Goal: Task Accomplishment & Management: Manage account settings

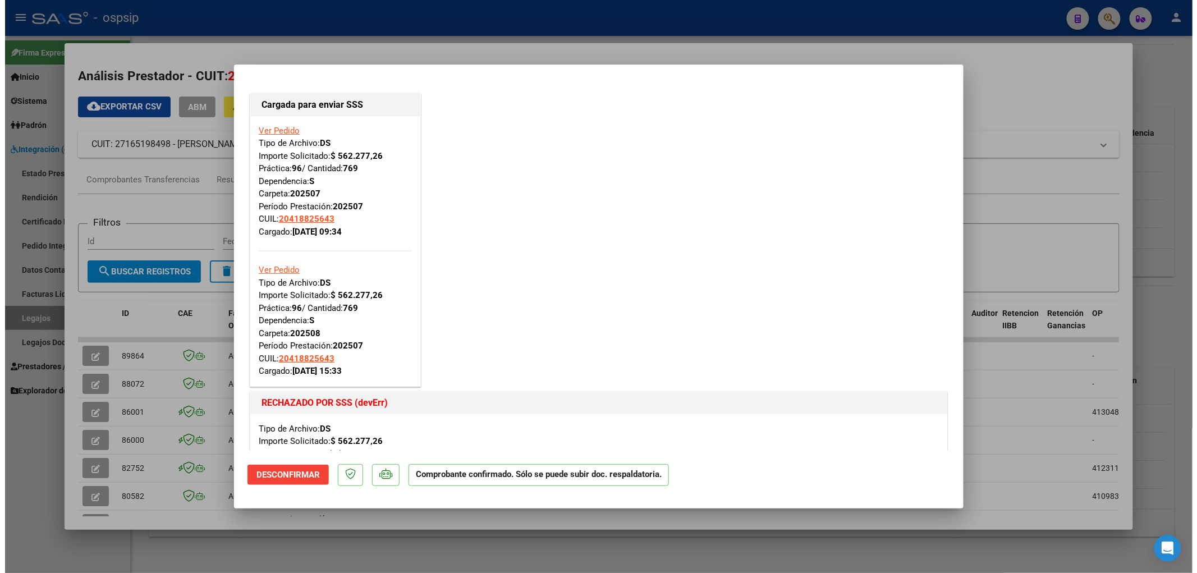
scroll to position [249, 0]
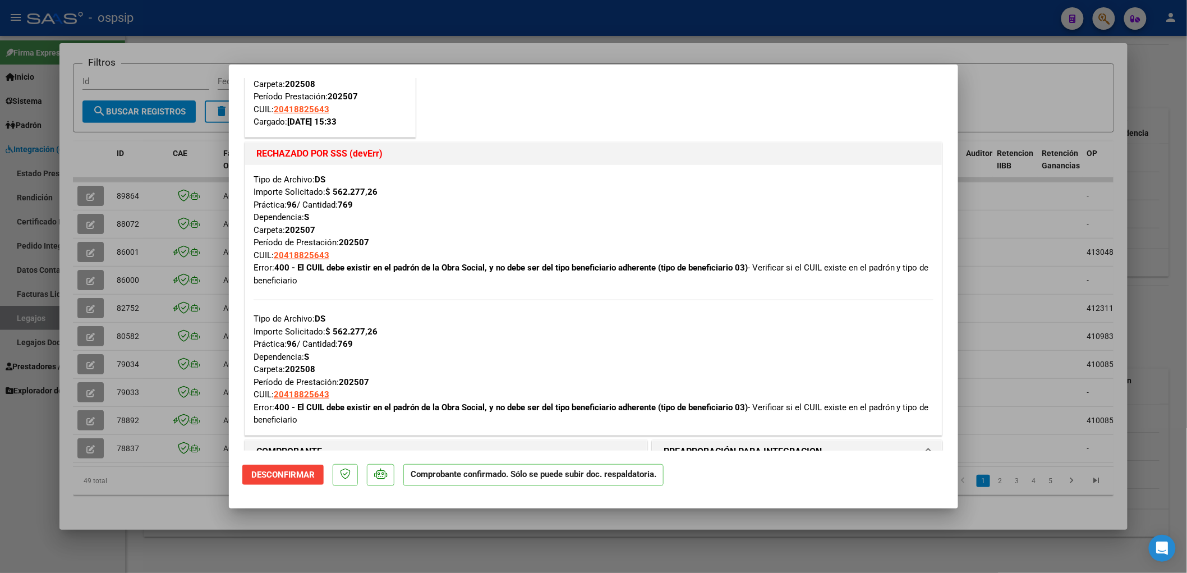
type input "$ 0,00"
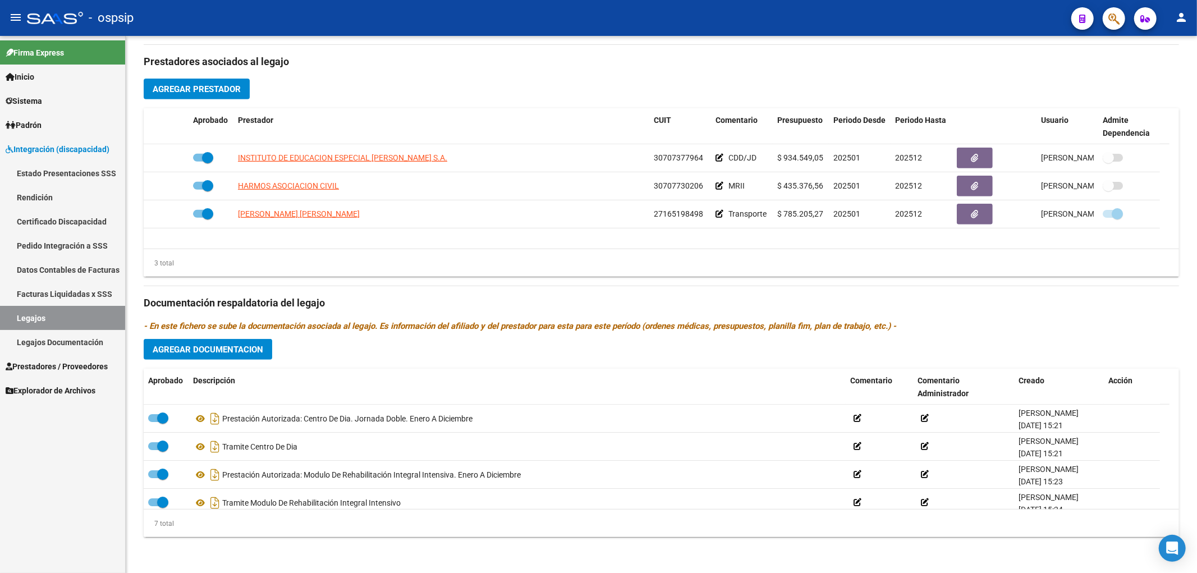
click at [52, 310] on link "Legajos" at bounding box center [62, 318] width 125 height 24
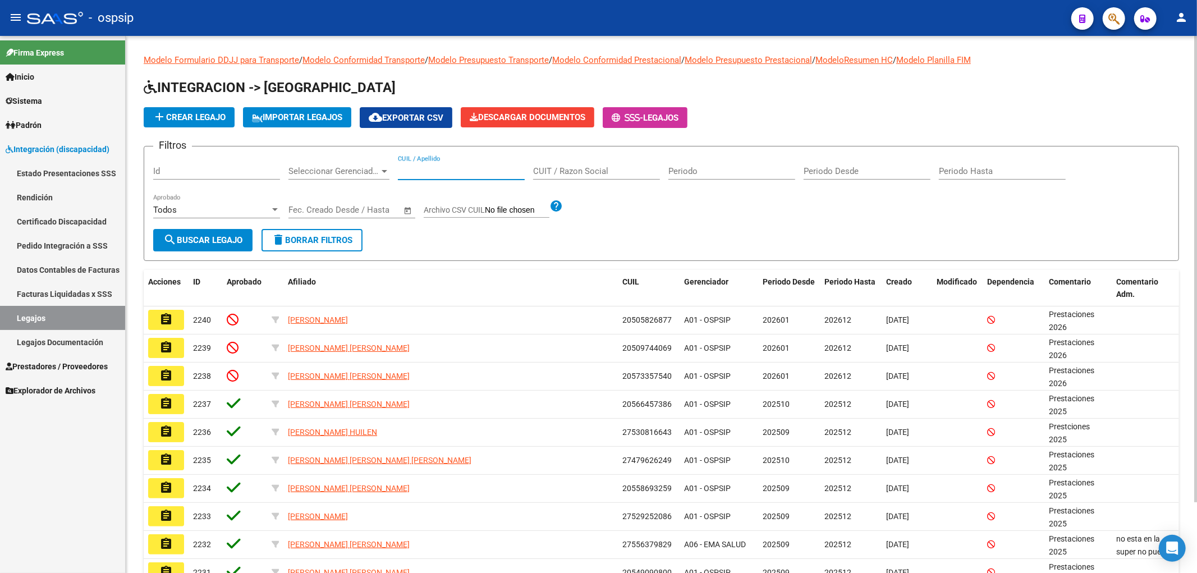
click at [410, 167] on input "CUIL / Apellido" at bounding box center [461, 171] width 127 height 10
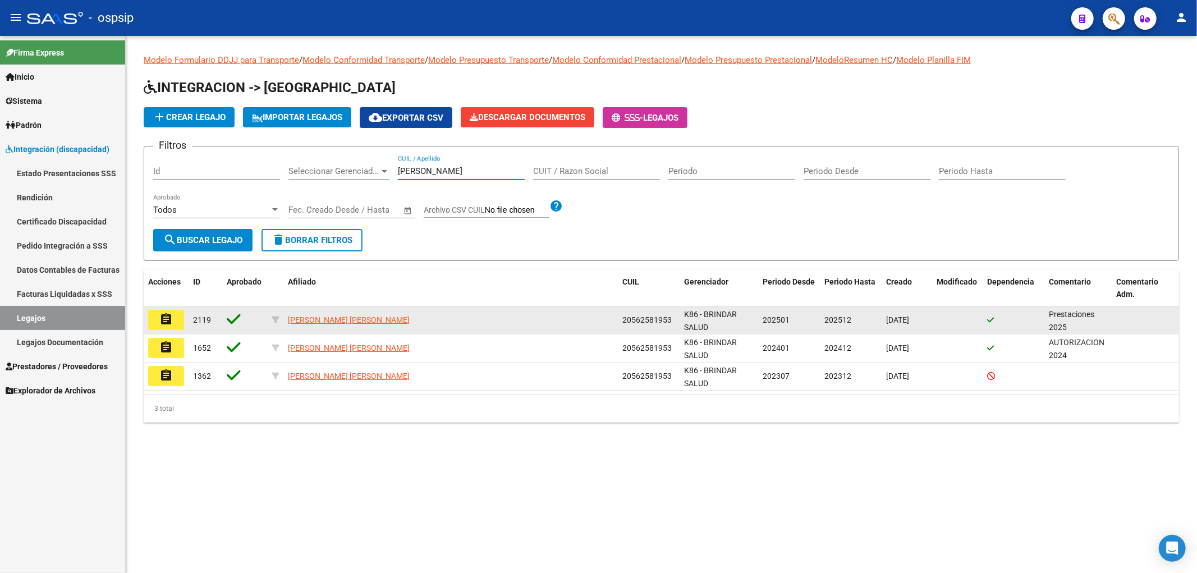
type input "ROLON"
click at [163, 311] on button "assignment" at bounding box center [166, 320] width 36 height 20
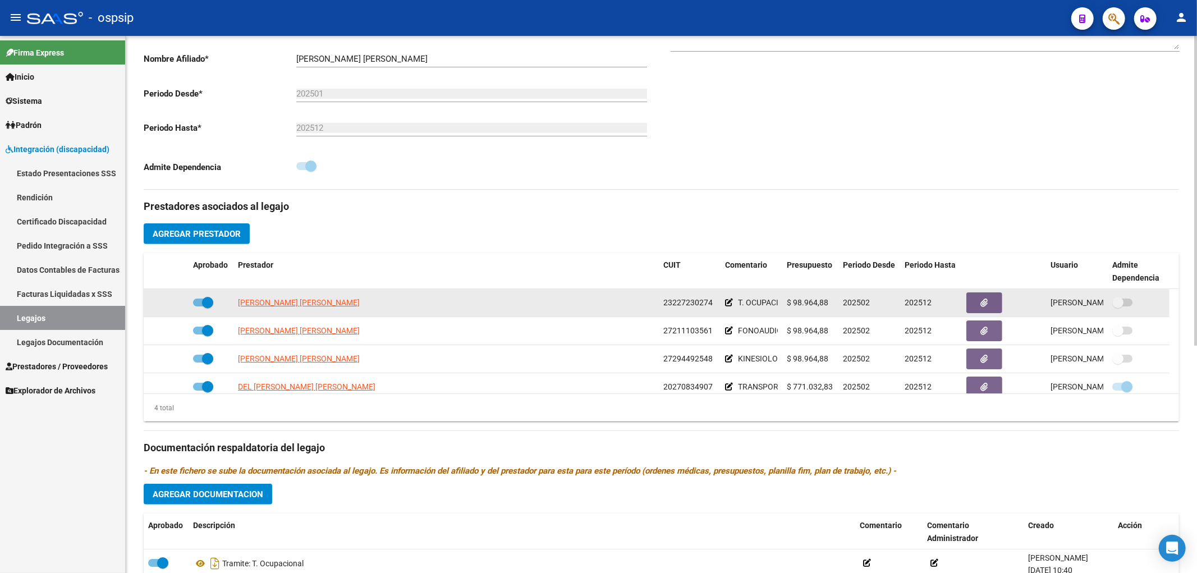
scroll to position [311, 0]
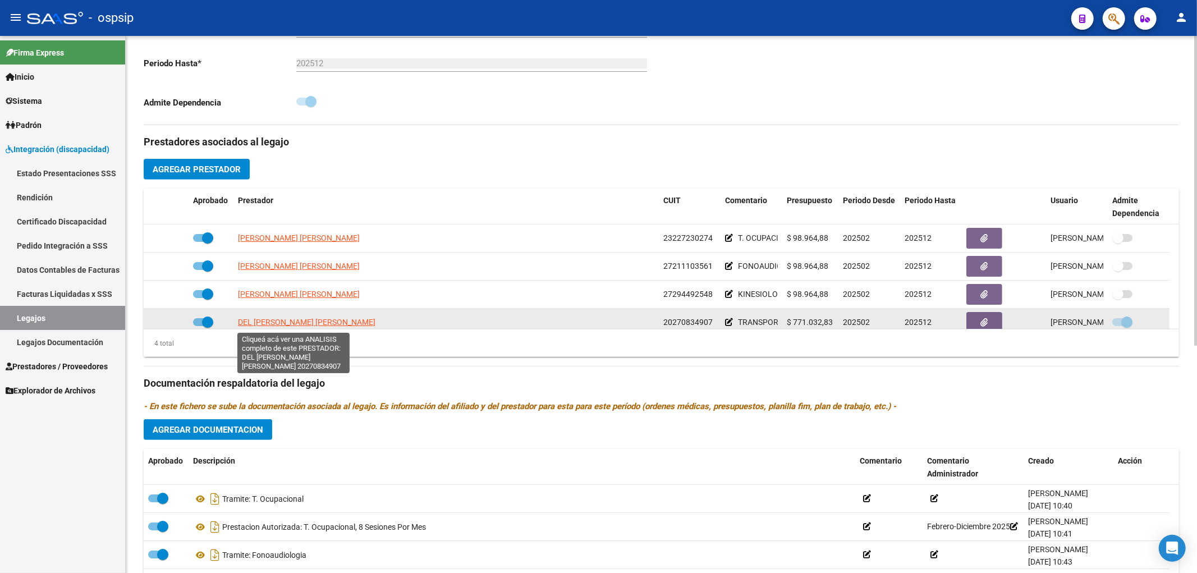
click at [304, 326] on span "DEL MARMOL RUBEN RICARDO" at bounding box center [306, 322] width 137 height 9
type textarea "20270834907"
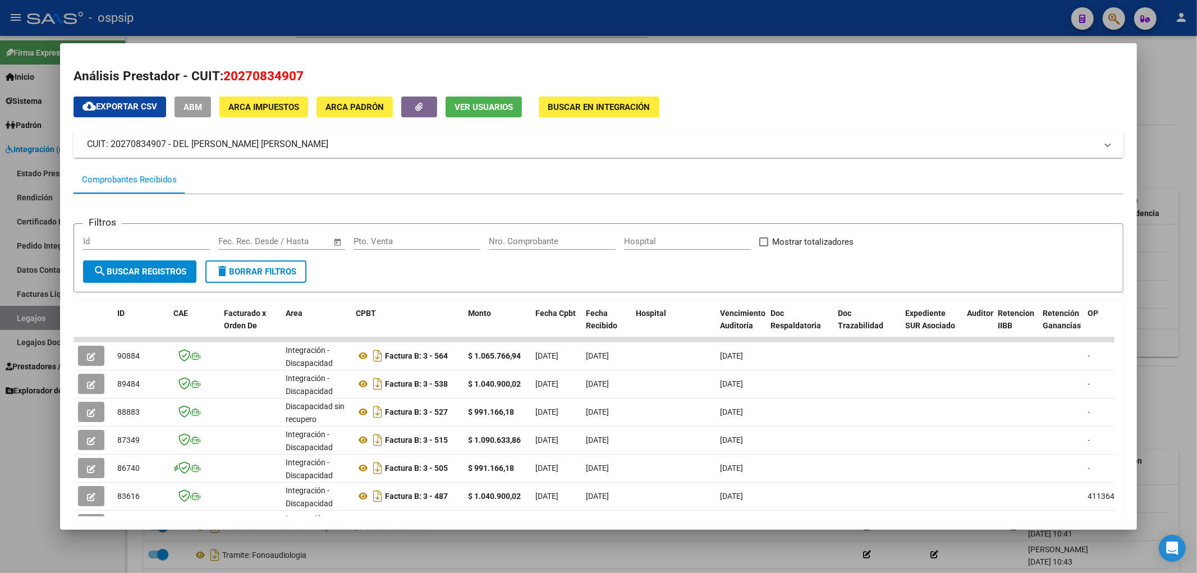
click at [37, 318] on div at bounding box center [598, 286] width 1197 height 573
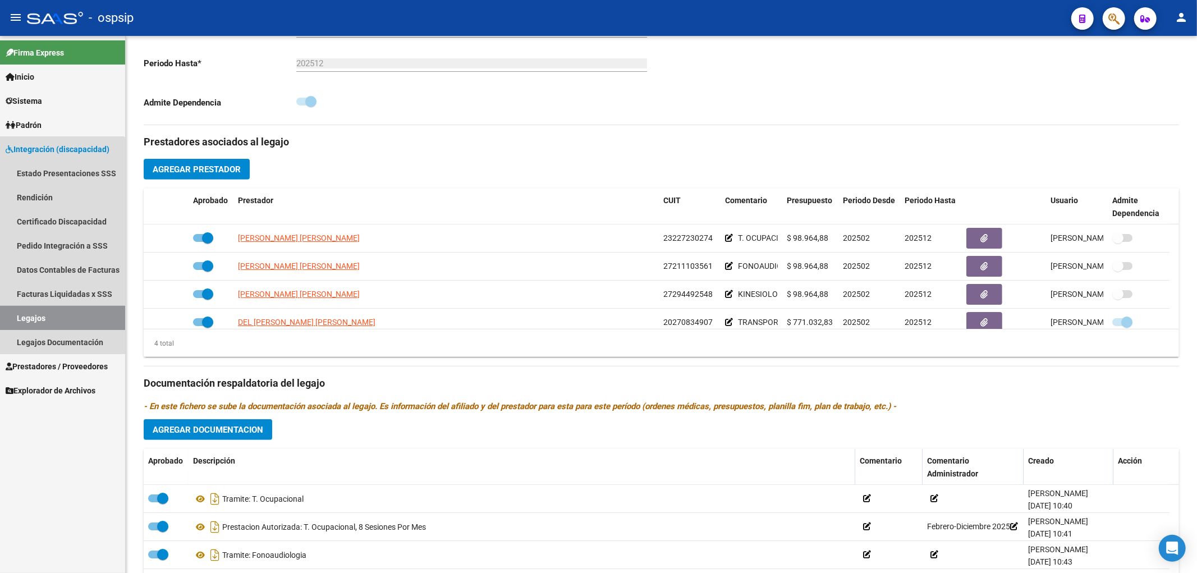
click at [37, 318] on link "Legajos" at bounding box center [62, 318] width 125 height 24
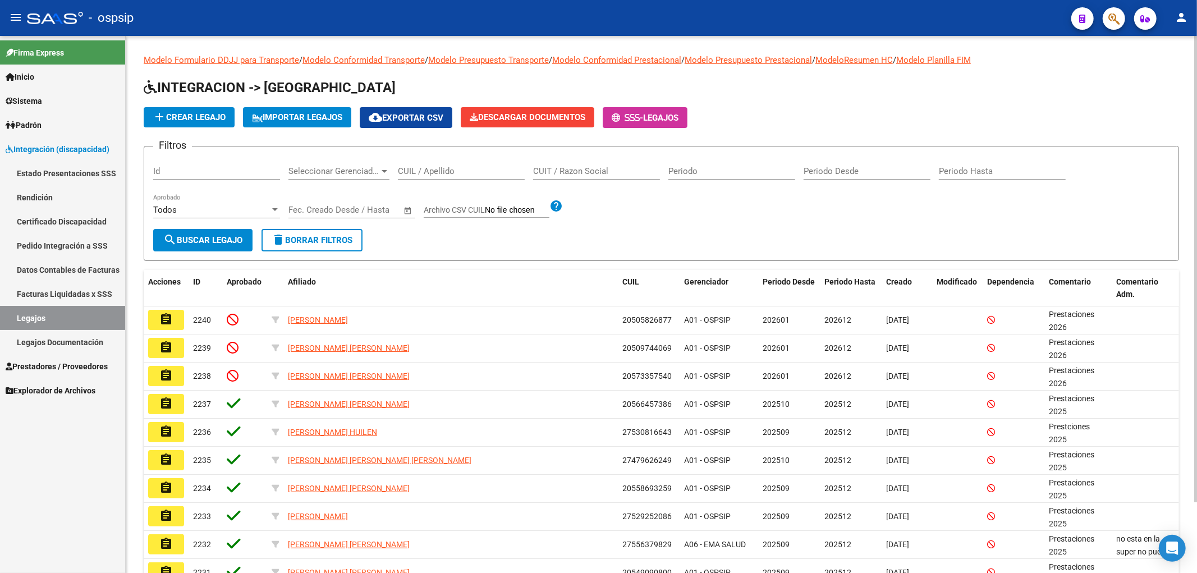
click at [405, 169] on input "CUIL / Apellido" at bounding box center [461, 171] width 127 height 10
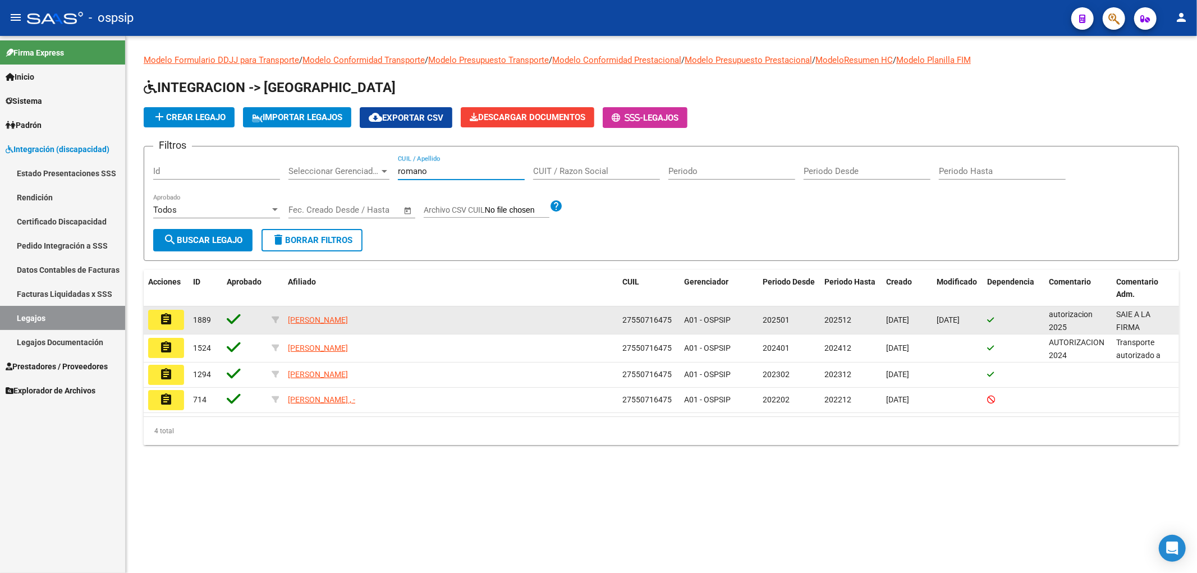
type input "romano"
click at [165, 320] on mat-icon "assignment" at bounding box center [165, 319] width 13 height 13
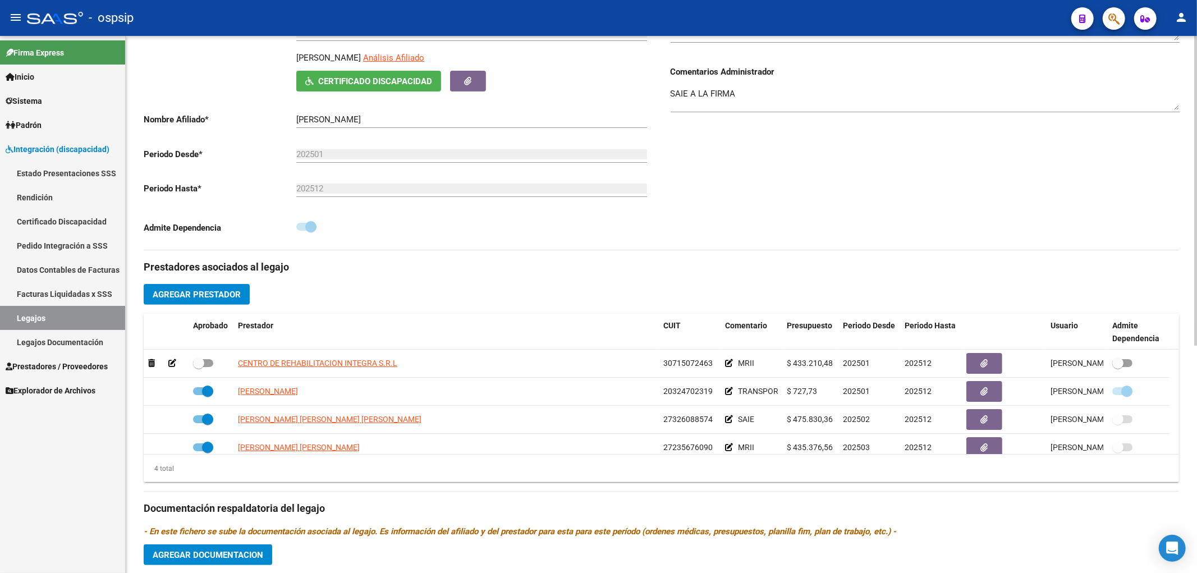
scroll to position [187, 0]
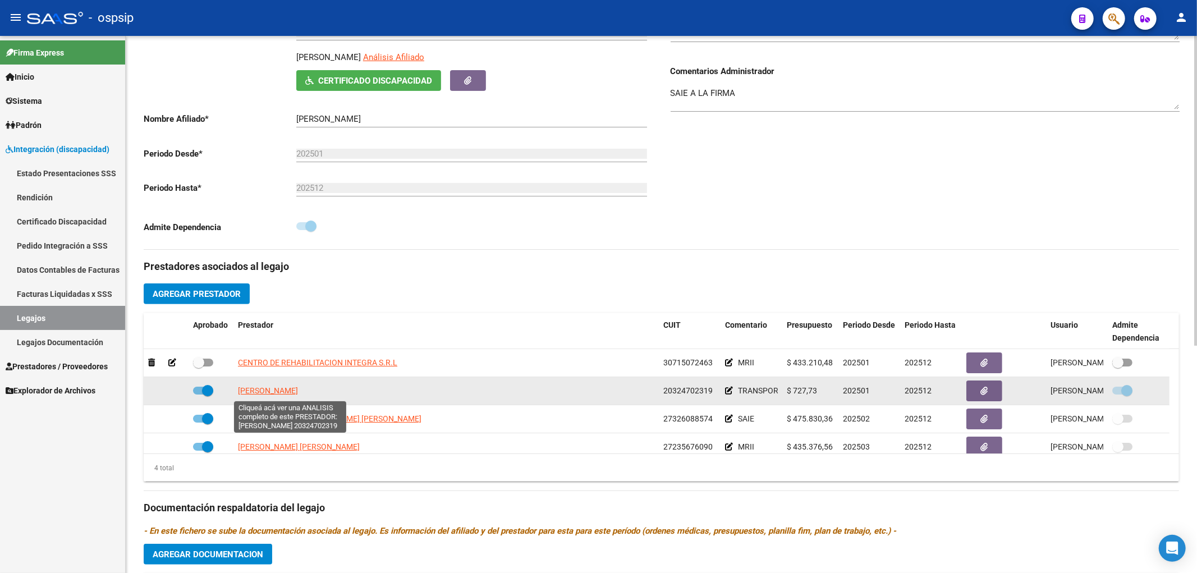
click at [298, 393] on span "SAUCEDO LUCAS SEBASTIAN" at bounding box center [268, 390] width 60 height 9
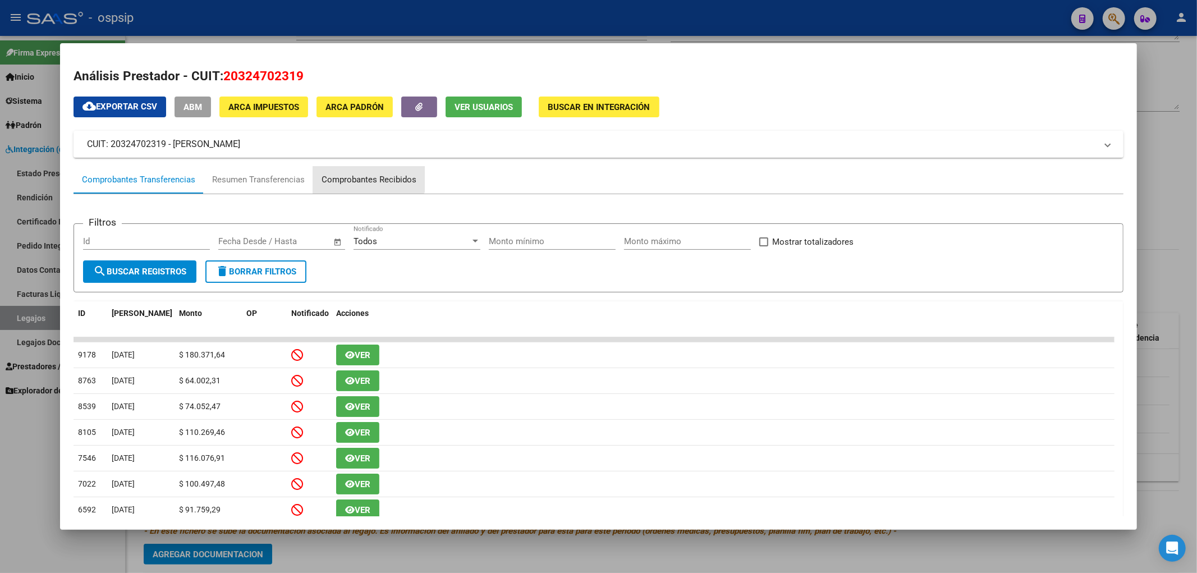
click at [362, 167] on div "Comprobantes Recibidos" at bounding box center [369, 180] width 112 height 27
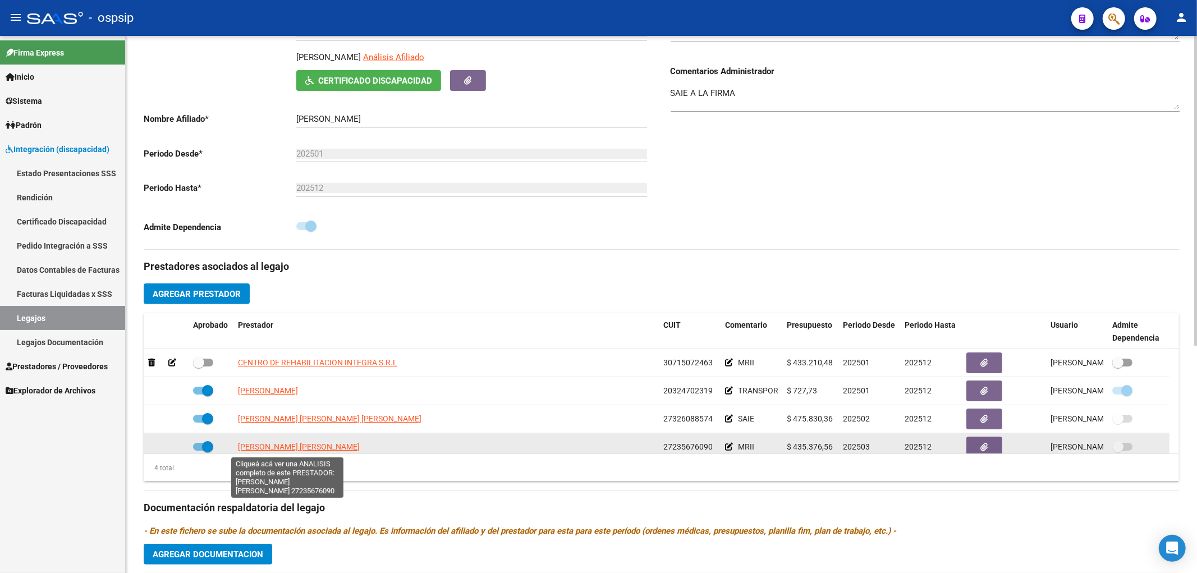
click at [276, 446] on span "URRIZA [PERSON_NAME]" at bounding box center [299, 446] width 122 height 9
type textarea "27235676090"
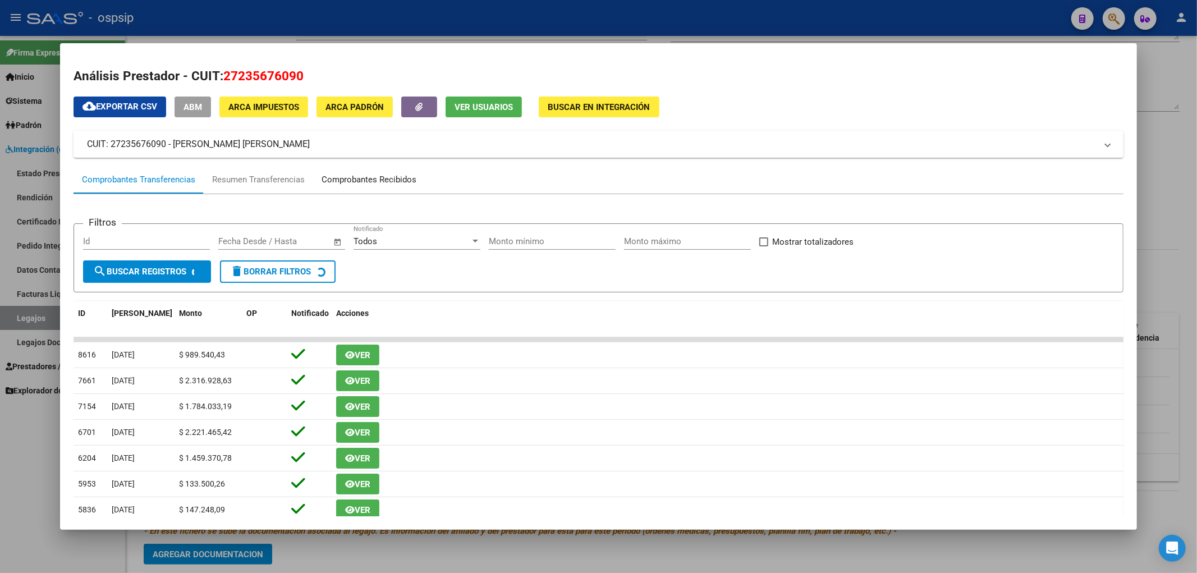
click at [385, 180] on div "Comprobantes Recibidos" at bounding box center [369, 179] width 95 height 13
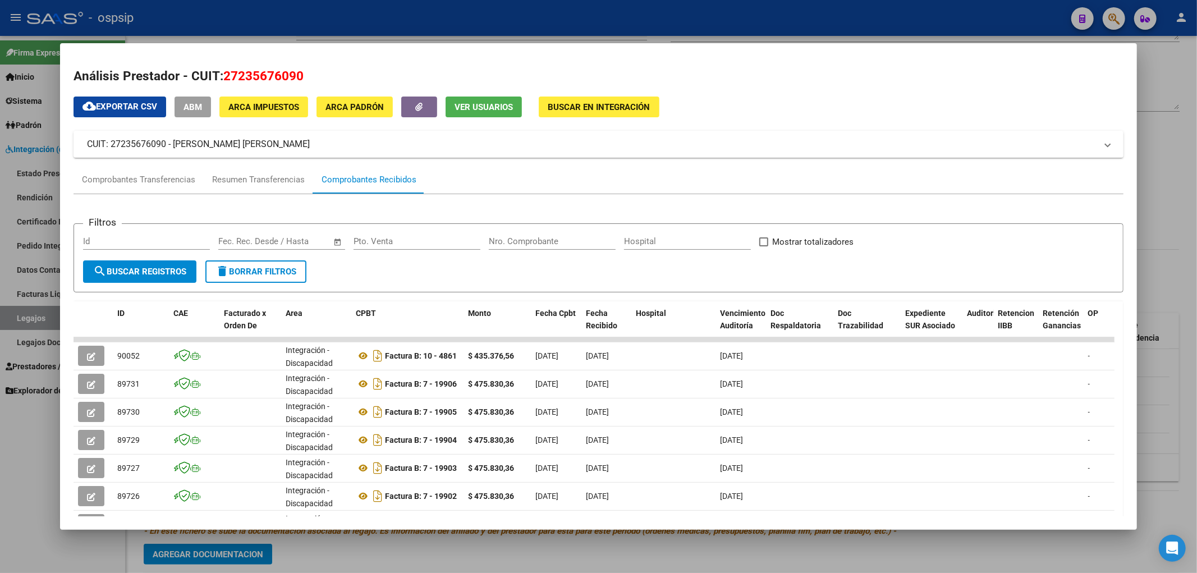
click at [33, 318] on div at bounding box center [598, 286] width 1197 height 573
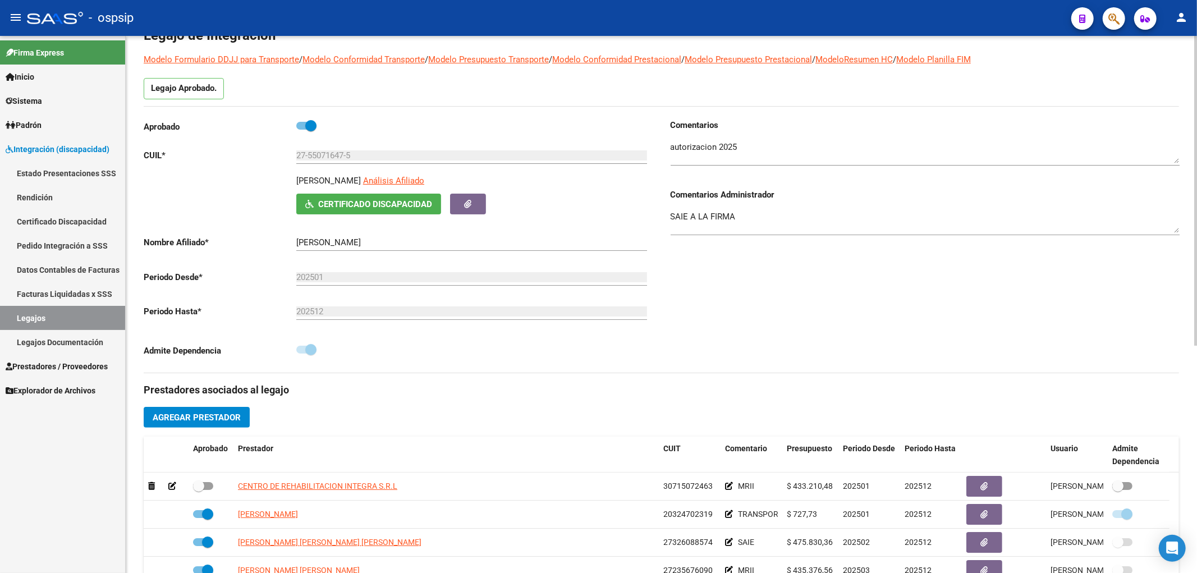
scroll to position [62, 0]
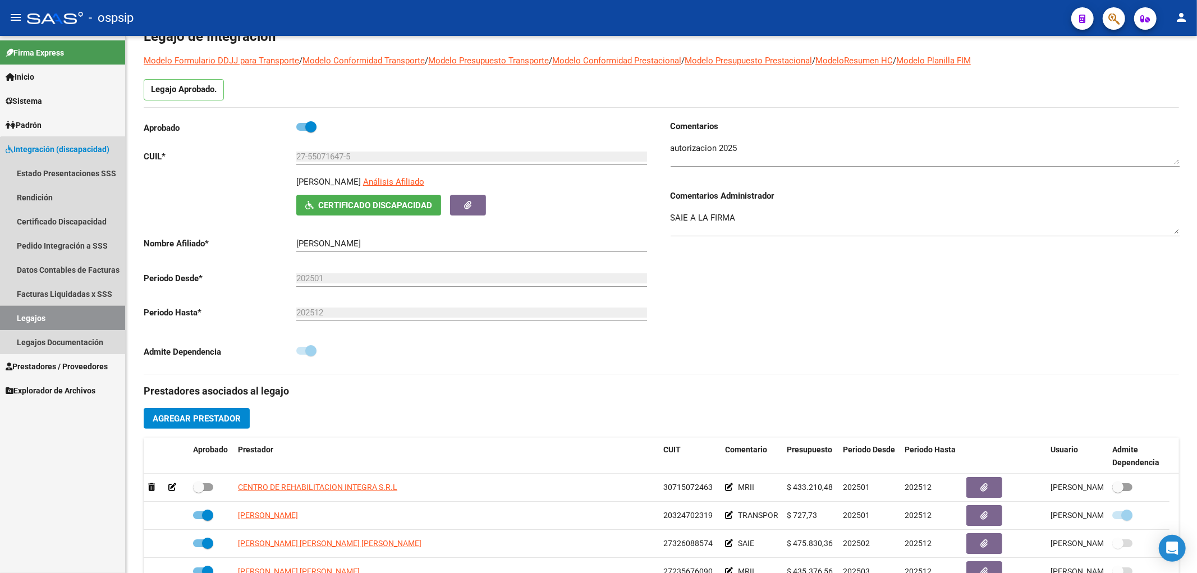
click at [71, 316] on link "Legajos" at bounding box center [62, 318] width 125 height 24
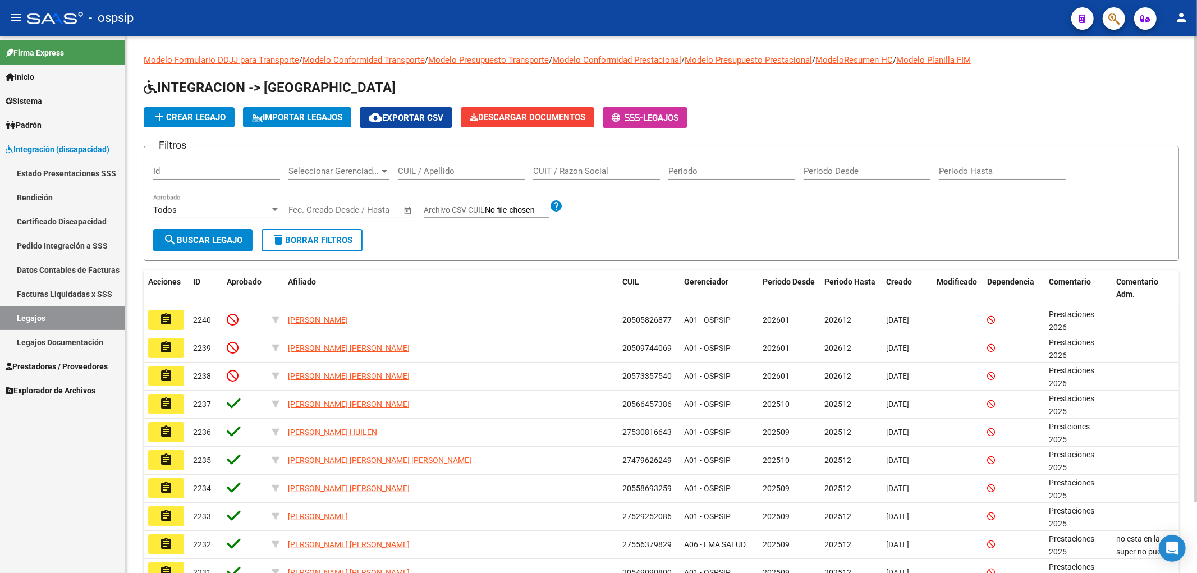
click at [421, 171] on input "CUIL / Apellido" at bounding box center [461, 171] width 127 height 10
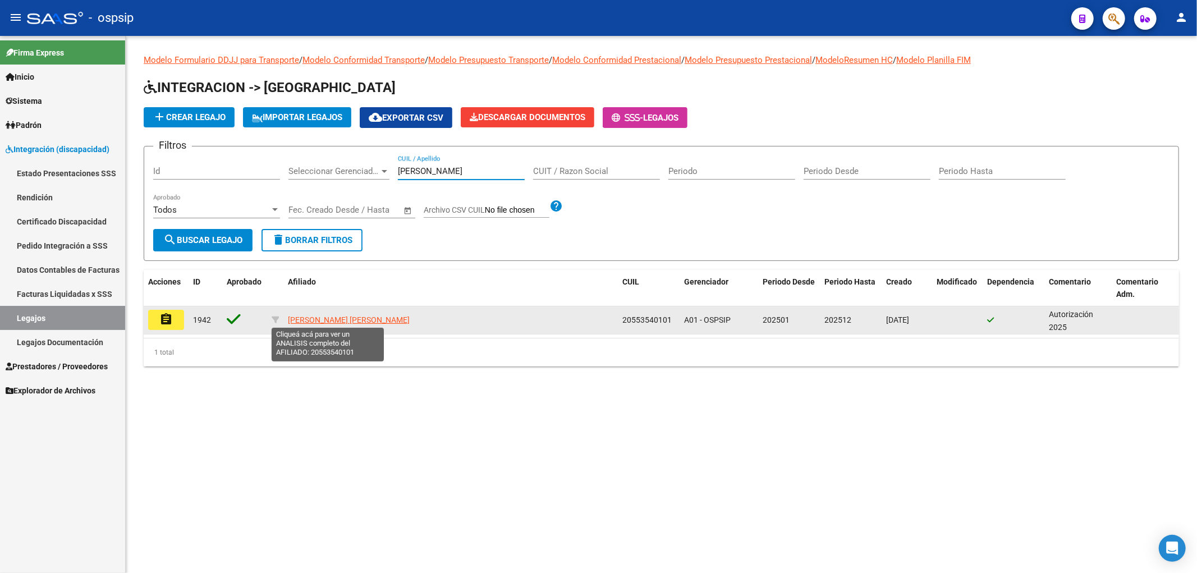
type input "orellana"
click at [299, 320] on span "ORELLANA LUCAS IAN" at bounding box center [349, 319] width 122 height 9
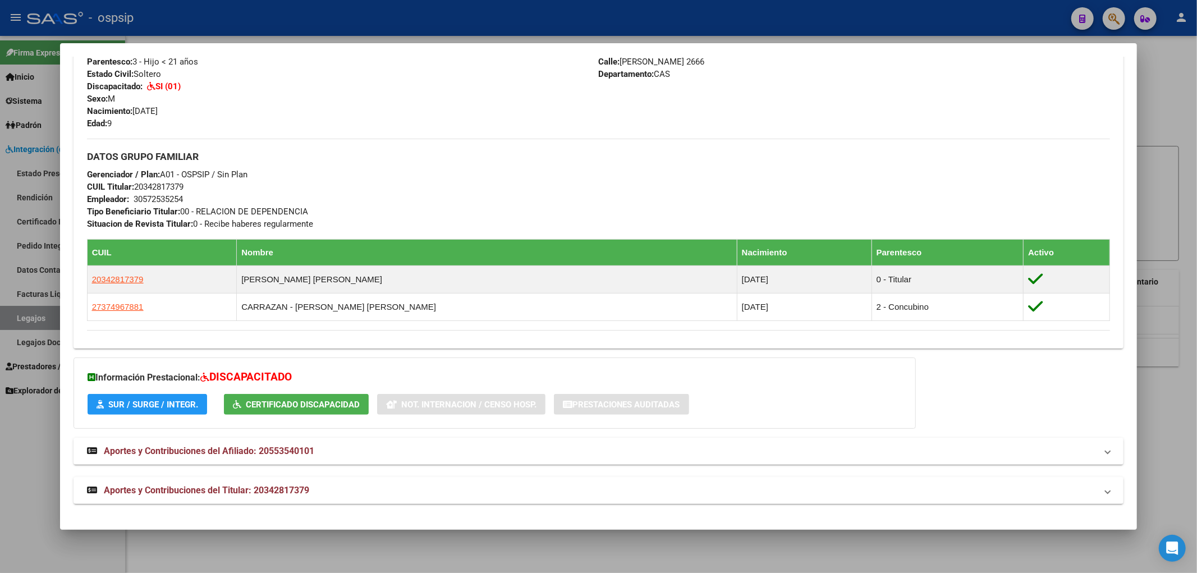
scroll to position [411, 0]
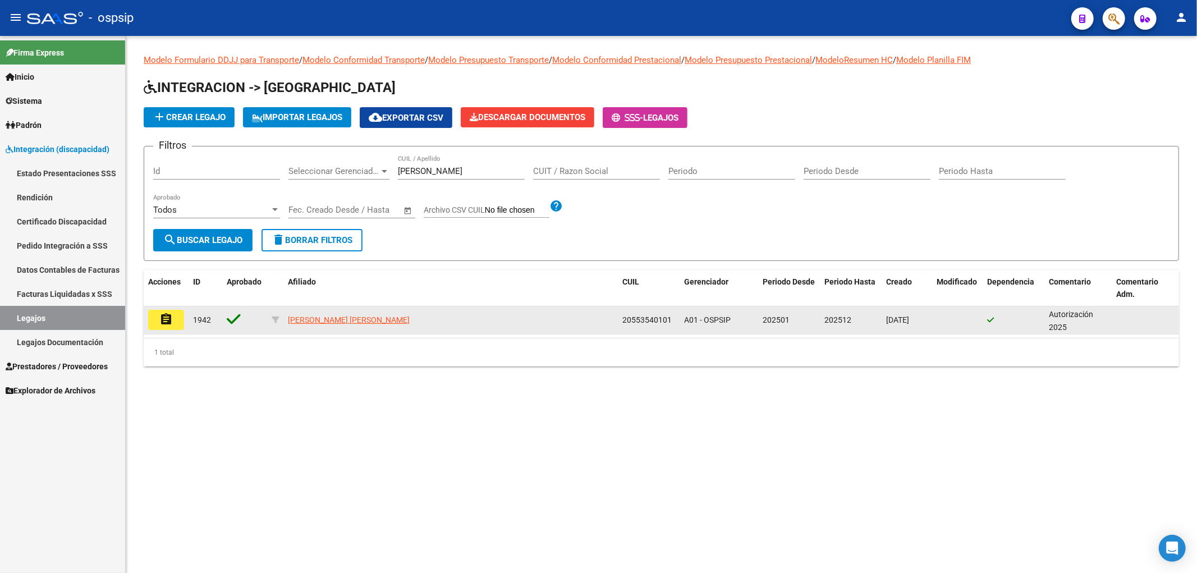
click at [169, 322] on mat-icon "assignment" at bounding box center [165, 319] width 13 height 13
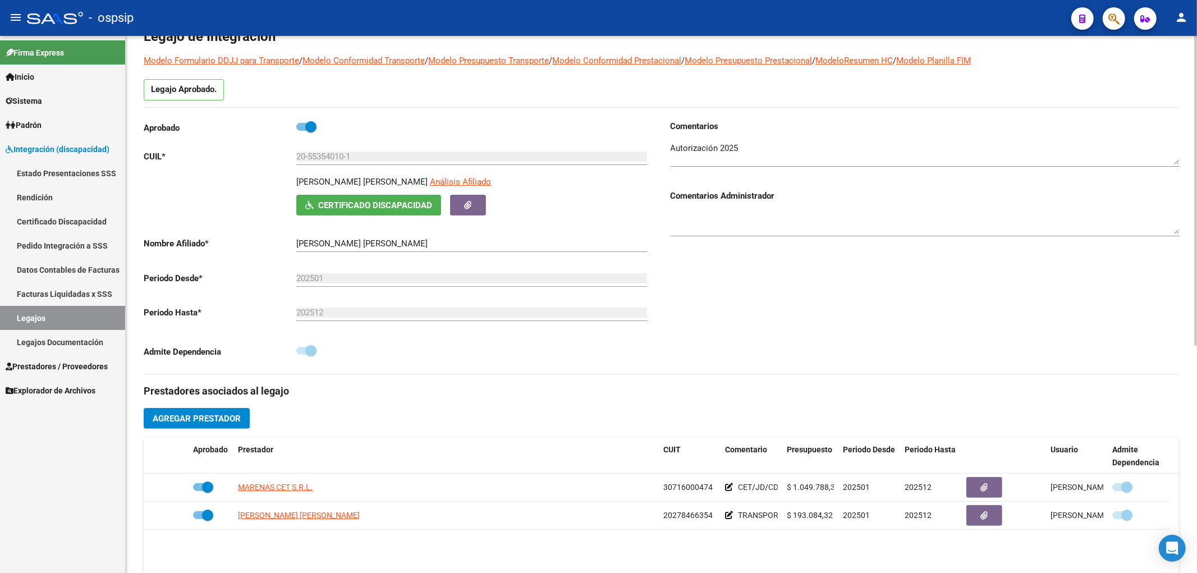
scroll to position [249, 0]
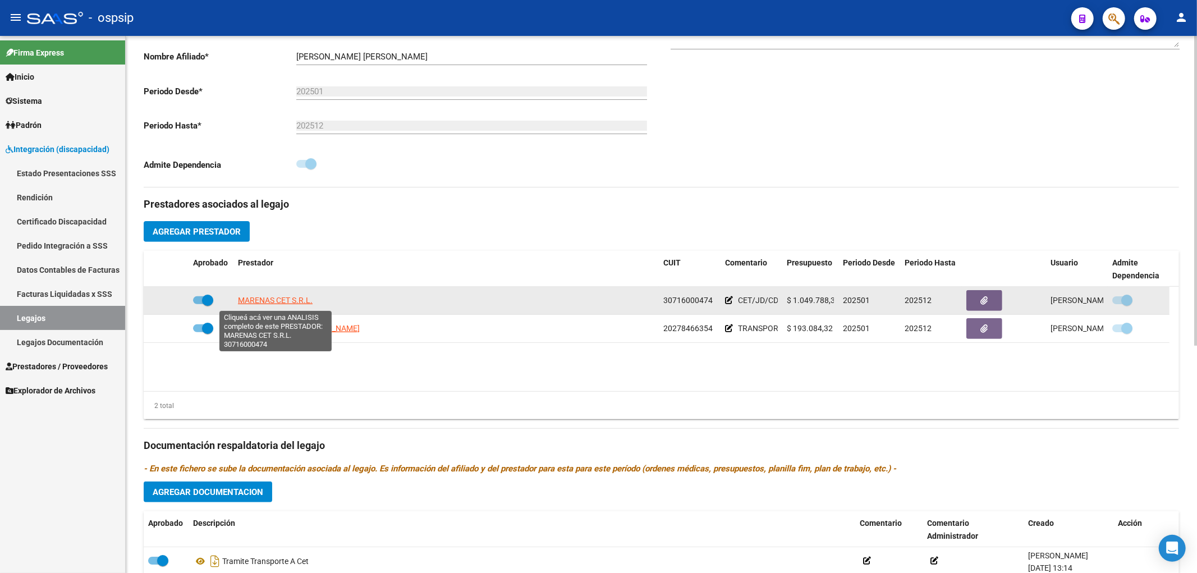
click at [266, 305] on span "MARENAS CET S.R.L." at bounding box center [275, 300] width 75 height 9
type textarea "30716000474"
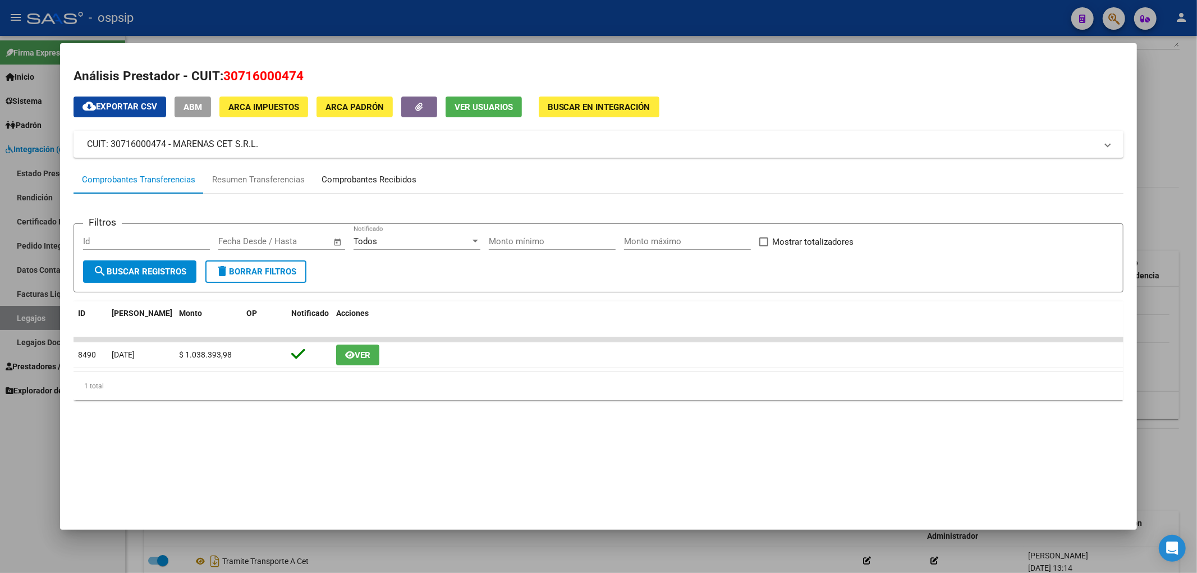
click at [377, 186] on div "Comprobantes Recibidos" at bounding box center [369, 179] width 95 height 13
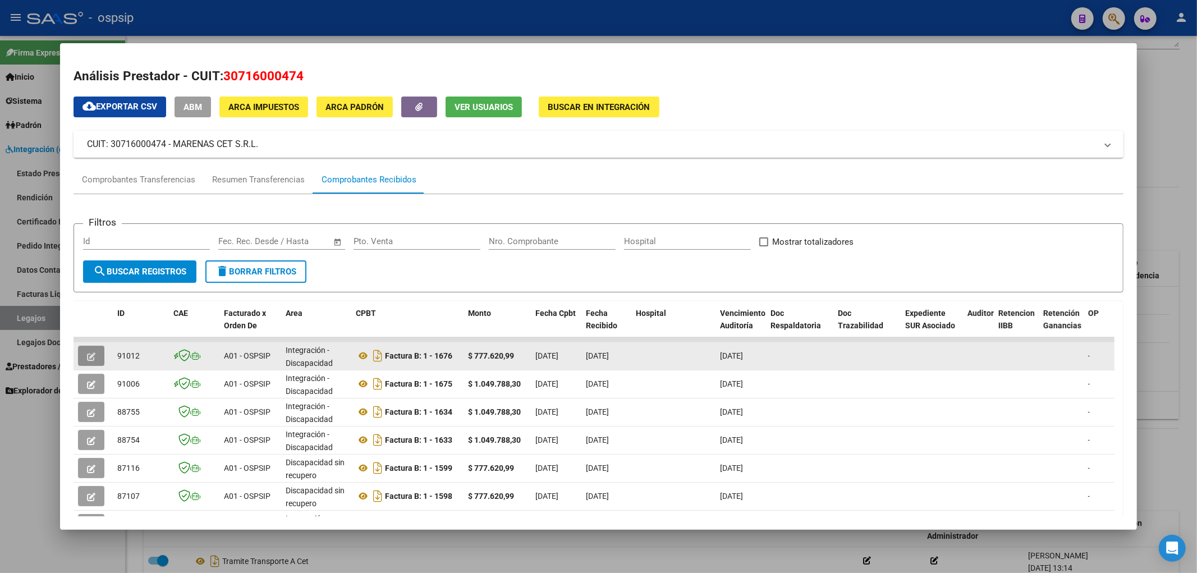
click at [88, 351] on span "button" at bounding box center [91, 356] width 8 height 10
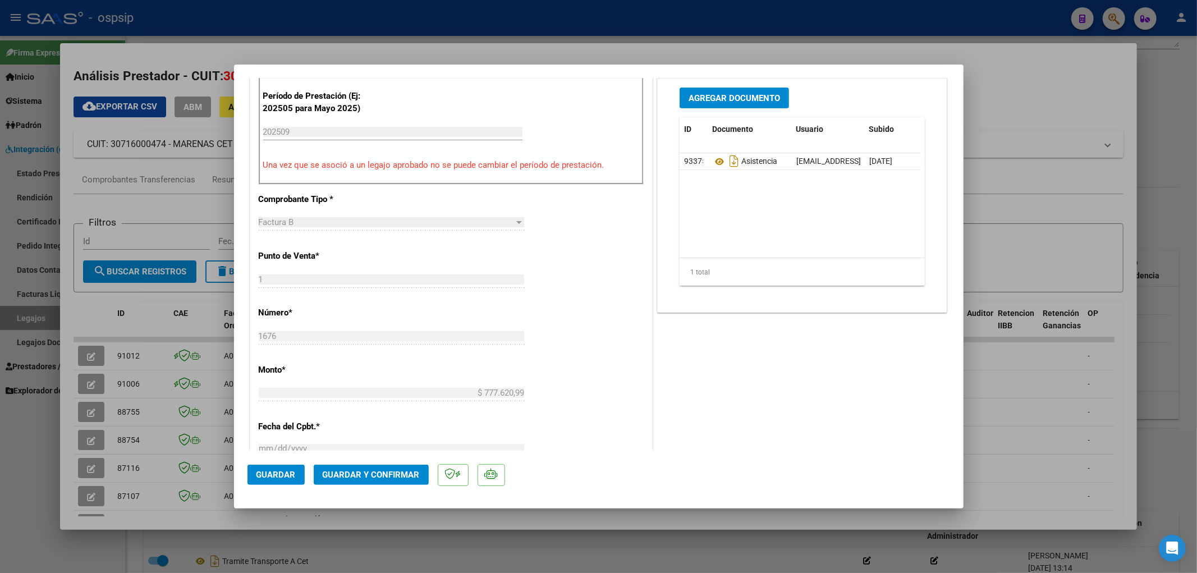
scroll to position [374, 0]
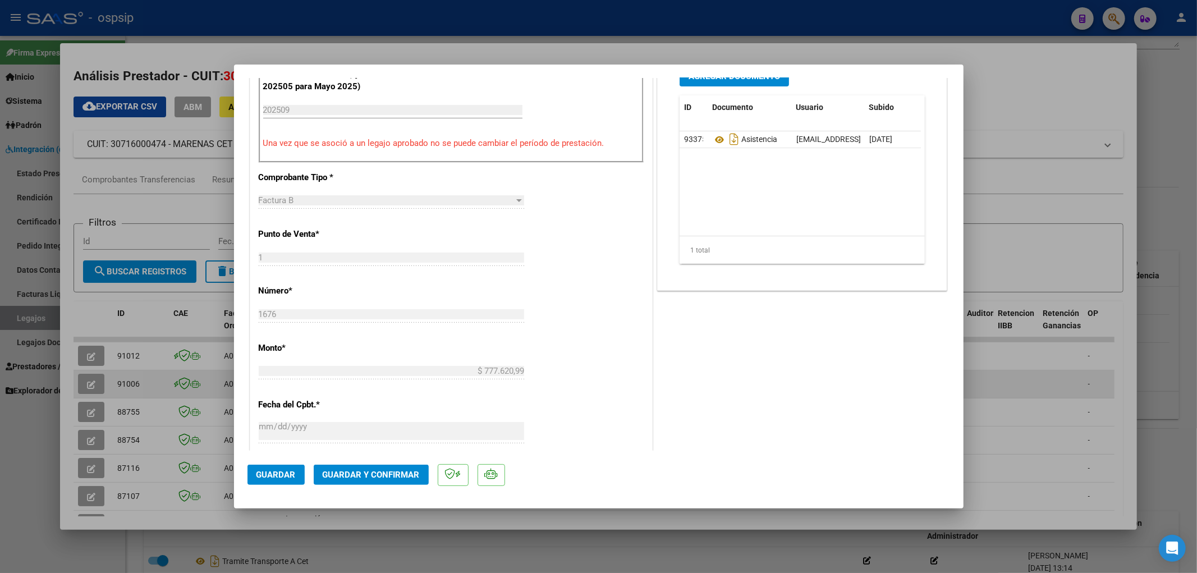
type input "$ 0,00"
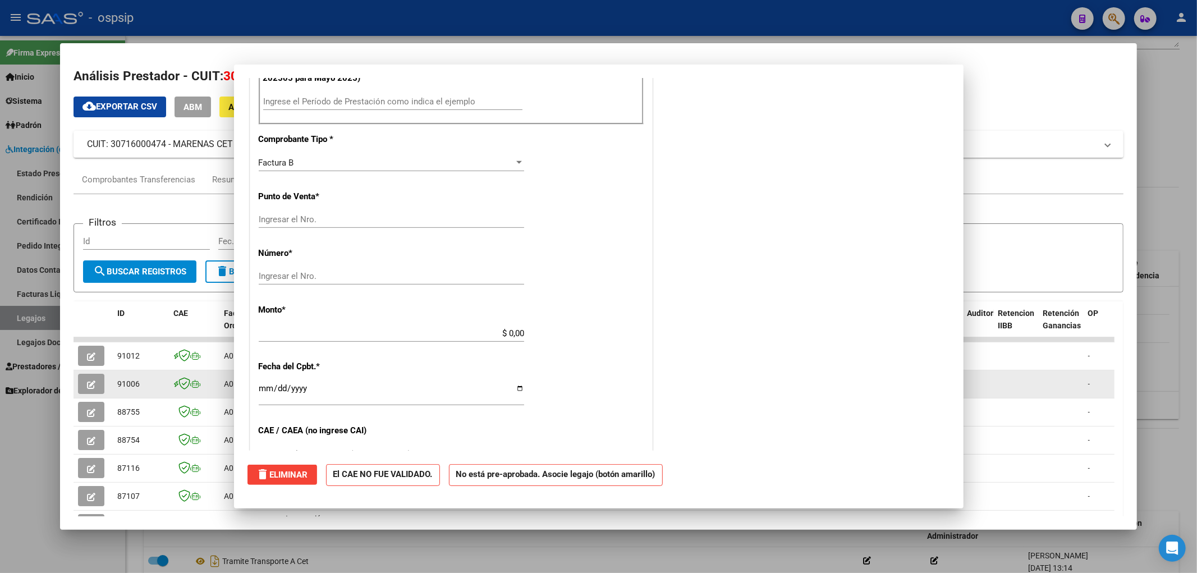
scroll to position [0, 0]
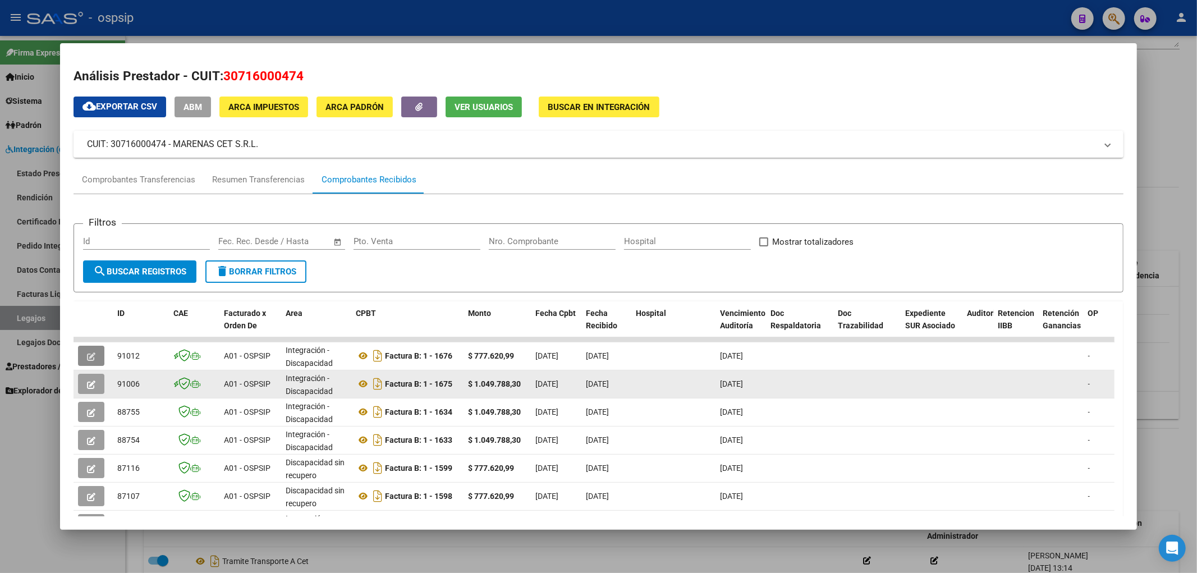
click at [91, 382] on icon "button" at bounding box center [91, 384] width 8 height 8
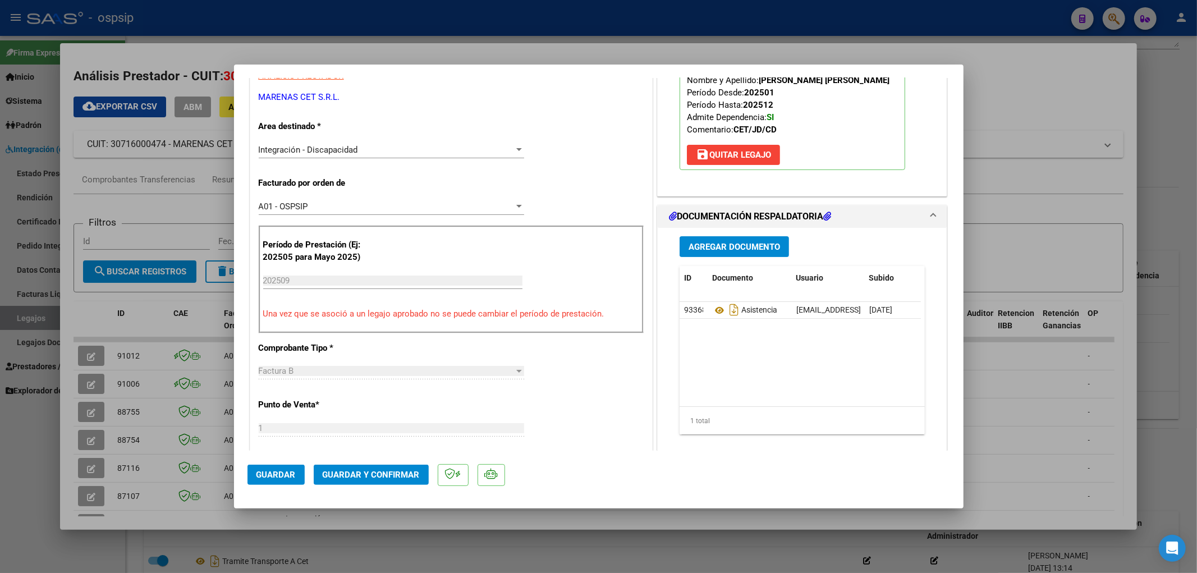
scroll to position [187, 0]
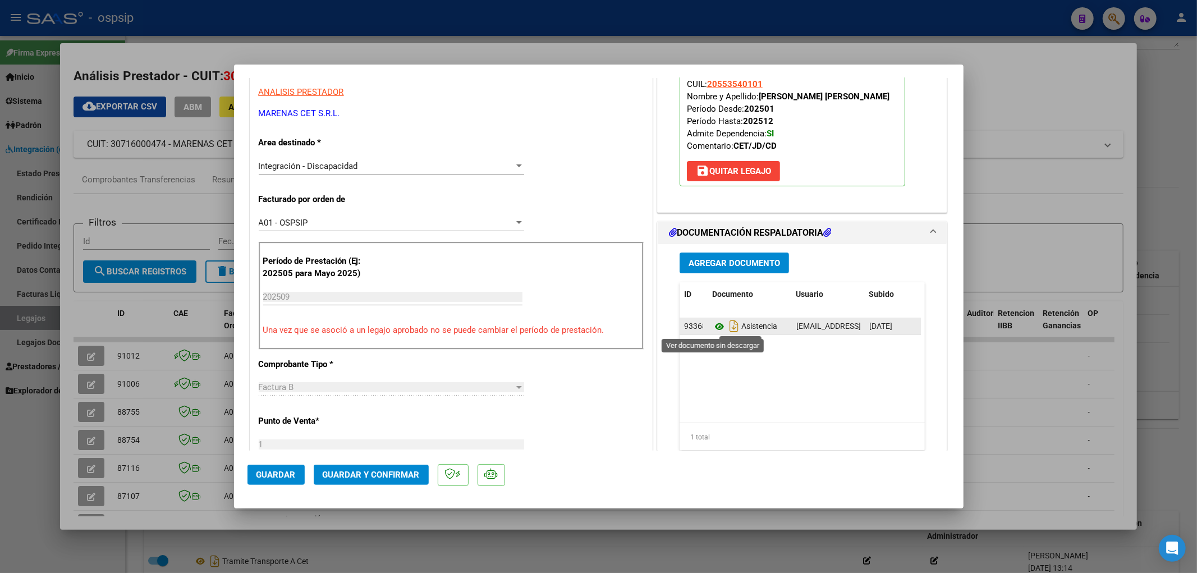
click at [713, 328] on icon at bounding box center [719, 326] width 15 height 13
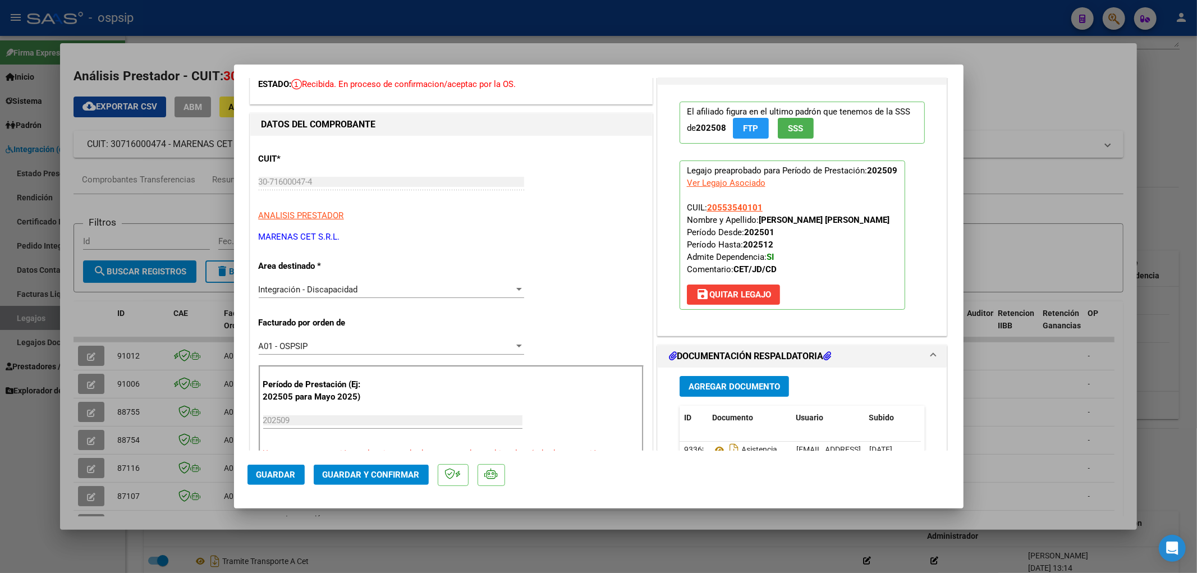
type input "$ 0,00"
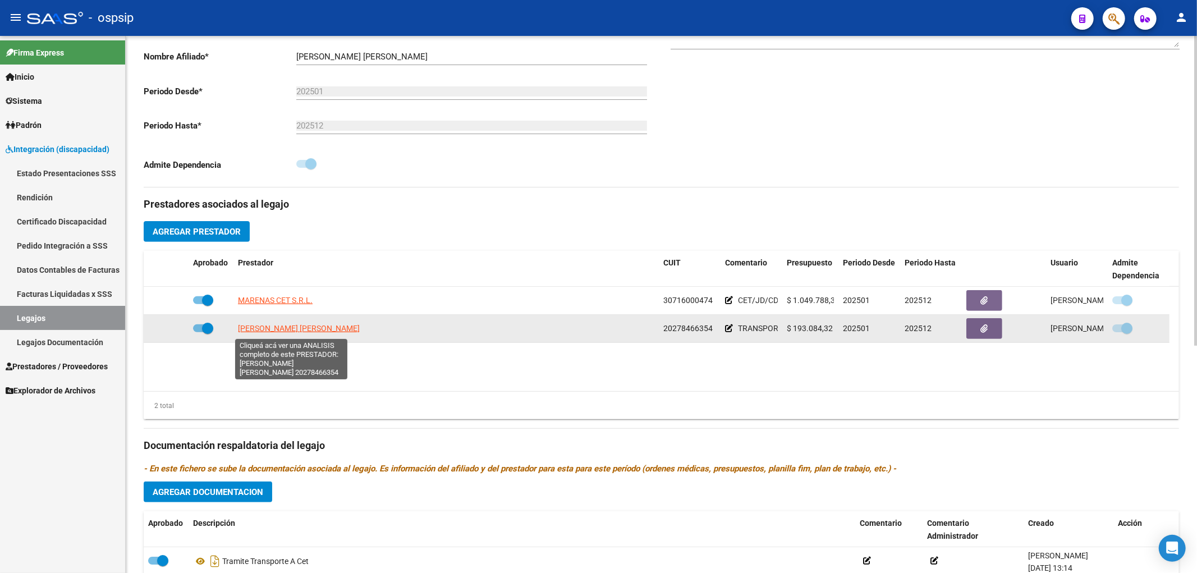
click at [289, 327] on span "ORELLANA ROBERTO CARLOS" at bounding box center [299, 328] width 122 height 9
type textarea "20278466354"
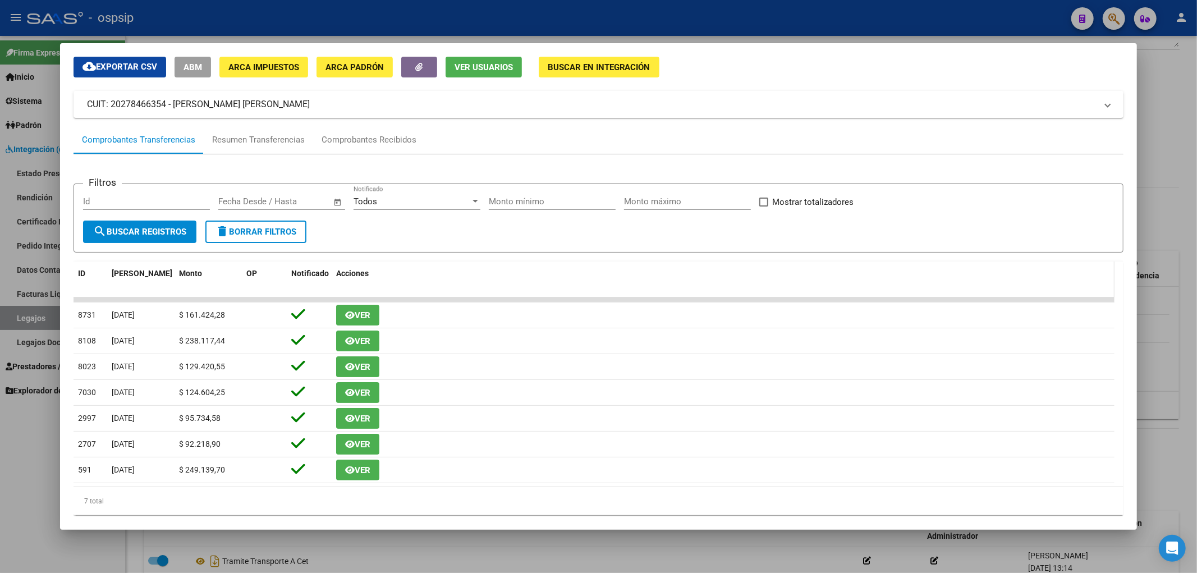
scroll to position [61, 0]
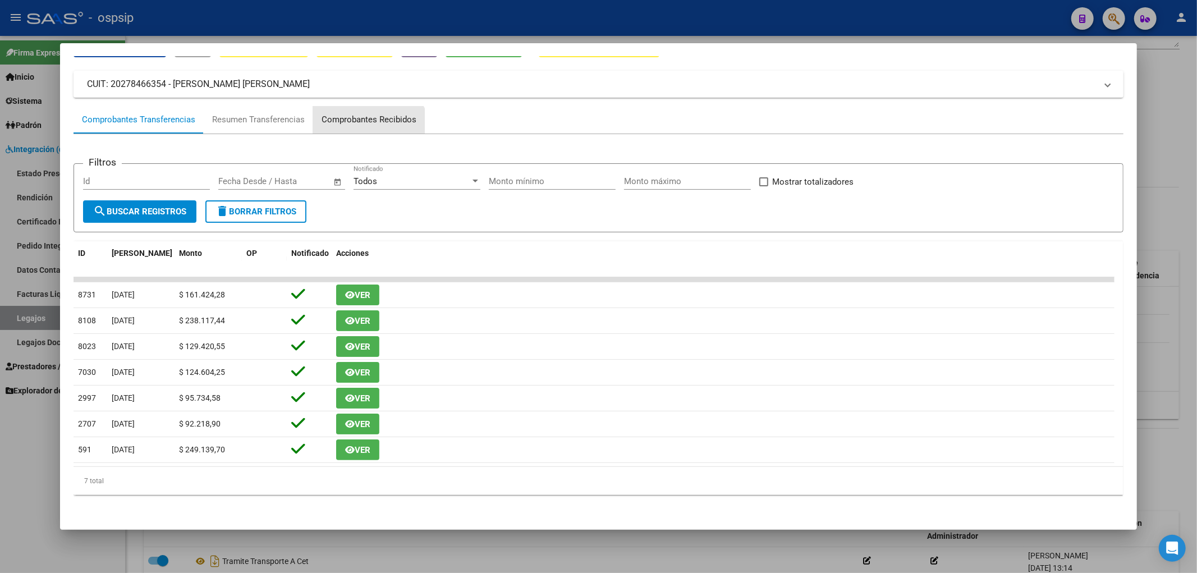
click at [367, 131] on div "Comprobantes Recibidos" at bounding box center [369, 120] width 112 height 27
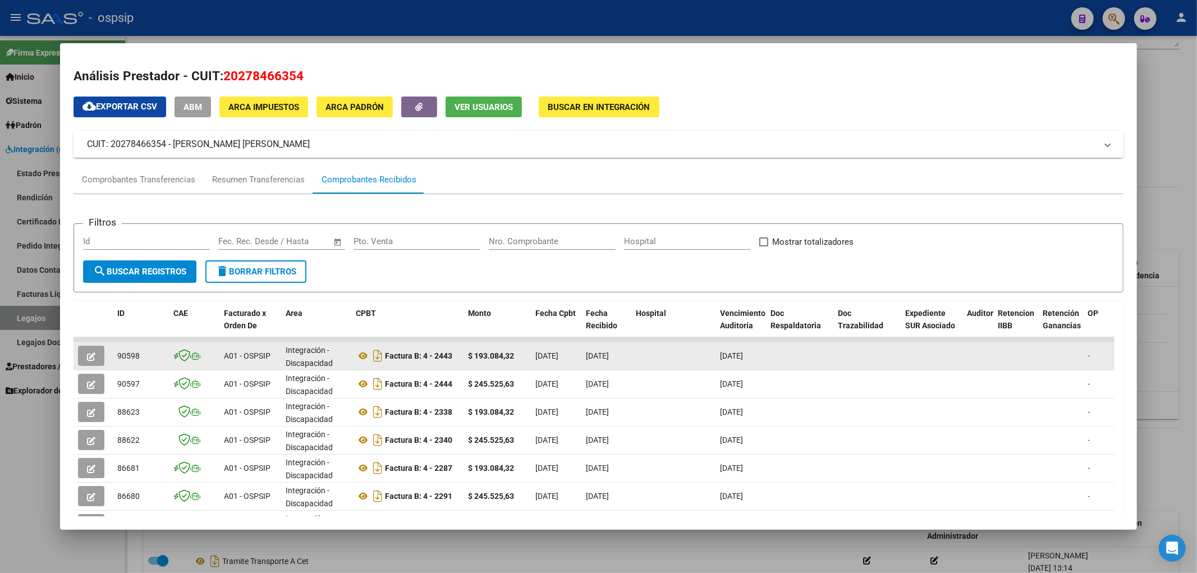
click at [87, 356] on icon "button" at bounding box center [91, 356] width 8 height 8
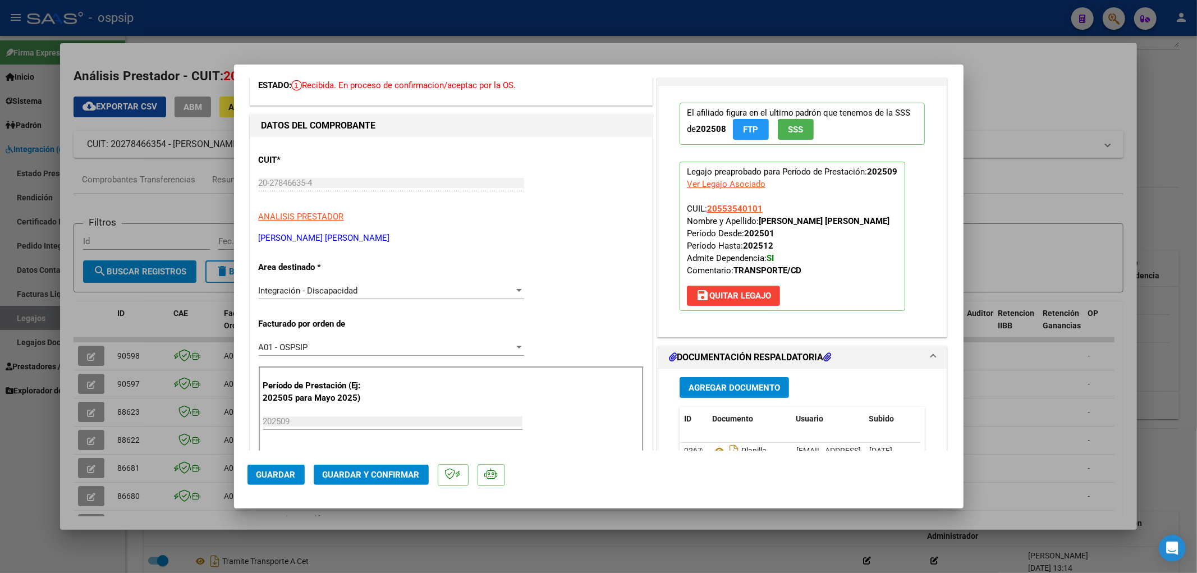
scroll to position [125, 0]
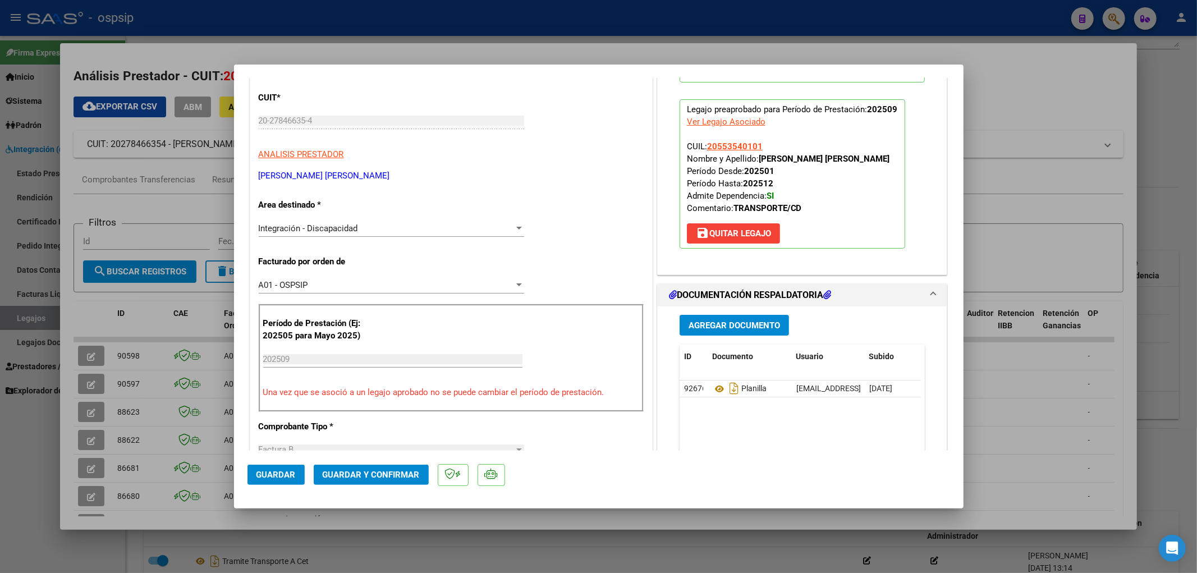
type input "$ 0,00"
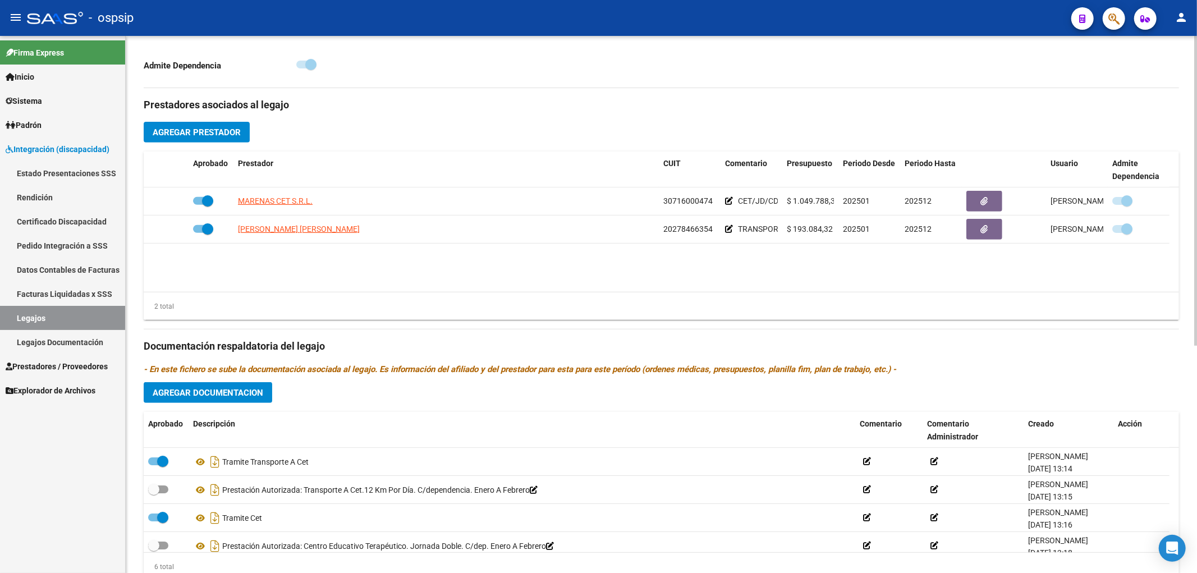
scroll to position [331, 0]
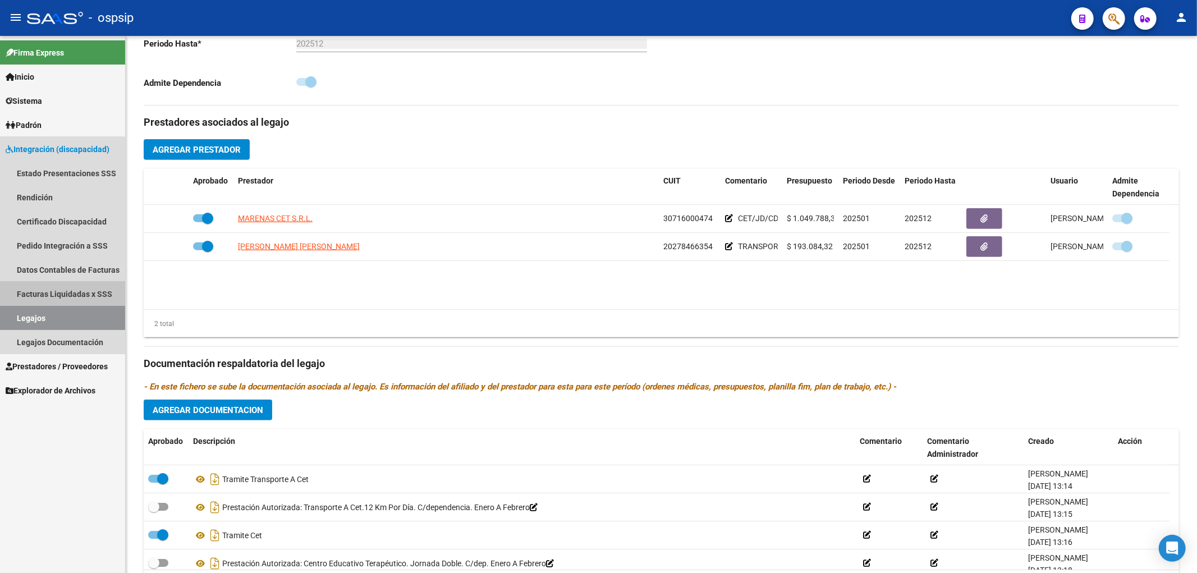
click at [50, 293] on link "Facturas Liquidadas x SSS" at bounding box center [62, 294] width 125 height 24
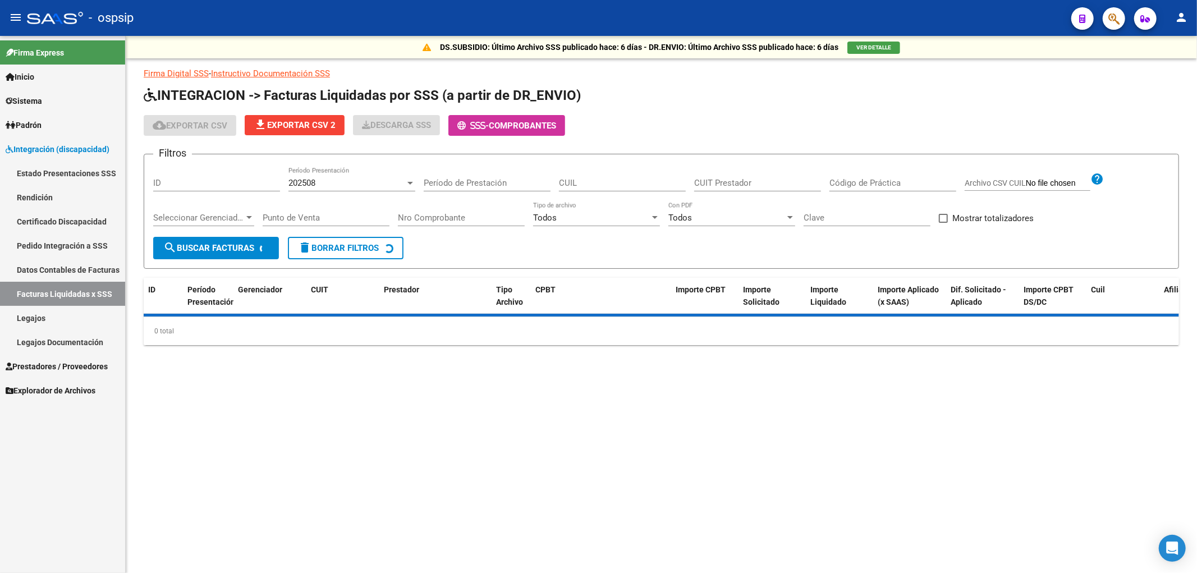
click at [53, 310] on link "Legajos" at bounding box center [62, 318] width 125 height 24
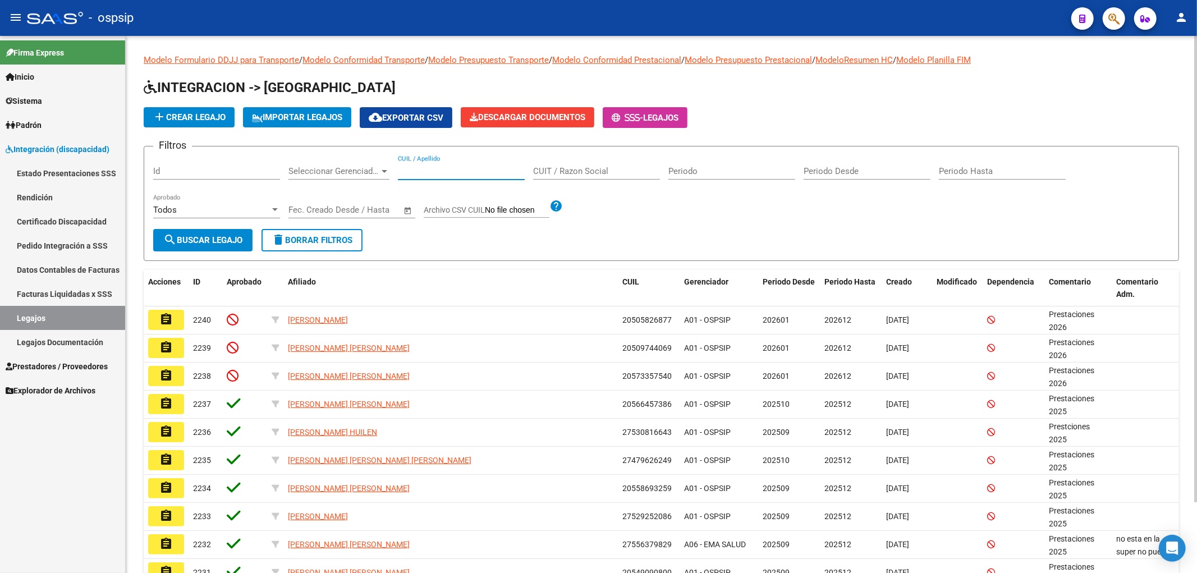
click at [421, 167] on input "CUIL / Apellido" at bounding box center [461, 171] width 127 height 10
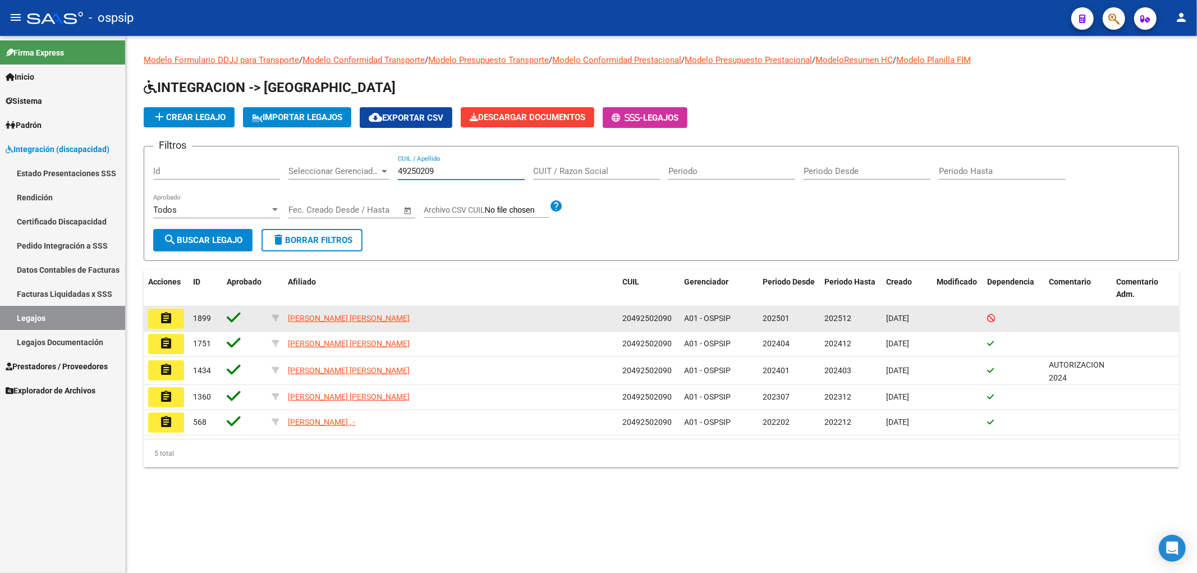
type input "49250209"
click at [180, 311] on button "assignment" at bounding box center [166, 319] width 36 height 20
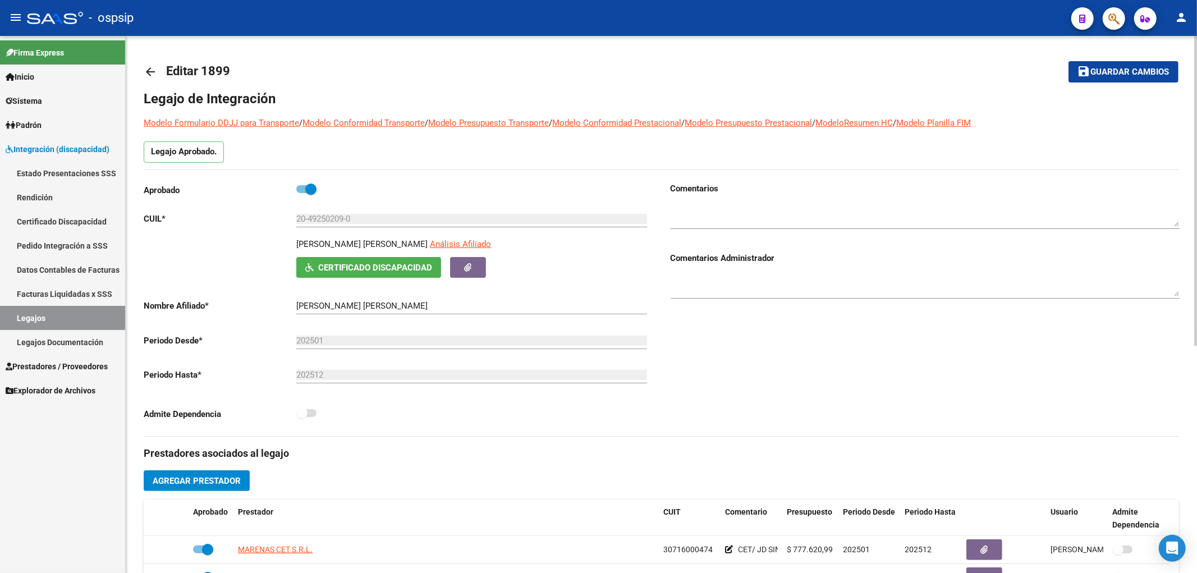
scroll to position [187, 0]
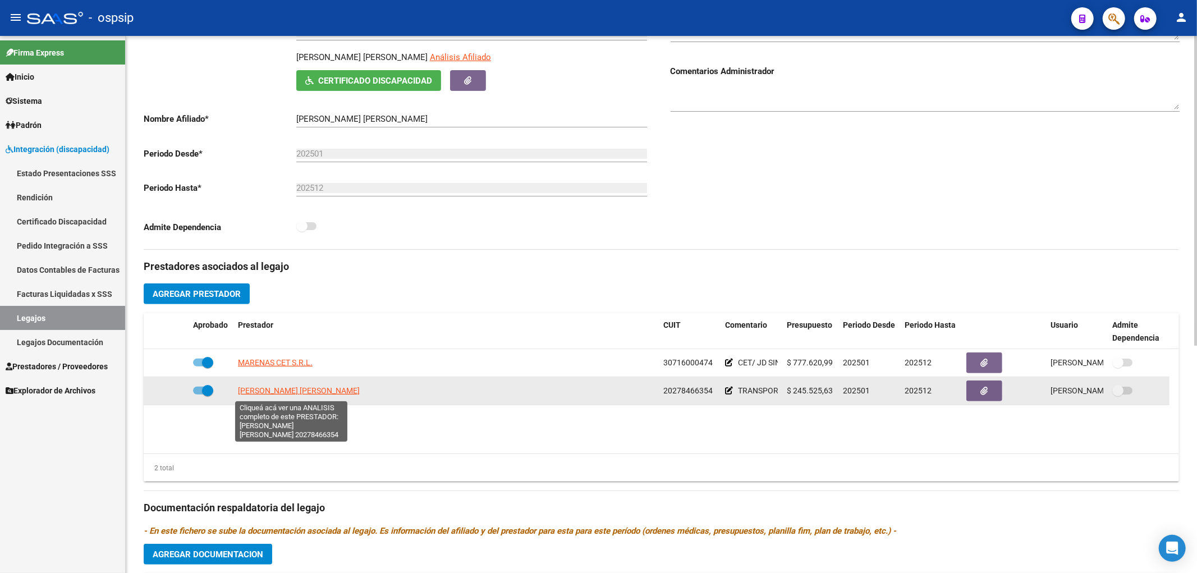
click at [275, 393] on span "ORELLANA ROBERTO CARLOS" at bounding box center [299, 390] width 122 height 9
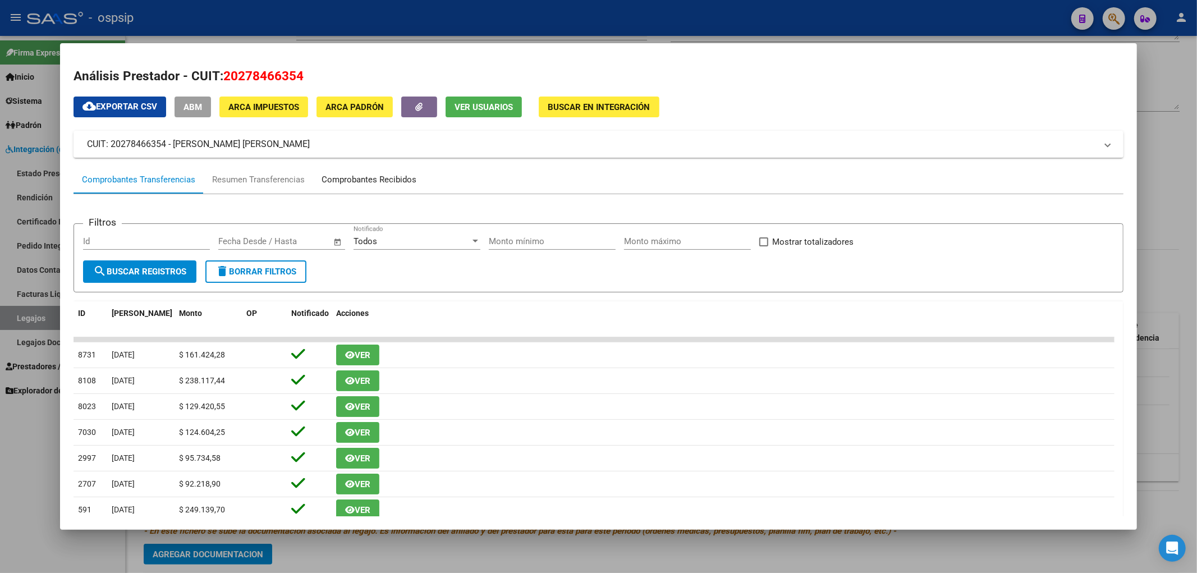
click at [357, 183] on div "Comprobantes Recibidos" at bounding box center [369, 179] width 95 height 13
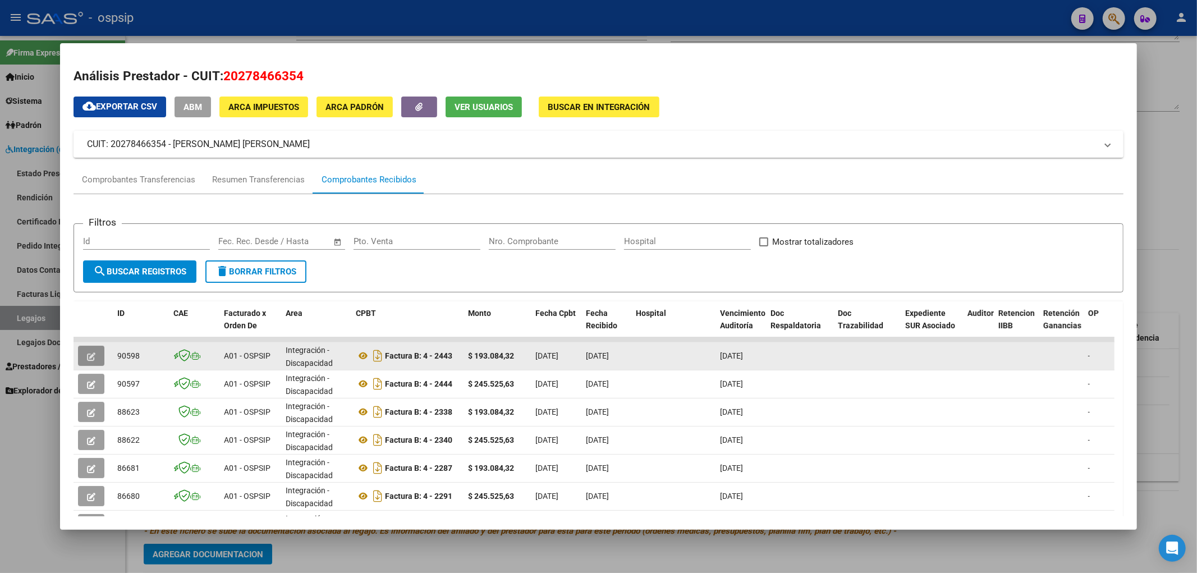
click at [90, 358] on icon "button" at bounding box center [91, 356] width 8 height 8
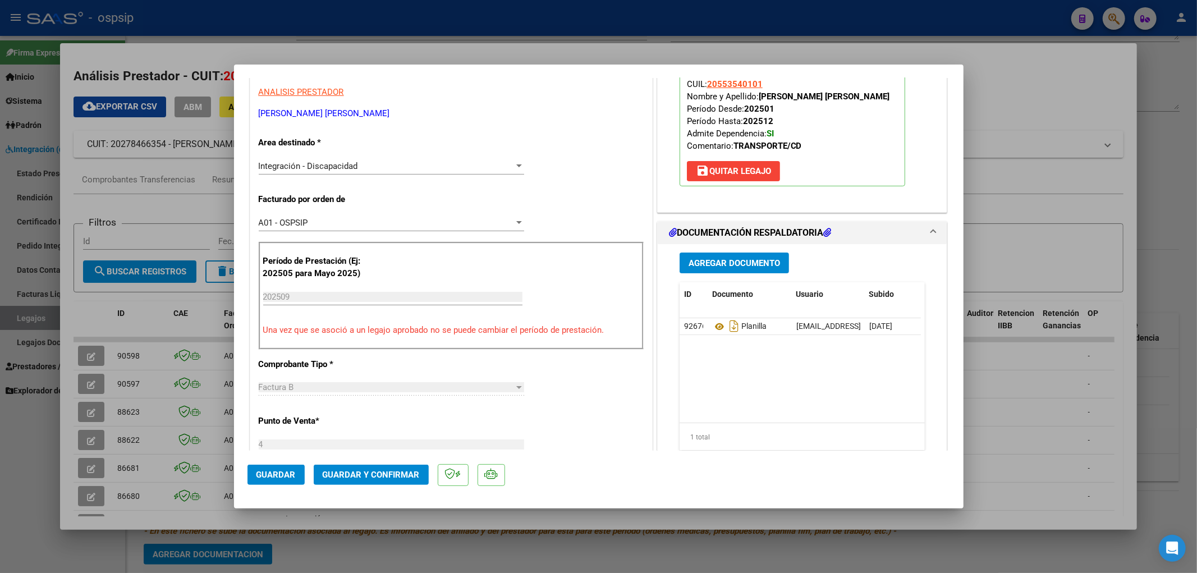
scroll to position [249, 0]
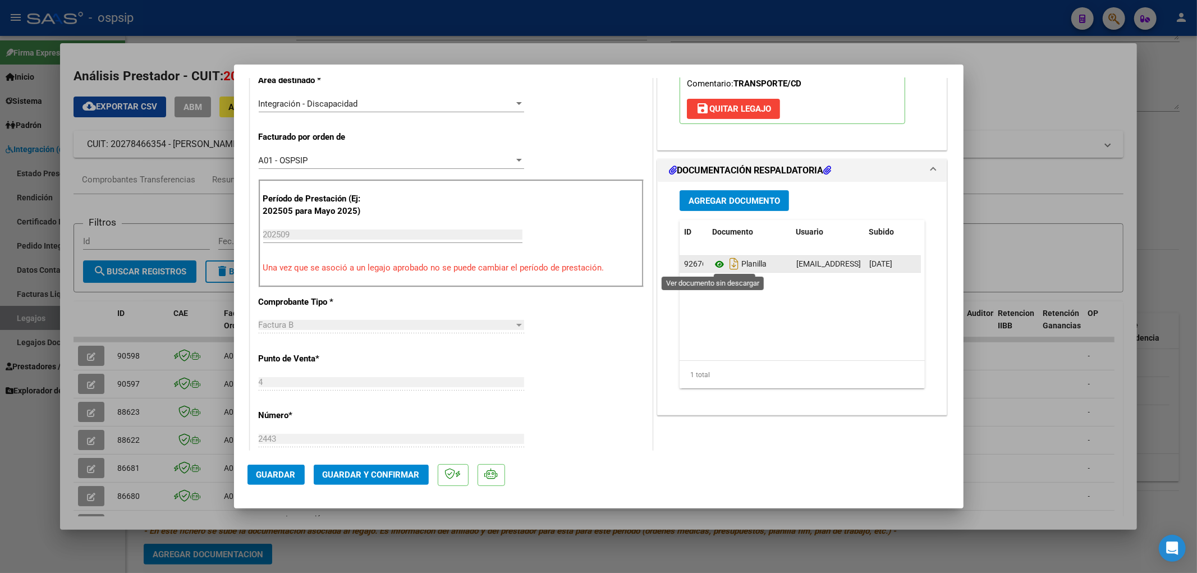
click at [719, 265] on icon at bounding box center [719, 264] width 15 height 13
type input "$ 0,00"
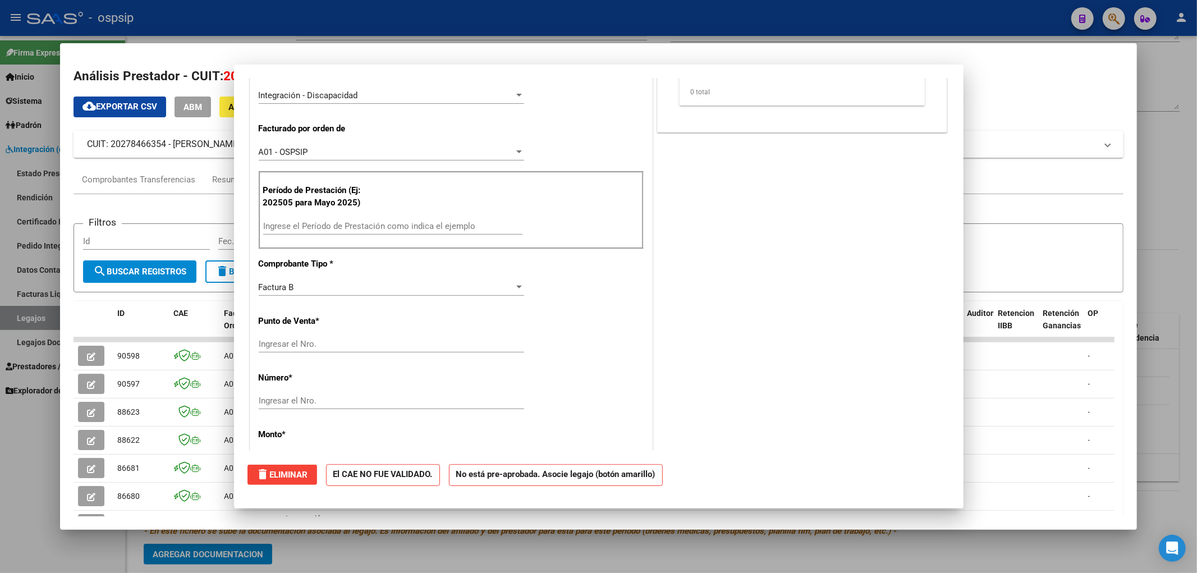
scroll to position [0, 0]
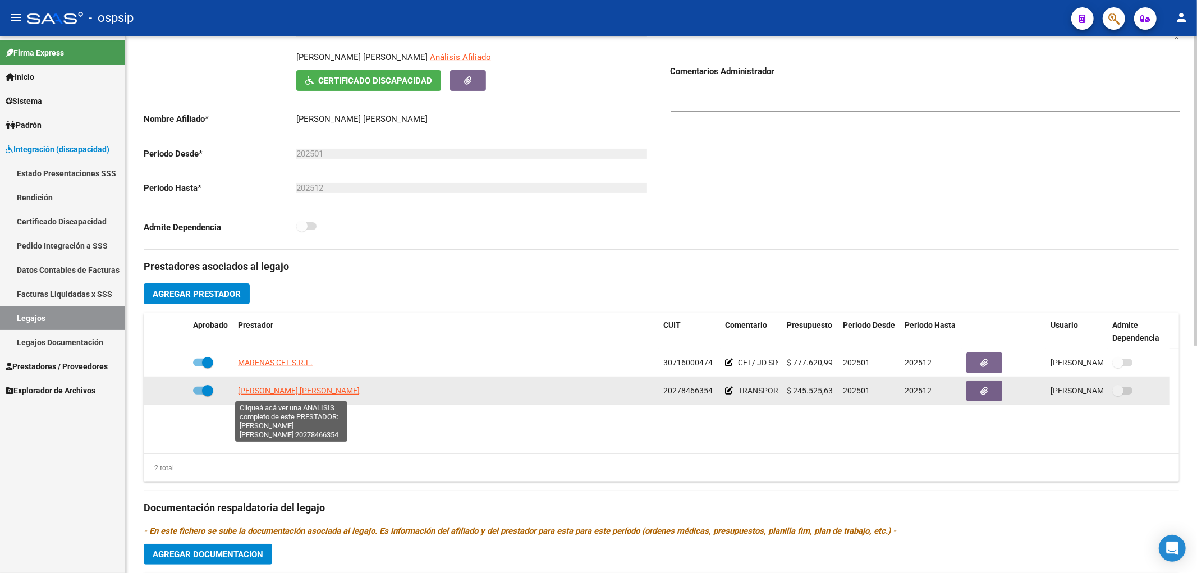
click at [306, 391] on span "ORELLANA ROBERTO CARLOS" at bounding box center [299, 390] width 122 height 9
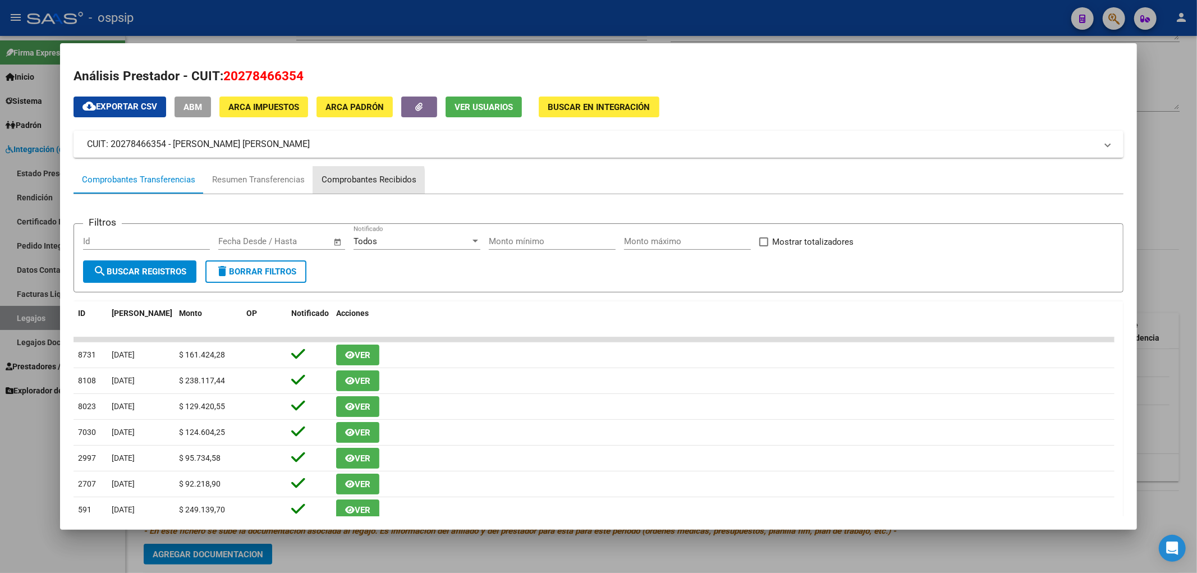
click at [352, 182] on div "Comprobantes Recibidos" at bounding box center [369, 179] width 95 height 13
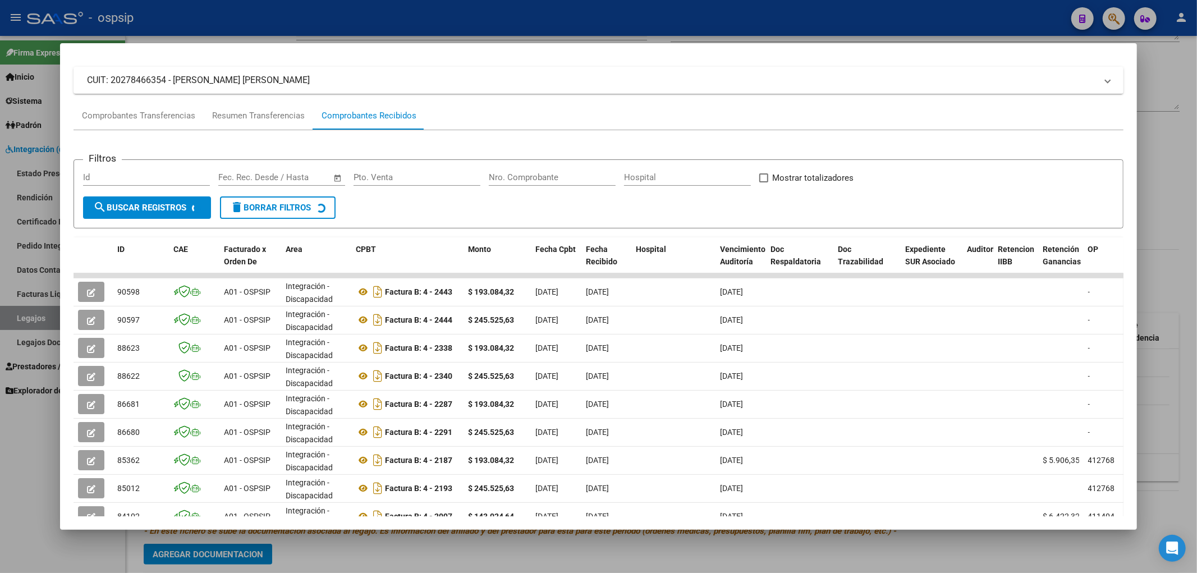
scroll to position [125, 0]
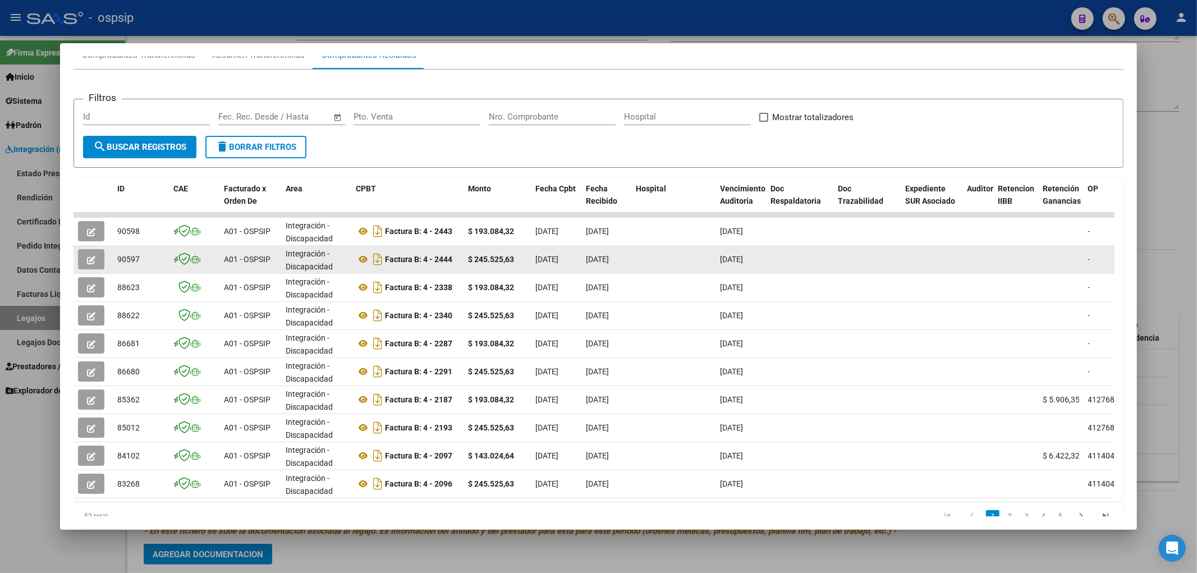
click at [97, 264] on button "button" at bounding box center [91, 259] width 26 height 20
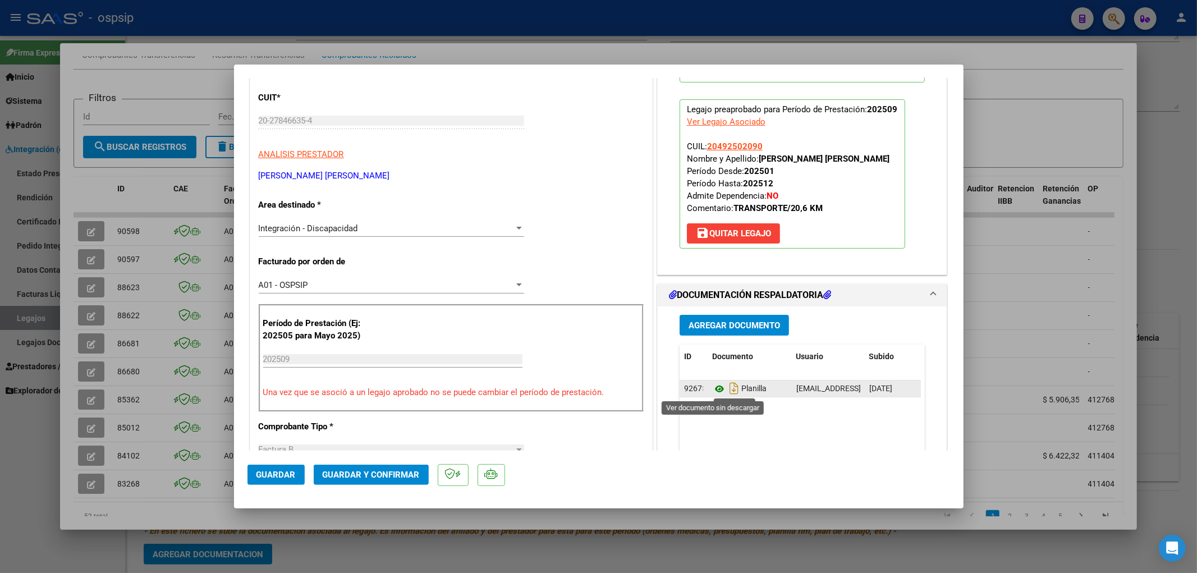
click at [716, 390] on icon at bounding box center [719, 388] width 15 height 13
click at [369, 470] on span "Guardar y Confirmar" at bounding box center [371, 475] width 97 height 10
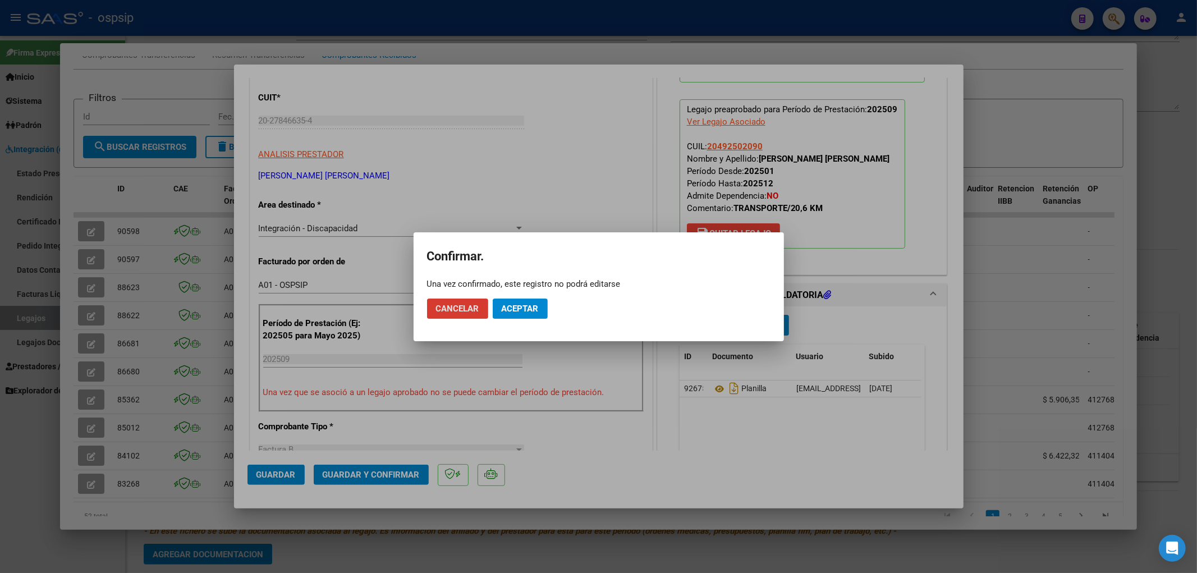
click at [506, 312] on span "Aceptar" at bounding box center [520, 309] width 37 height 10
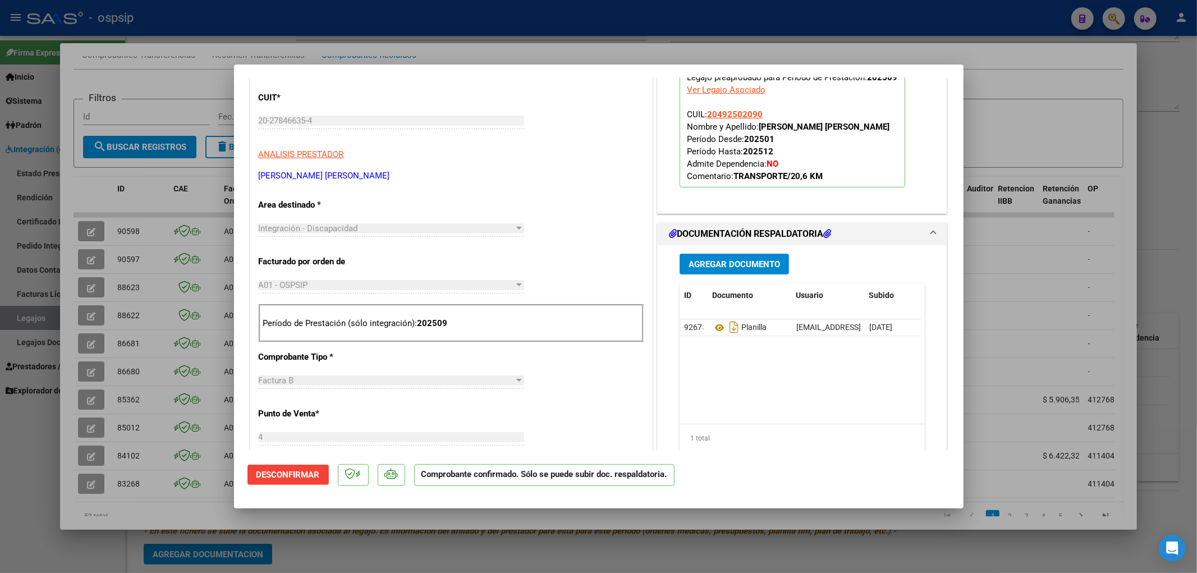
click at [24, 316] on div at bounding box center [598, 286] width 1197 height 573
type input "$ 0,00"
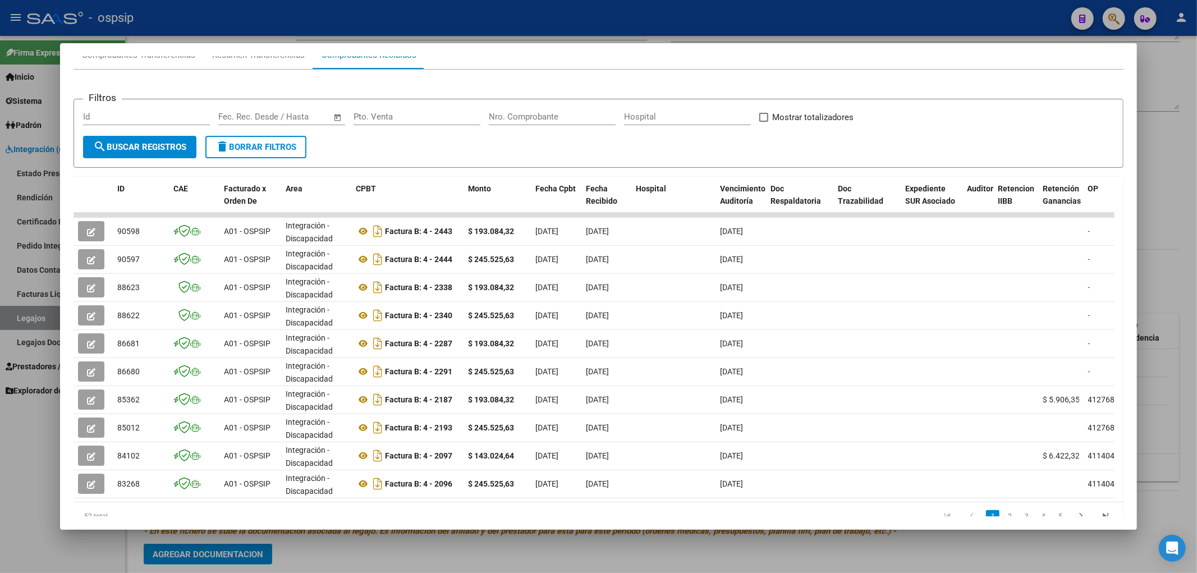
click at [24, 316] on div at bounding box center [598, 286] width 1197 height 573
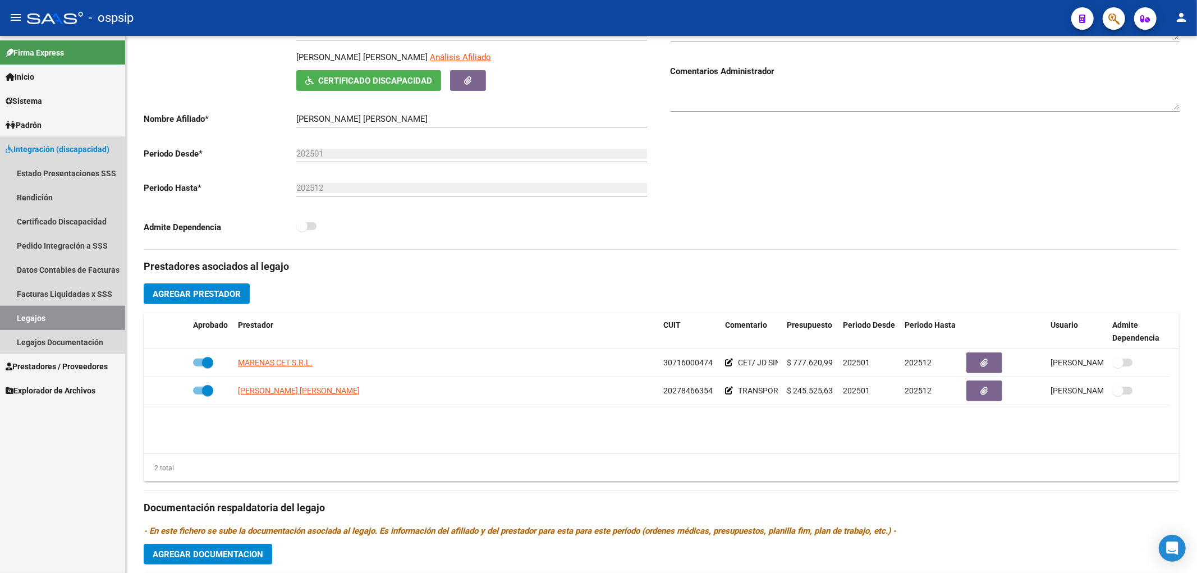
click at [24, 316] on link "Legajos" at bounding box center [62, 318] width 125 height 24
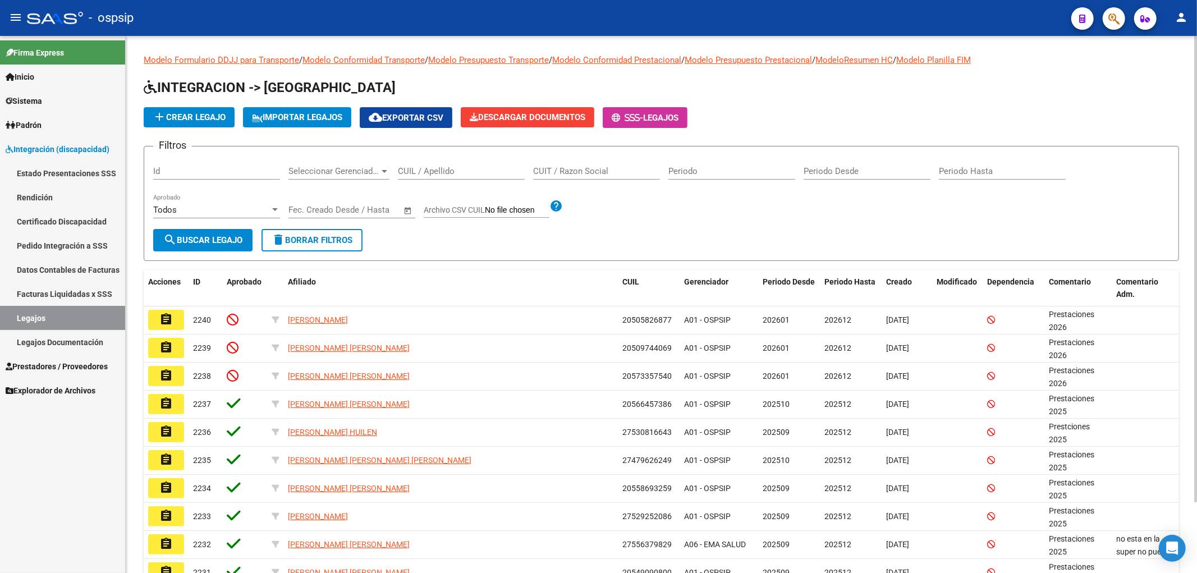
click at [438, 166] on div "CUIL / Apellido" at bounding box center [461, 167] width 127 height 24
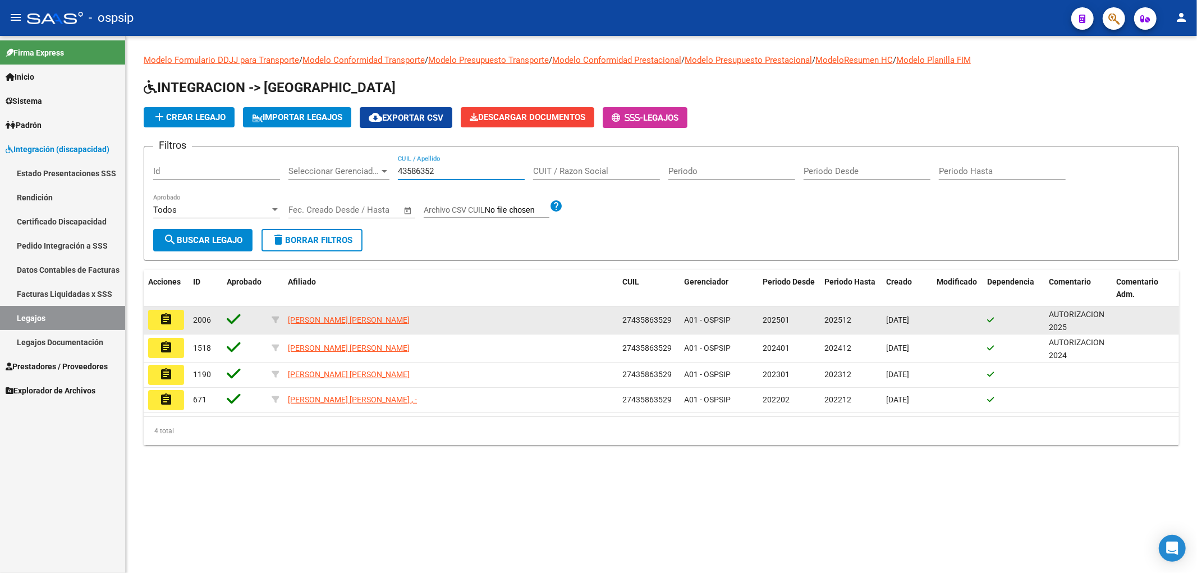
type input "43586352"
click at [172, 325] on mat-icon "assignment" at bounding box center [165, 319] width 13 height 13
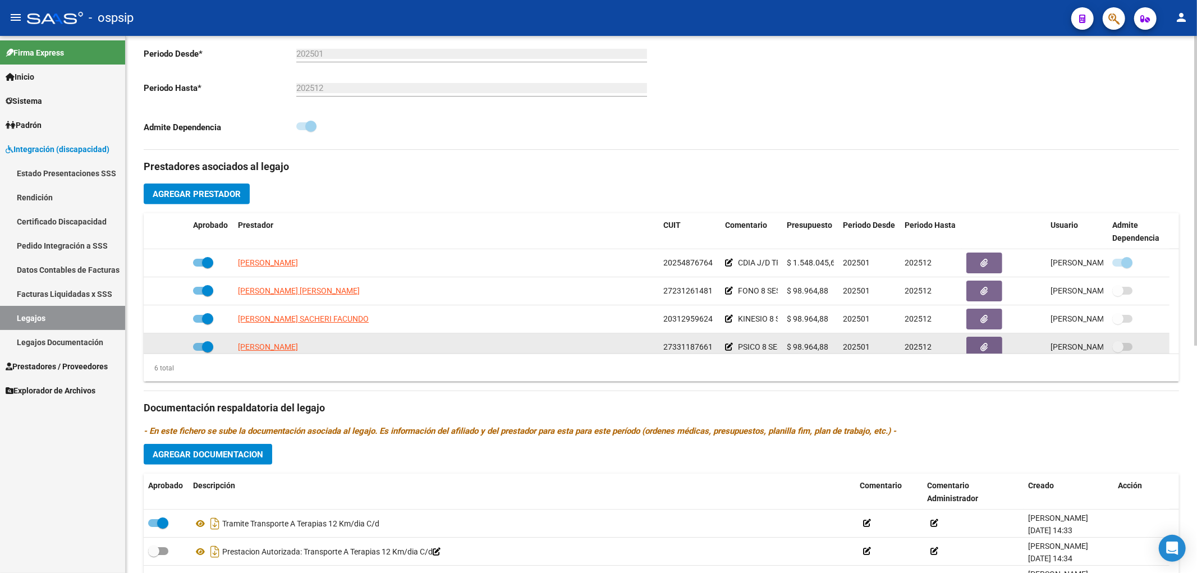
scroll to position [311, 0]
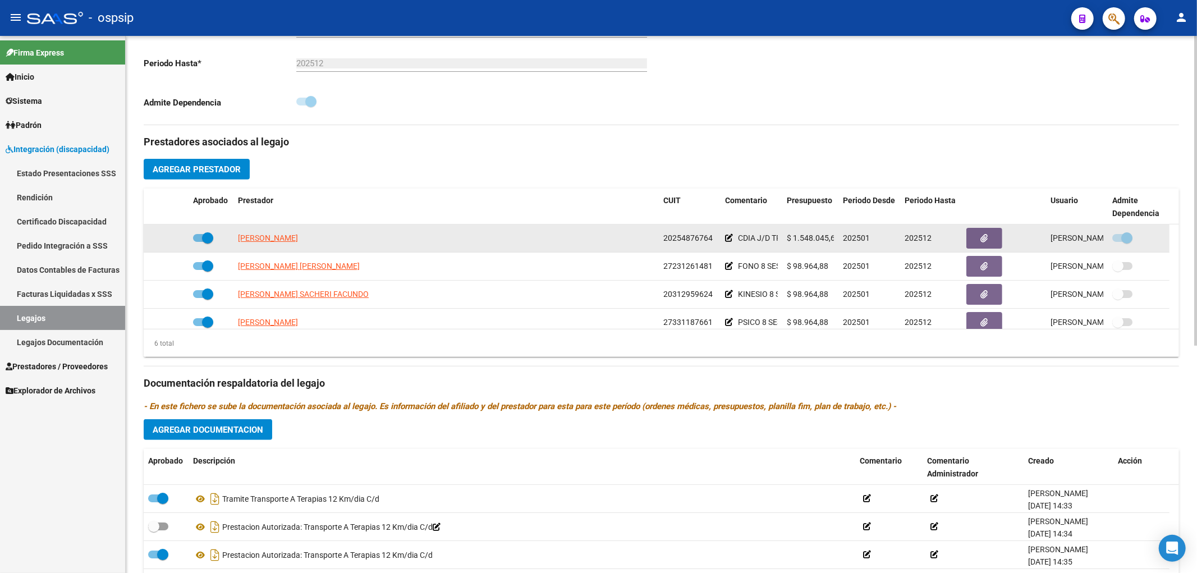
click at [269, 245] on app-link-go-to "DON JORGE NELSON" at bounding box center [268, 238] width 60 height 13
click at [269, 240] on span "DON JORGE NELSON" at bounding box center [268, 237] width 60 height 9
type textarea "20254876764"
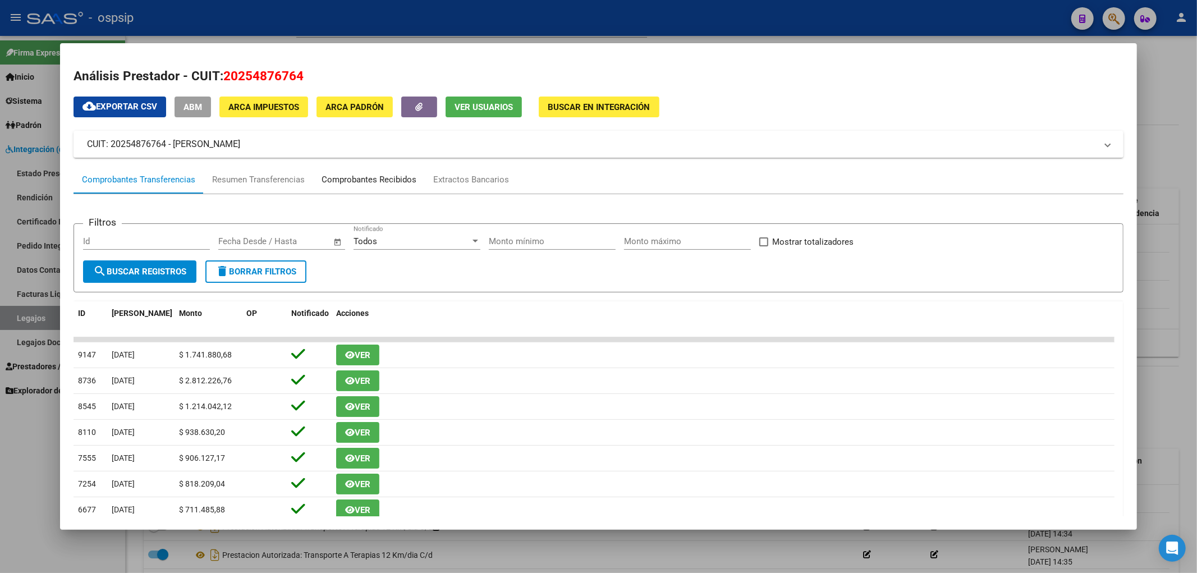
click at [378, 182] on div "Comprobantes Recibidos" at bounding box center [369, 179] width 95 height 13
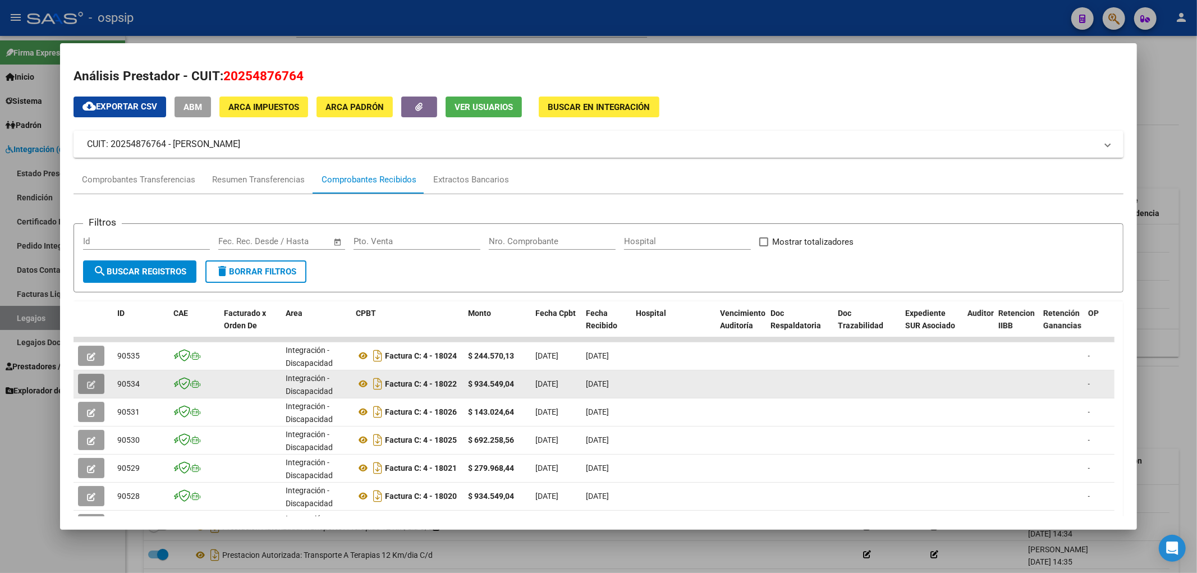
click at [94, 385] on icon "button" at bounding box center [91, 384] width 8 height 8
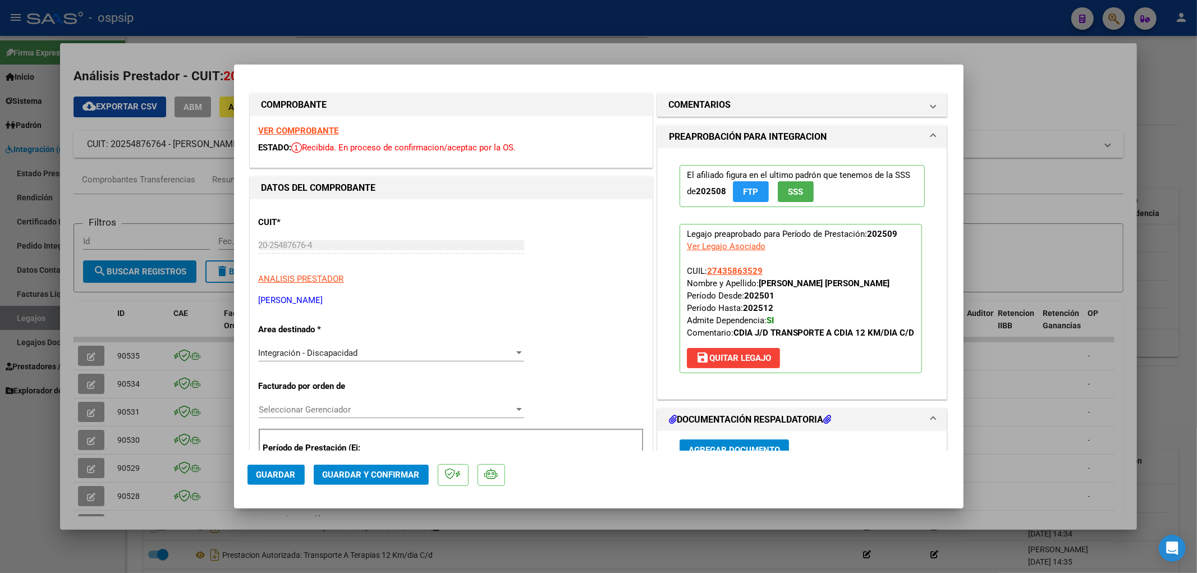
click at [99, 327] on div at bounding box center [598, 286] width 1197 height 573
type input "$ 0,00"
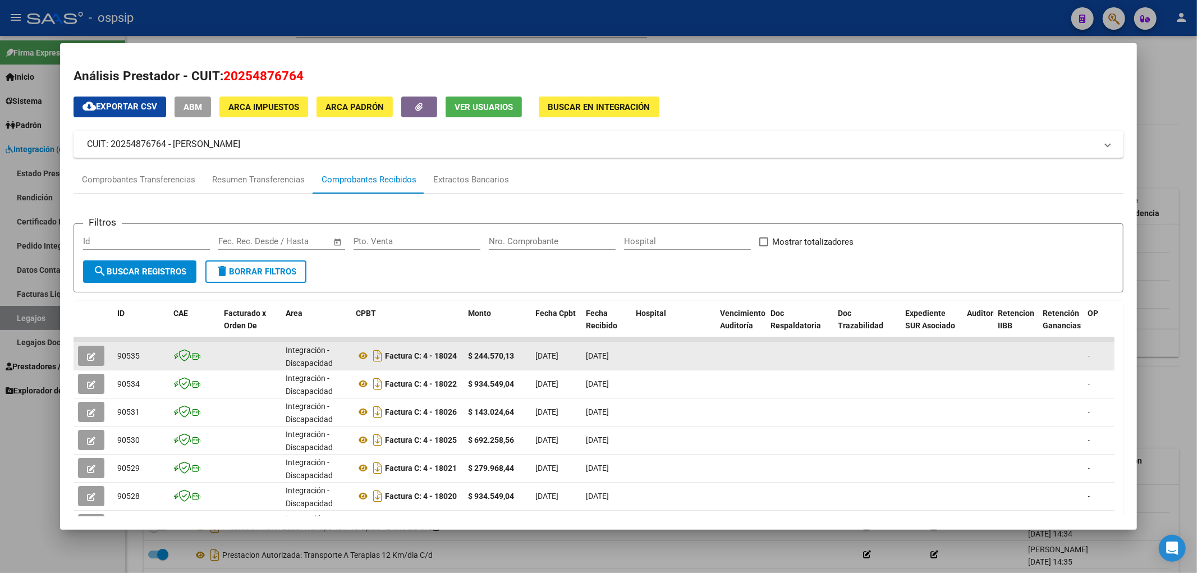
click at [93, 352] on icon "button" at bounding box center [91, 356] width 8 height 8
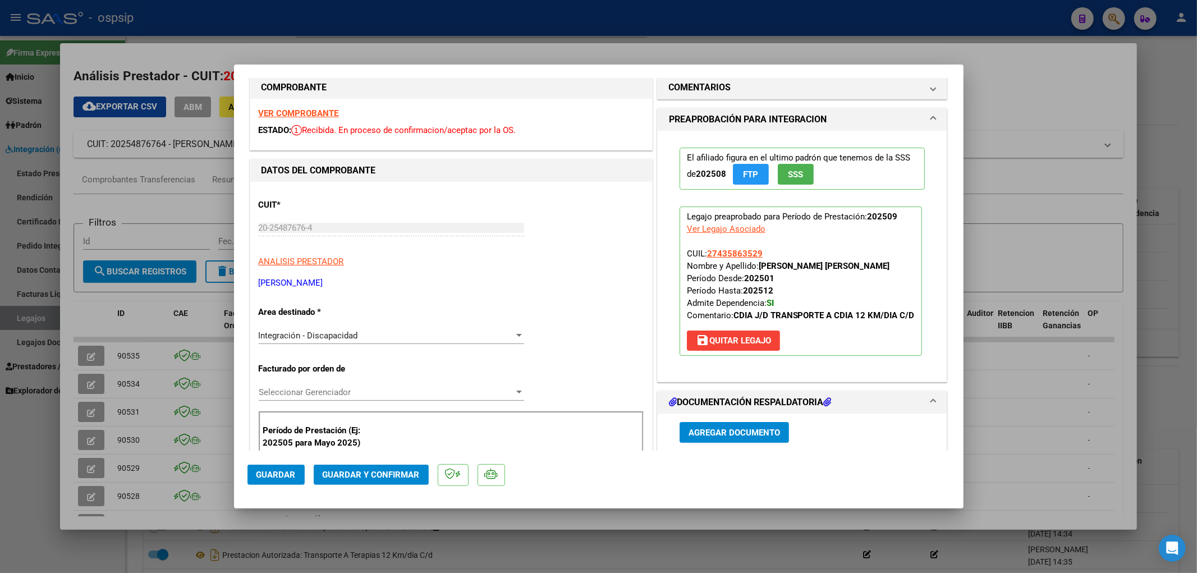
scroll to position [0, 0]
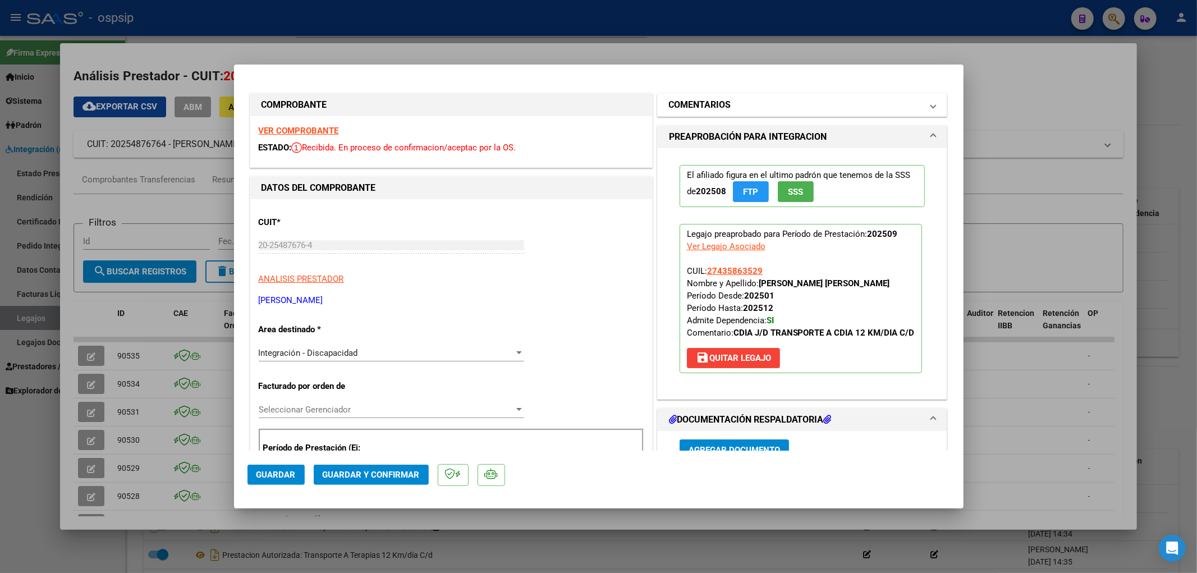
click at [931, 108] on span at bounding box center [933, 104] width 4 height 13
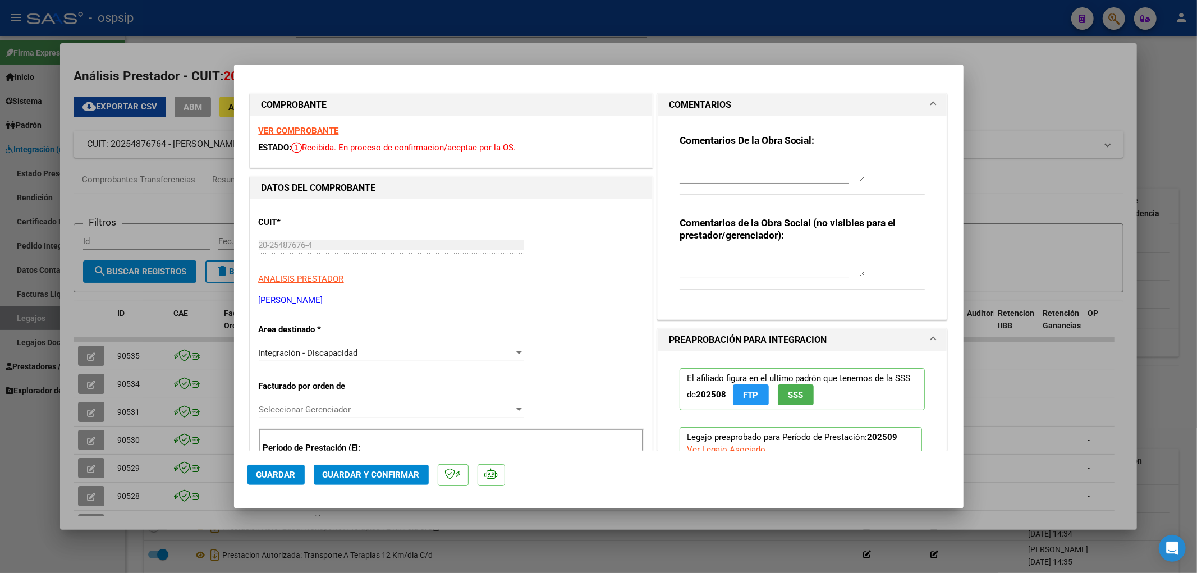
click at [723, 174] on textarea at bounding box center [771, 170] width 185 height 22
click at [716, 166] on textarea "DEBITO $" at bounding box center [771, 170] width 185 height 22
type textarea "DEBITO $ 51485,81. KM AUTORIZADOS 12 POR MES"
click at [393, 475] on span "Guardar y Confirmar" at bounding box center [371, 475] width 97 height 10
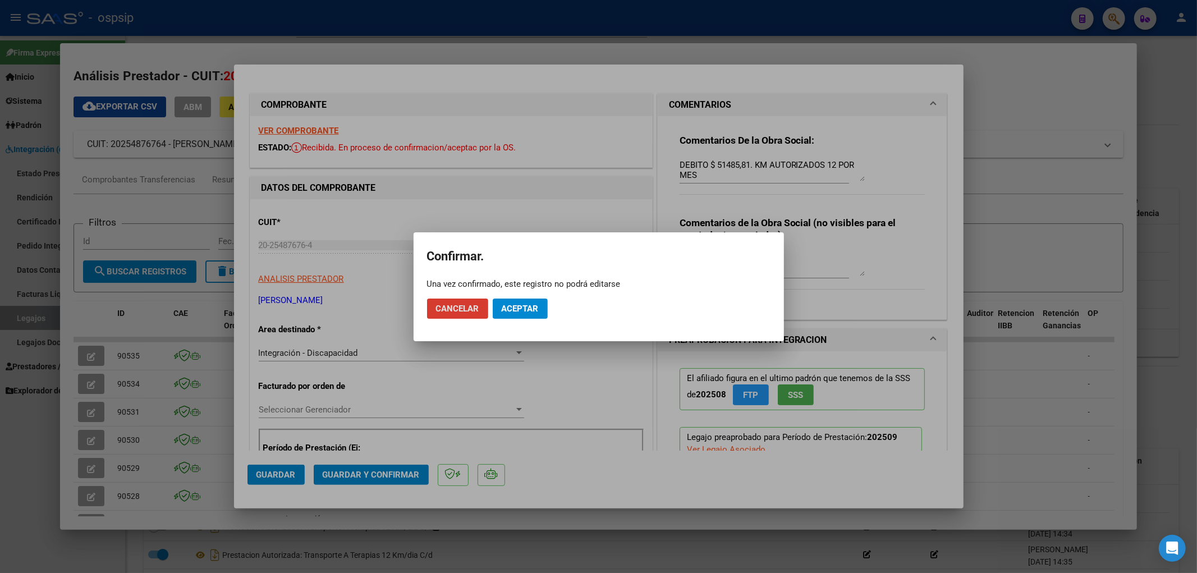
click at [515, 307] on span "Aceptar" at bounding box center [520, 309] width 37 height 10
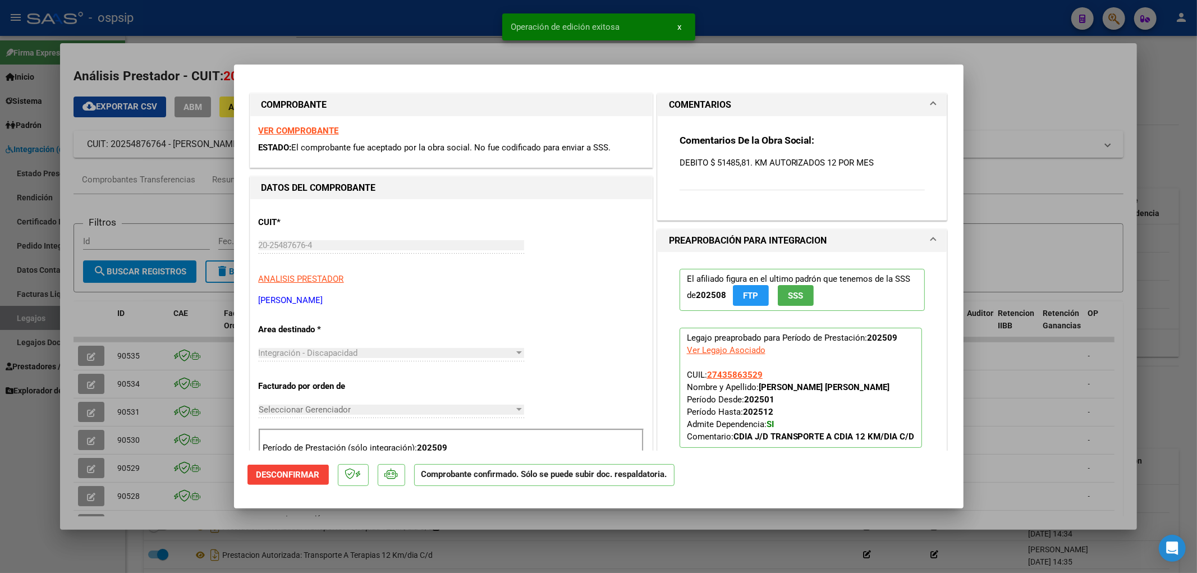
type input "$ 0,00"
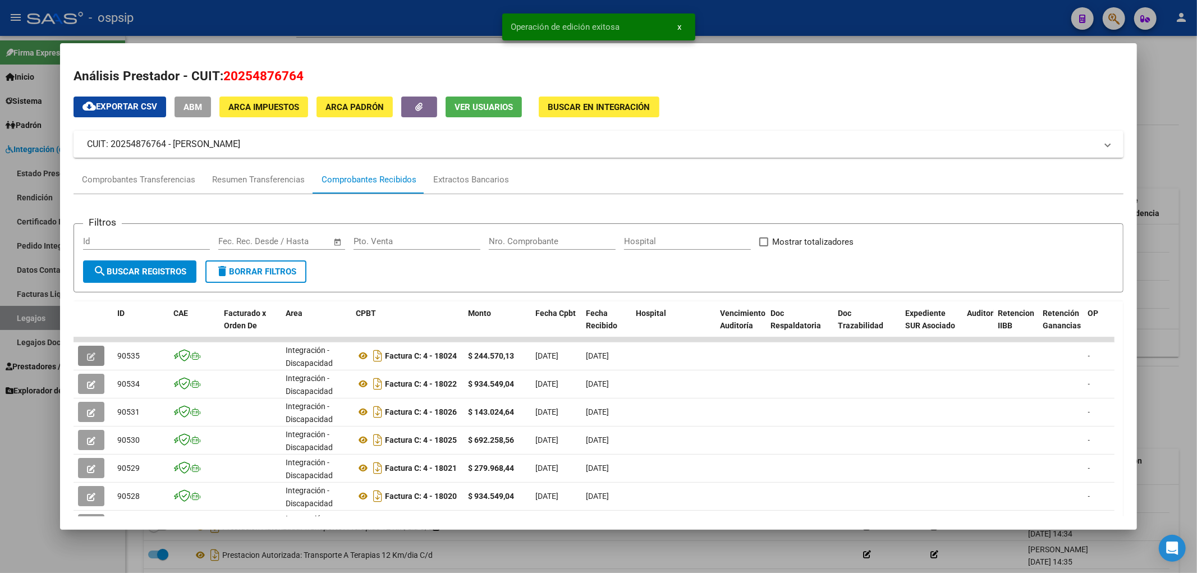
click at [489, 108] on span "Ver Usuarios" at bounding box center [483, 107] width 58 height 10
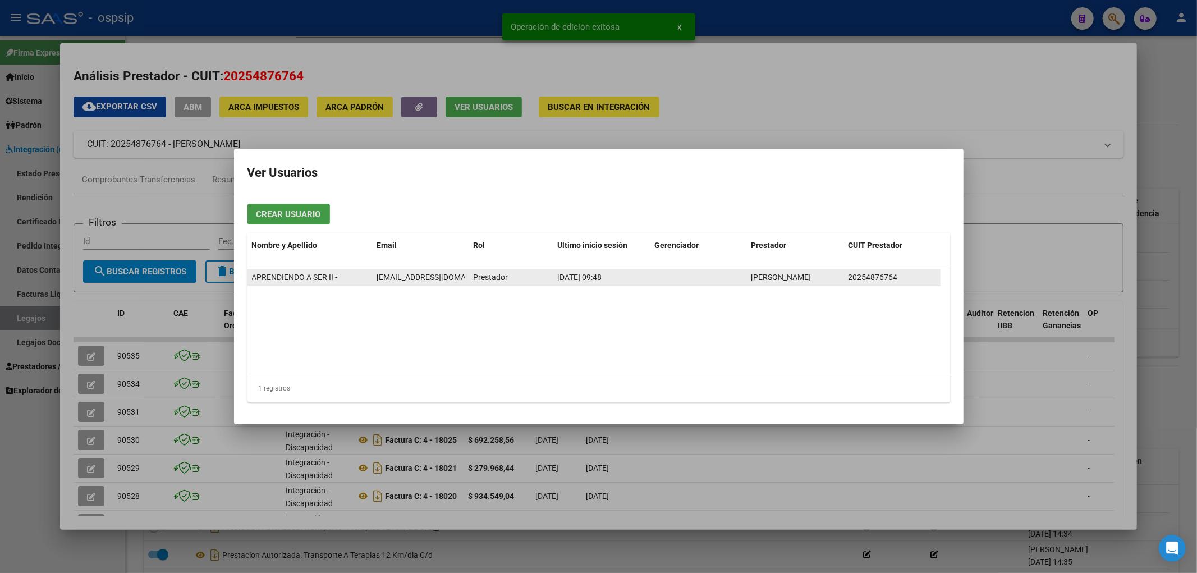
click at [402, 279] on span "facturacion@centrodediaaprendiendoaser.com" at bounding box center [438, 277] width 125 height 9
copy span "facturacion@centrodediaaprendiendoaser.com"
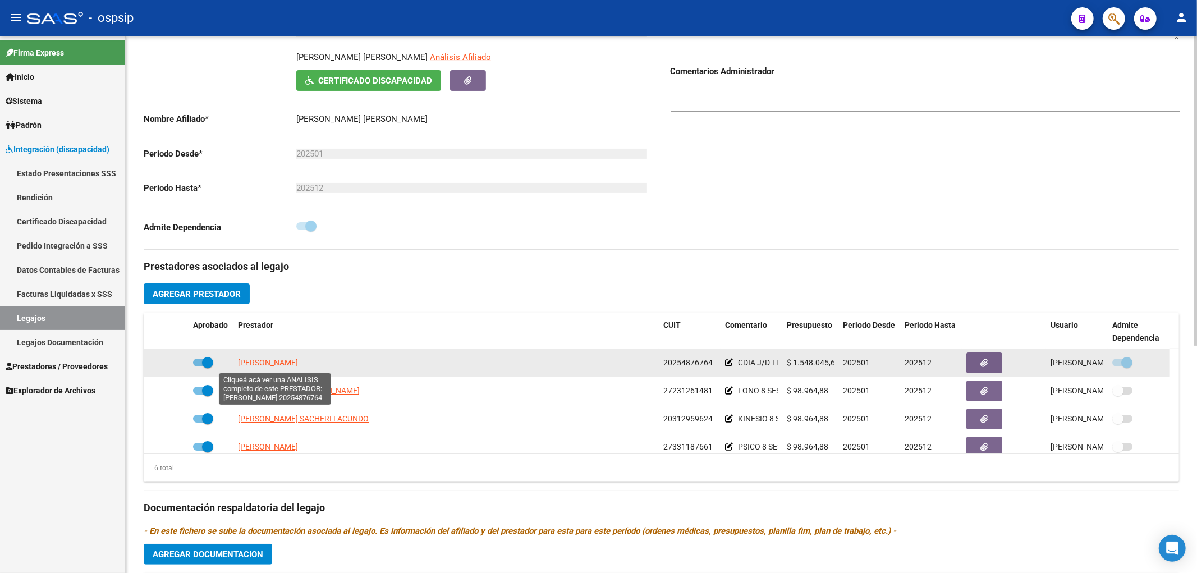
click at [274, 367] on span "DON JORGE NELSON" at bounding box center [268, 362] width 60 height 9
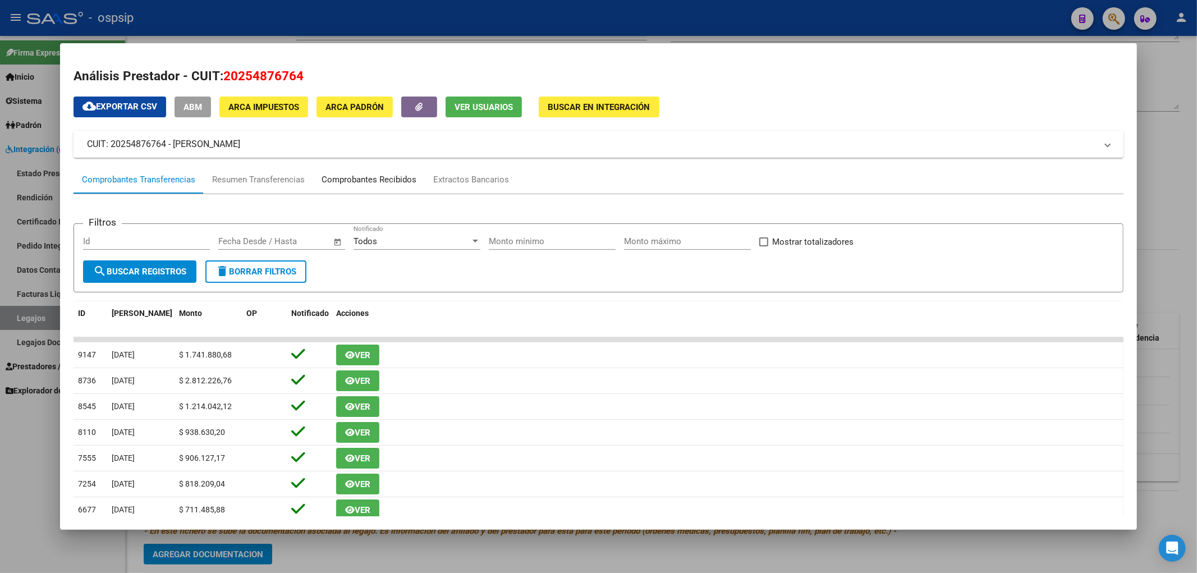
click at [355, 182] on div "Comprobantes Recibidos" at bounding box center [369, 179] width 95 height 13
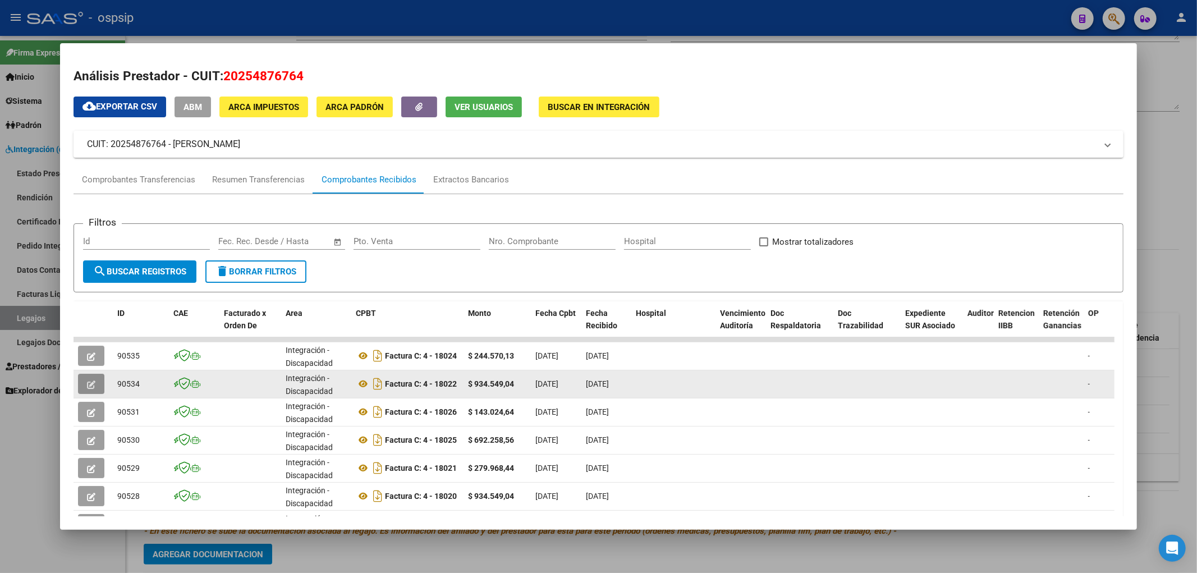
click at [85, 388] on button "button" at bounding box center [91, 384] width 26 height 20
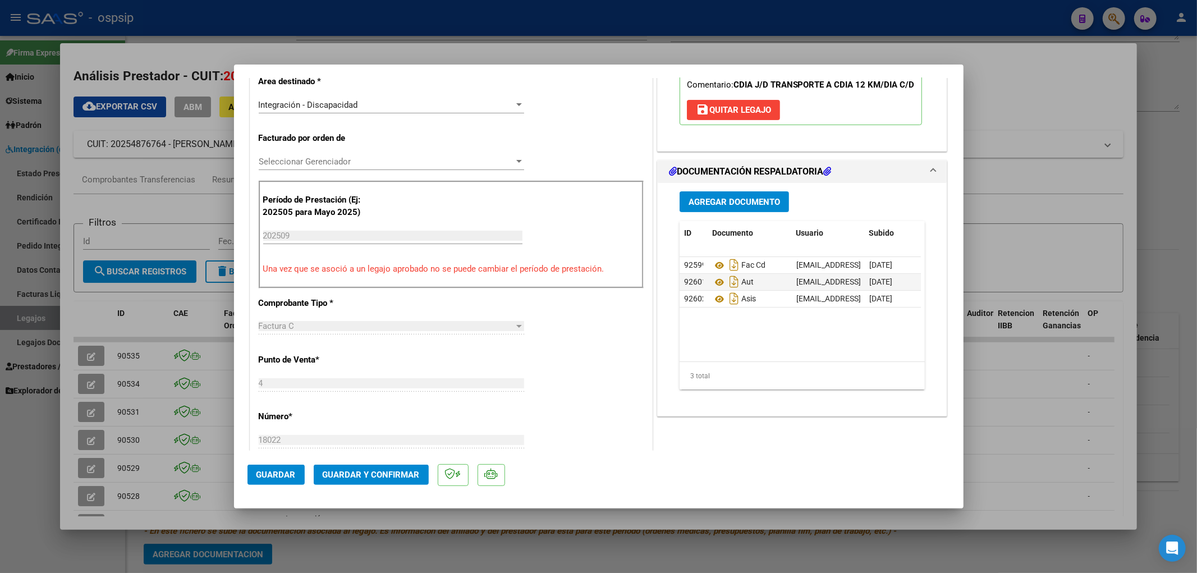
scroll to position [249, 0]
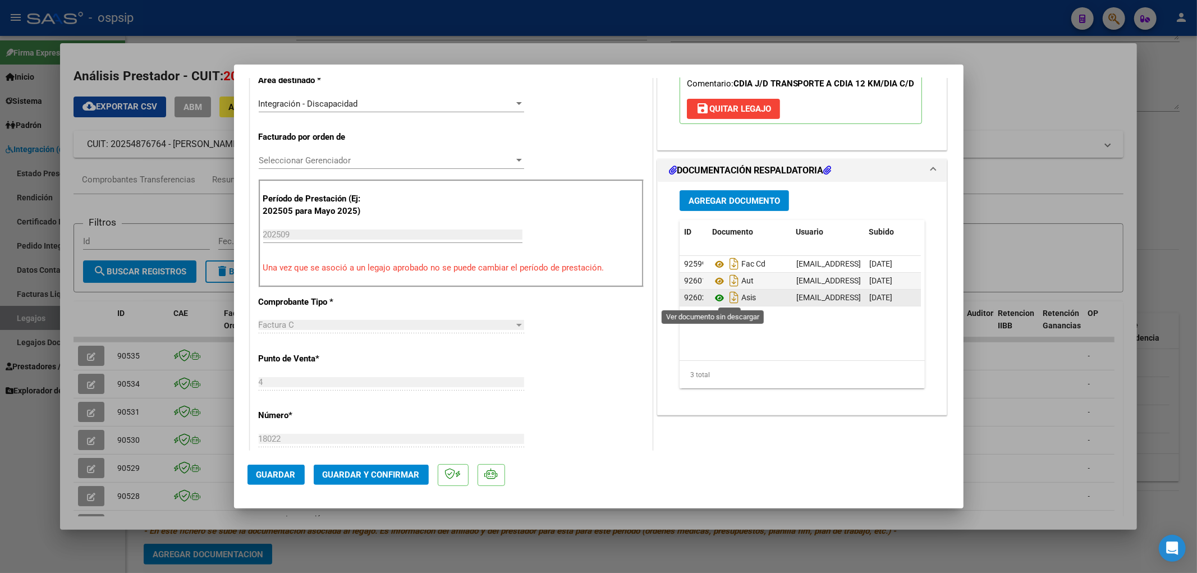
click at [714, 300] on icon at bounding box center [719, 297] width 15 height 13
click at [370, 474] on span "Guardar y Confirmar" at bounding box center [371, 475] width 97 height 10
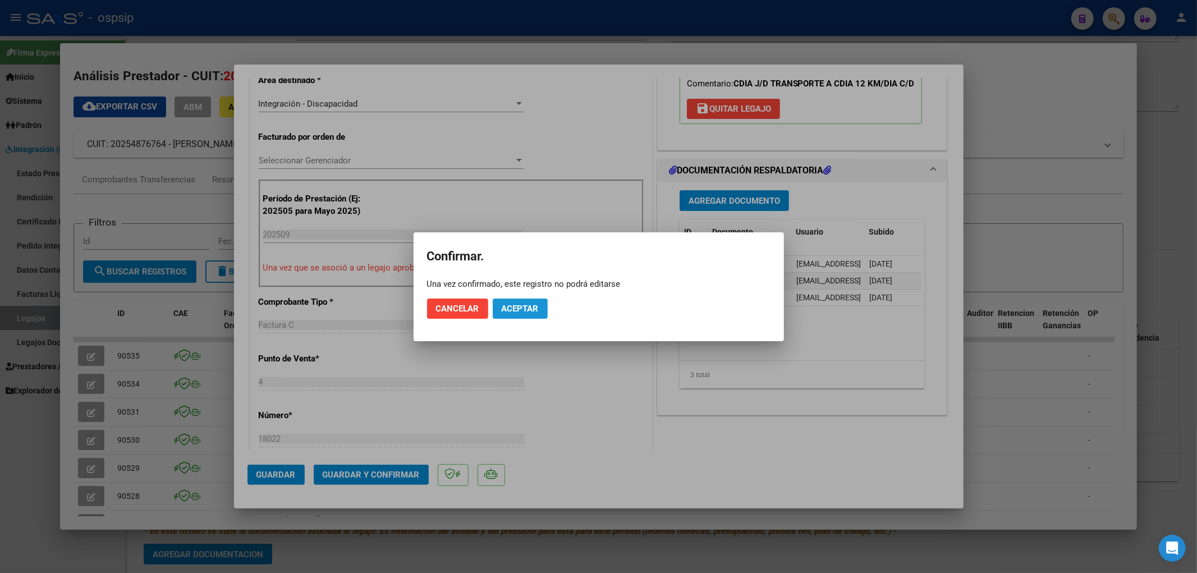
click at [518, 314] on button "Aceptar" at bounding box center [520, 309] width 55 height 20
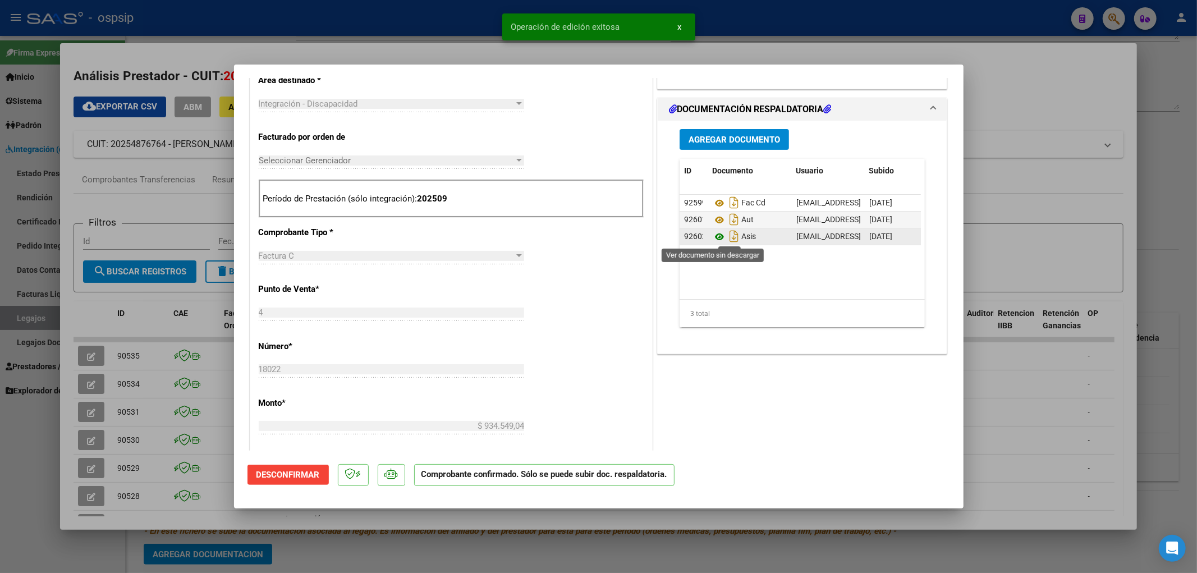
click at [717, 233] on icon at bounding box center [719, 236] width 15 height 13
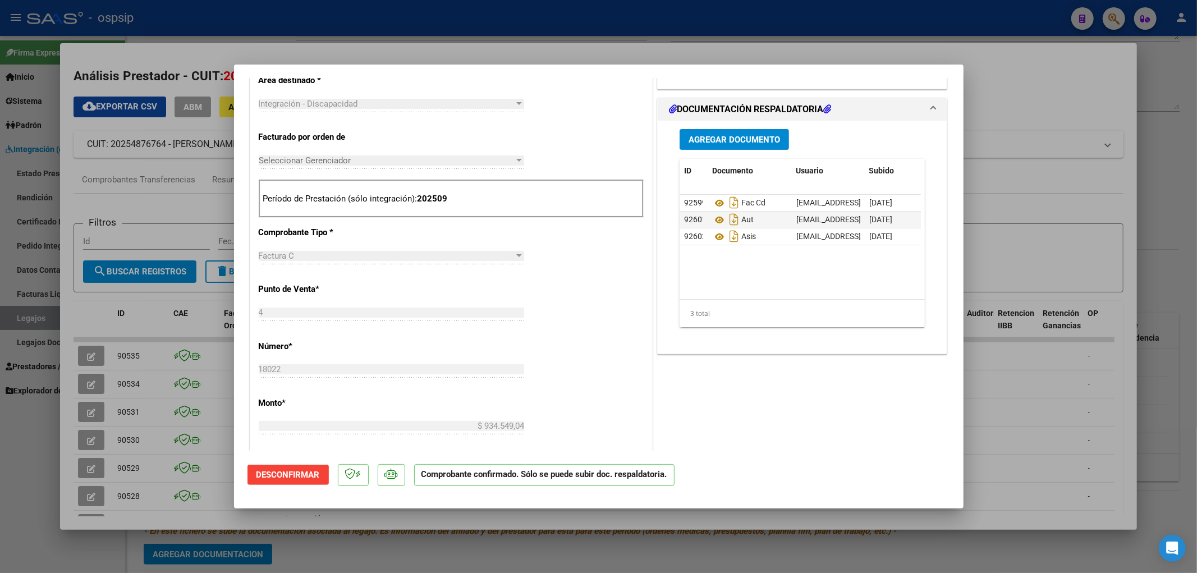
click at [18, 320] on div at bounding box center [598, 286] width 1197 height 573
type input "$ 0,00"
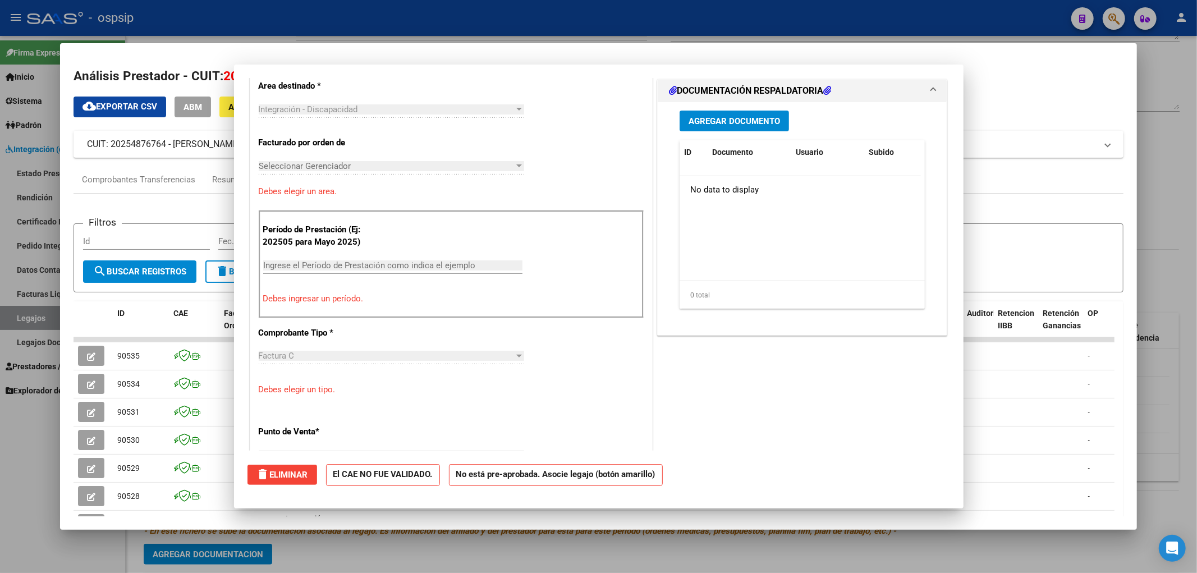
scroll to position [0, 0]
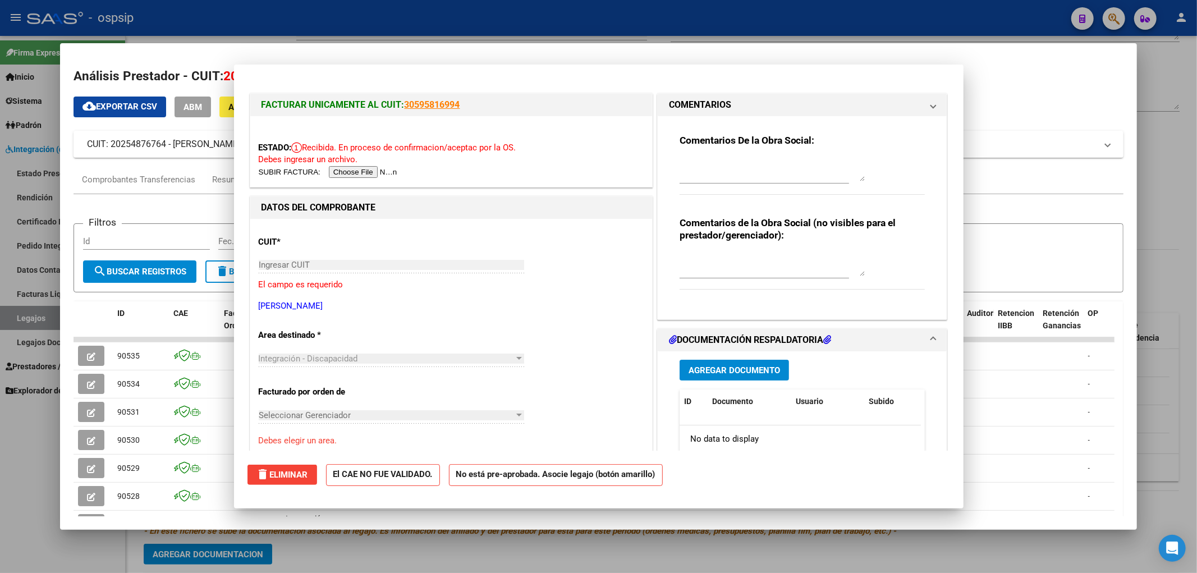
click at [18, 320] on div at bounding box center [598, 286] width 1197 height 573
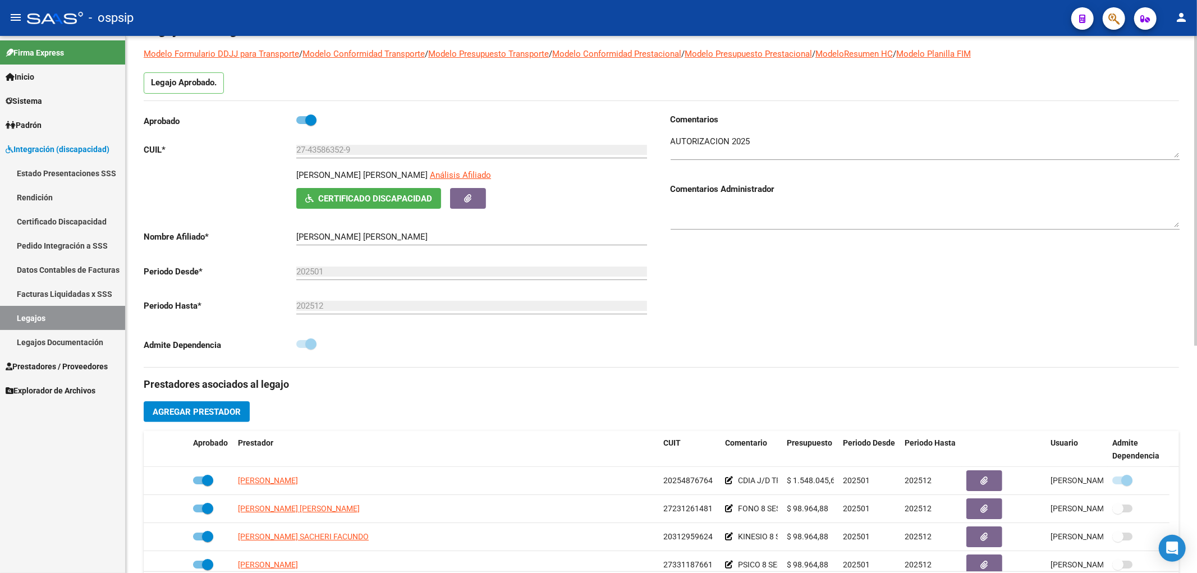
scroll to position [62, 0]
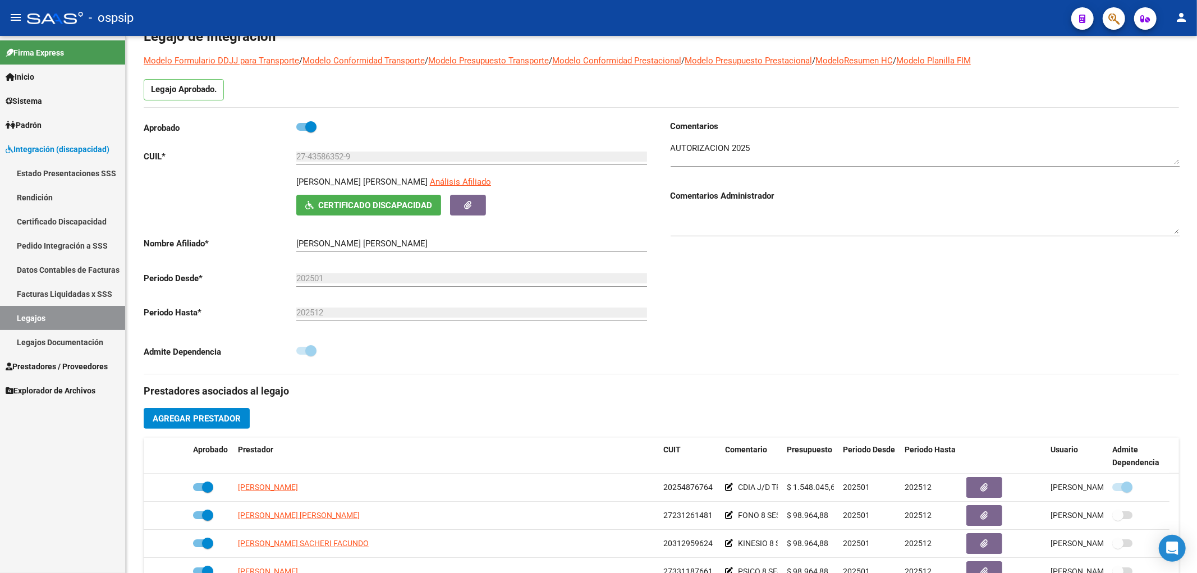
click at [58, 321] on link "Legajos" at bounding box center [62, 318] width 125 height 24
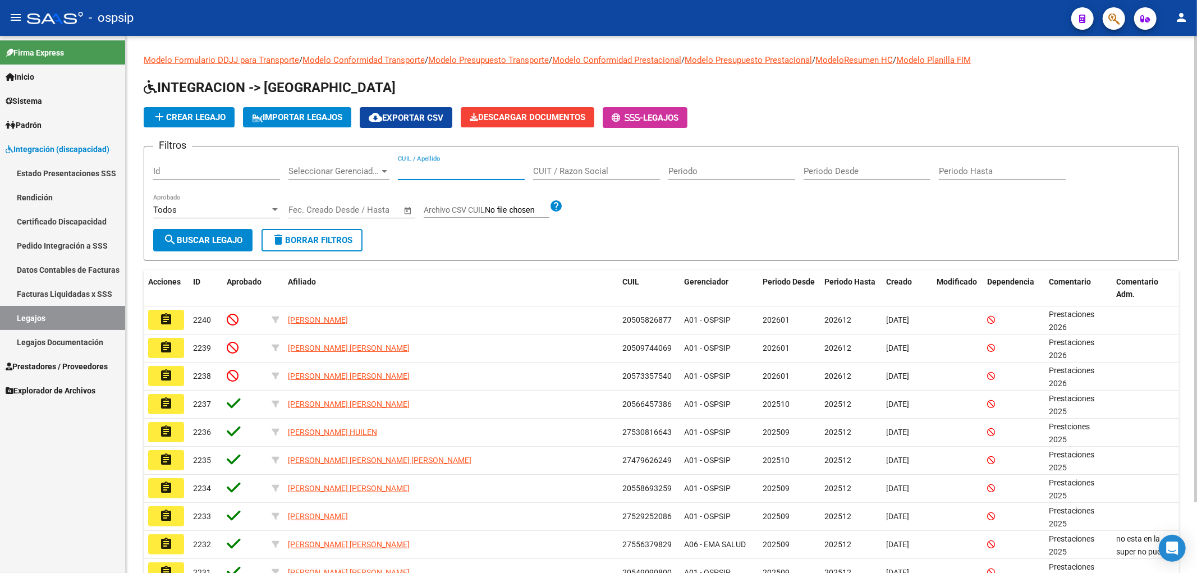
click at [438, 176] on input "CUIL / Apellido" at bounding box center [461, 171] width 127 height 10
type input "f"
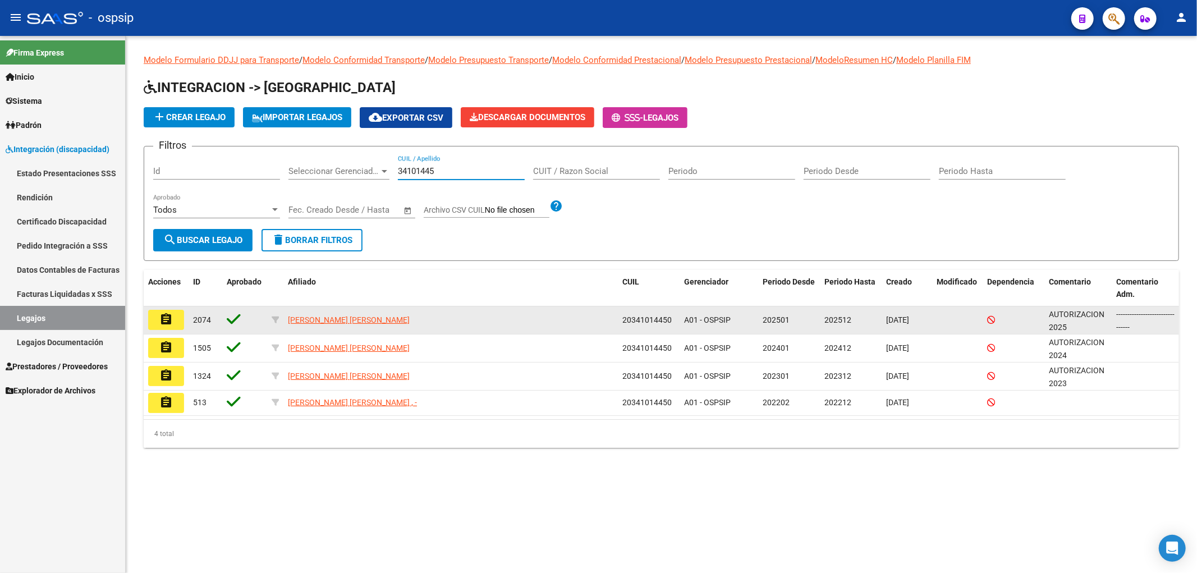
type input "34101445"
click at [169, 315] on mat-icon "assignment" at bounding box center [165, 319] width 13 height 13
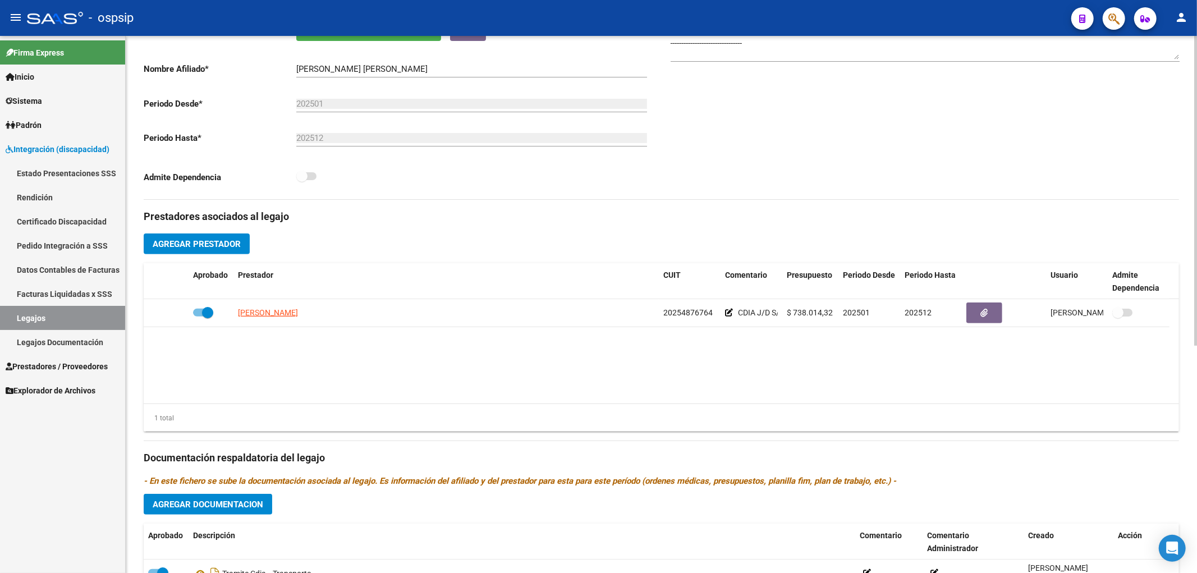
scroll to position [249, 0]
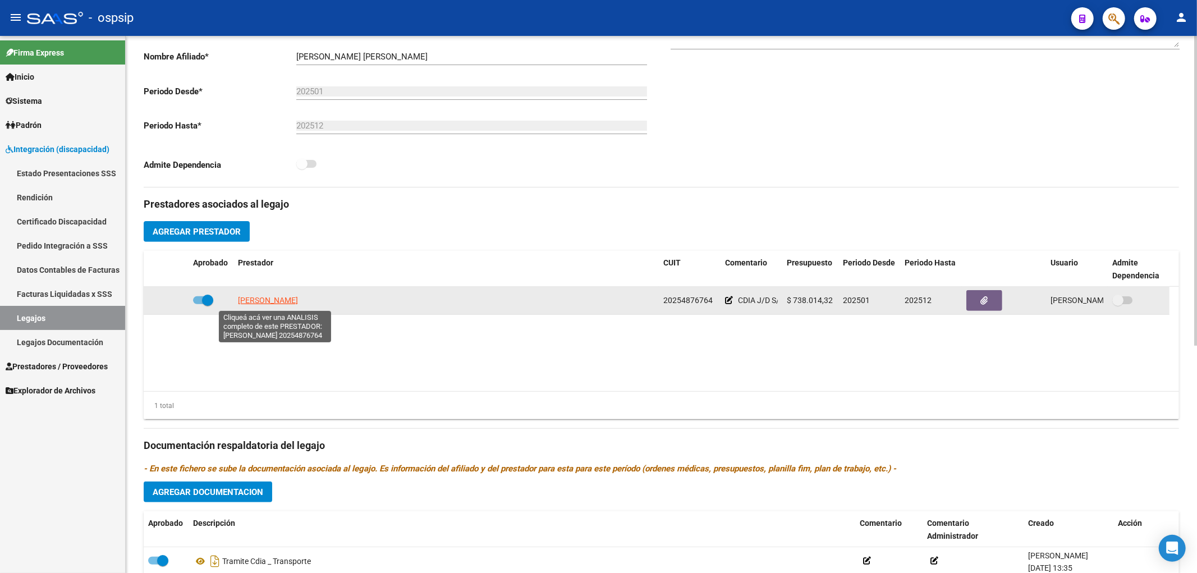
click at [272, 302] on span "DON JORGE NELSON" at bounding box center [268, 300] width 60 height 9
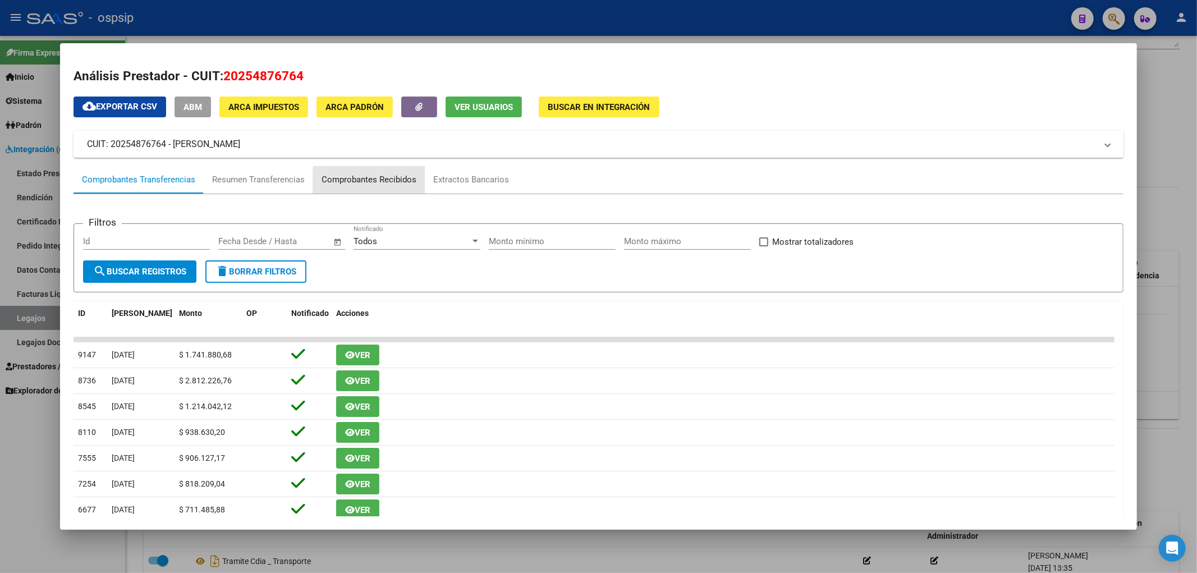
click at [393, 182] on div "Comprobantes Recibidos" at bounding box center [369, 179] width 95 height 13
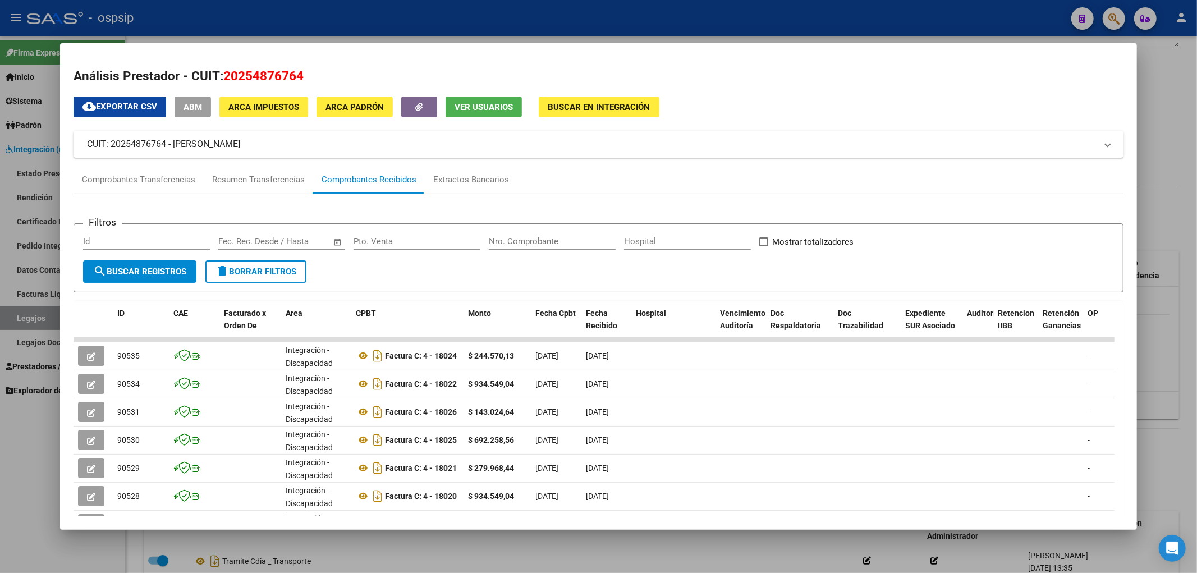
click at [68, 412] on mat-dialog-content "Análisis Prestador - CUIT: 20254876764 cloud_download Exportar CSV ABM ARCA Imp…" at bounding box center [598, 287] width 1077 height 460
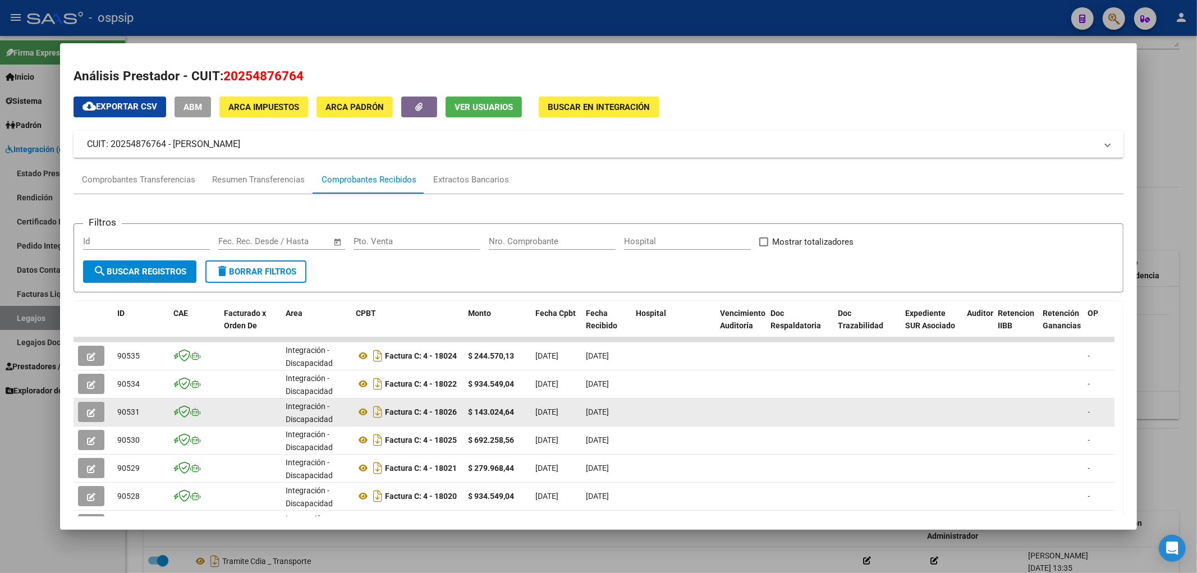
click at [91, 407] on span "button" at bounding box center [91, 412] width 8 height 10
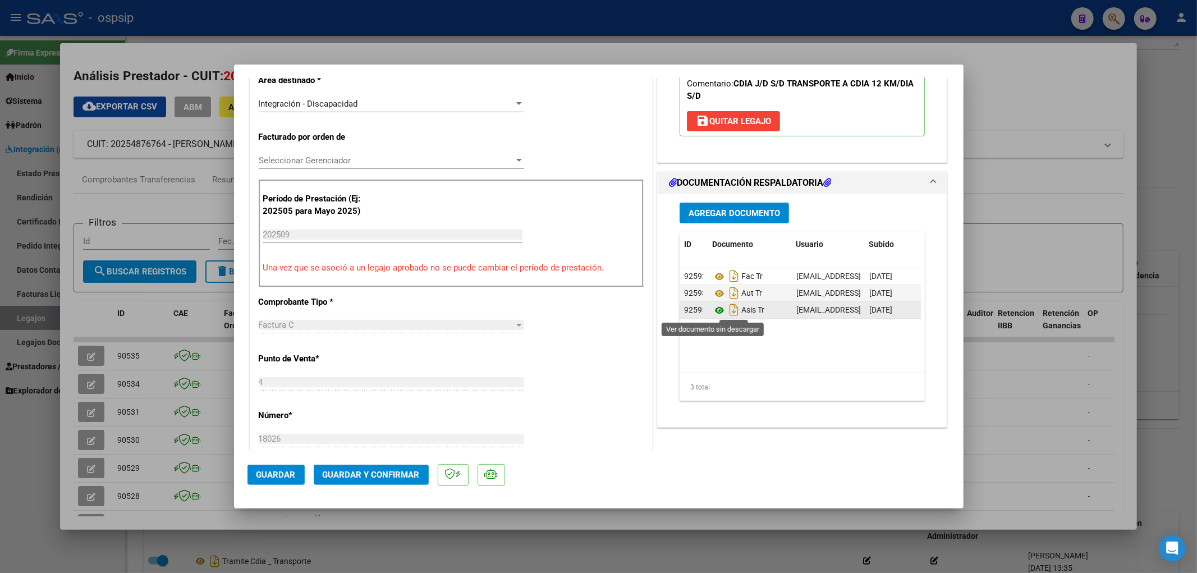
click at [720, 310] on icon at bounding box center [719, 310] width 15 height 13
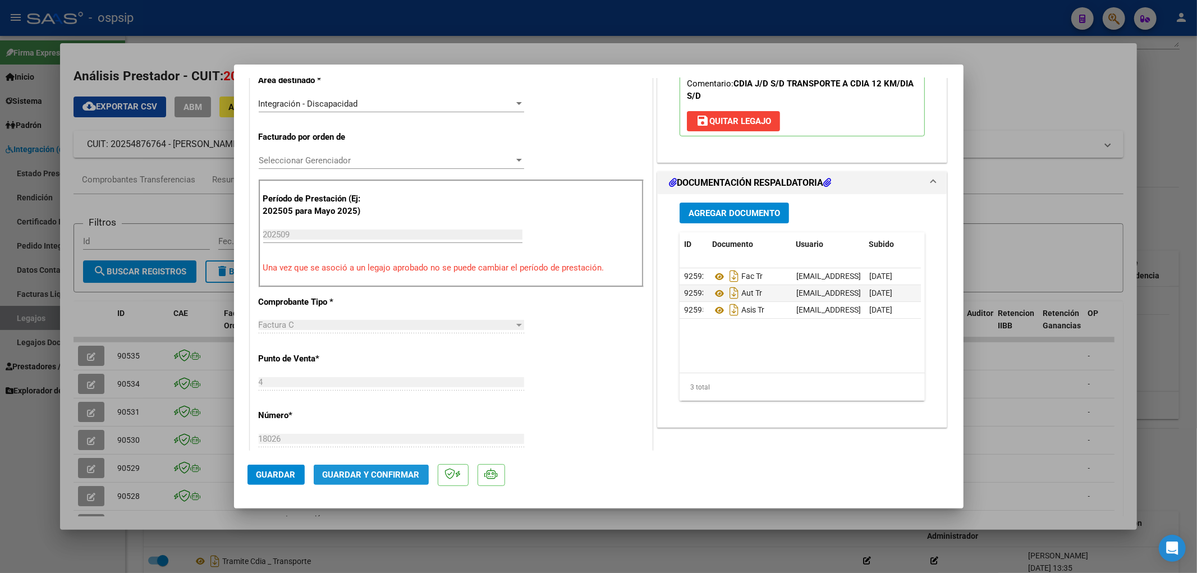
click at [366, 474] on span "Guardar y Confirmar" at bounding box center [371, 475] width 97 height 10
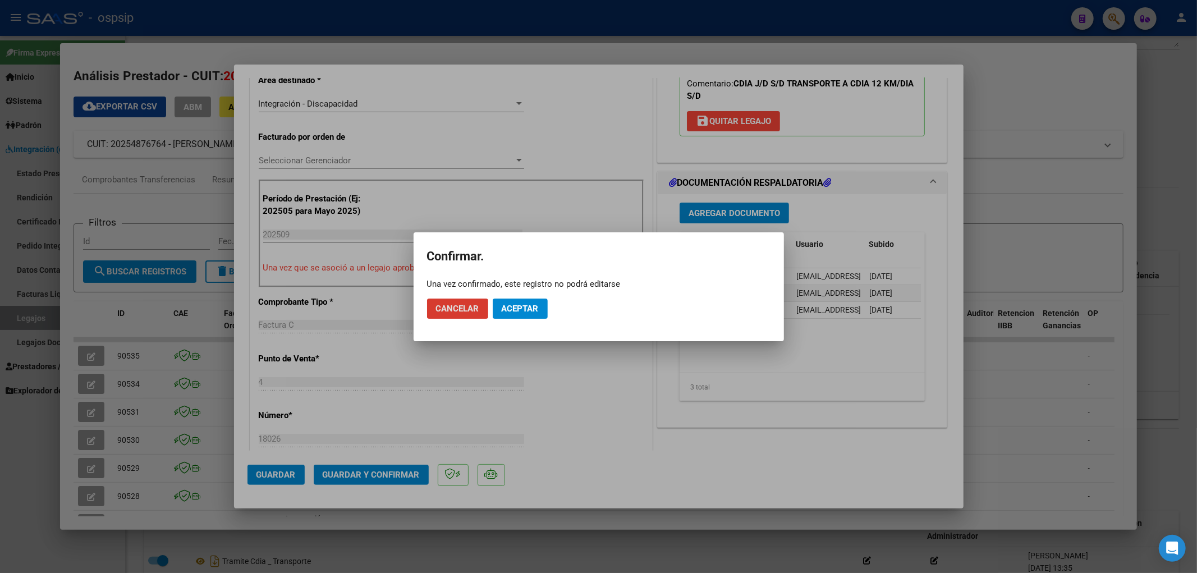
click at [507, 309] on span "Aceptar" at bounding box center [520, 309] width 37 height 10
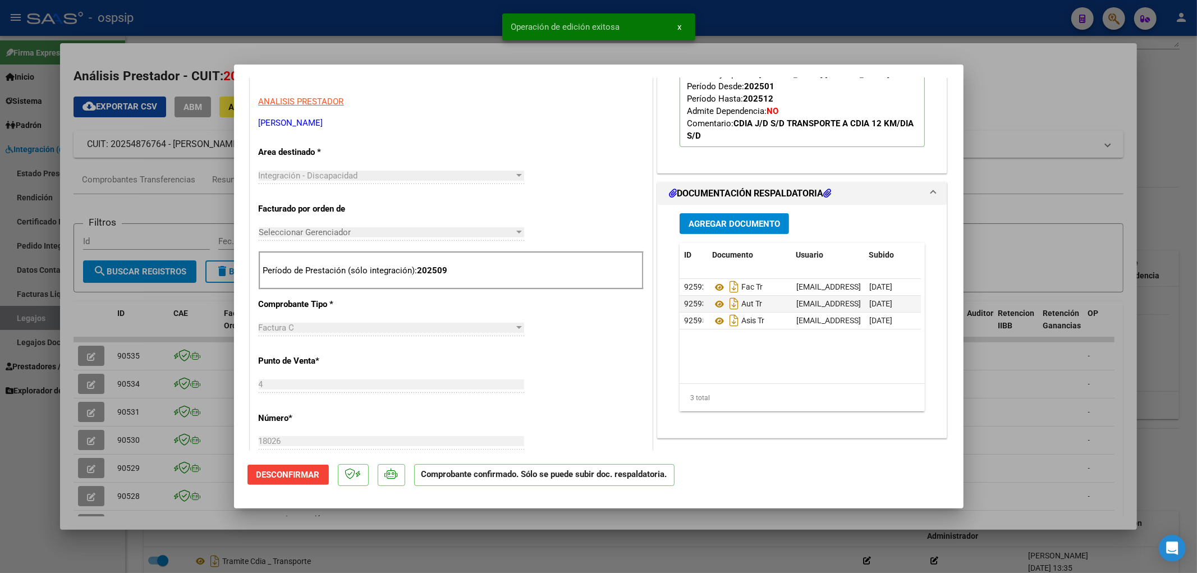
scroll to position [125, 0]
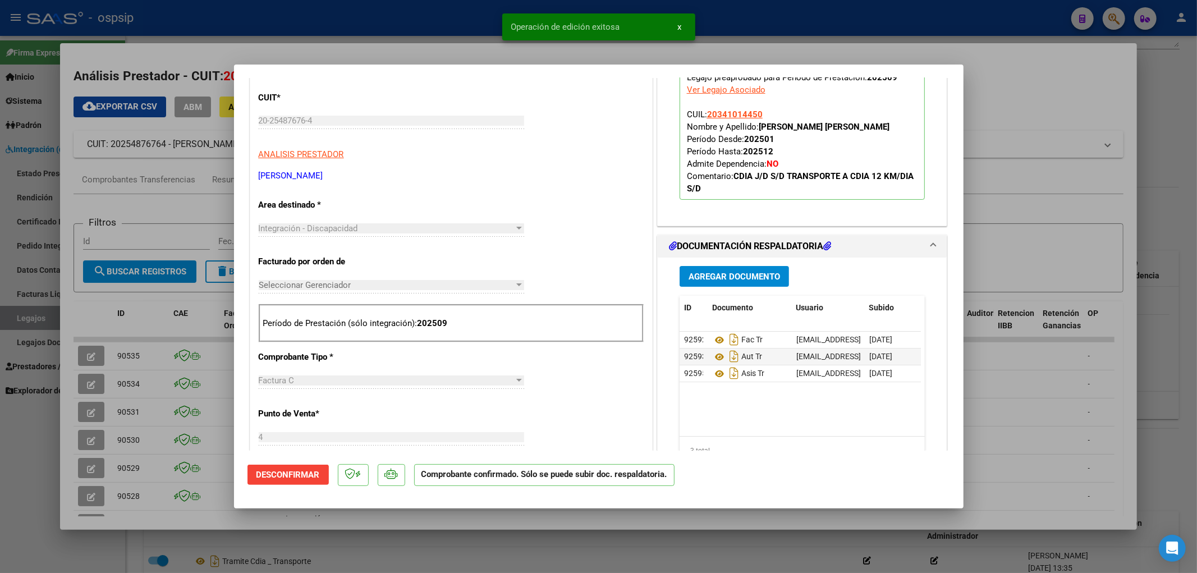
type input "$ 0,00"
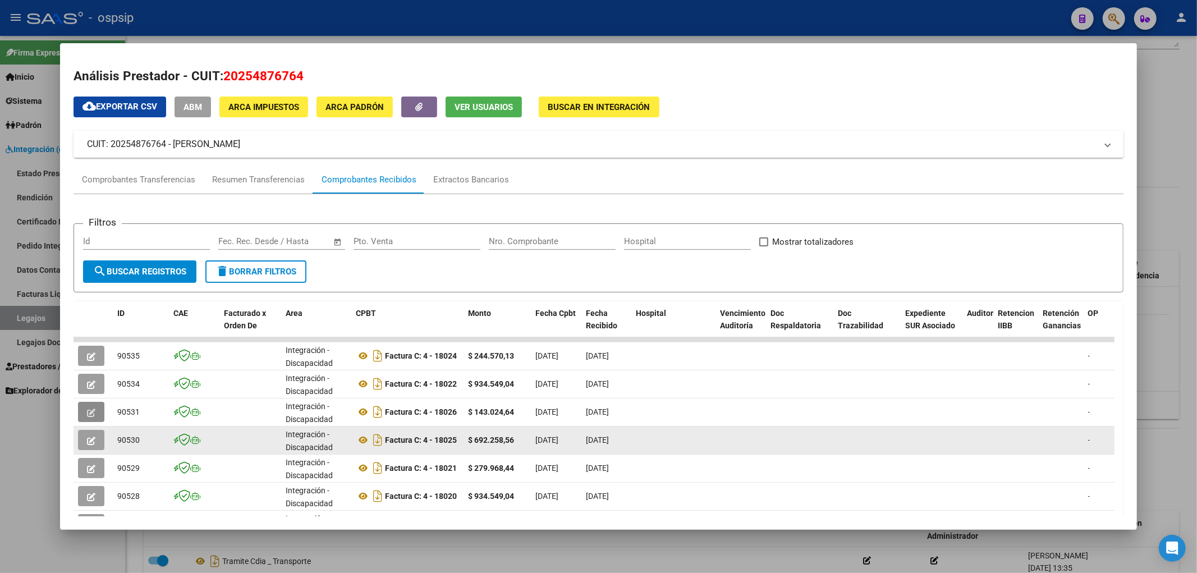
click at [75, 429] on datatable-body-cell at bounding box center [93, 439] width 39 height 27
click at [91, 437] on icon "button" at bounding box center [91, 441] width 8 height 8
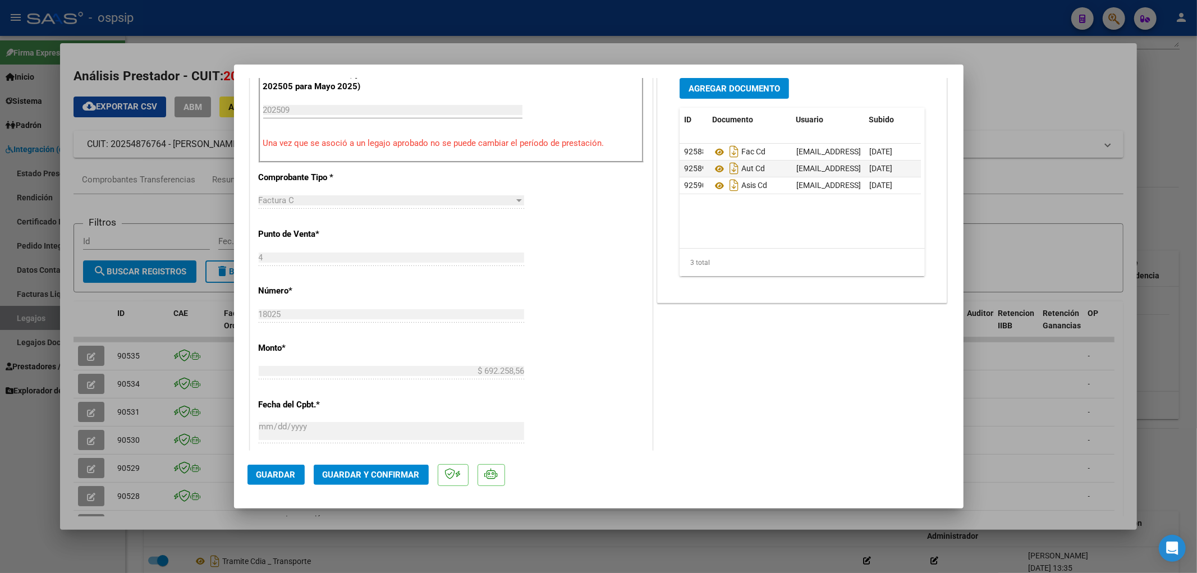
scroll to position [311, 0]
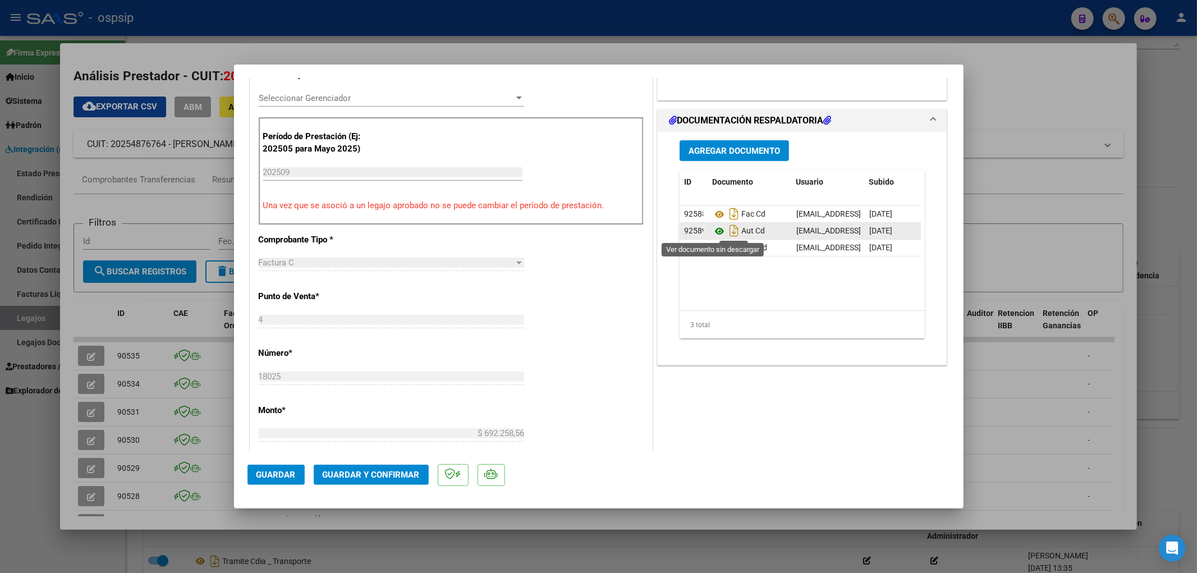
click at [714, 236] on icon at bounding box center [719, 230] width 15 height 13
click at [718, 249] on icon at bounding box center [719, 247] width 15 height 13
click at [402, 477] on span "Guardar y Confirmar" at bounding box center [371, 475] width 97 height 10
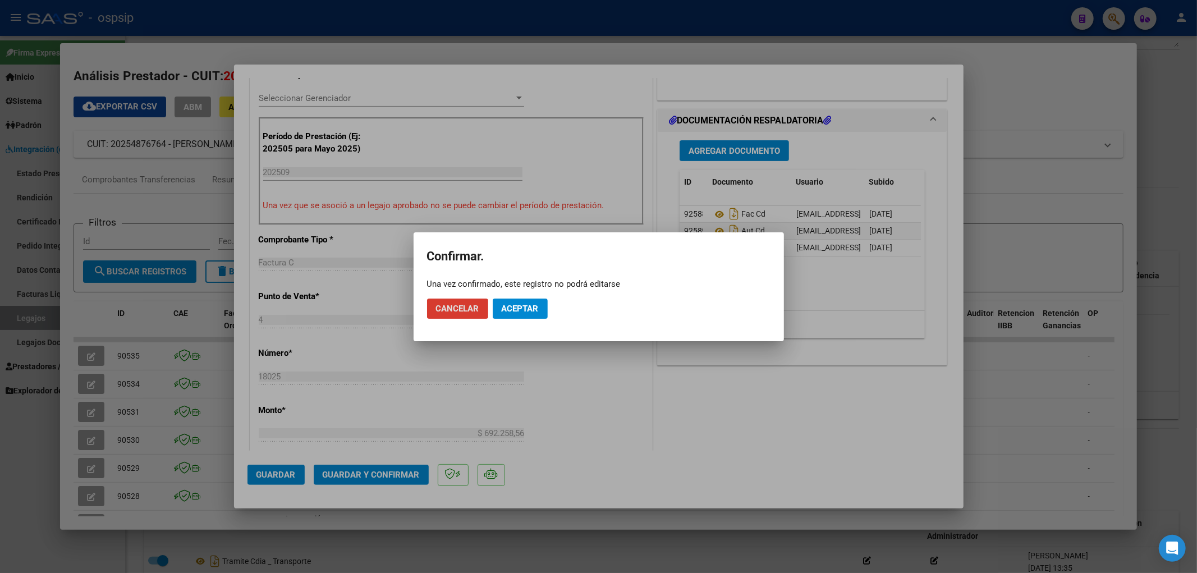
click at [515, 315] on button "Aceptar" at bounding box center [520, 309] width 55 height 20
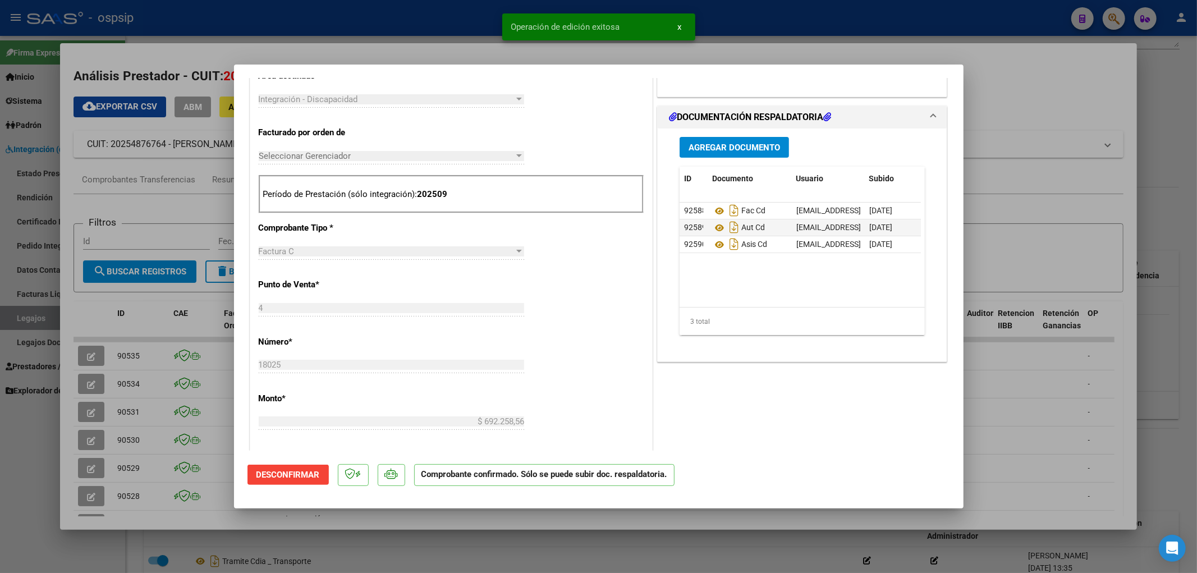
scroll to position [187, 0]
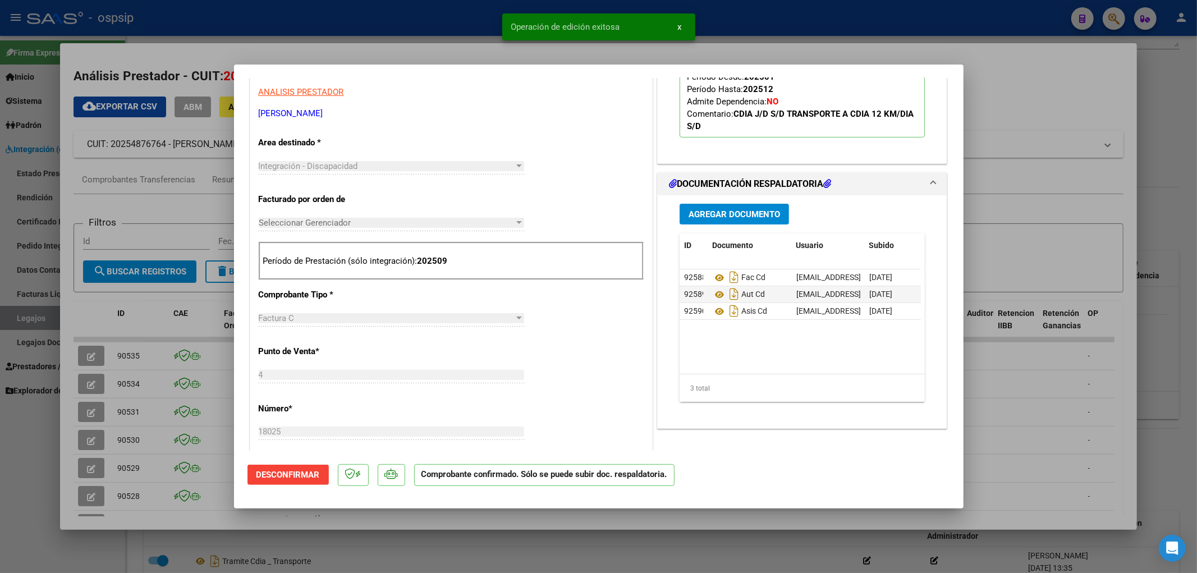
type input "$ 0,00"
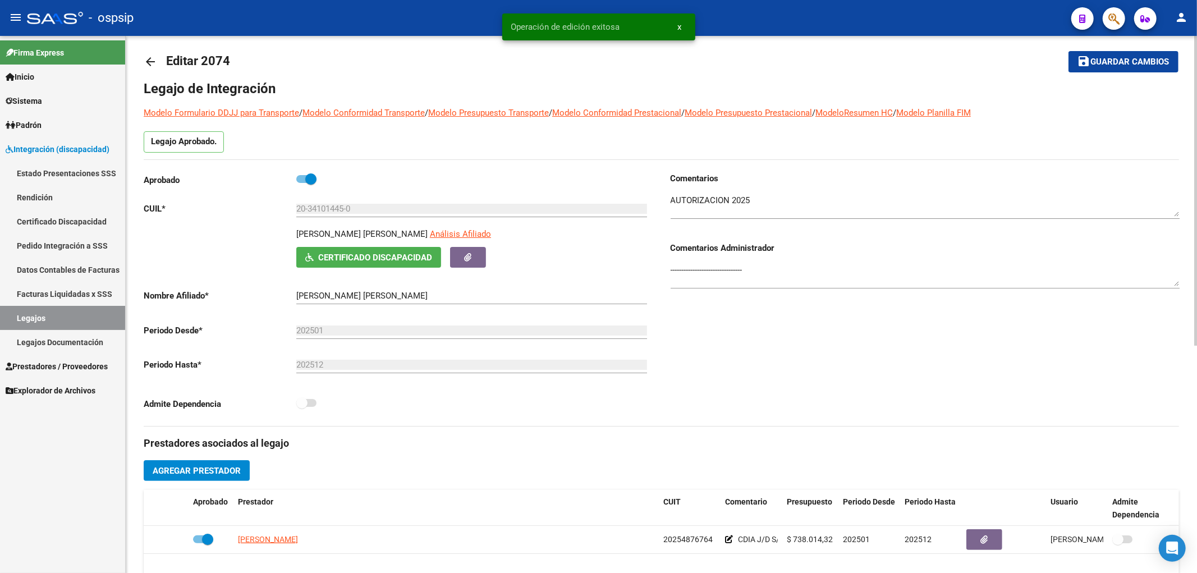
scroll to position [0, 0]
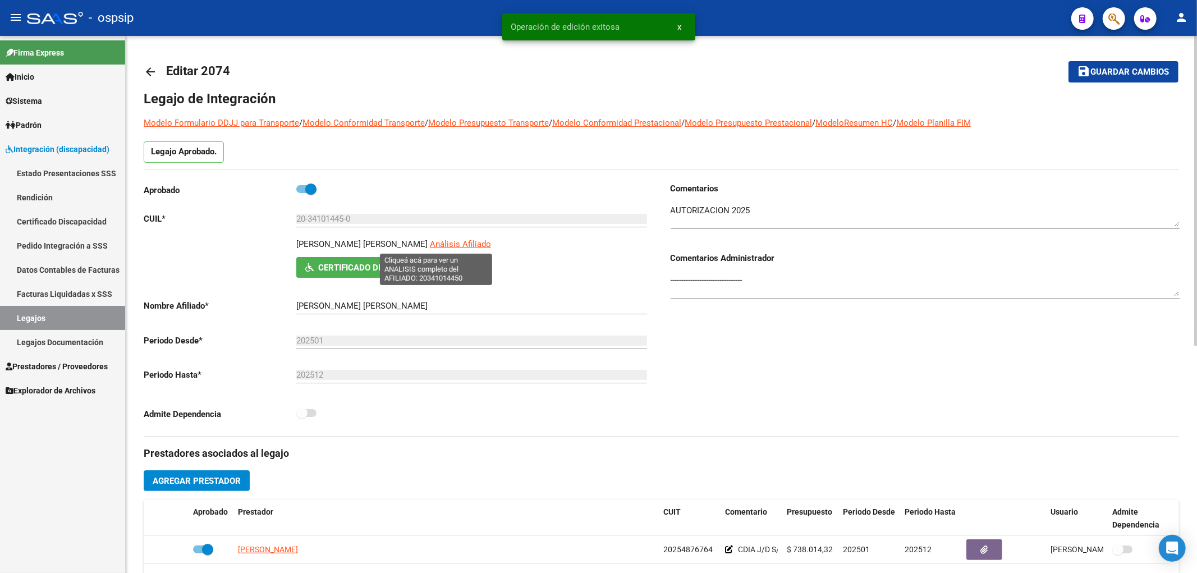
click at [430, 241] on span "Análisis Afiliado" at bounding box center [460, 244] width 61 height 10
type textarea "20341014450"
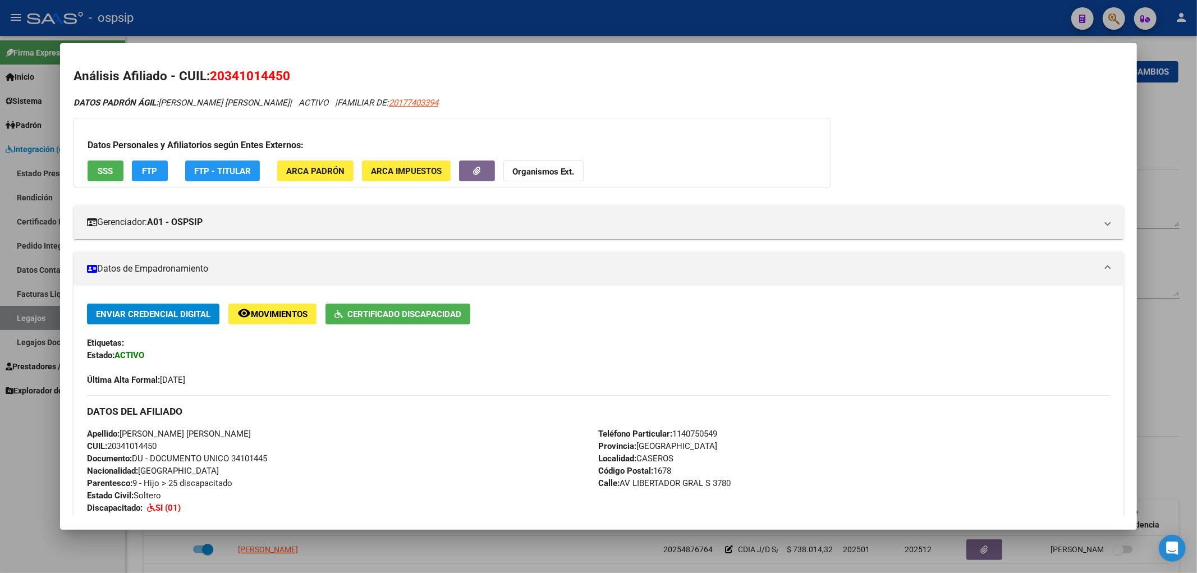
click at [109, 171] on span "SSS" at bounding box center [105, 171] width 15 height 10
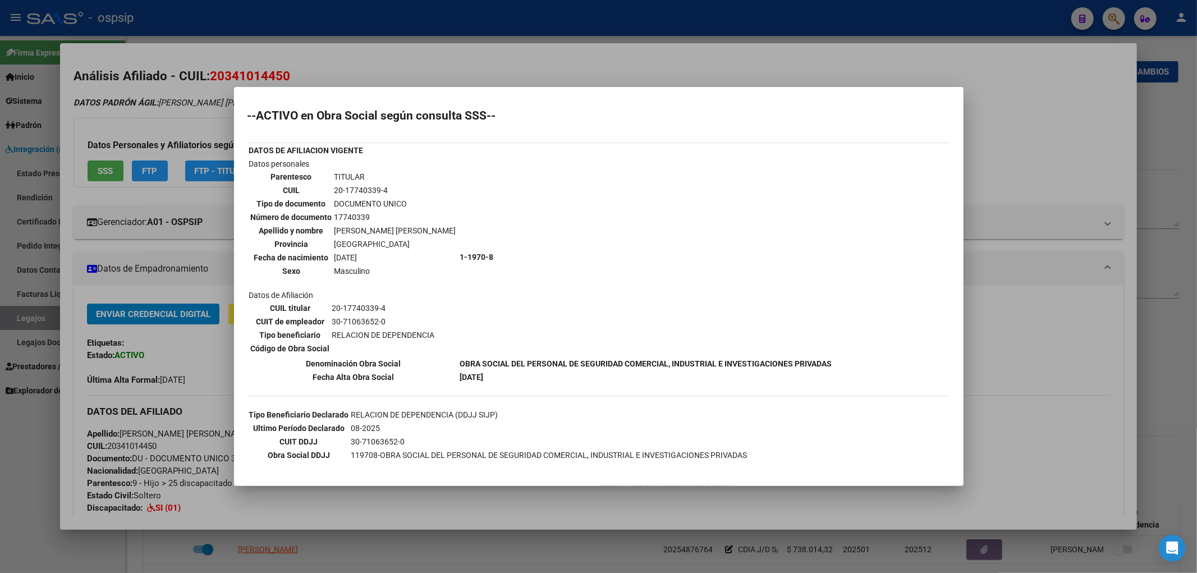
click at [26, 320] on div at bounding box center [598, 286] width 1197 height 573
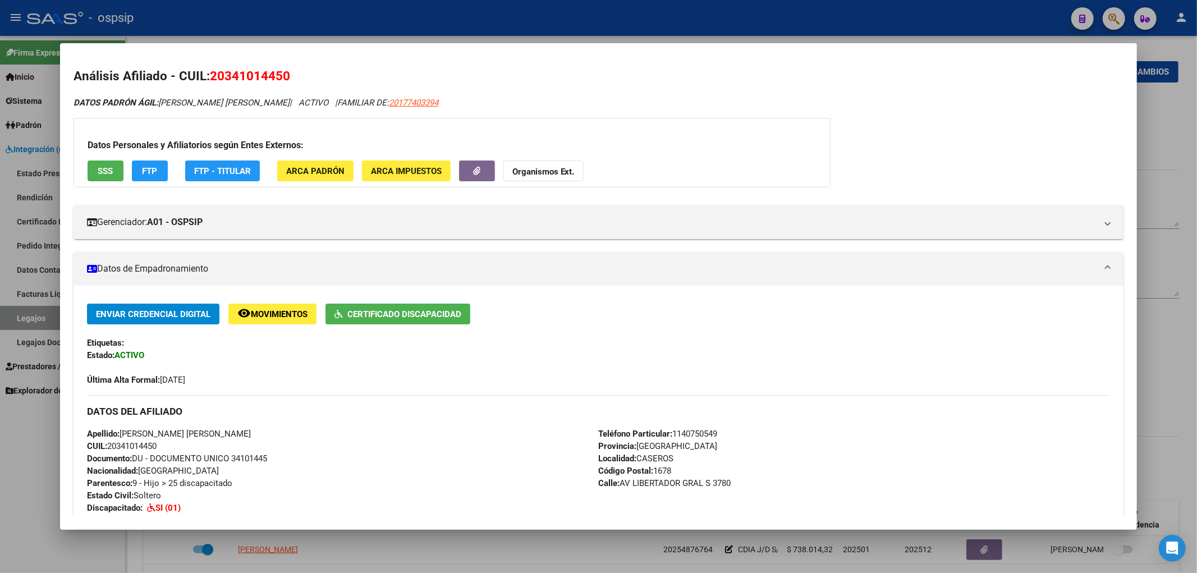
click at [26, 320] on div at bounding box center [598, 286] width 1197 height 573
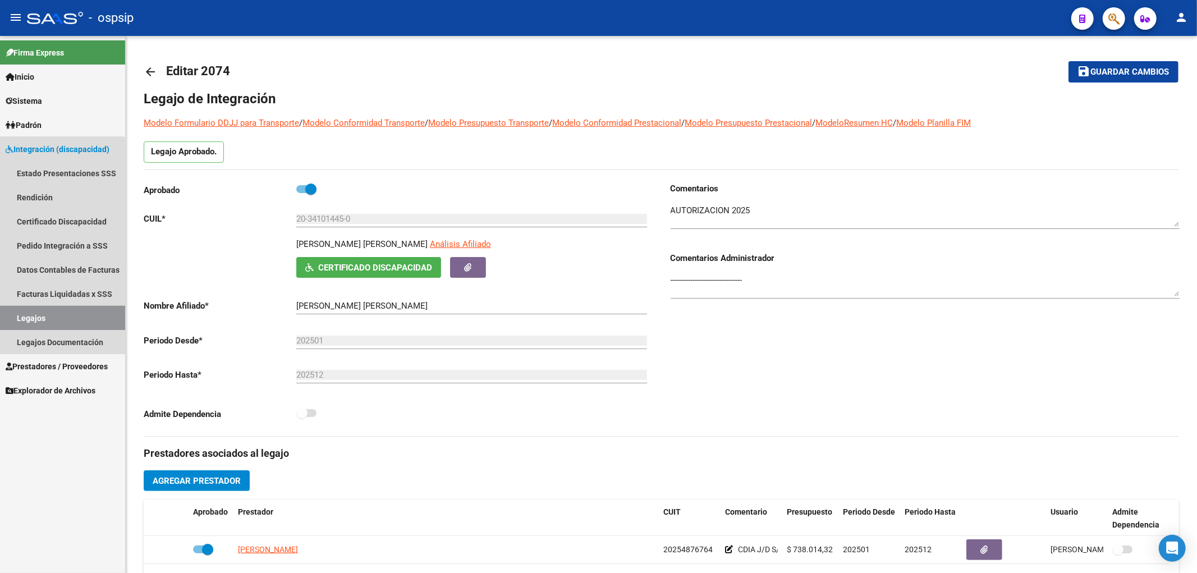
click at [26, 320] on link "Legajos" at bounding box center [62, 318] width 125 height 24
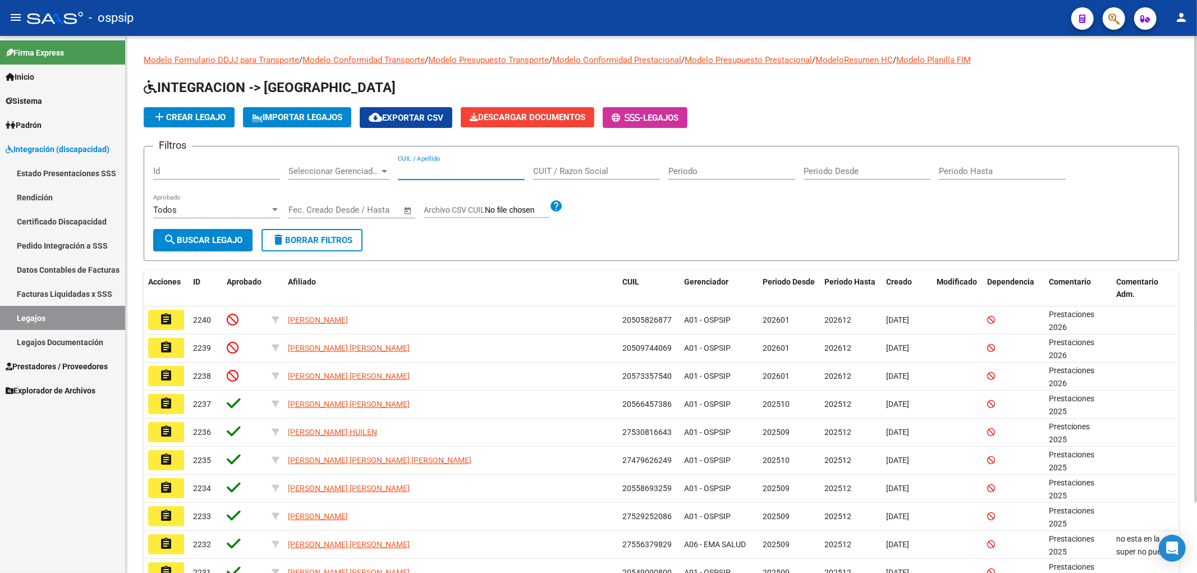
click at [419, 174] on input "CUIL / Apellido" at bounding box center [461, 171] width 127 height 10
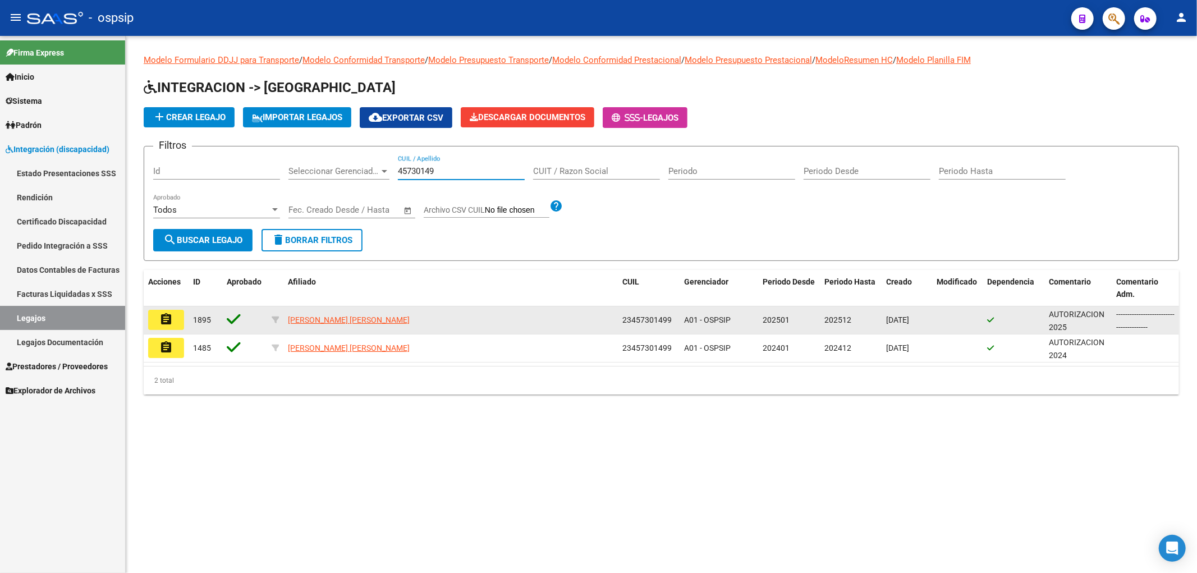
type input "45730149"
click at [172, 327] on button "assignment" at bounding box center [166, 320] width 36 height 20
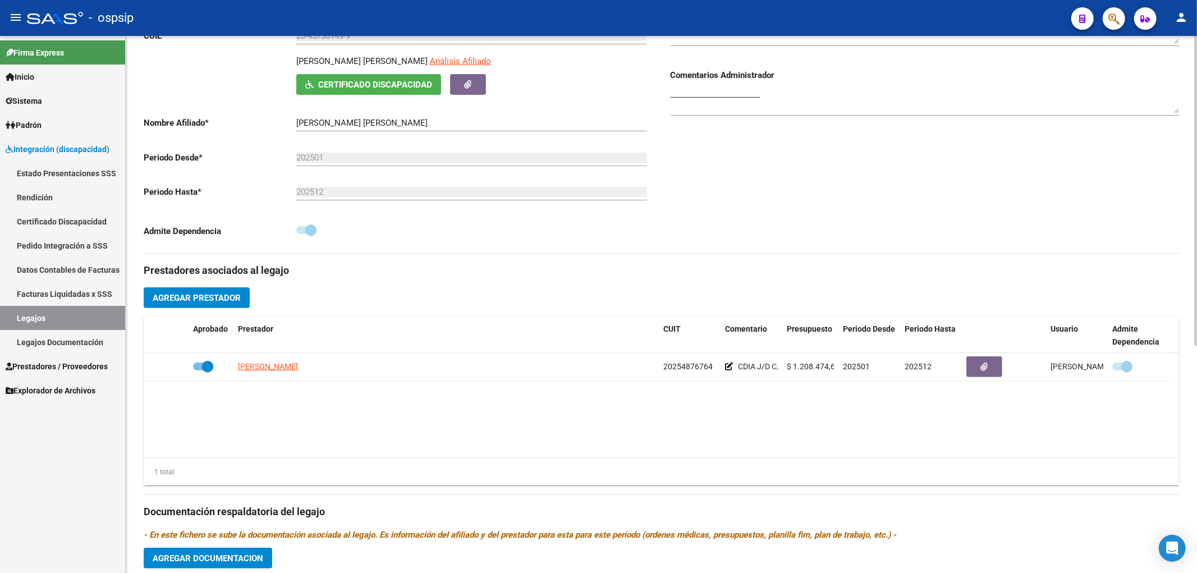
scroll to position [249, 0]
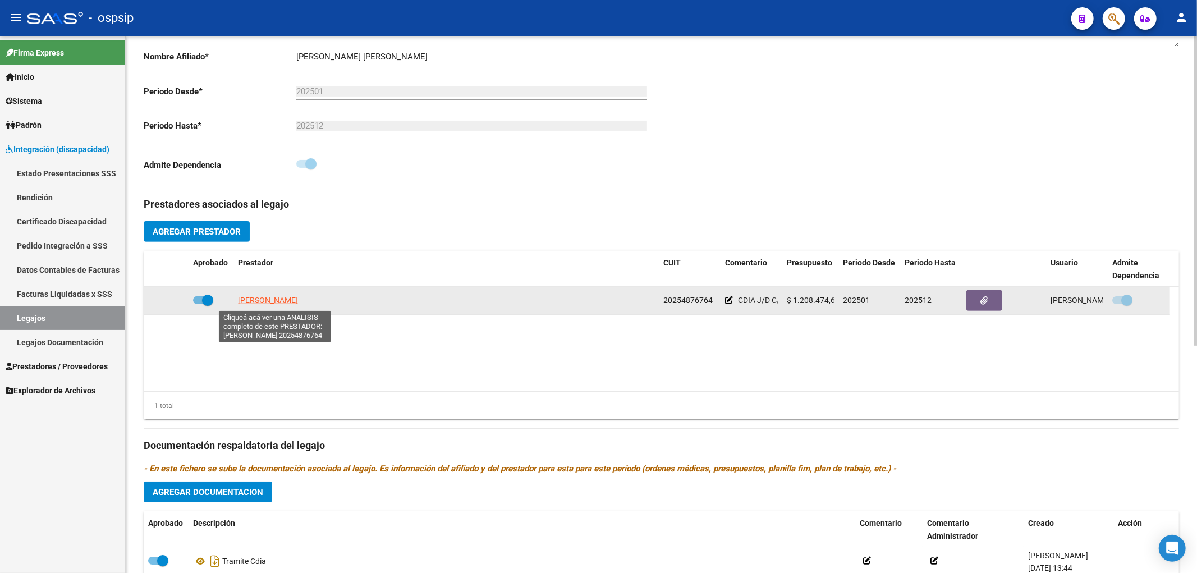
click at [296, 300] on span "DON JORGE NELSON" at bounding box center [268, 300] width 60 height 9
type textarea "20254876764"
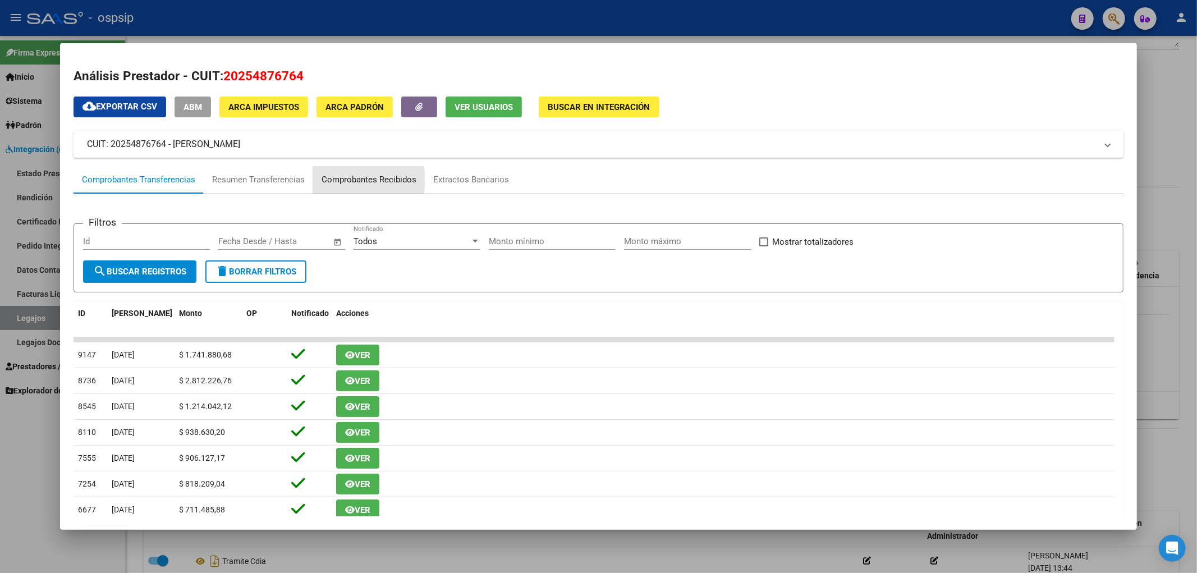
click at [355, 180] on div "Comprobantes Recibidos" at bounding box center [369, 179] width 95 height 13
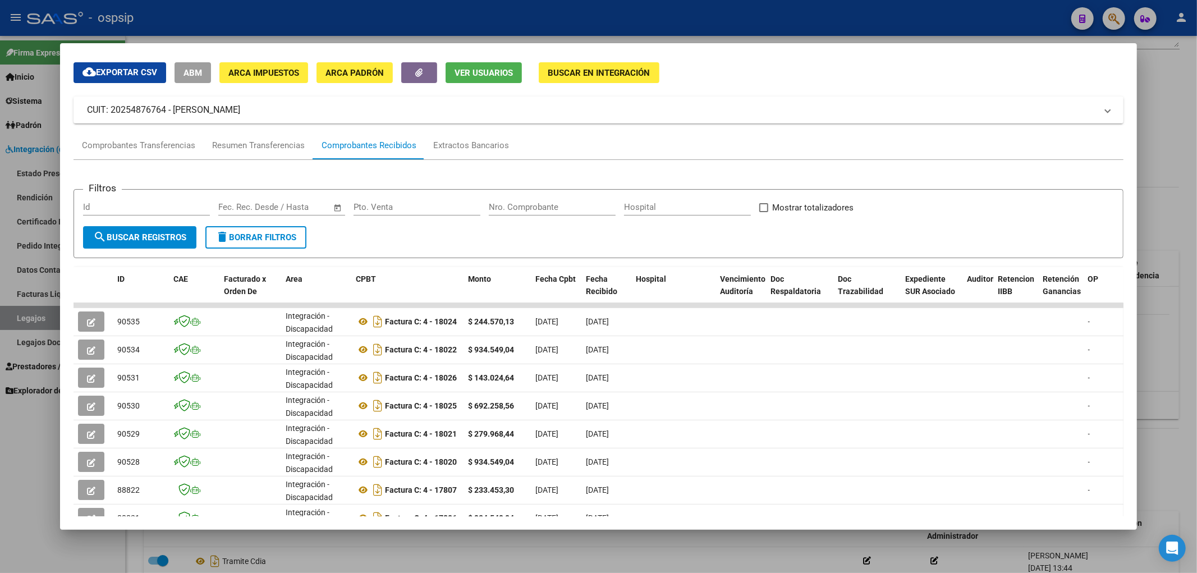
scroll to position [62, 0]
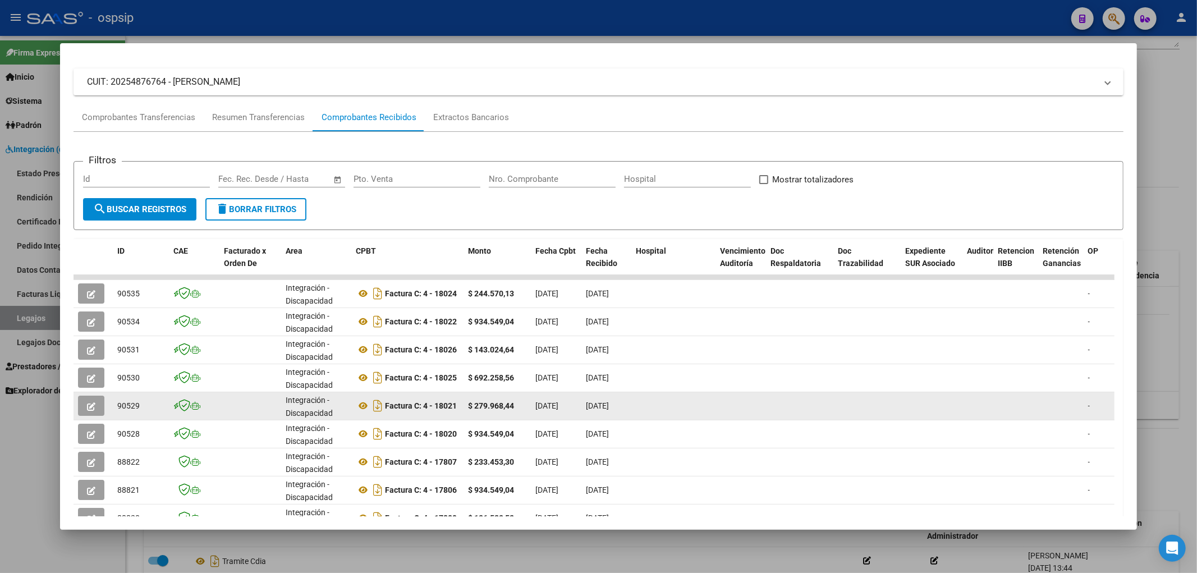
click at [90, 411] on button "button" at bounding box center [91, 406] width 26 height 20
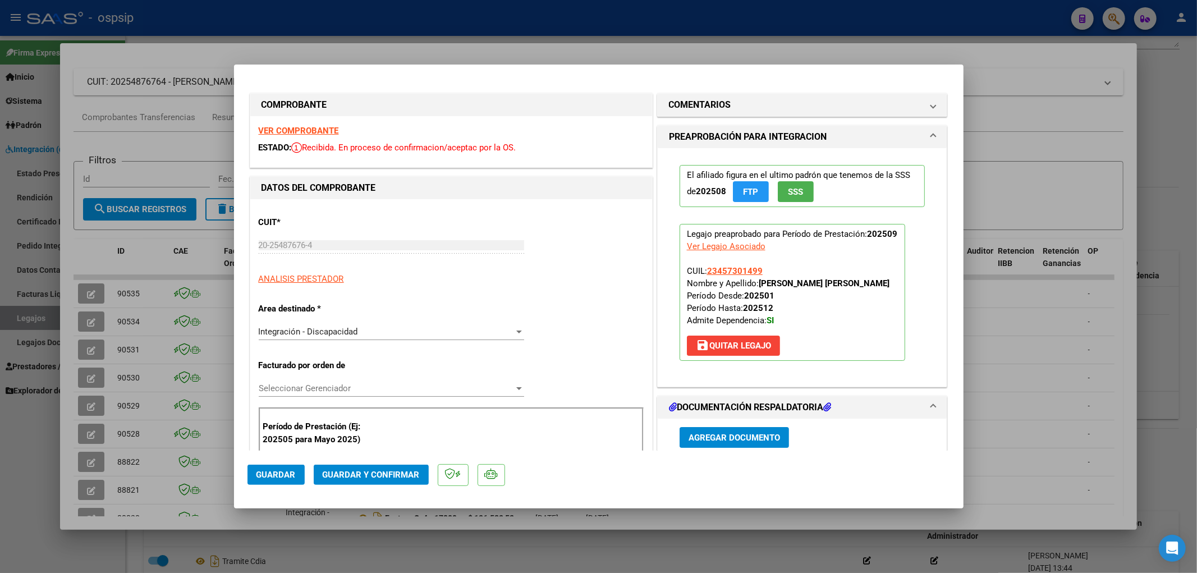
scroll to position [187, 0]
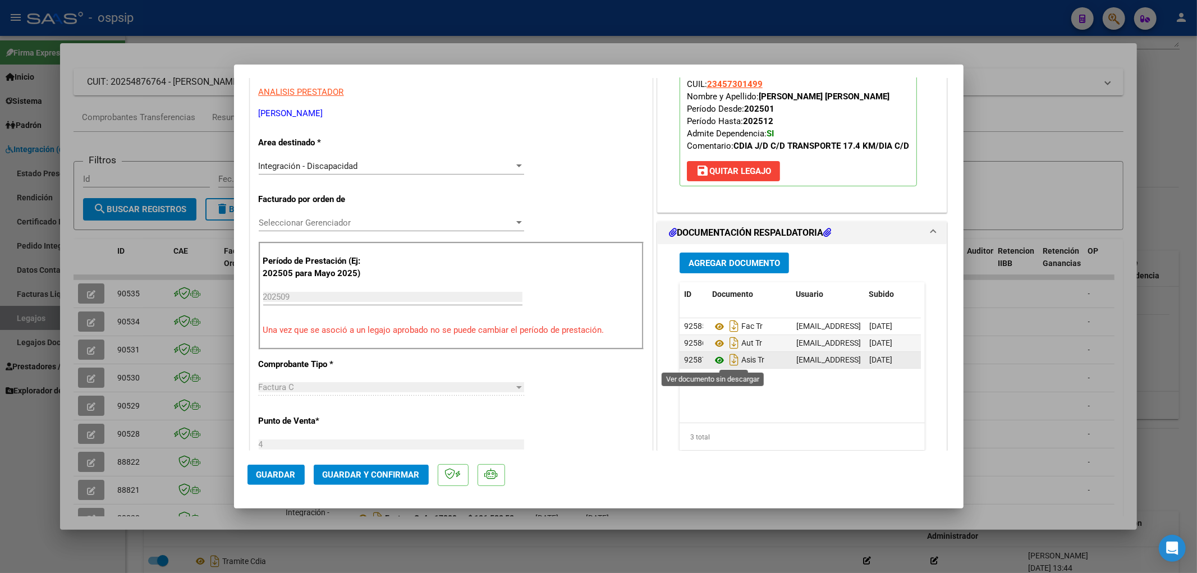
click at [712, 360] on icon at bounding box center [719, 359] width 15 height 13
click at [86, 382] on div at bounding box center [598, 286] width 1197 height 573
type input "$ 0,00"
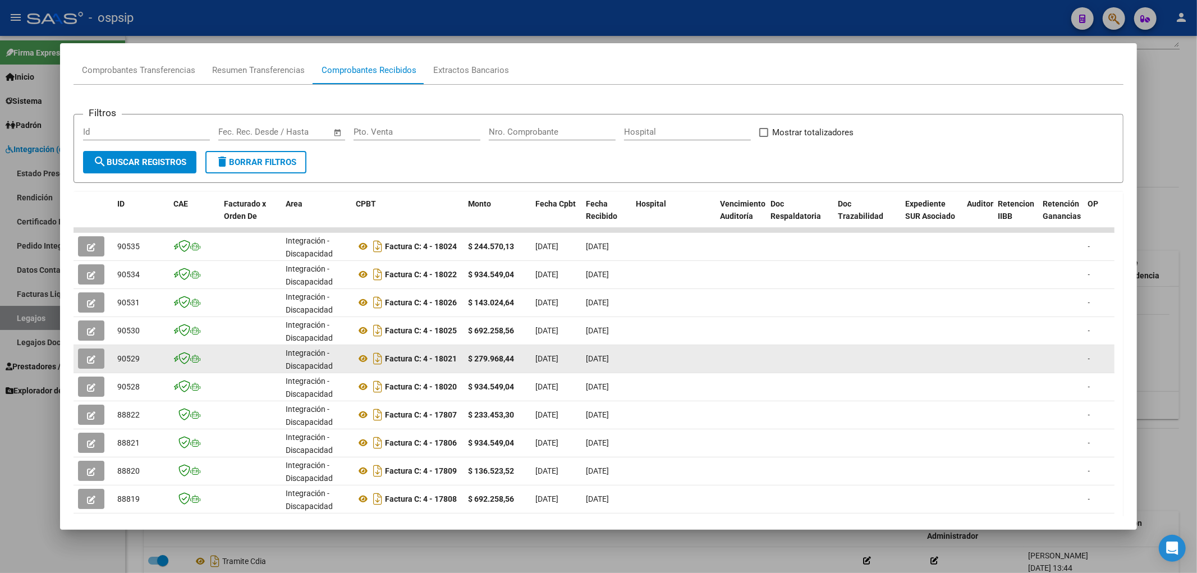
scroll to position [168, 0]
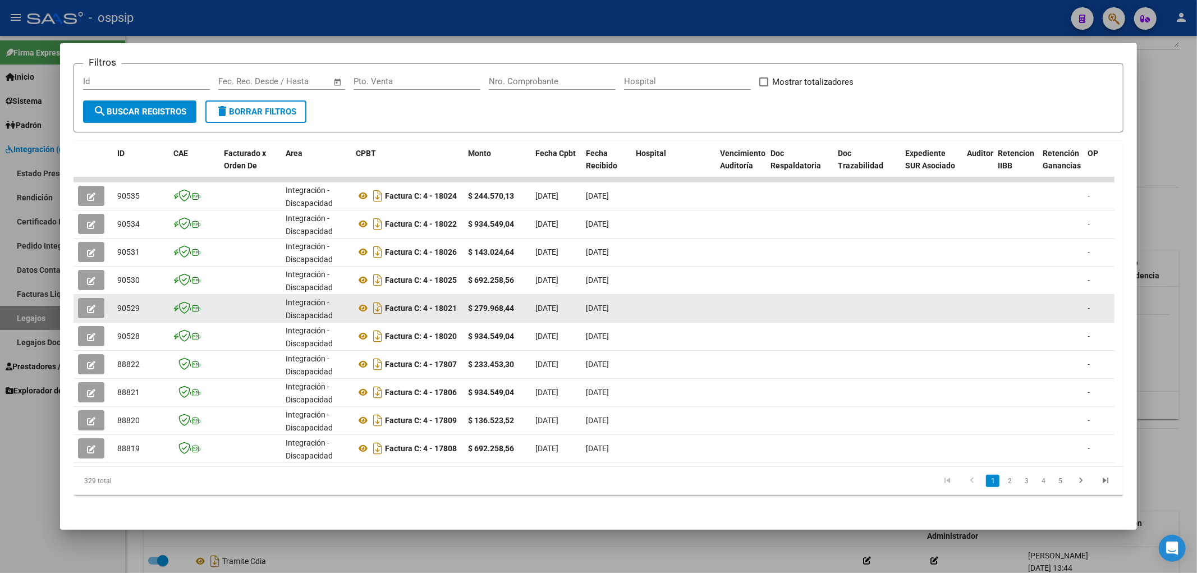
click at [97, 302] on button "button" at bounding box center [91, 308] width 26 height 20
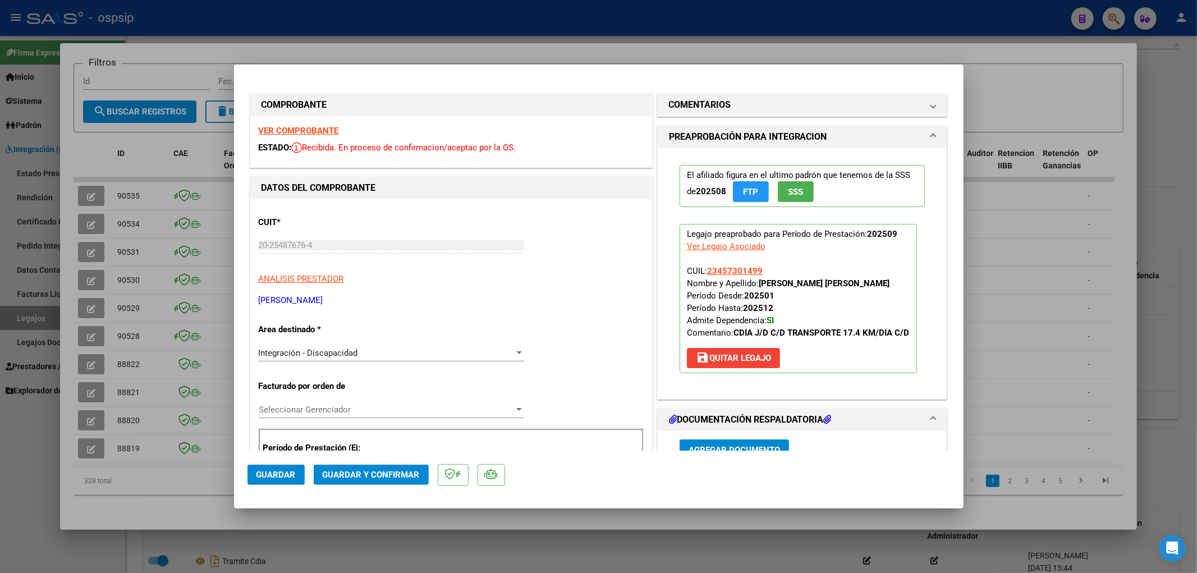
click at [368, 470] on span "Guardar y Confirmar" at bounding box center [371, 475] width 97 height 10
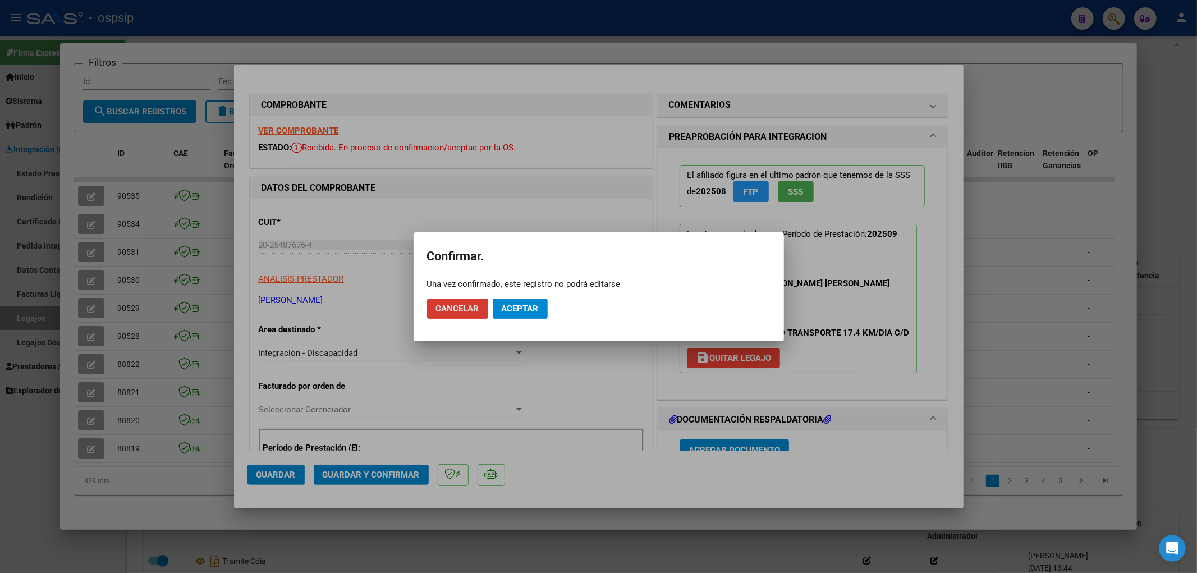
click at [512, 310] on span "Aceptar" at bounding box center [520, 309] width 37 height 10
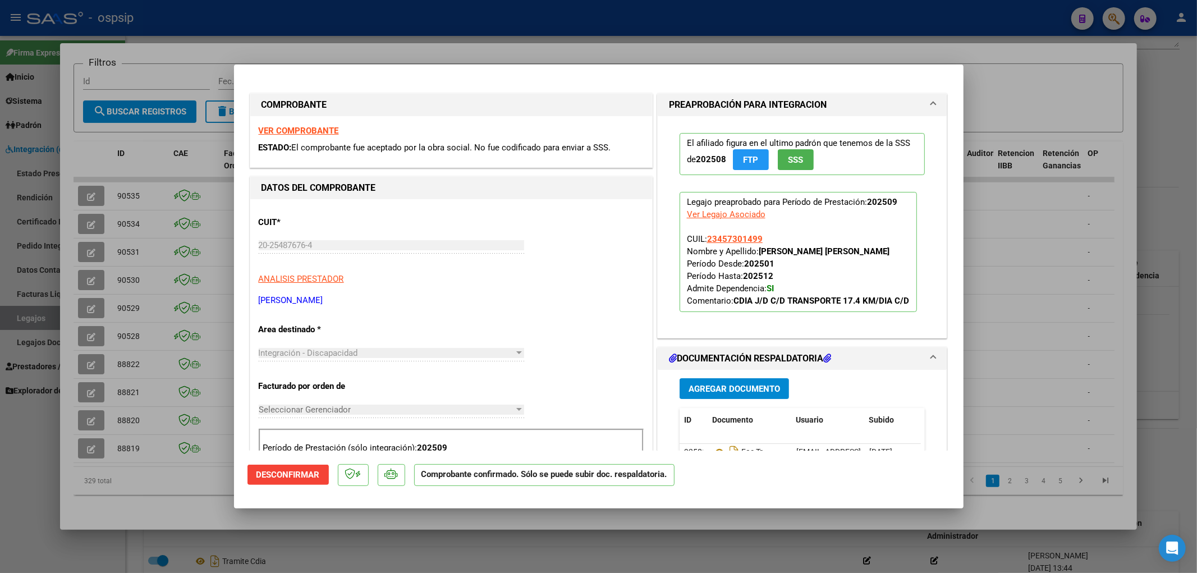
type input "$ 0,00"
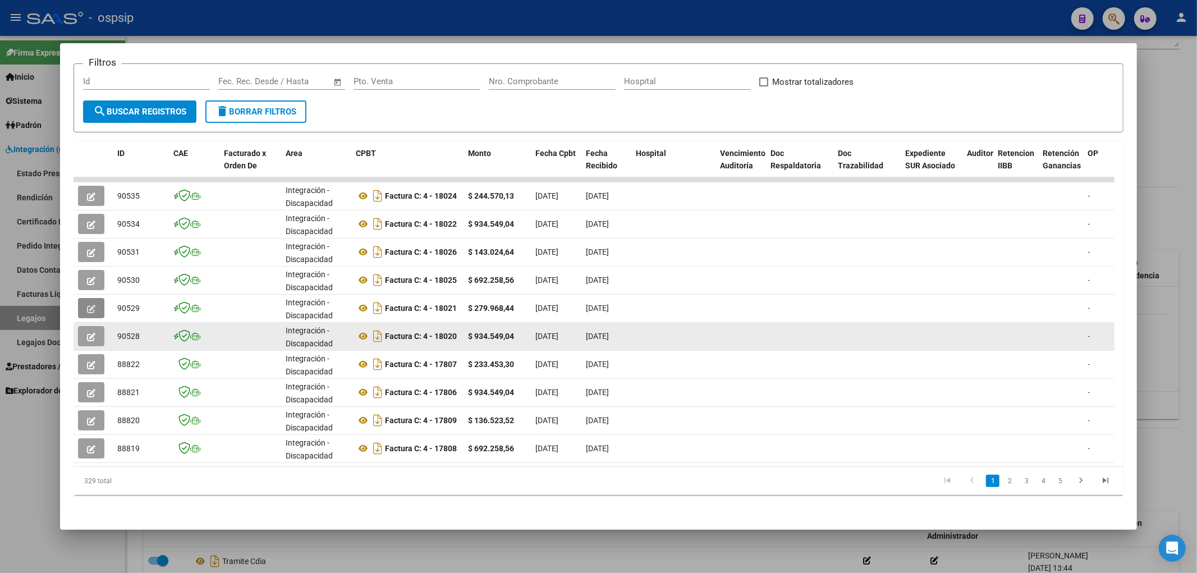
click at [96, 327] on button "button" at bounding box center [91, 336] width 26 height 20
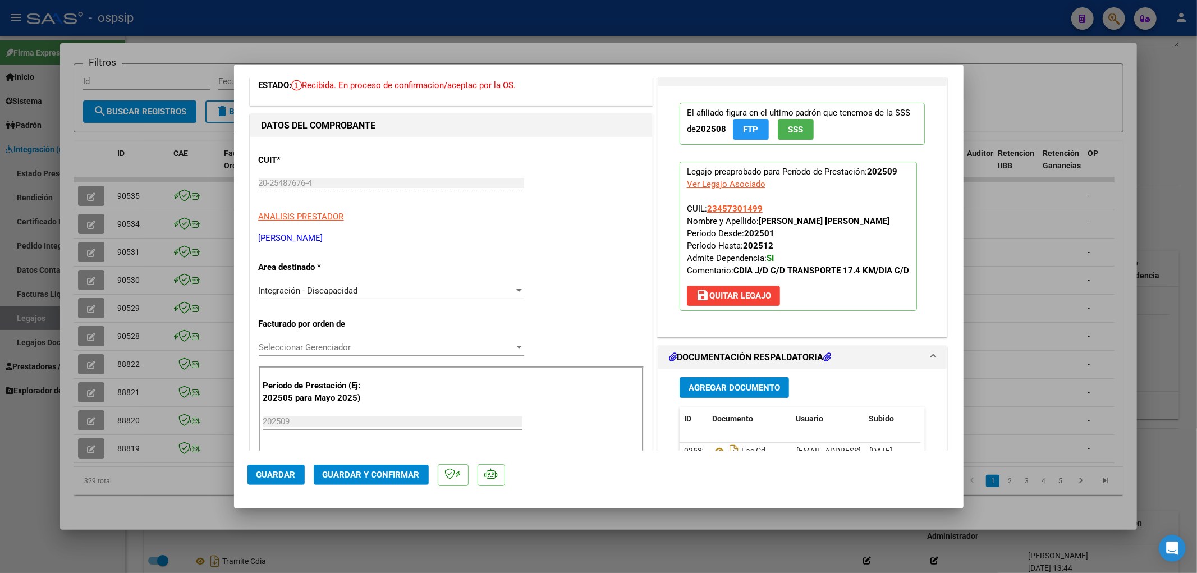
scroll to position [187, 0]
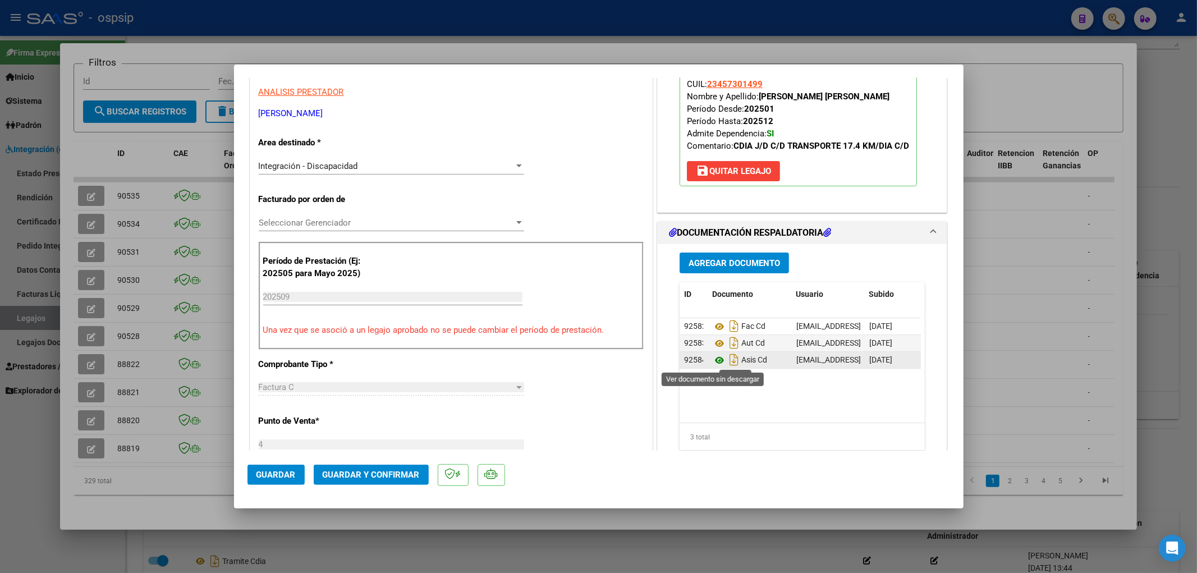
click at [712, 360] on icon at bounding box center [719, 359] width 15 height 13
click at [377, 473] on span "Guardar y Confirmar" at bounding box center [371, 475] width 97 height 10
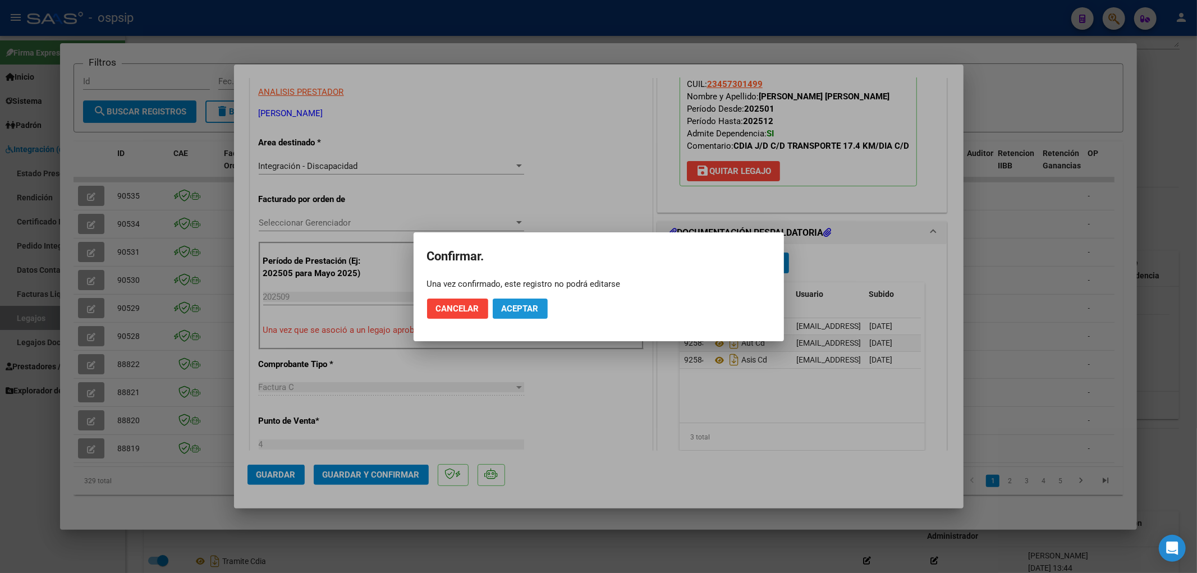
click at [511, 312] on span "Aceptar" at bounding box center [520, 309] width 37 height 10
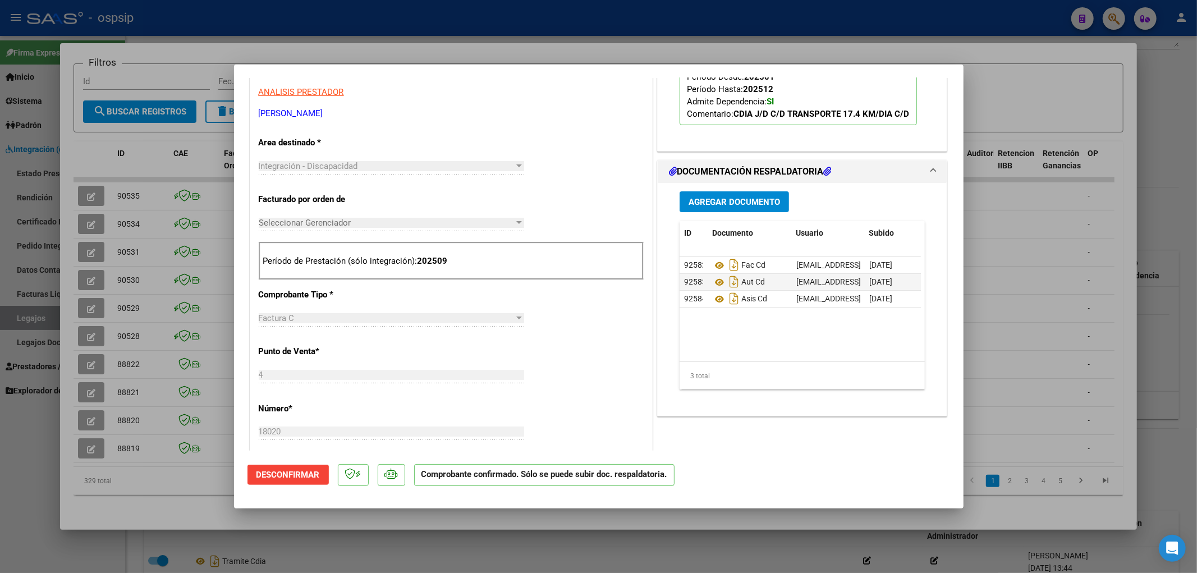
click at [34, 320] on div at bounding box center [598, 286] width 1197 height 573
type input "$ 0,00"
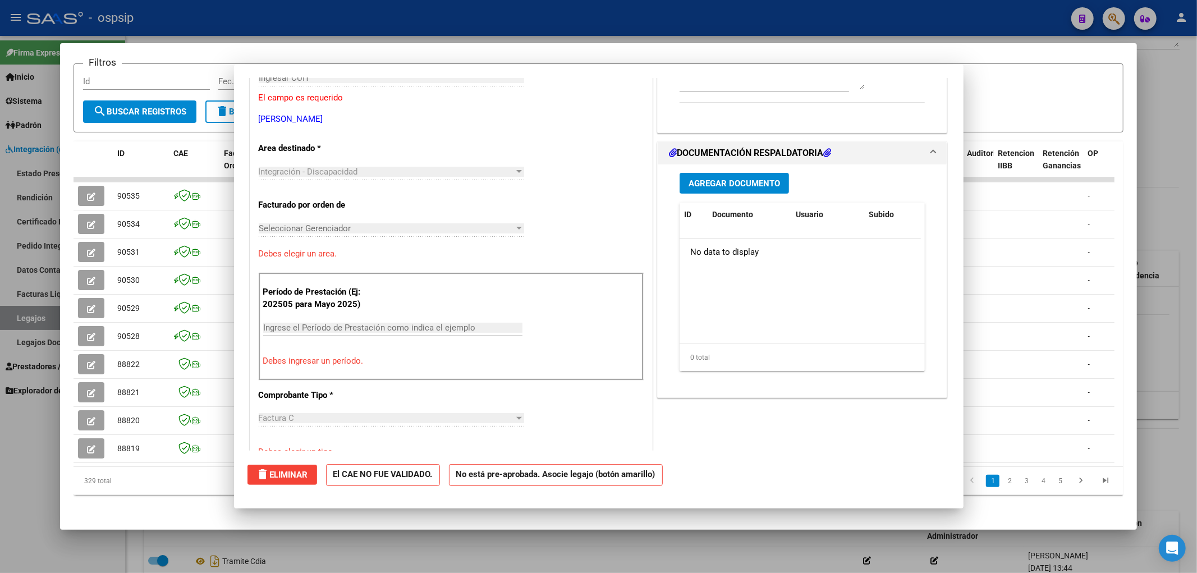
scroll to position [0, 0]
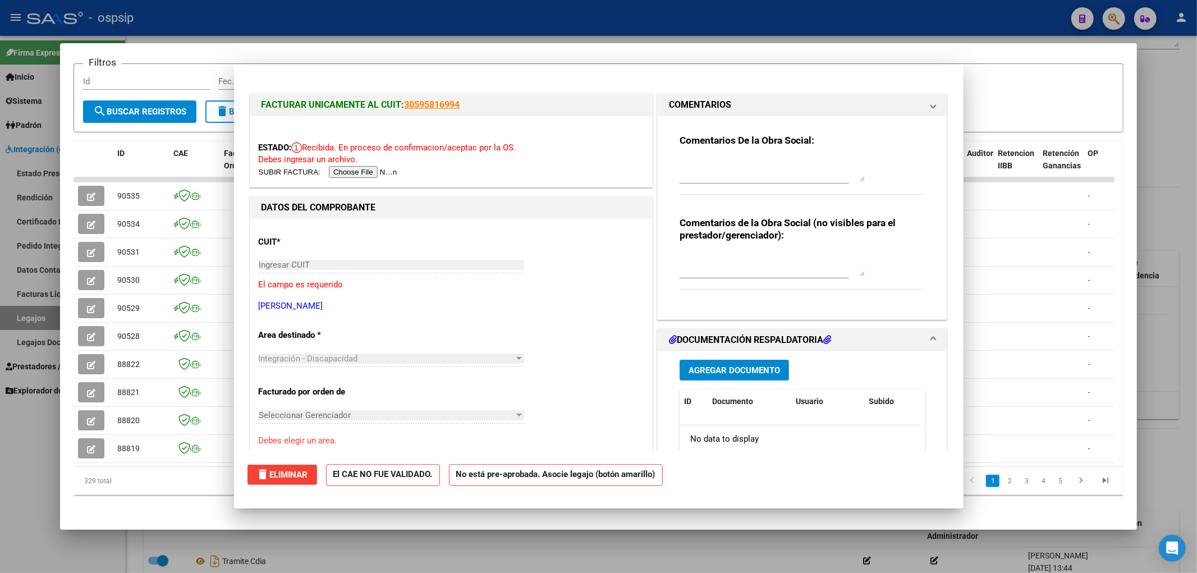
click at [34, 320] on div at bounding box center [598, 286] width 1197 height 573
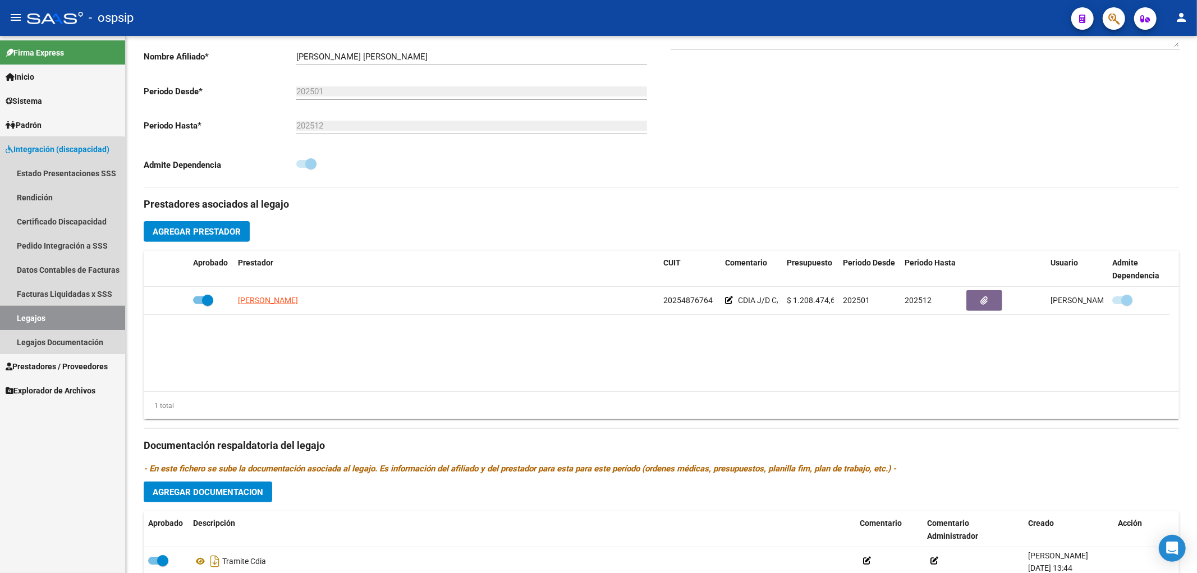
click at [34, 320] on link "Legajos" at bounding box center [62, 318] width 125 height 24
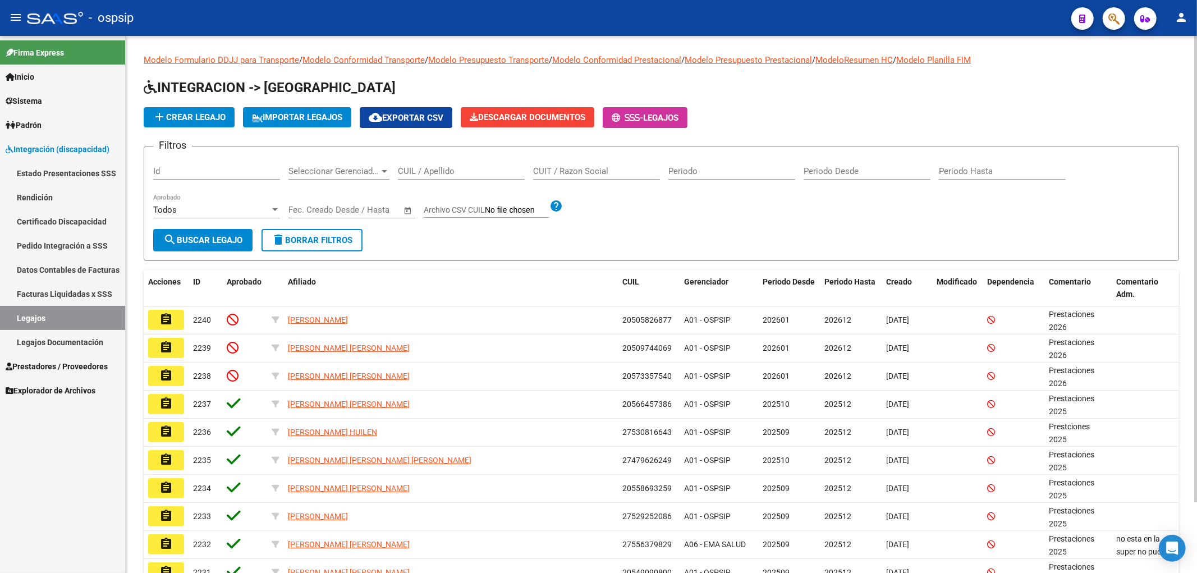
click at [421, 161] on div "CUIL / Apellido" at bounding box center [461, 167] width 127 height 24
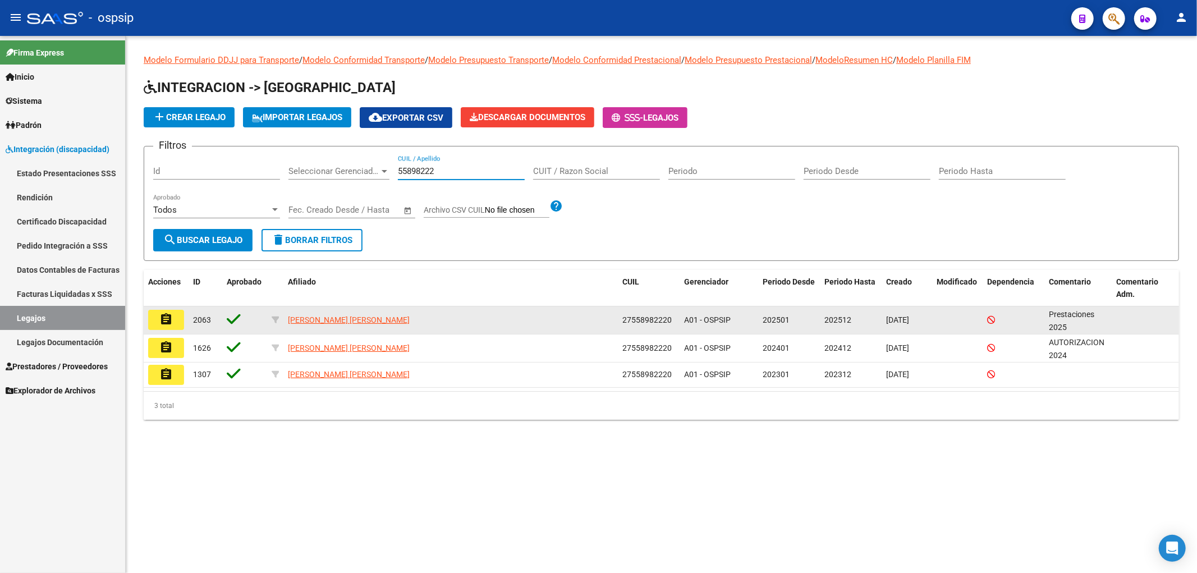
type input "55898222"
click at [175, 327] on button "assignment" at bounding box center [166, 320] width 36 height 20
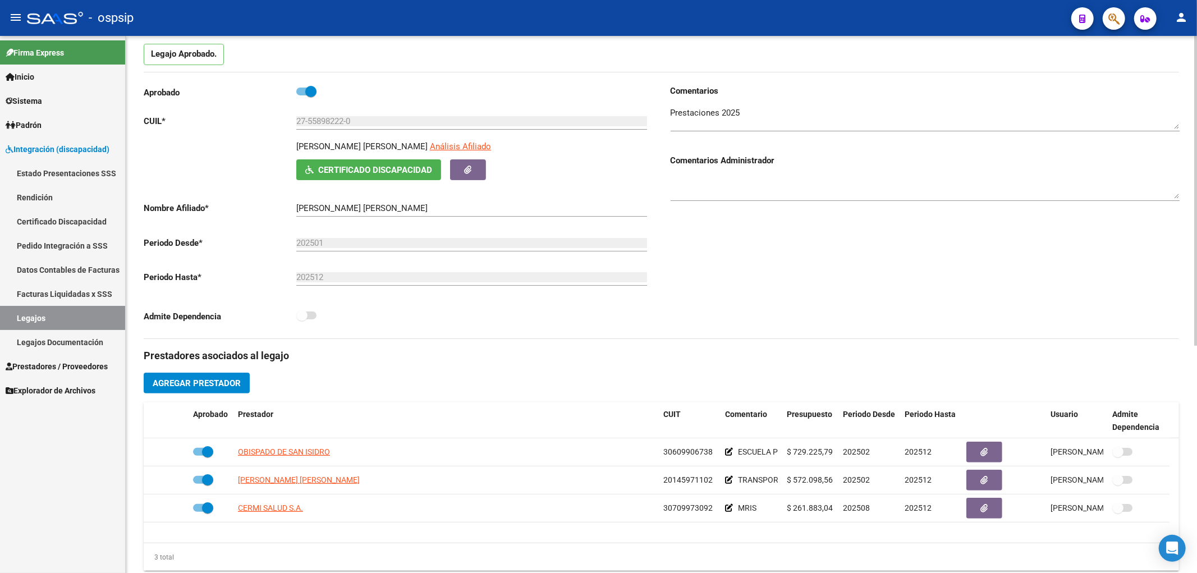
scroll to position [187, 0]
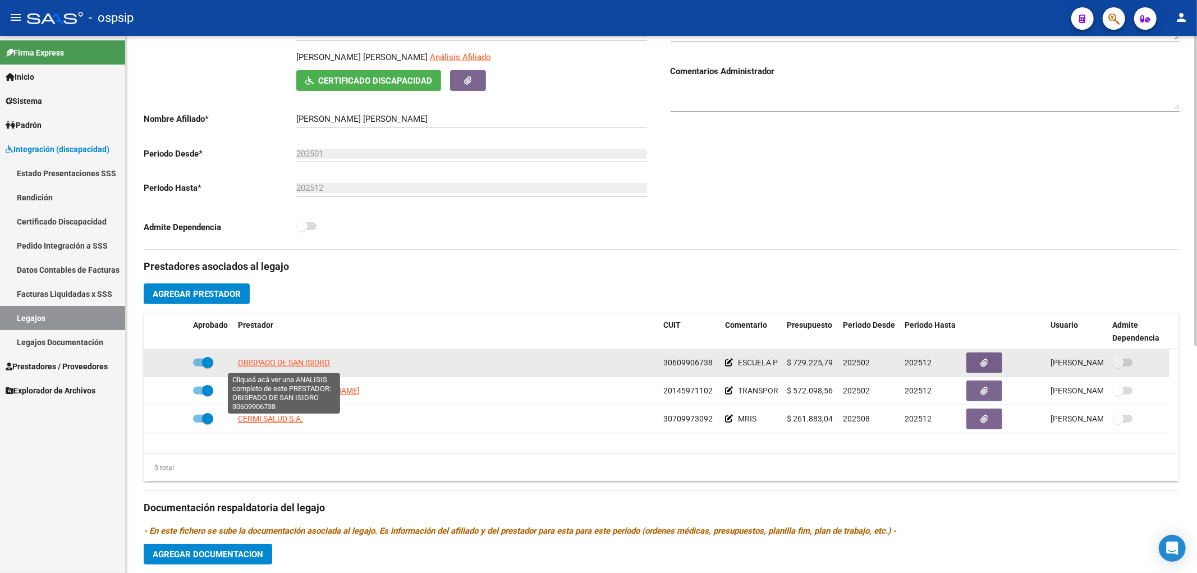
click at [283, 359] on span "OBISPADO DE SAN ISIDRO" at bounding box center [284, 362] width 92 height 9
type textarea "30609906738"
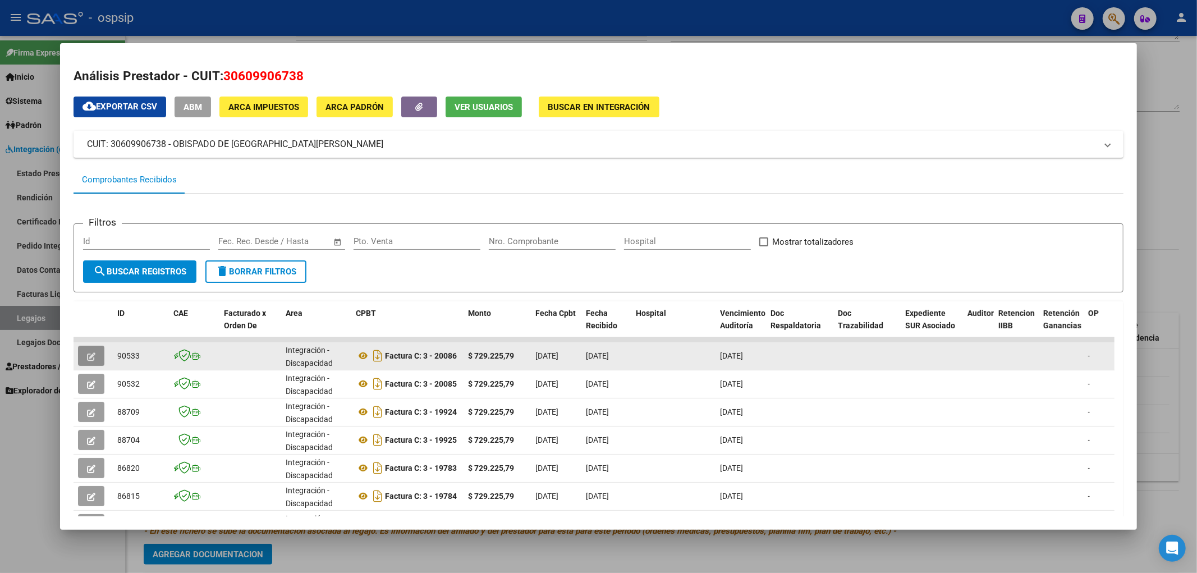
click at [96, 348] on button "button" at bounding box center [91, 356] width 26 height 20
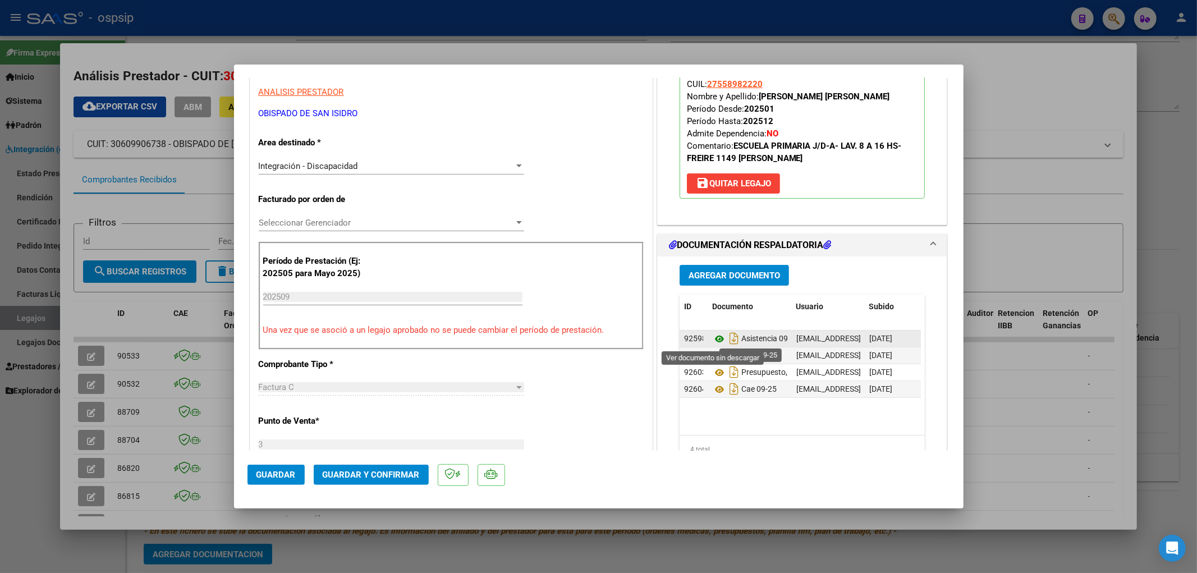
click at [717, 334] on icon at bounding box center [719, 338] width 15 height 13
click at [363, 479] on span "Guardar y Confirmar" at bounding box center [371, 475] width 97 height 10
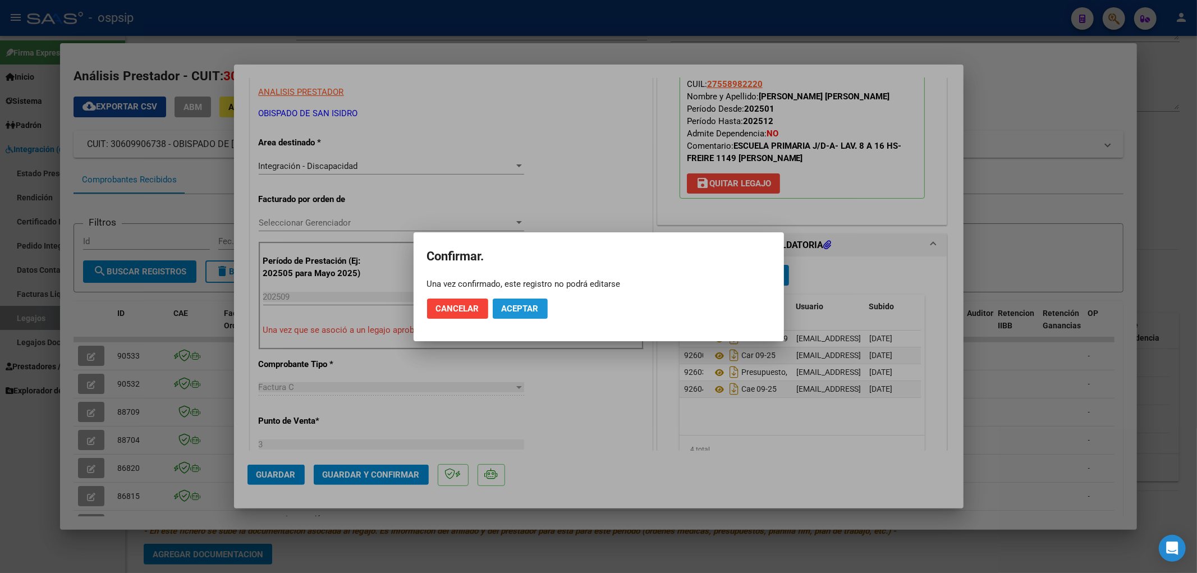
click at [507, 307] on span "Aceptar" at bounding box center [520, 309] width 37 height 10
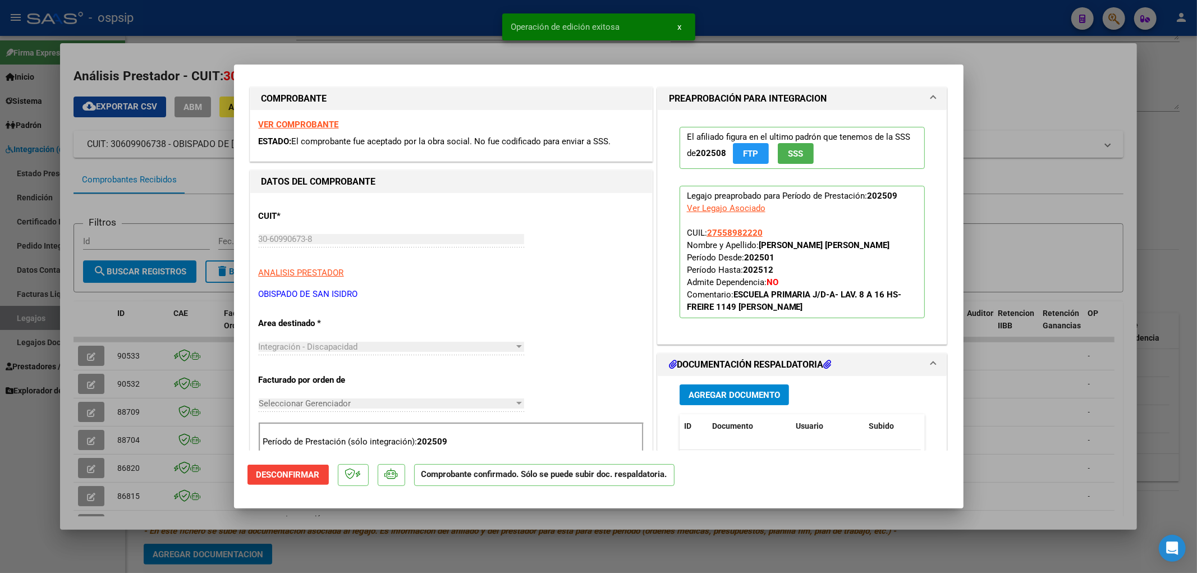
scroll to position [0, 0]
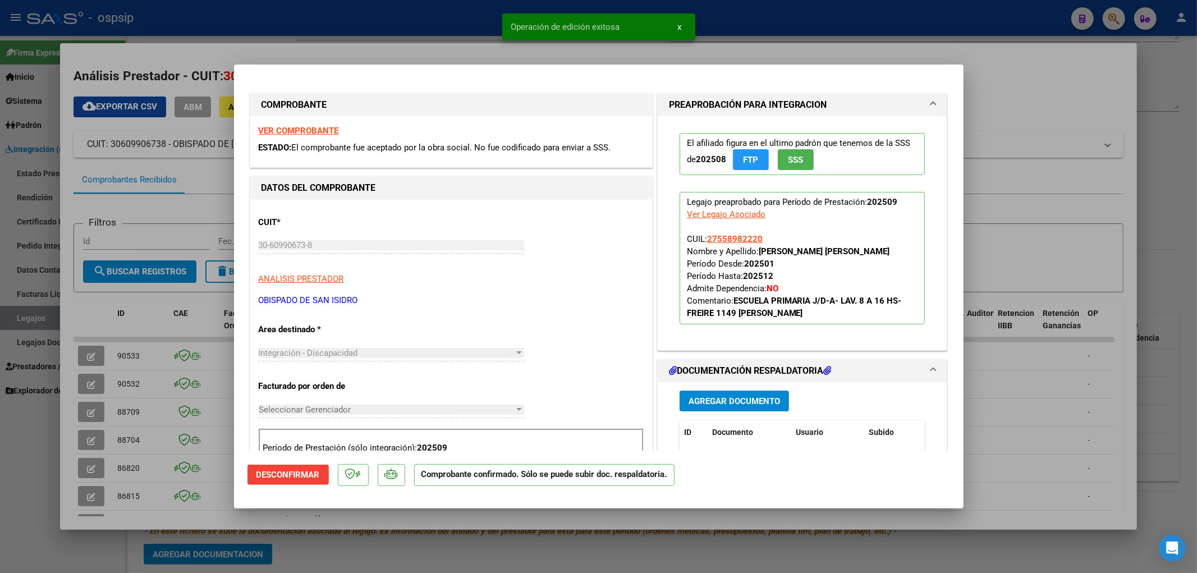
type input "$ 0,00"
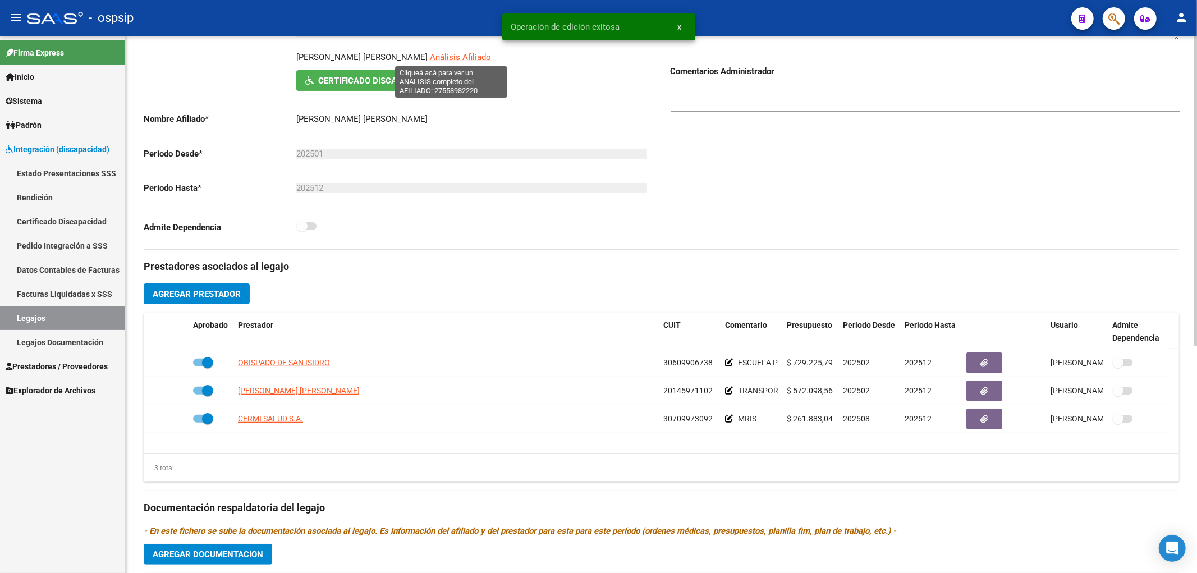
click at [438, 60] on span "Análisis Afiliado" at bounding box center [460, 57] width 61 height 10
type textarea "27558982220"
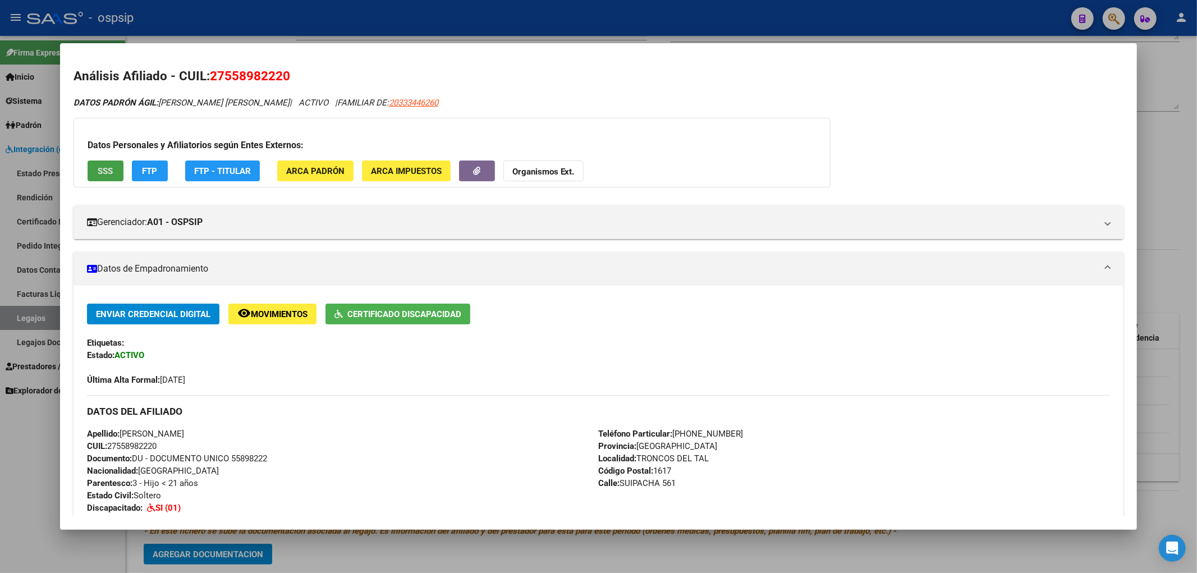
click at [119, 172] on button "SSS" at bounding box center [106, 170] width 36 height 21
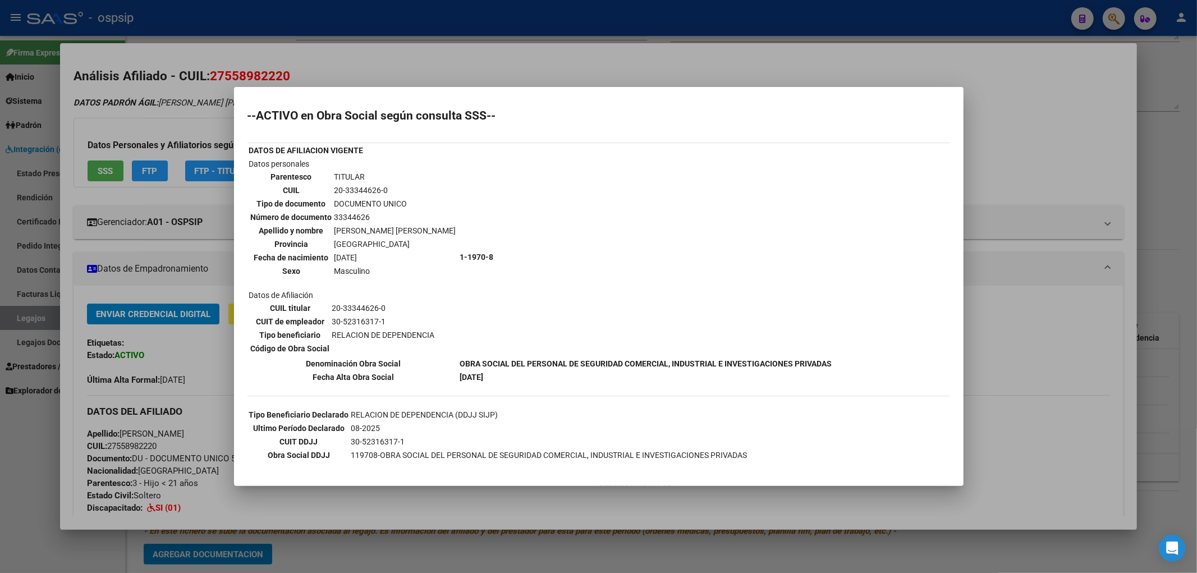
click at [40, 316] on div at bounding box center [598, 286] width 1197 height 573
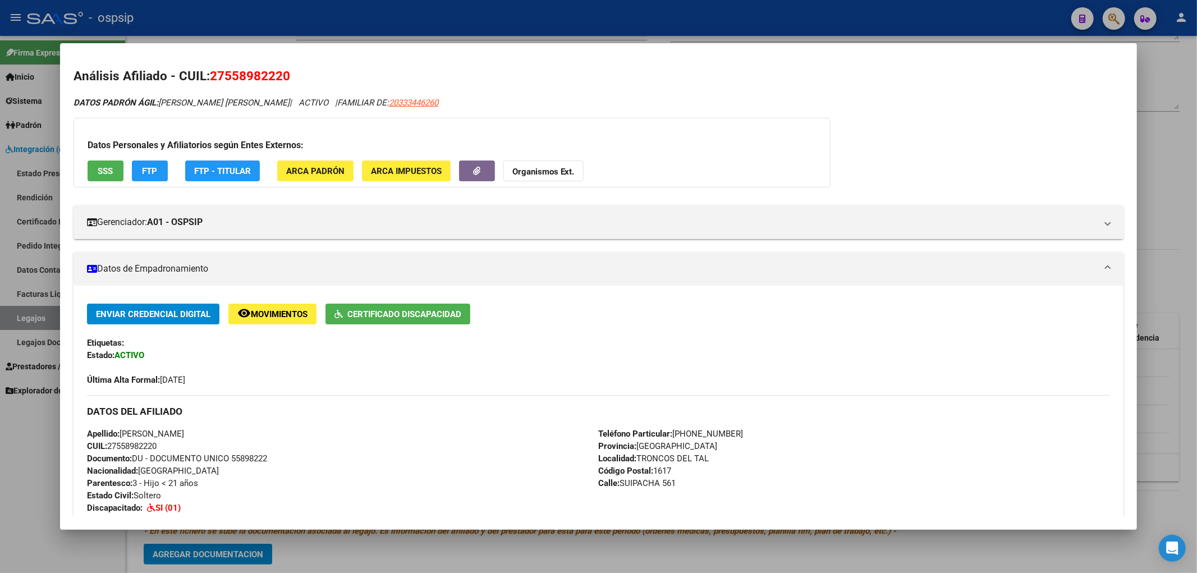
click at [40, 316] on div at bounding box center [598, 286] width 1197 height 573
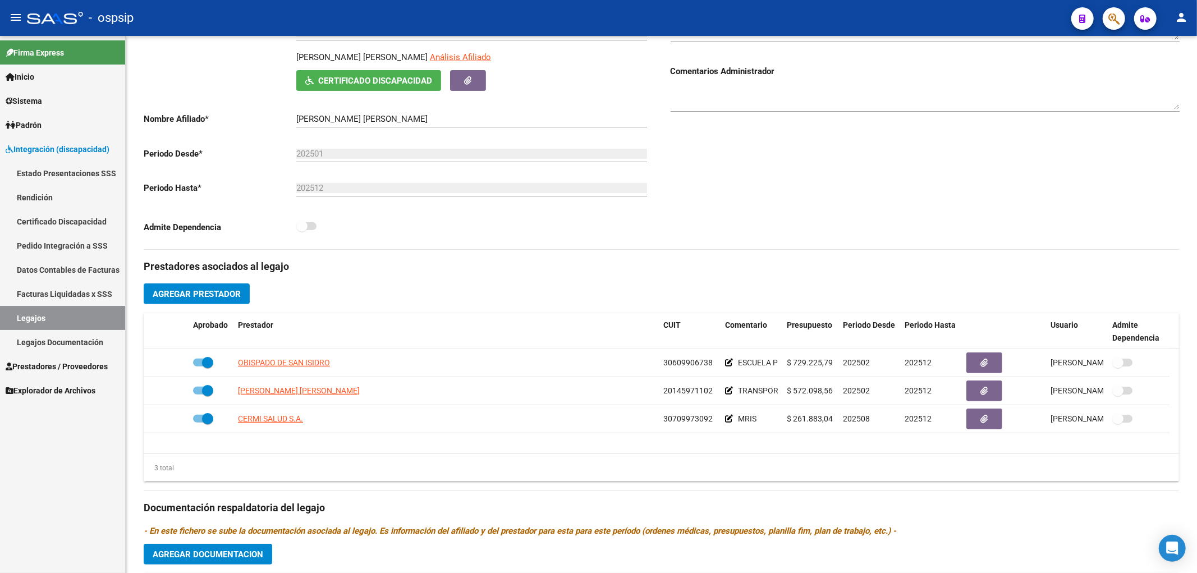
click at [57, 327] on link "Legajos" at bounding box center [62, 318] width 125 height 24
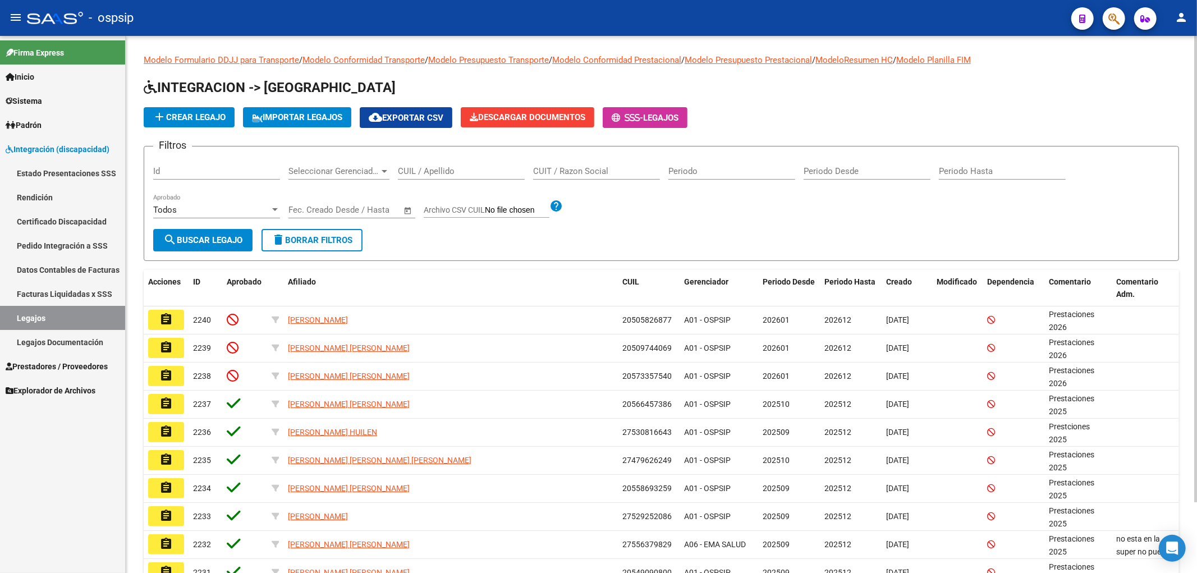
click at [421, 177] on div "CUIL / Apellido" at bounding box center [461, 167] width 127 height 24
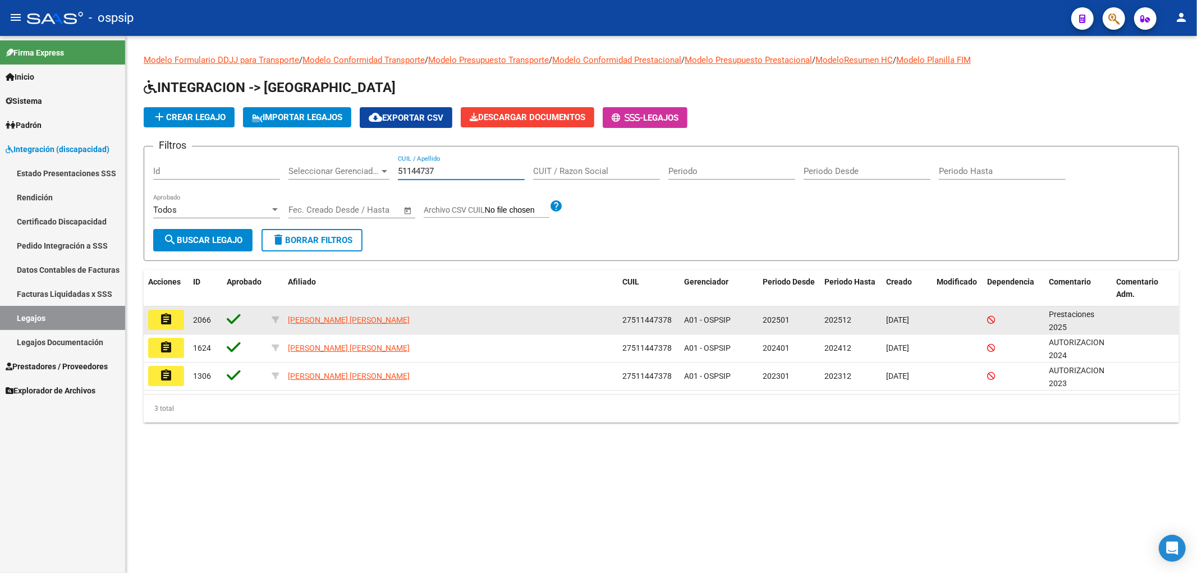
type input "51144737"
click at [160, 321] on mat-icon "assignment" at bounding box center [165, 319] width 13 height 13
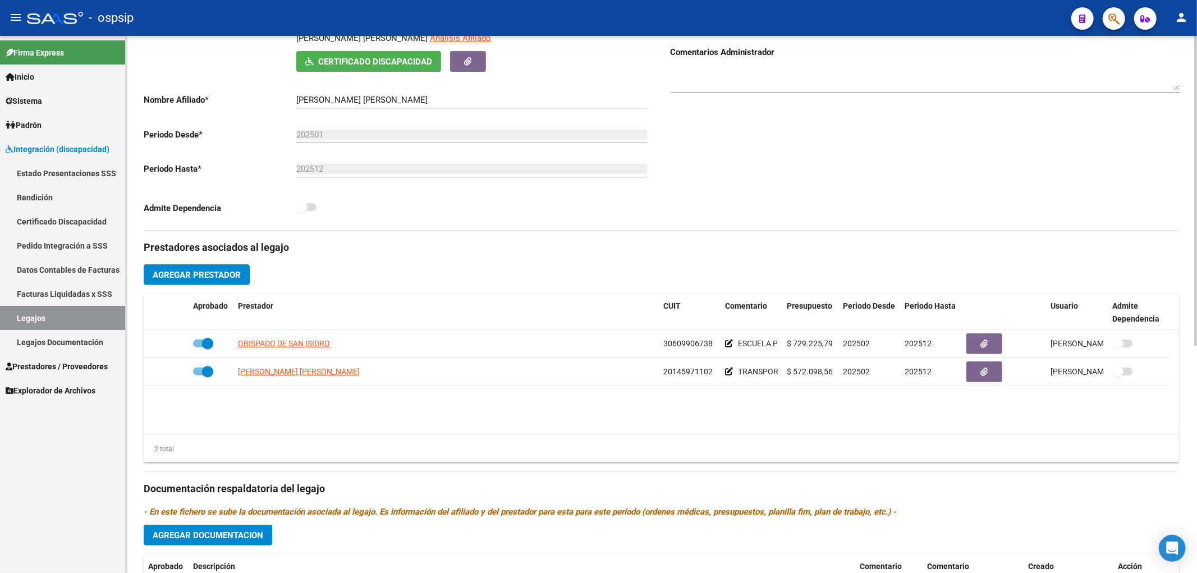
scroll to position [249, 0]
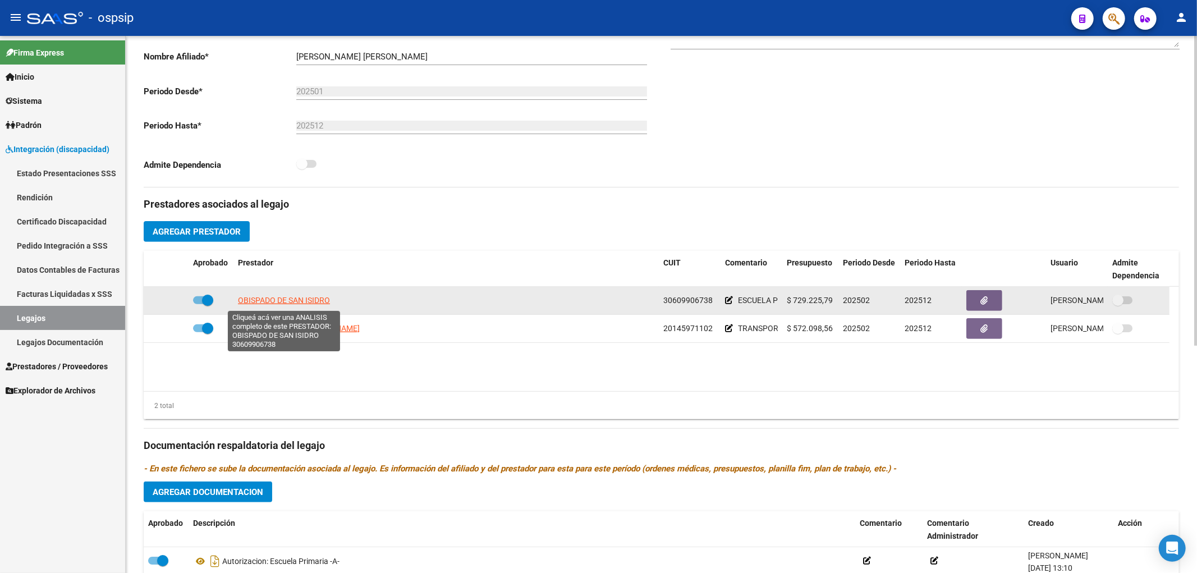
click at [284, 305] on span "OBISPADO DE SAN ISIDRO" at bounding box center [284, 300] width 92 height 9
type textarea "30609906738"
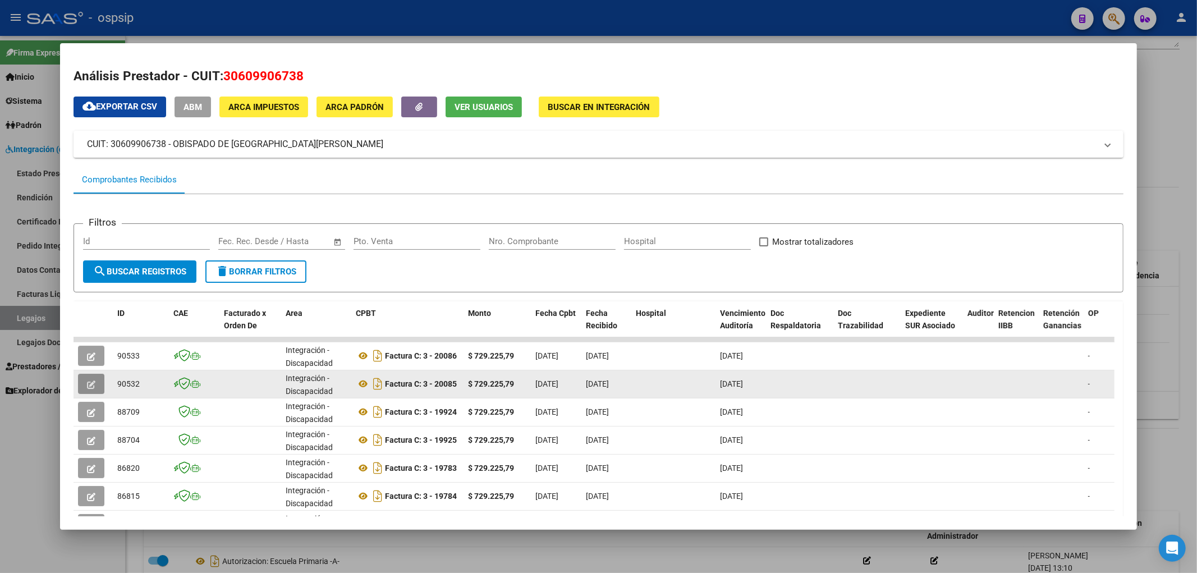
click at [103, 389] on button "button" at bounding box center [91, 384] width 26 height 20
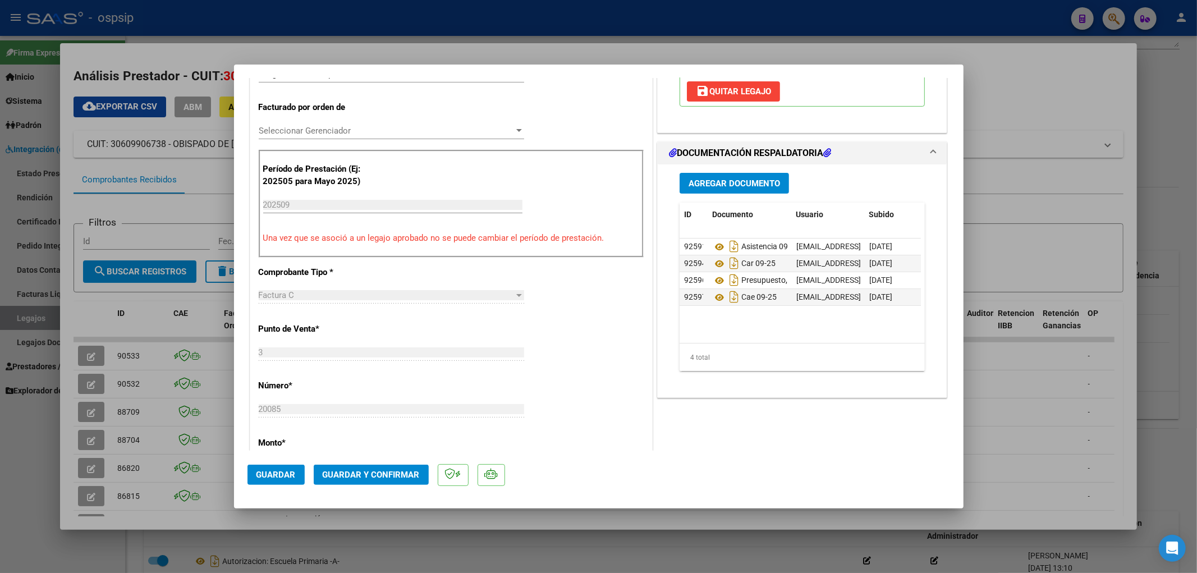
scroll to position [374, 0]
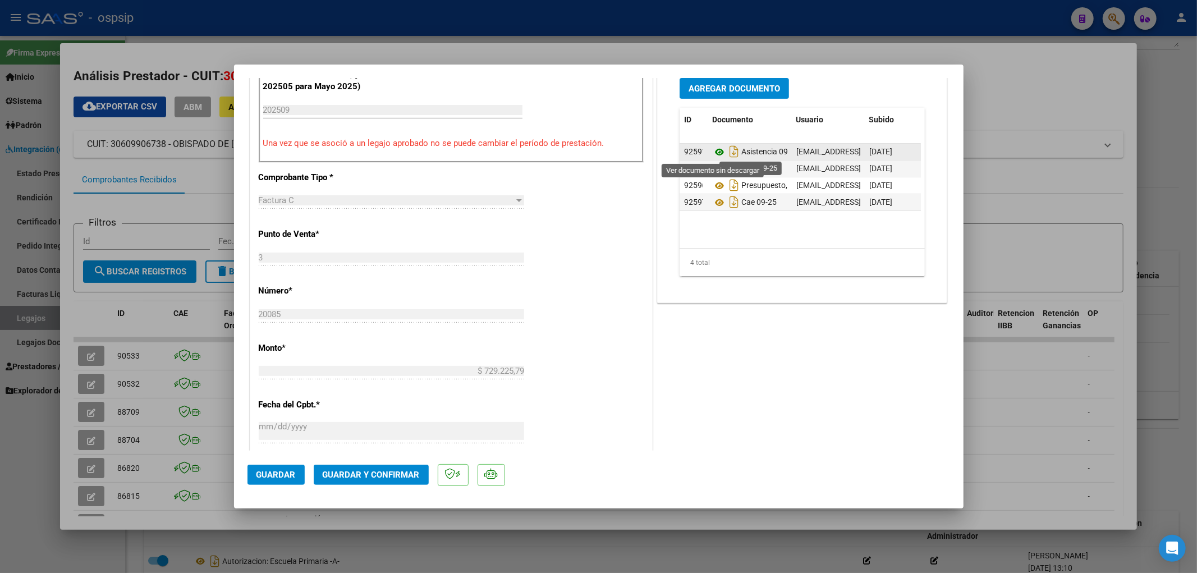
click at [712, 153] on icon at bounding box center [719, 151] width 15 height 13
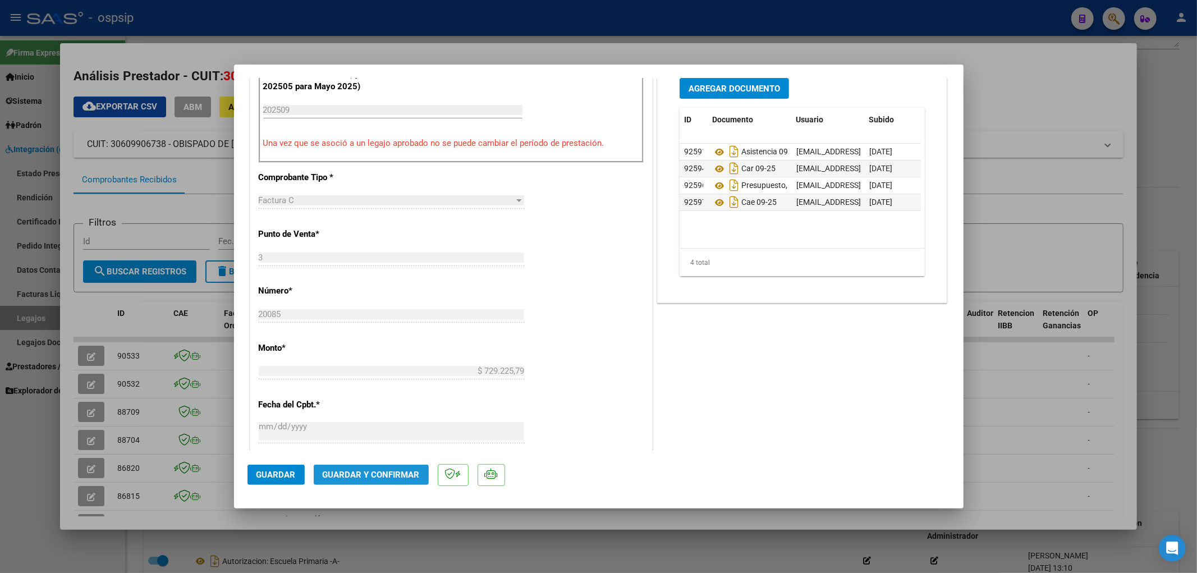
click at [384, 473] on span "Guardar y Confirmar" at bounding box center [371, 475] width 97 height 10
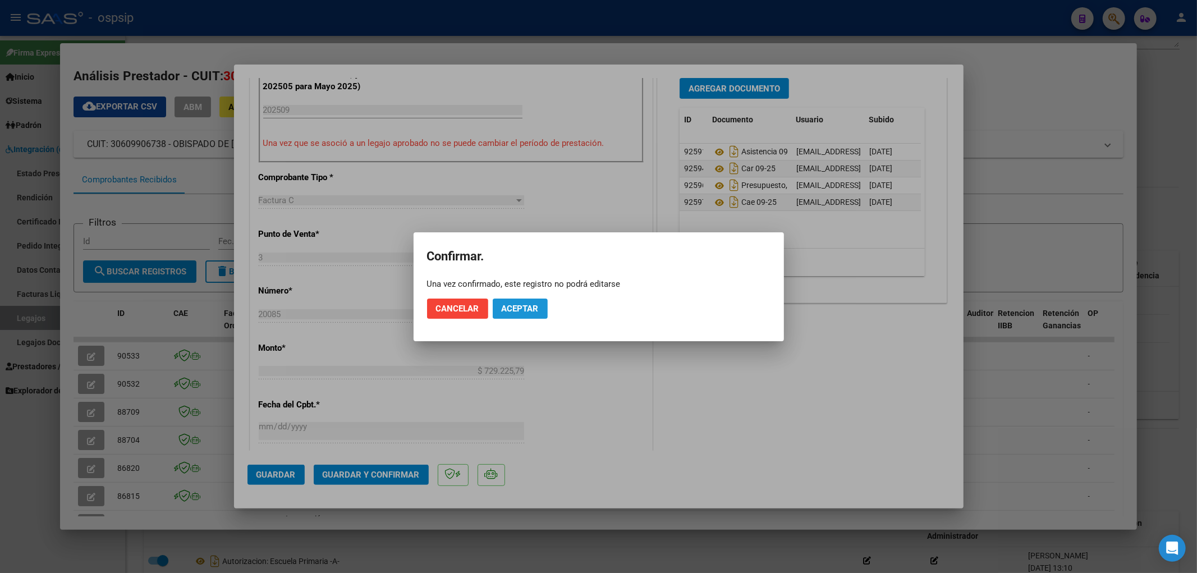
click at [518, 310] on span "Aceptar" at bounding box center [520, 309] width 37 height 10
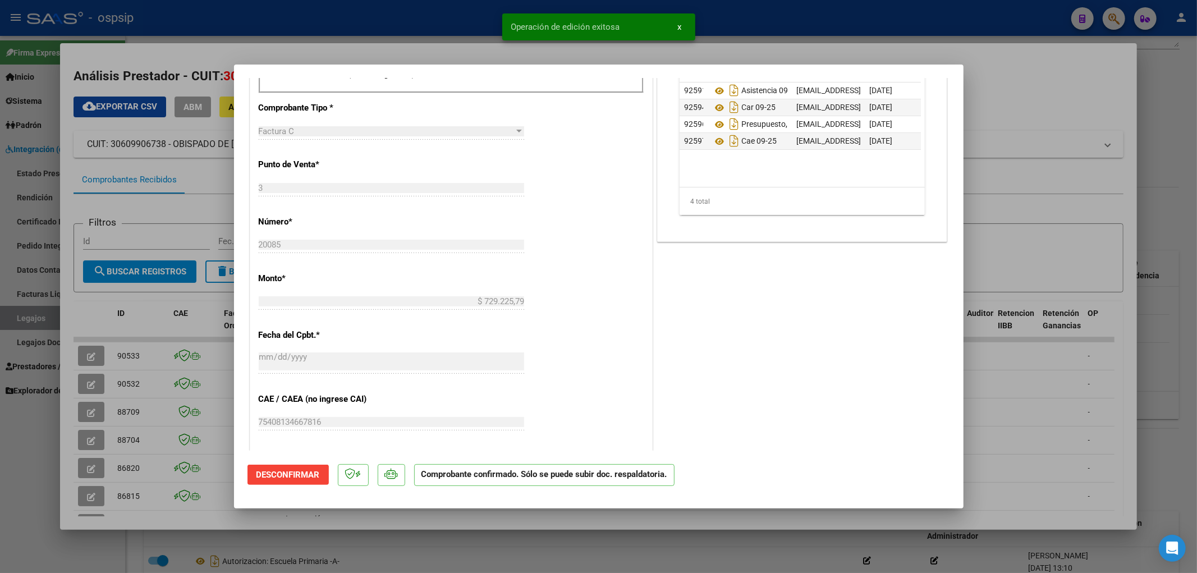
click at [23, 322] on div at bounding box center [598, 286] width 1197 height 573
type input "$ 0,00"
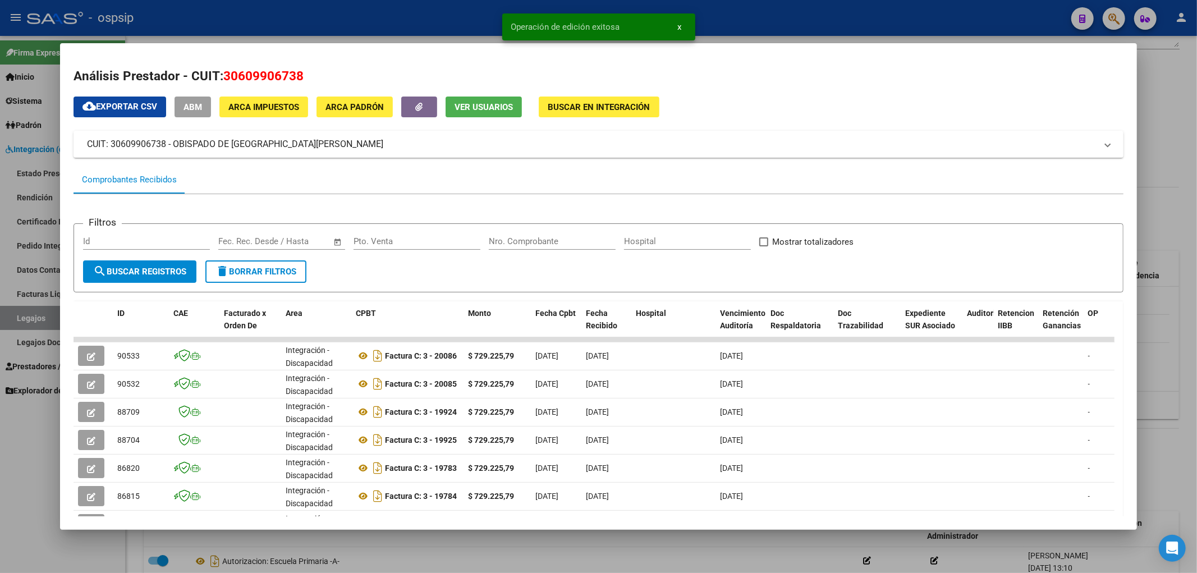
click at [23, 322] on div at bounding box center [598, 286] width 1197 height 573
click at [23, 322] on link "Legajos" at bounding box center [62, 318] width 125 height 24
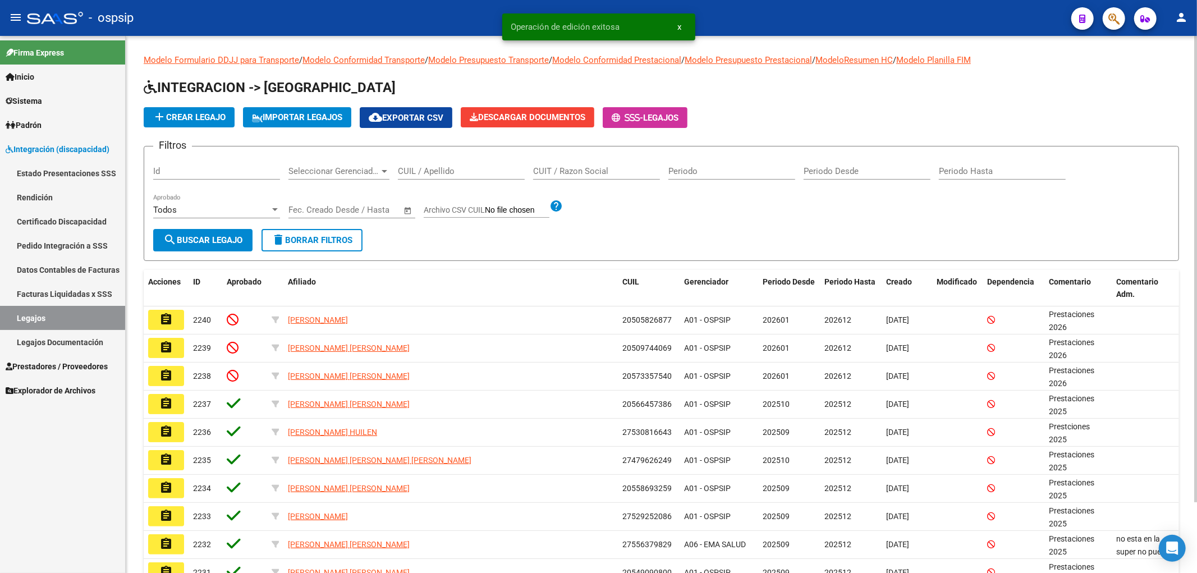
click at [412, 173] on input "CUIL / Apellido" at bounding box center [461, 171] width 127 height 10
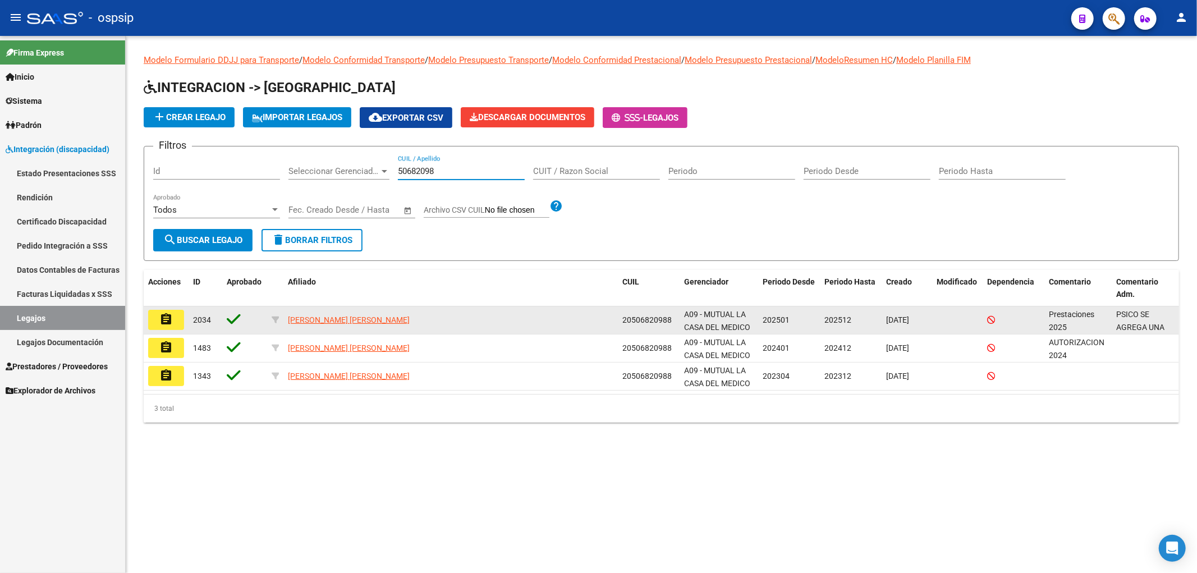
type input "50682098"
click at [164, 329] on datatable-body-cell "assignment" at bounding box center [166, 319] width 45 height 27
click at [164, 318] on mat-icon "assignment" at bounding box center [165, 319] width 13 height 13
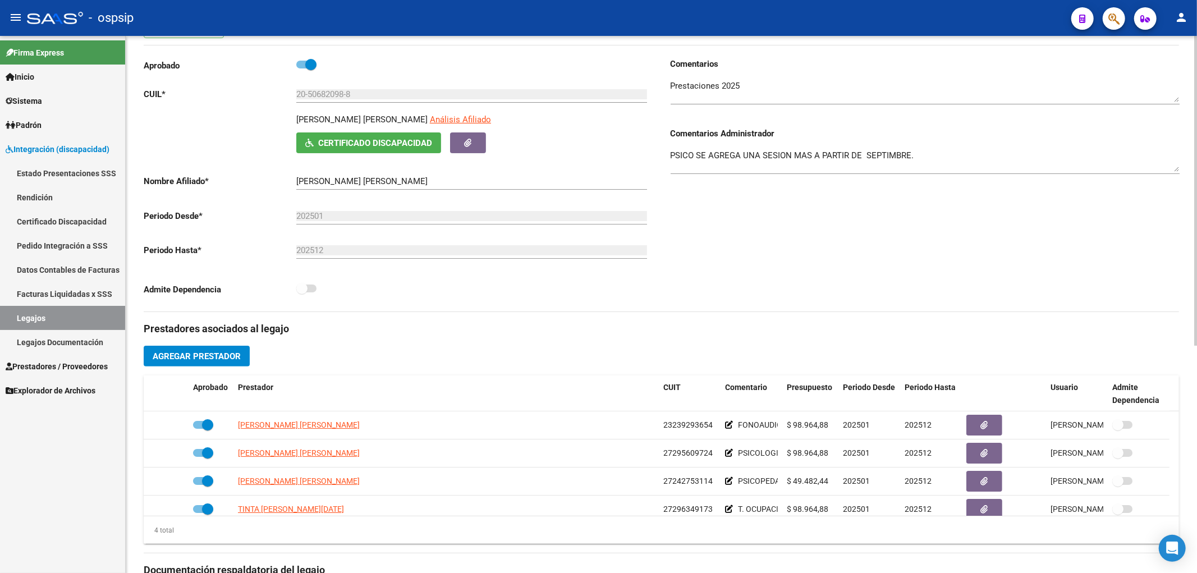
scroll to position [187, 0]
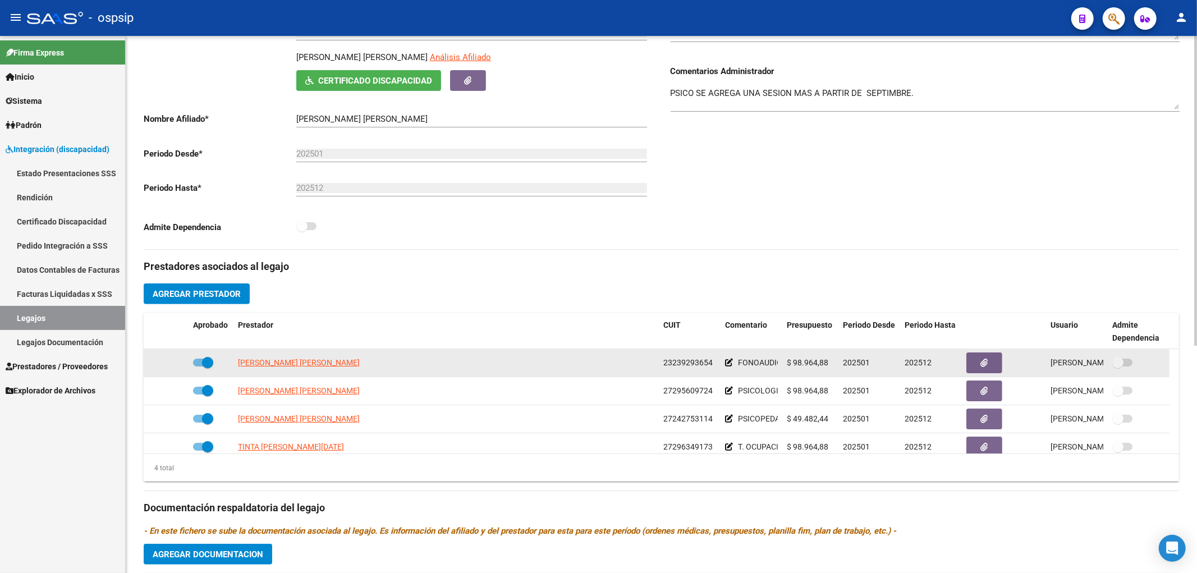
click at [275, 358] on app-link-go-to "SILVESTRE GISELA GUADALUPE" at bounding box center [299, 362] width 122 height 13
click at [291, 367] on span "SILVESTRE GISELA GUADALUPE" at bounding box center [299, 362] width 122 height 9
type textarea "23239293654"
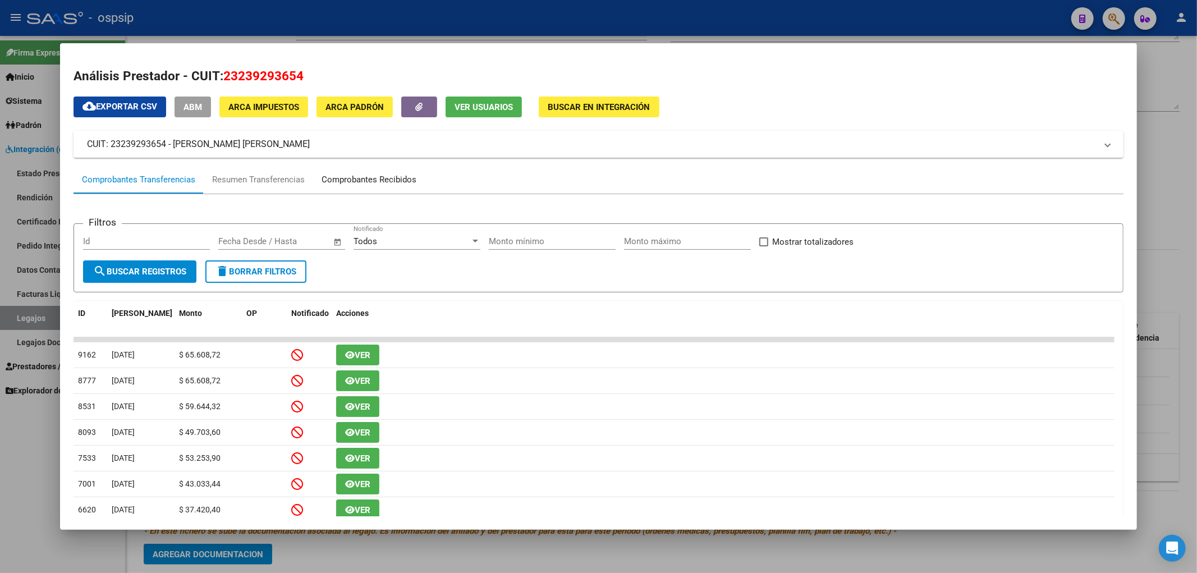
click at [336, 167] on div "Comprobantes Recibidos" at bounding box center [369, 180] width 112 height 27
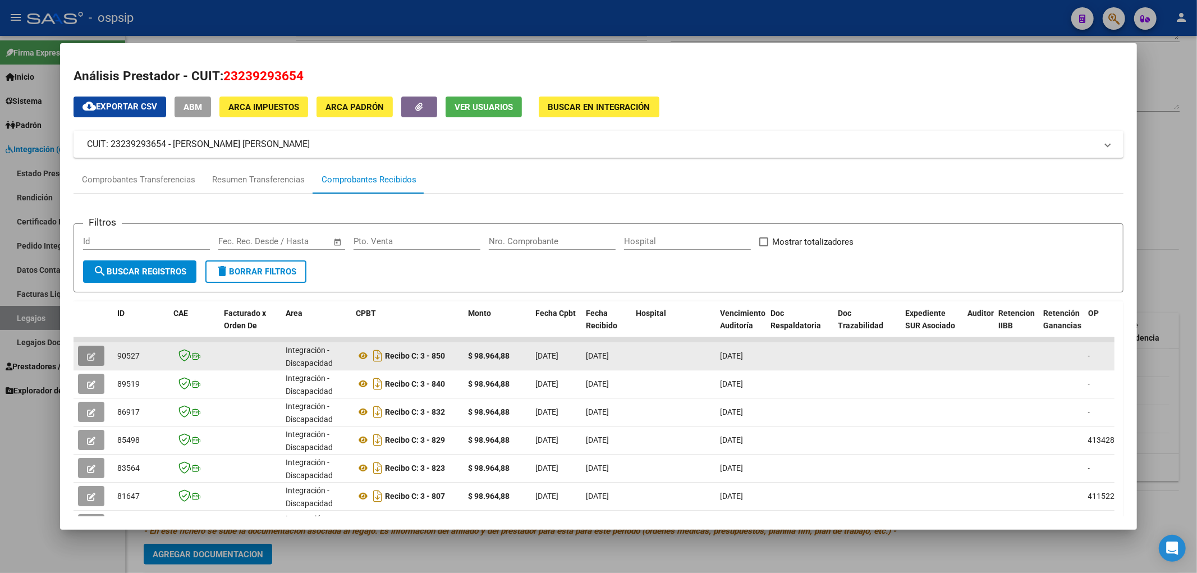
click at [99, 355] on button "button" at bounding box center [91, 356] width 26 height 20
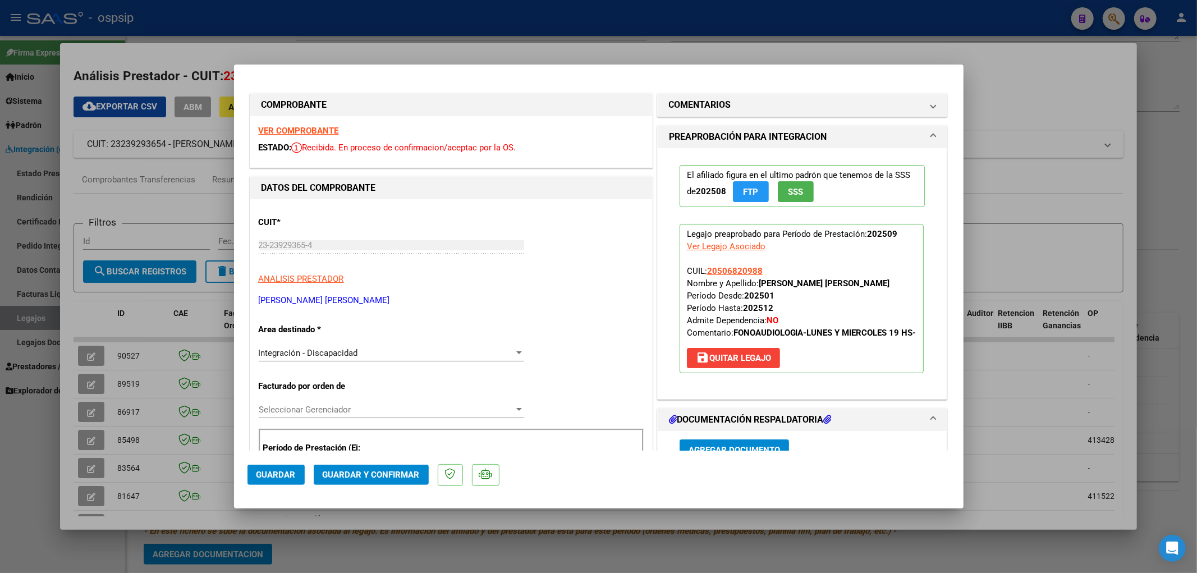
scroll to position [125, 0]
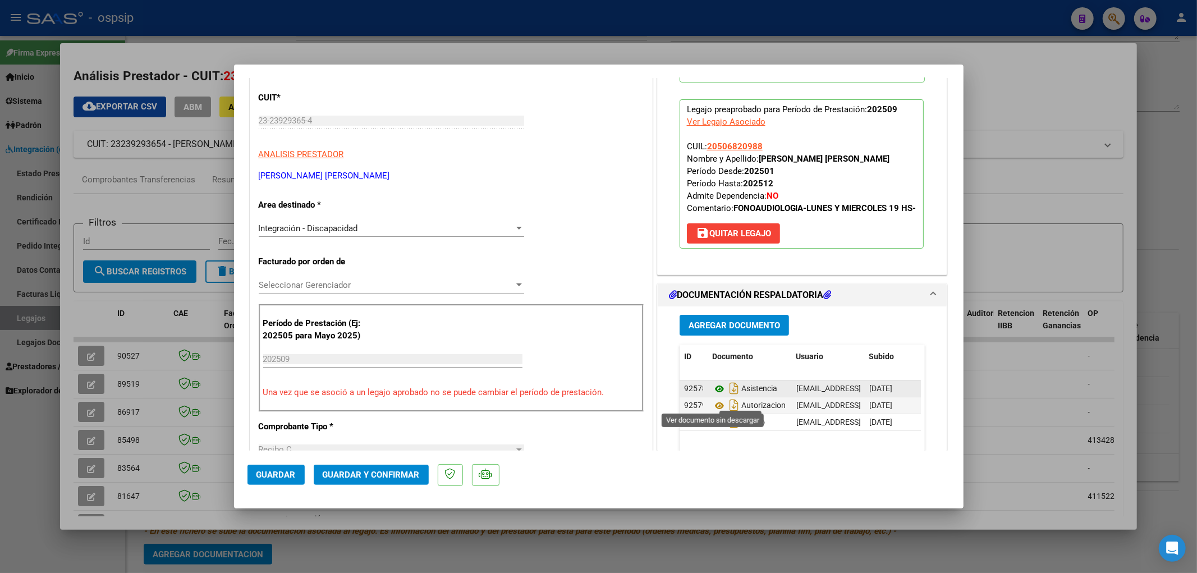
click at [712, 396] on icon at bounding box center [719, 388] width 15 height 13
click at [341, 463] on mat-dialog-actions "Guardar Guardar y Confirmar" at bounding box center [598, 473] width 702 height 44
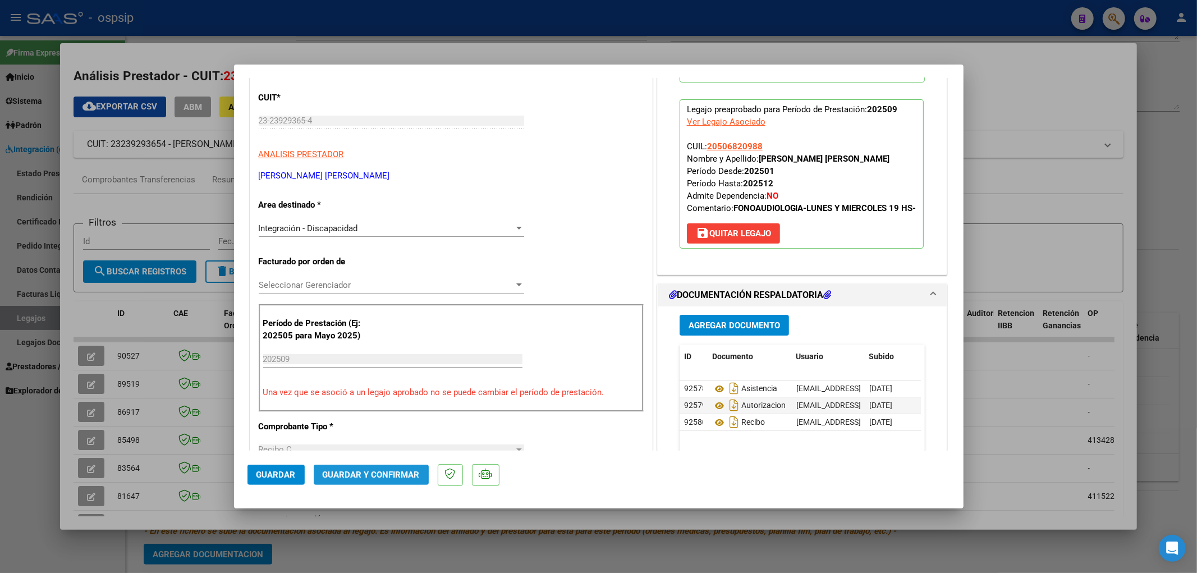
click at [344, 474] on span "Guardar y Confirmar" at bounding box center [371, 475] width 97 height 10
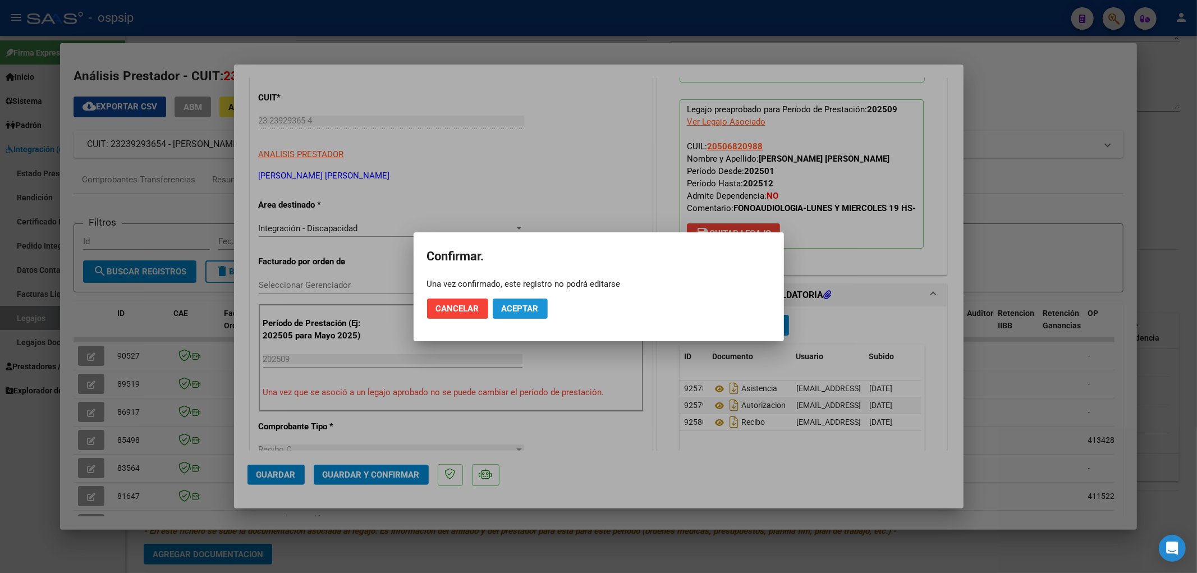
click at [515, 312] on span "Aceptar" at bounding box center [520, 309] width 37 height 10
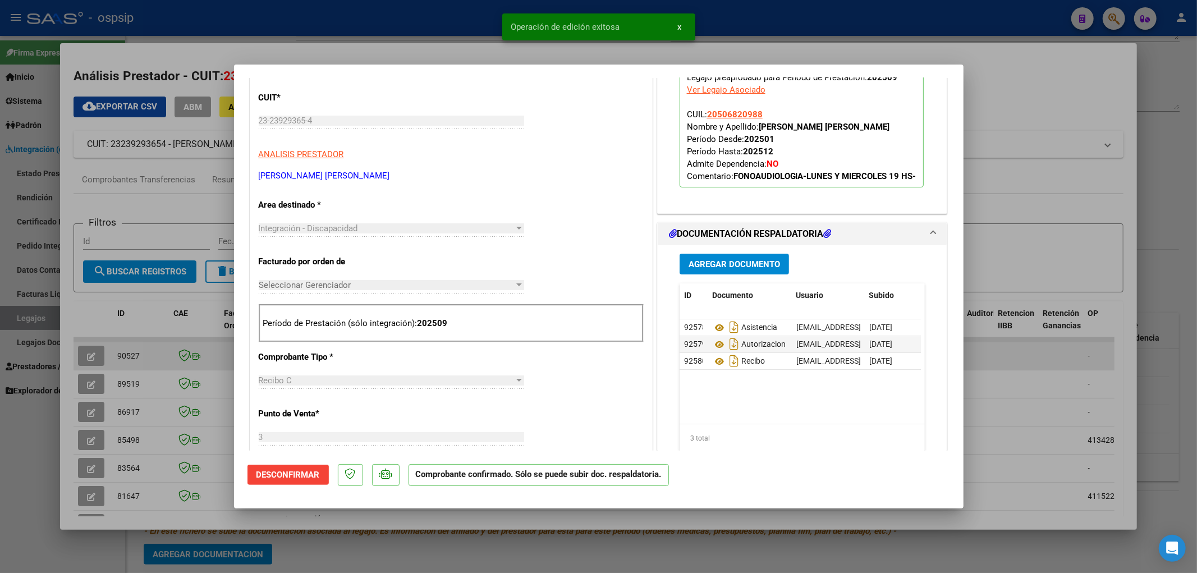
type input "$ 0,00"
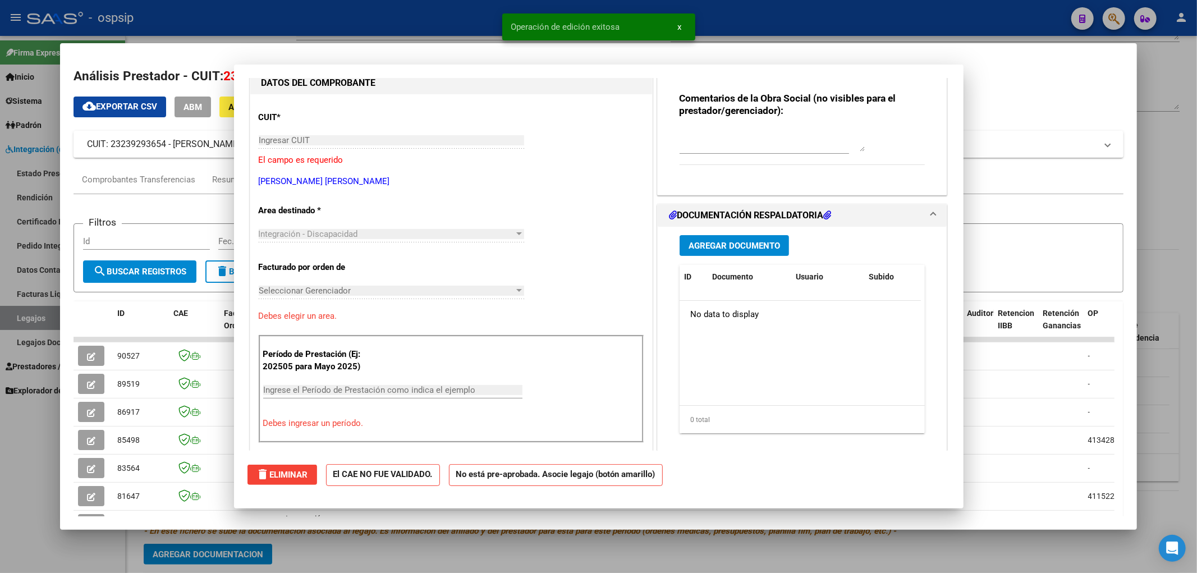
scroll to position [0, 0]
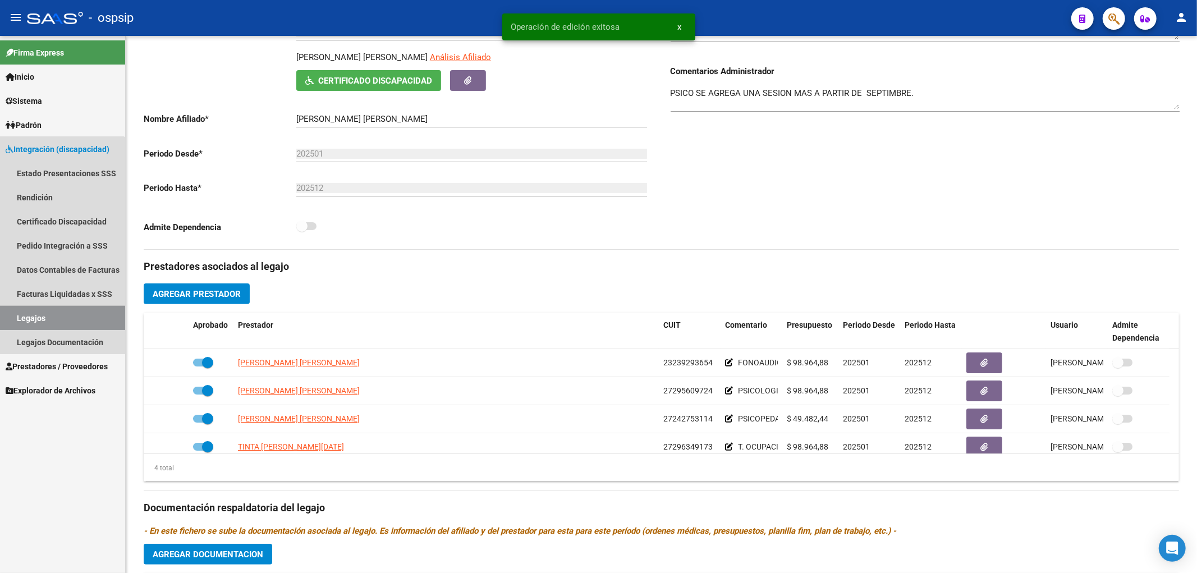
click at [30, 320] on link "Legajos" at bounding box center [62, 318] width 125 height 24
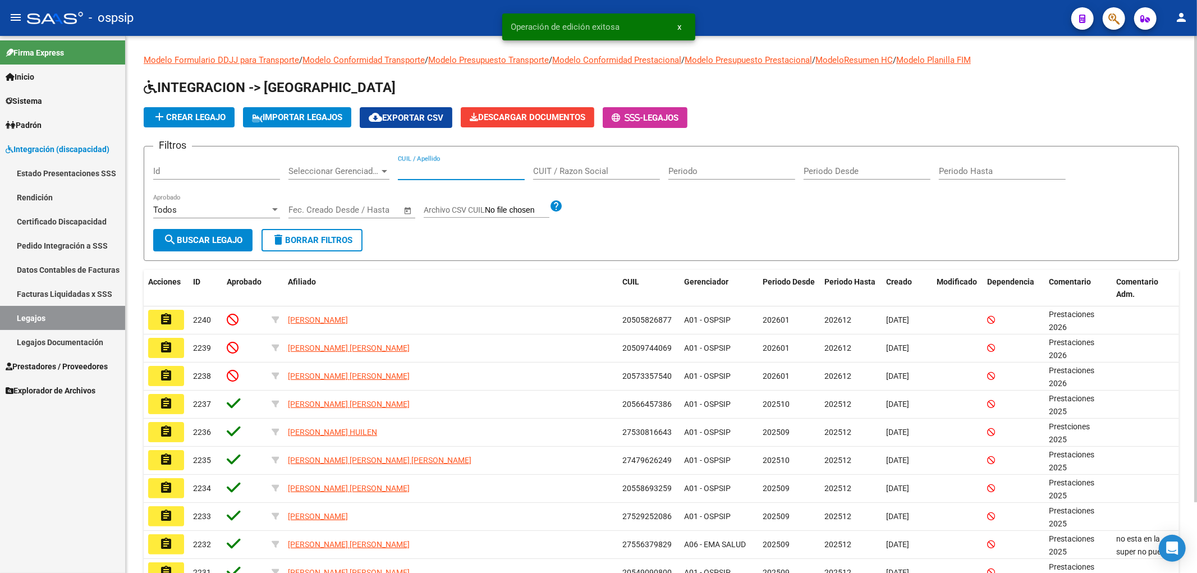
click at [413, 166] on input "CUIL / Apellido" at bounding box center [461, 171] width 127 height 10
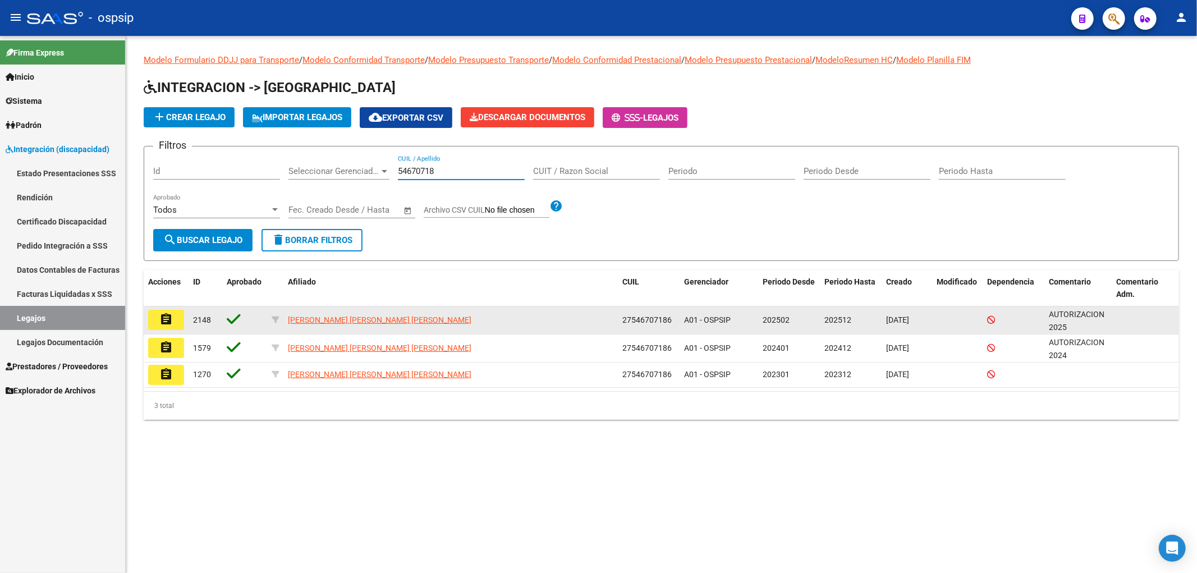
type input "54670718"
click at [165, 318] on mat-icon "assignment" at bounding box center [165, 319] width 13 height 13
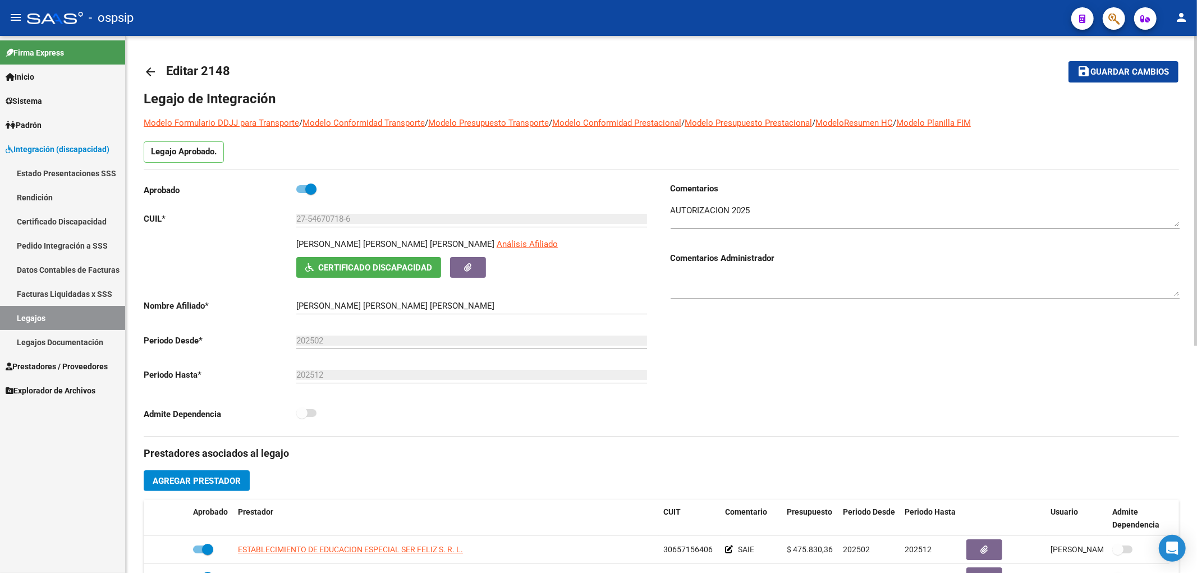
scroll to position [187, 0]
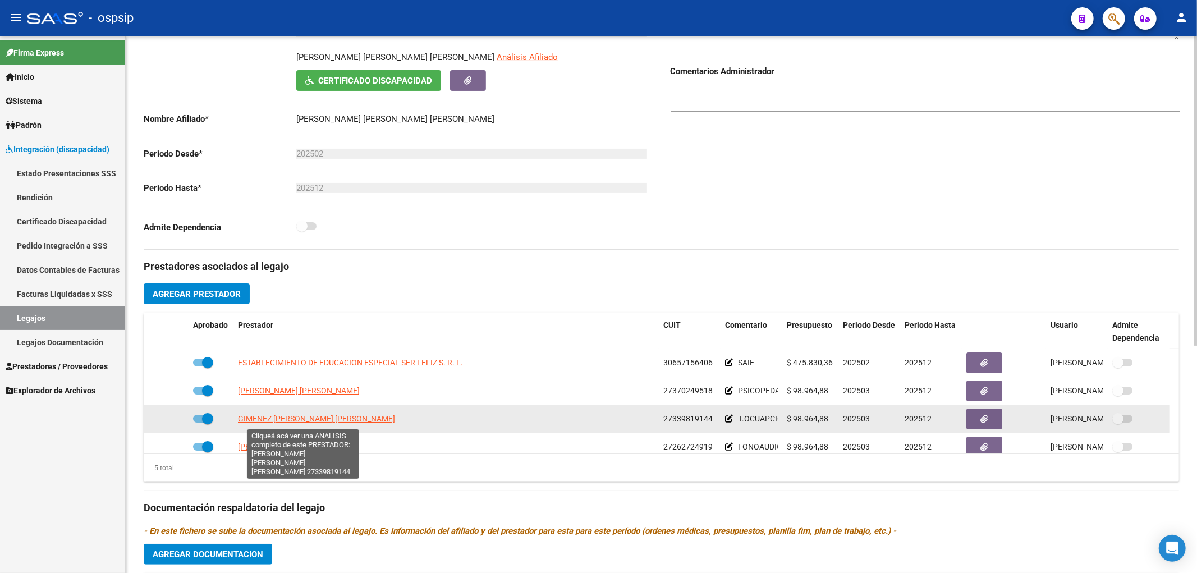
click at [306, 419] on span "GIMENEZ SILVERA MICAELA LETICIA" at bounding box center [316, 418] width 157 height 9
type textarea "27339819144"
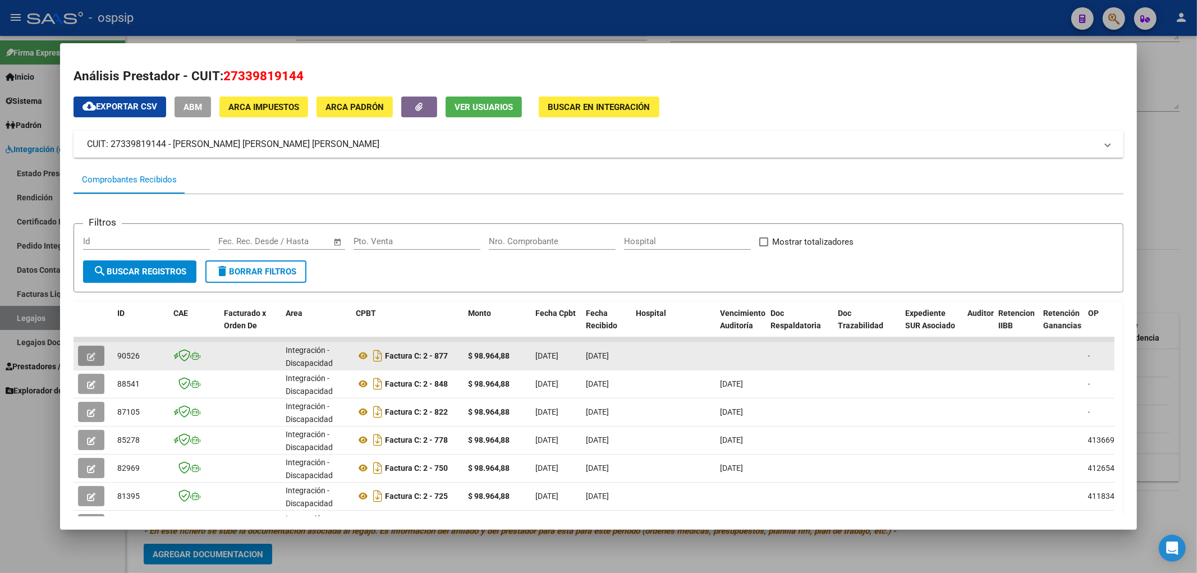
click at [91, 353] on icon "button" at bounding box center [91, 356] width 8 height 8
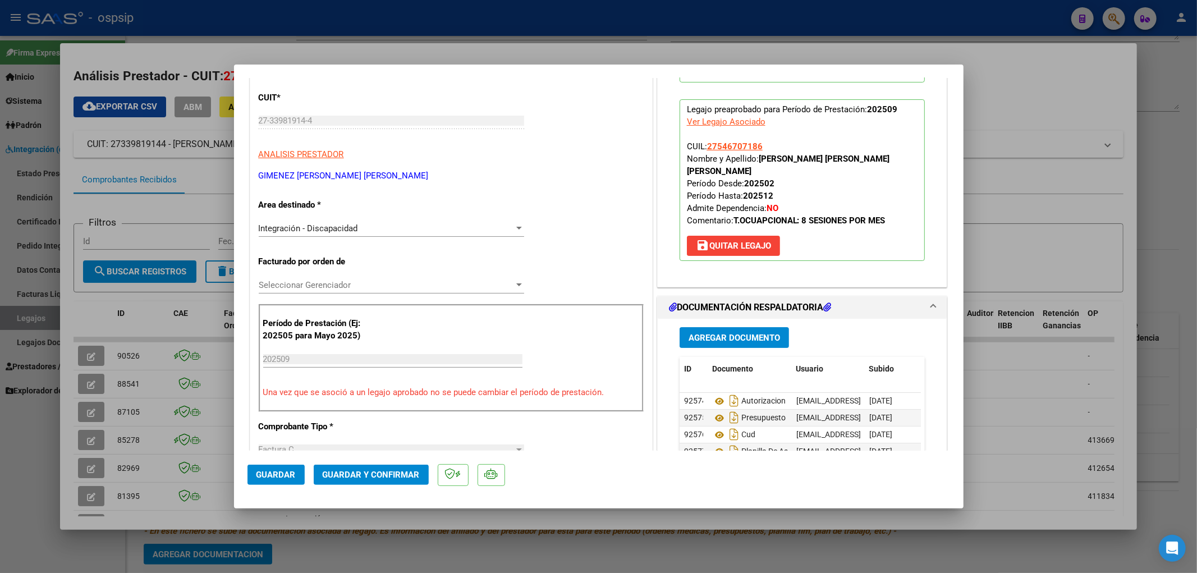
scroll to position [249, 0]
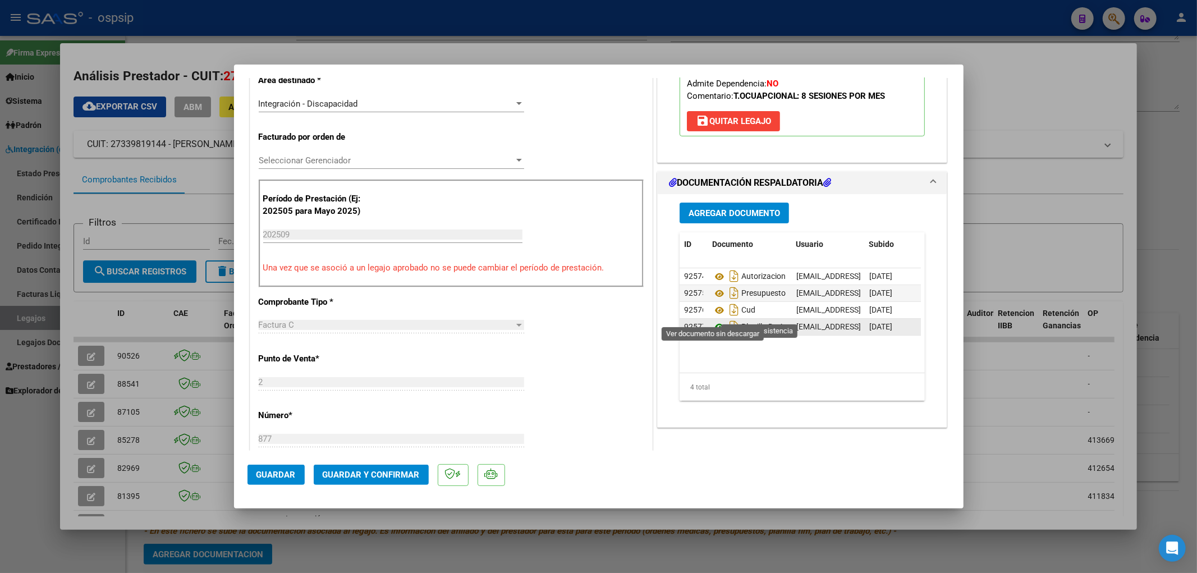
click at [717, 320] on icon at bounding box center [719, 326] width 15 height 13
click at [348, 471] on span "Guardar y Confirmar" at bounding box center [371, 475] width 97 height 10
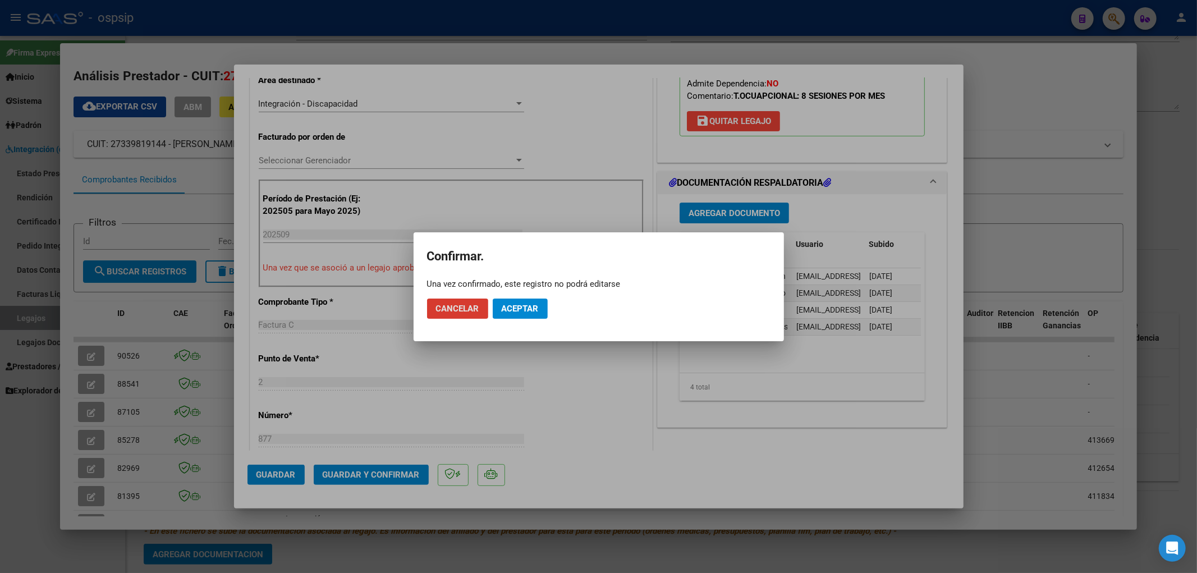
click at [534, 300] on button "Aceptar" at bounding box center [520, 309] width 55 height 20
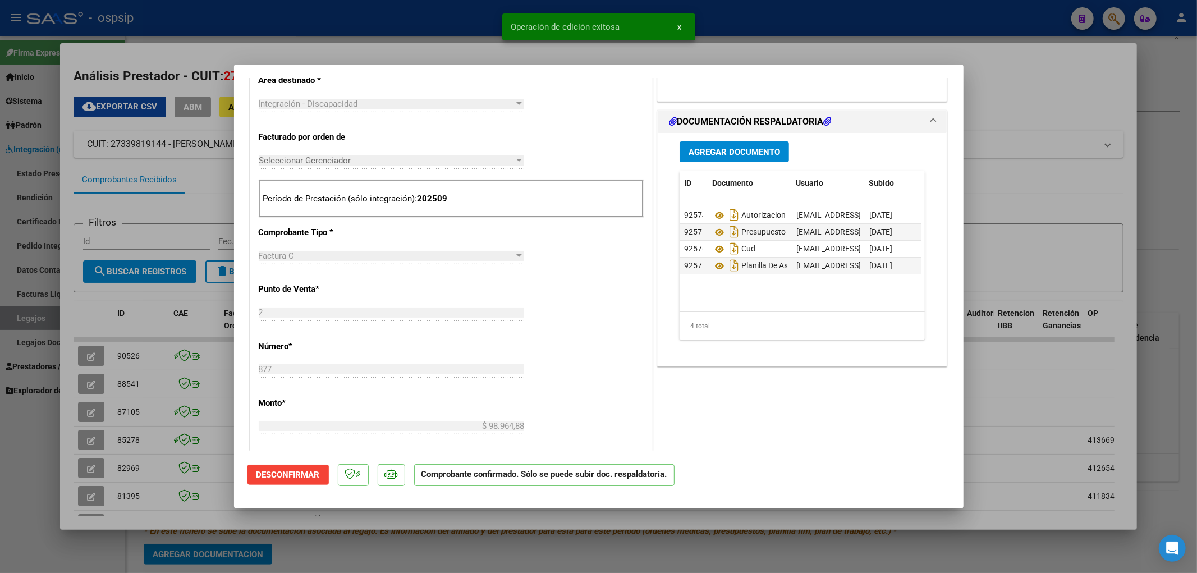
click at [34, 318] on div at bounding box center [598, 286] width 1197 height 573
type input "$ 0,00"
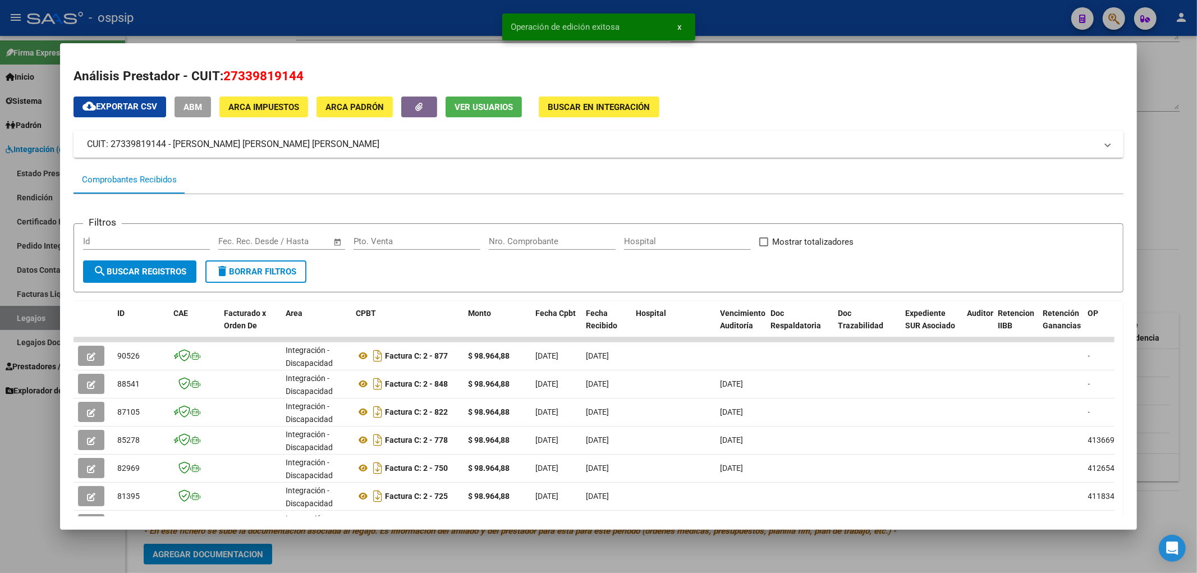
click at [40, 318] on div at bounding box center [598, 286] width 1197 height 573
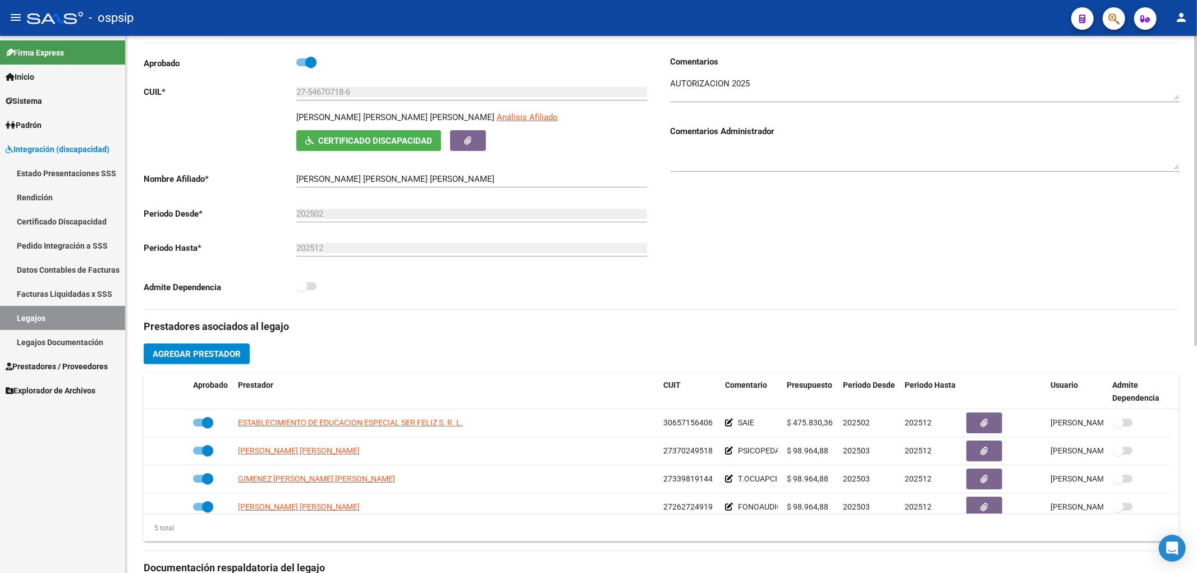
scroll to position [62, 0]
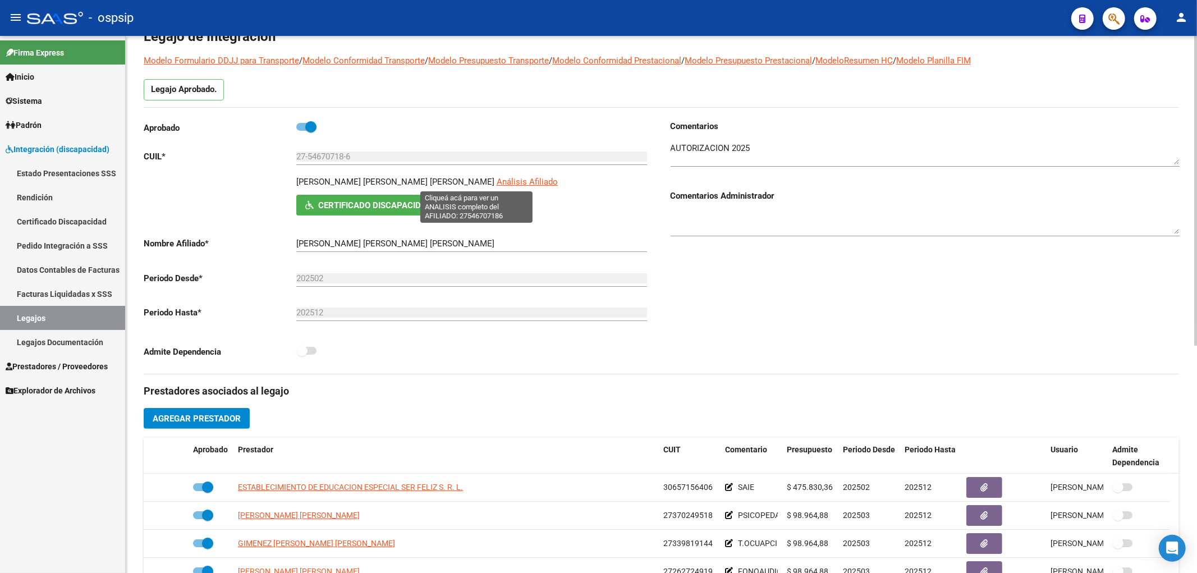
click at [497, 184] on span "Análisis Afiliado" at bounding box center [527, 182] width 61 height 10
type textarea "27546707186"
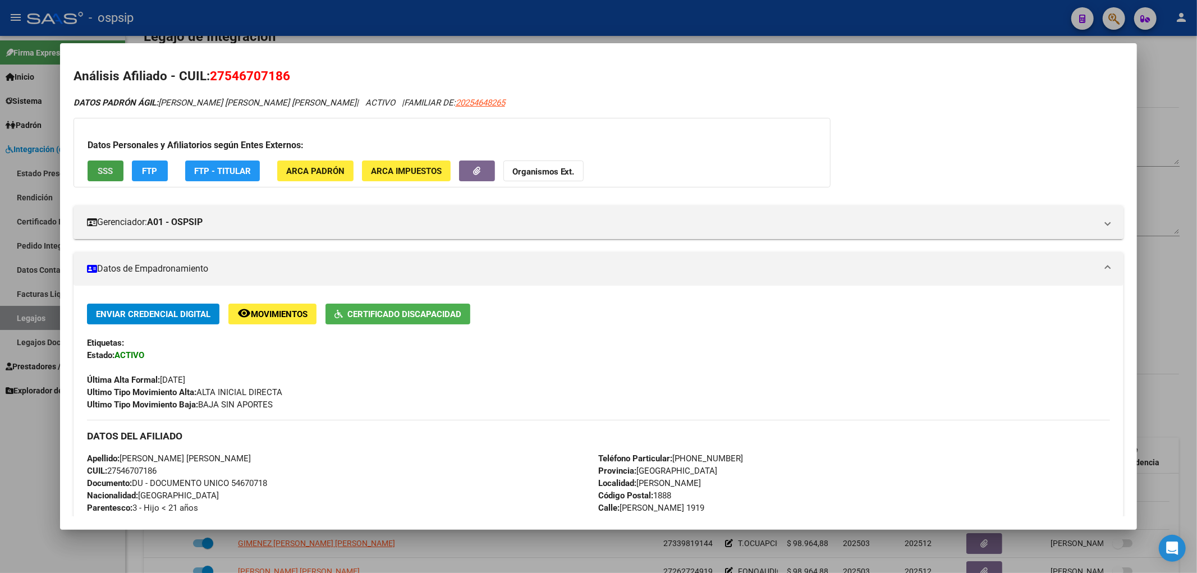
click at [88, 172] on button "SSS" at bounding box center [106, 170] width 36 height 21
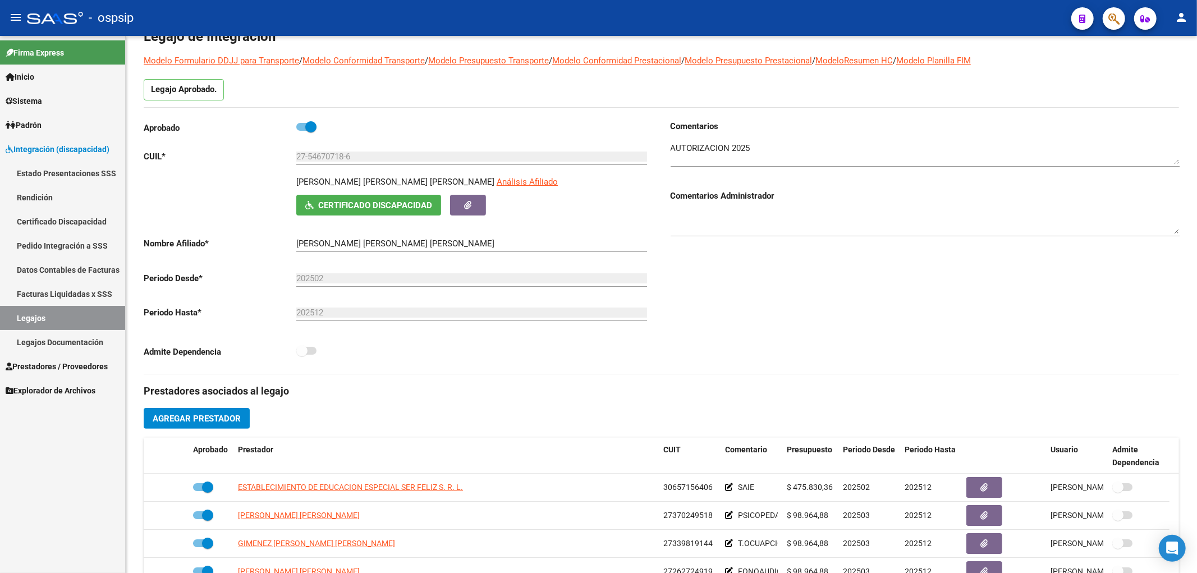
click at [52, 325] on link "Legajos" at bounding box center [62, 318] width 125 height 24
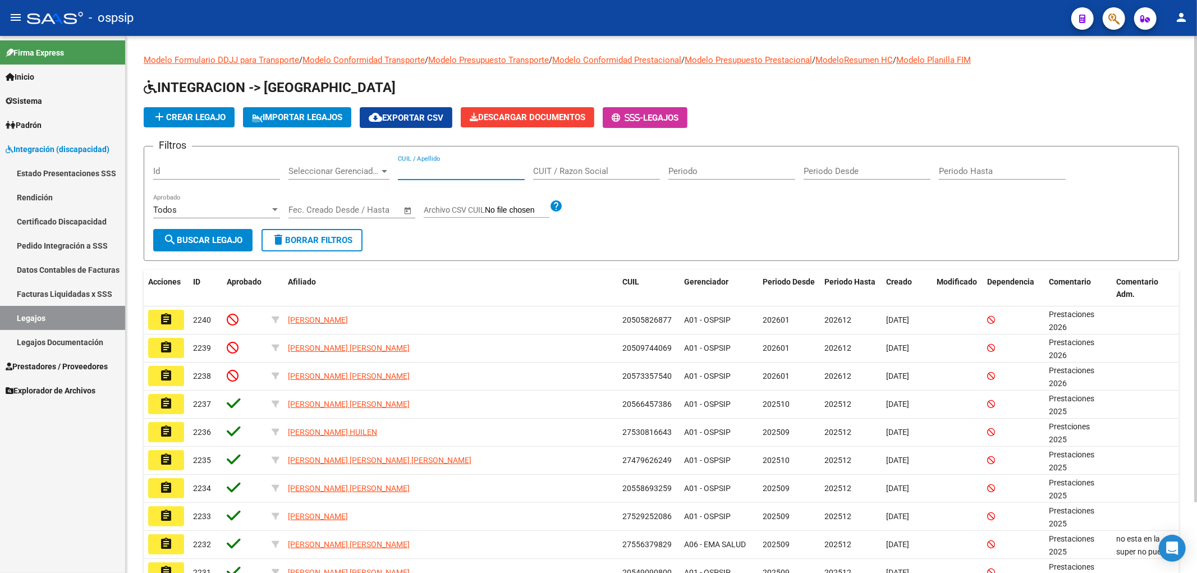
click at [428, 175] on input "CUIL / Apellido" at bounding box center [461, 171] width 127 height 10
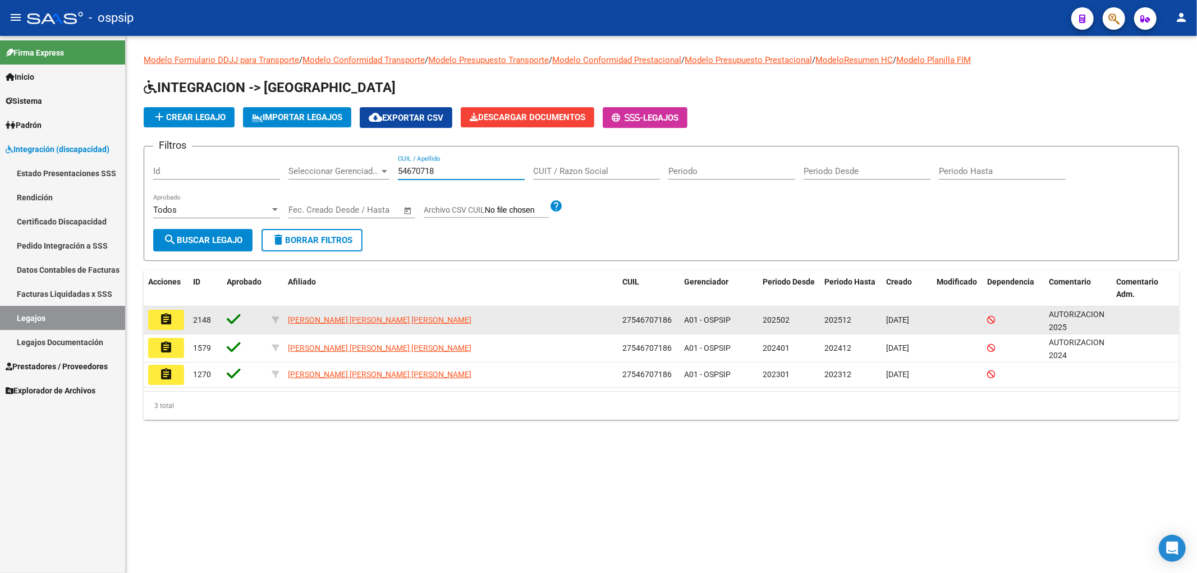
type input "54670718"
click at [172, 324] on mat-icon "assignment" at bounding box center [165, 319] width 13 height 13
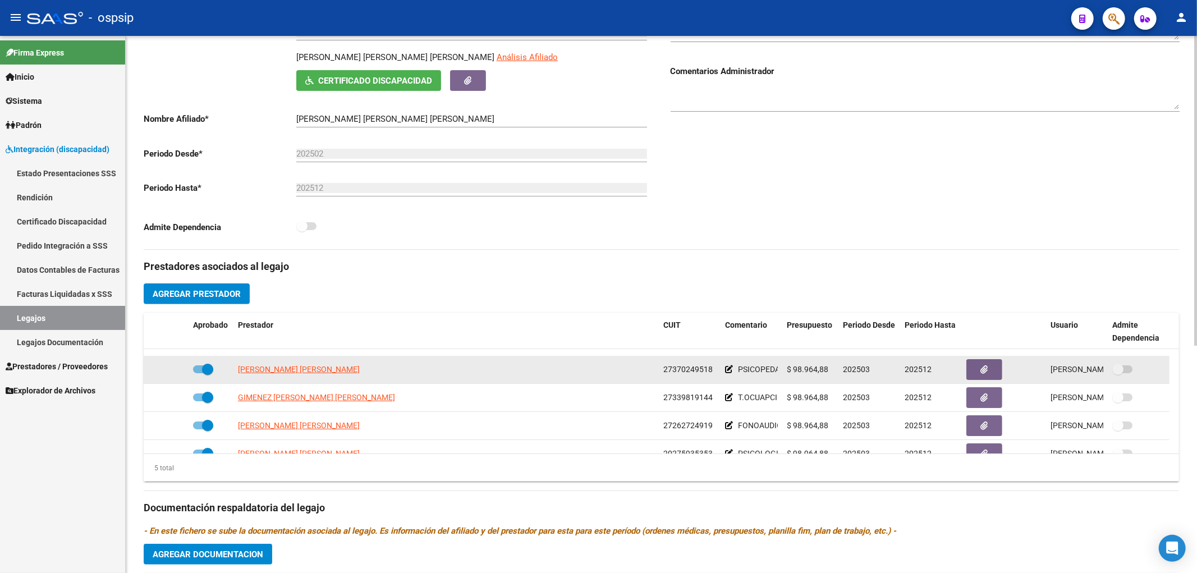
scroll to position [40, 0]
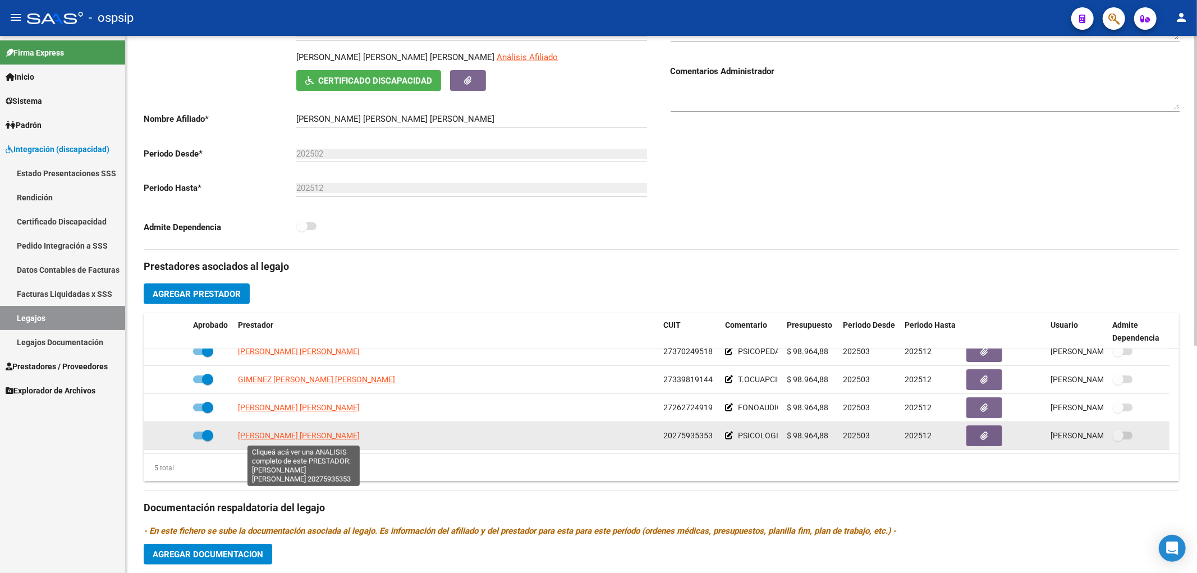
click at [272, 433] on span "LOPEZ MARQUEZ ESTEBAN GABRIEL" at bounding box center [299, 435] width 122 height 9
type textarea "20275935353"
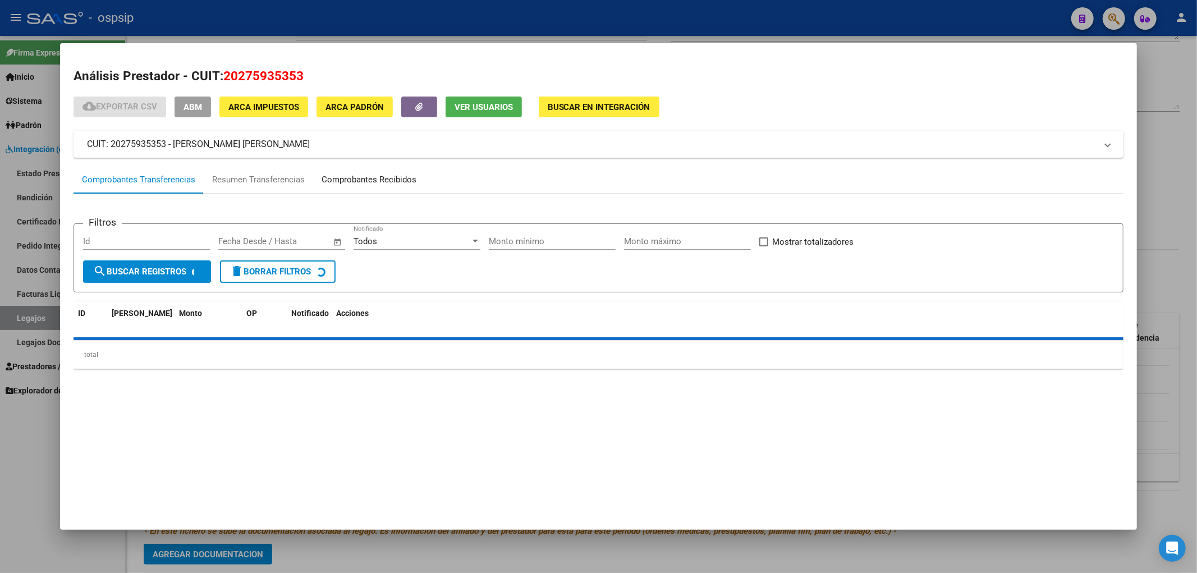
click at [396, 180] on div "Comprobantes Recibidos" at bounding box center [369, 179] width 95 height 13
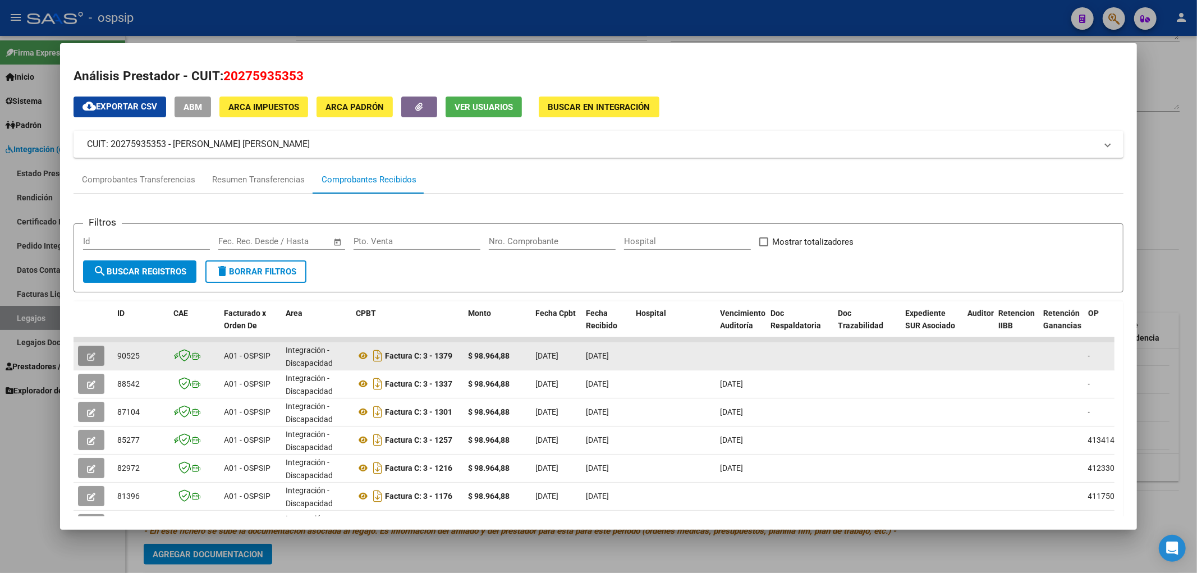
click at [95, 354] on button "button" at bounding box center [91, 356] width 26 height 20
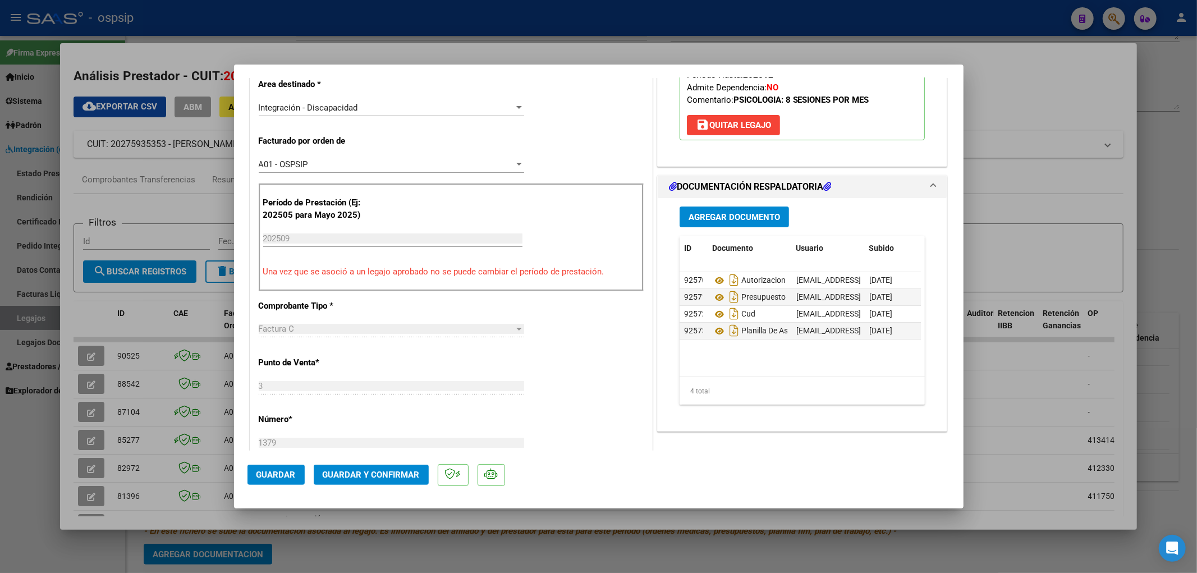
scroll to position [249, 0]
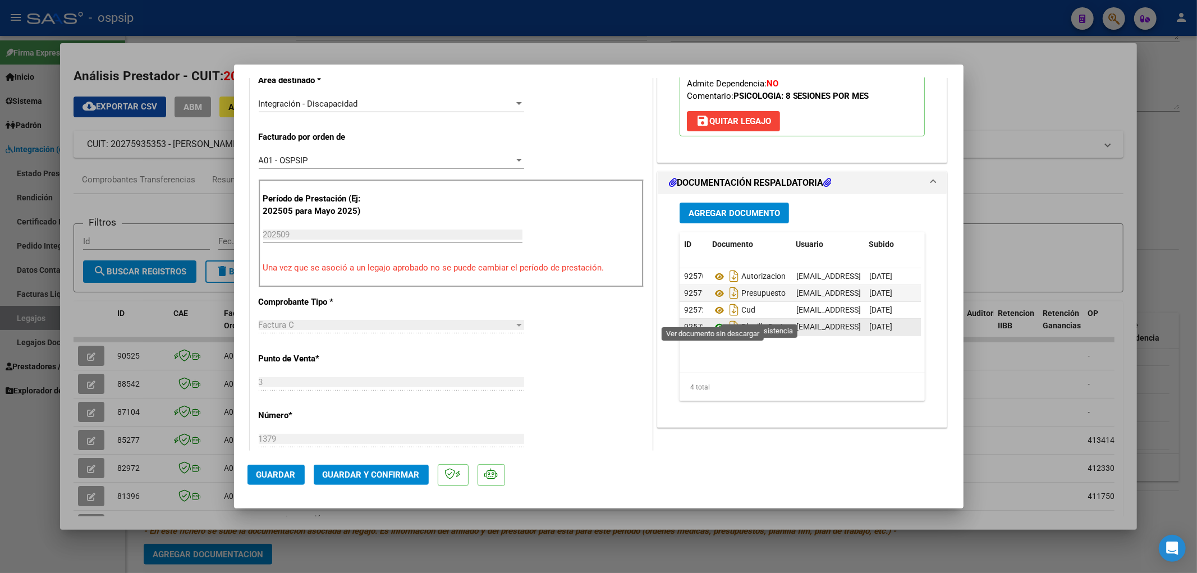
click at [712, 320] on icon at bounding box center [719, 326] width 15 height 13
click at [341, 477] on span "Guardar y Confirmar" at bounding box center [371, 475] width 97 height 10
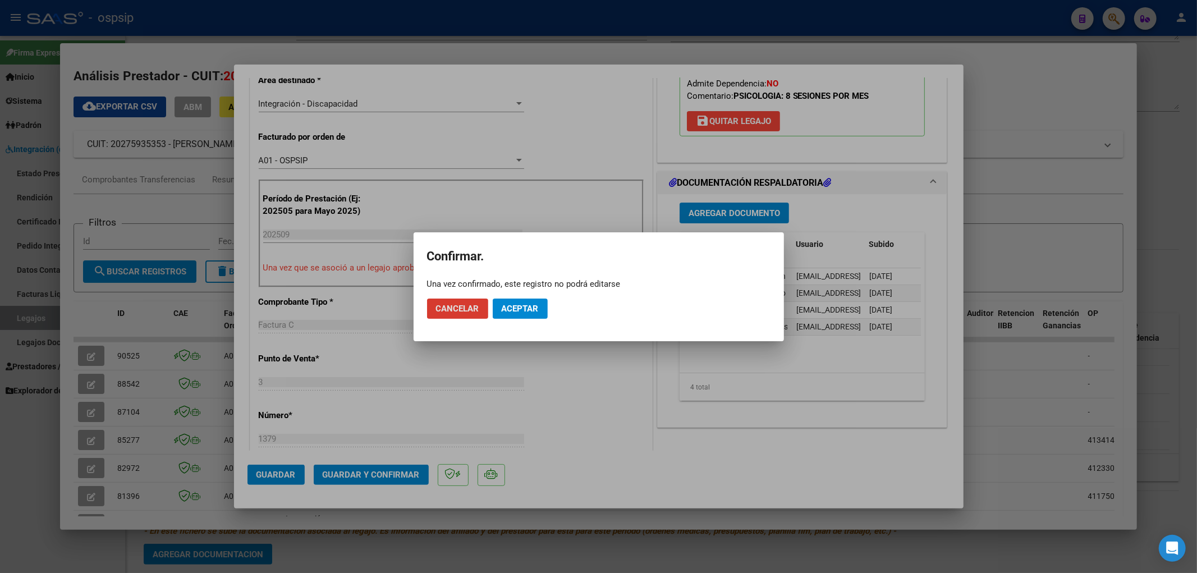
click at [518, 306] on span "Aceptar" at bounding box center [520, 309] width 37 height 10
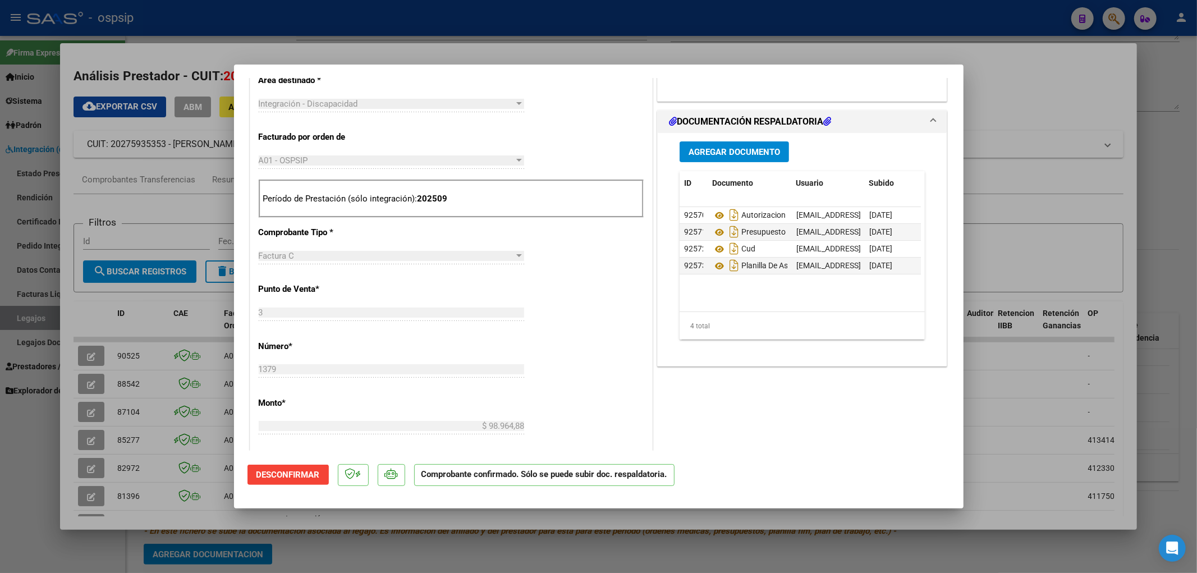
click at [26, 315] on div at bounding box center [598, 286] width 1197 height 573
type input "$ 0,00"
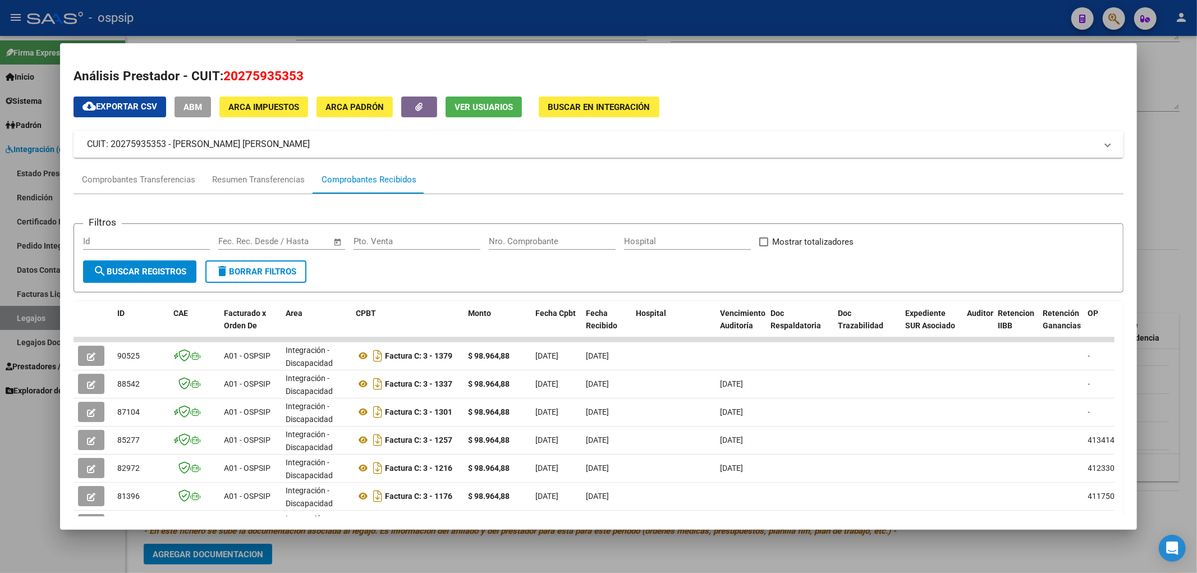
click at [26, 315] on div at bounding box center [598, 286] width 1197 height 573
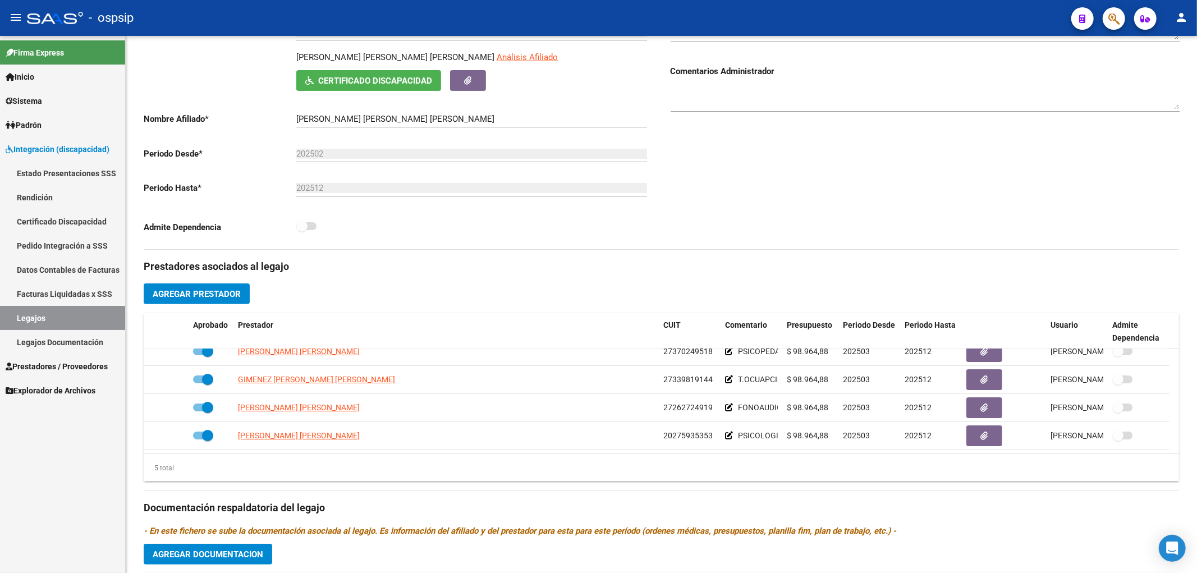
click at [34, 324] on link "Legajos" at bounding box center [62, 318] width 125 height 24
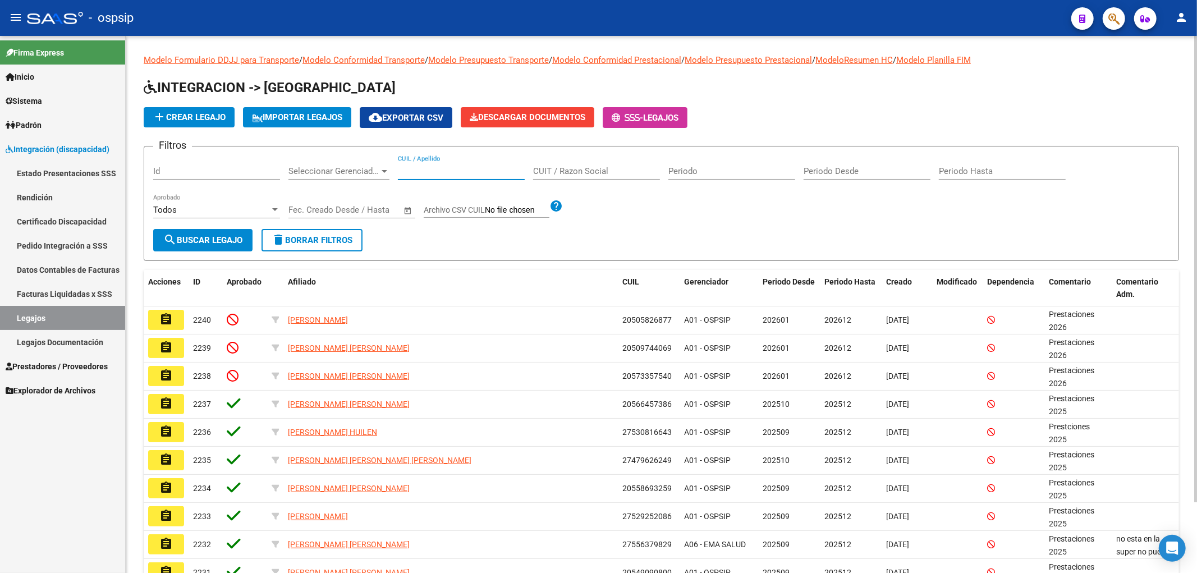
click at [427, 175] on input "CUIL / Apellido" at bounding box center [461, 171] width 127 height 10
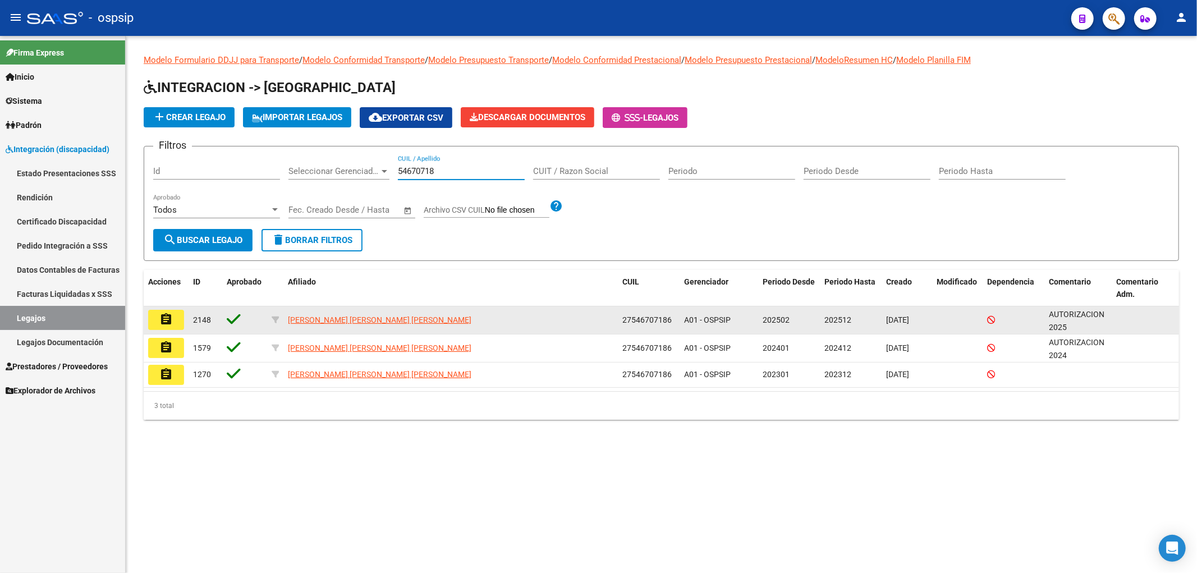
type input "54670718"
click at [168, 316] on mat-icon "assignment" at bounding box center [165, 319] width 13 height 13
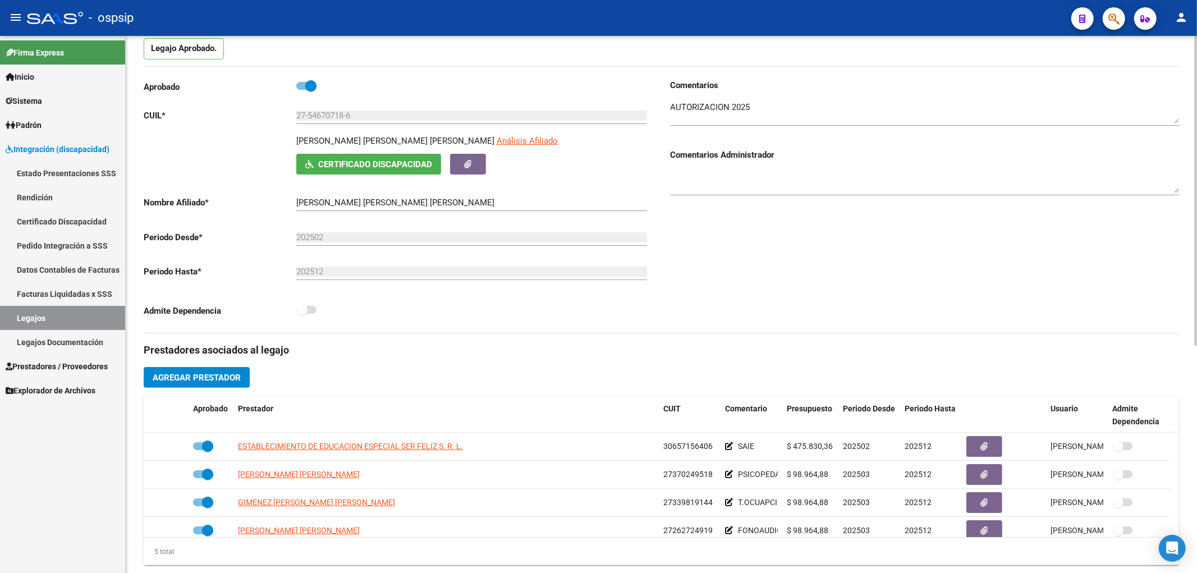
scroll to position [187, 0]
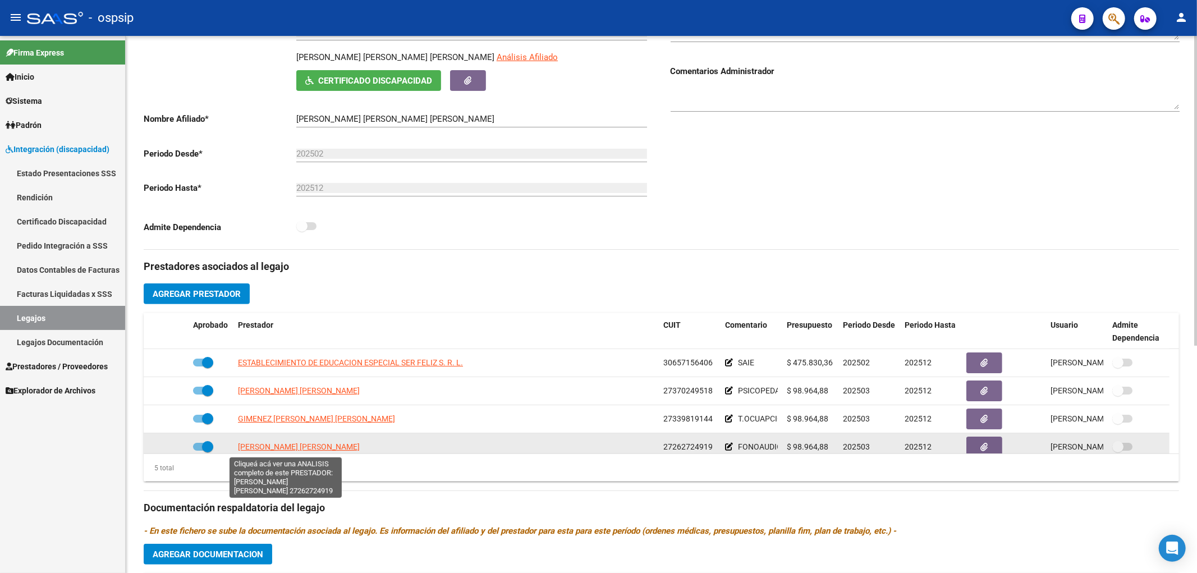
click at [292, 444] on span "CABRERA ELIANA VALERIA" at bounding box center [299, 446] width 122 height 9
type textarea "27262724919"
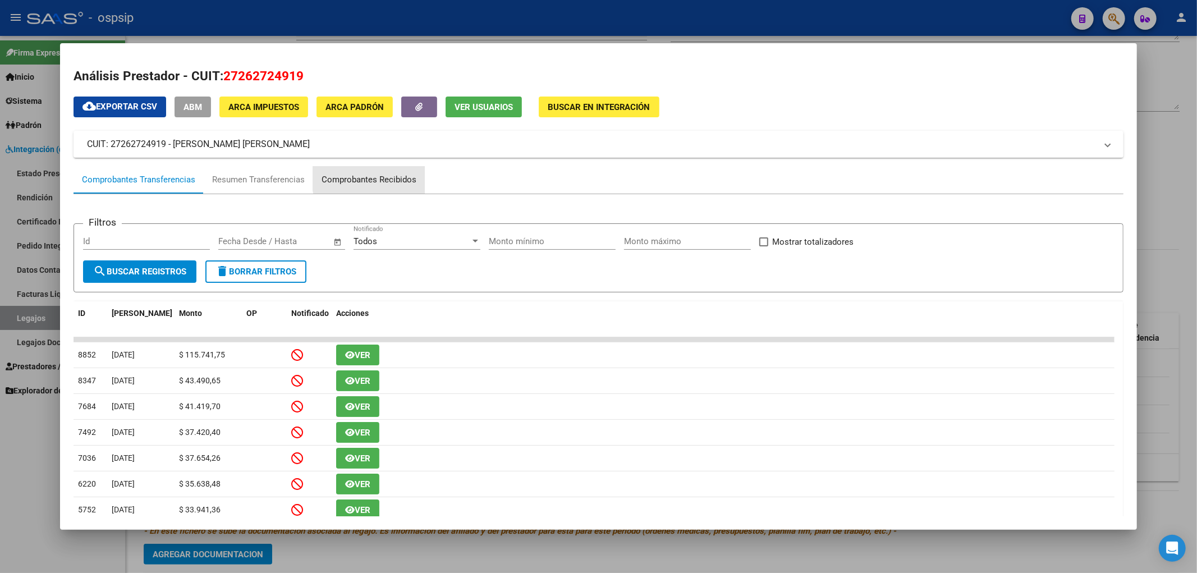
click at [383, 178] on div "Comprobantes Recibidos" at bounding box center [369, 179] width 95 height 13
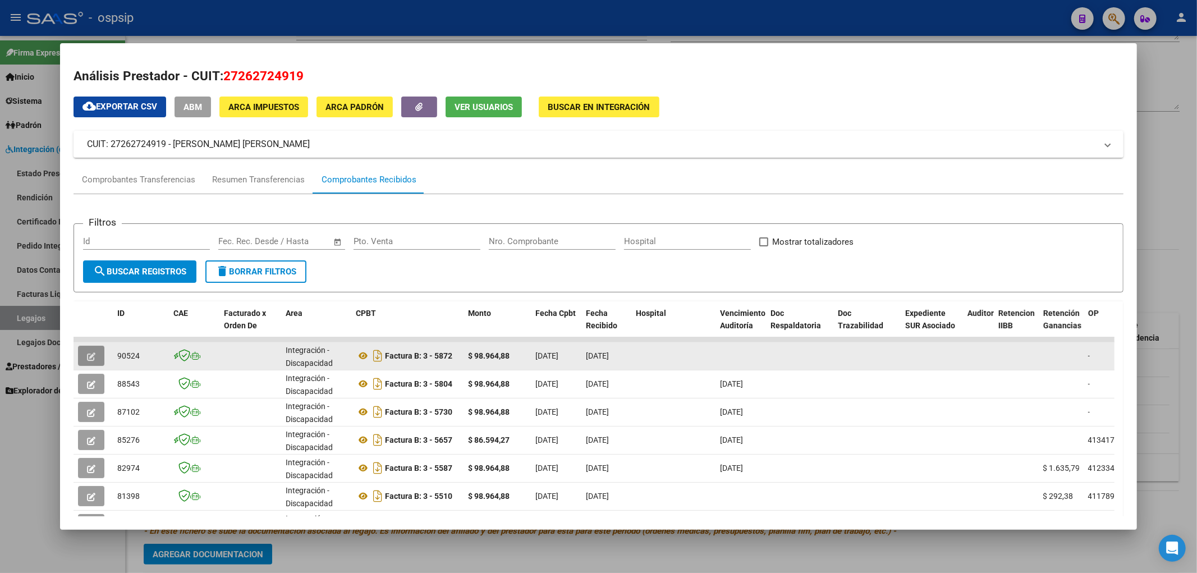
click at [86, 346] on button "button" at bounding box center [91, 356] width 26 height 20
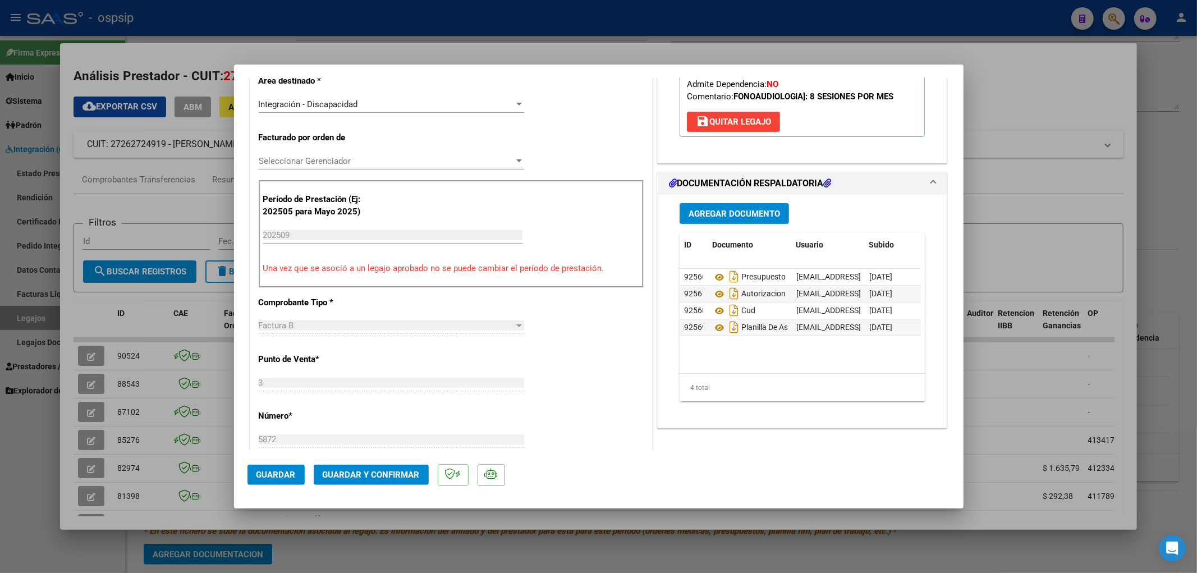
scroll to position [249, 0]
click at [716, 320] on icon at bounding box center [719, 326] width 15 height 13
click at [714, 320] on icon at bounding box center [719, 326] width 15 height 13
click at [368, 468] on button "Guardar y Confirmar" at bounding box center [371, 475] width 115 height 20
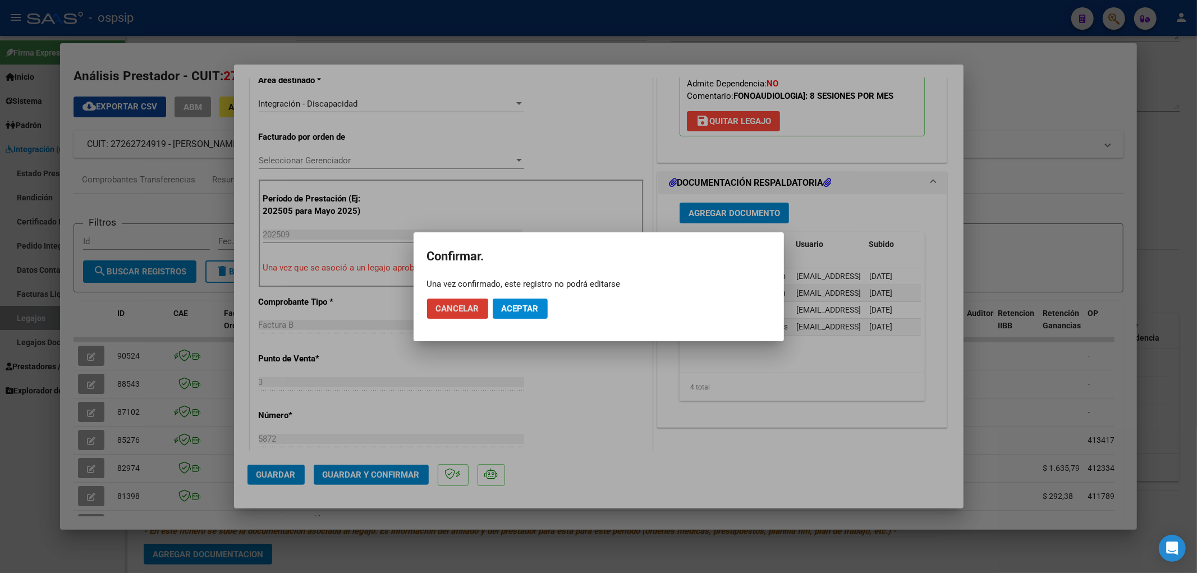
click at [518, 311] on span "Aceptar" at bounding box center [520, 309] width 37 height 10
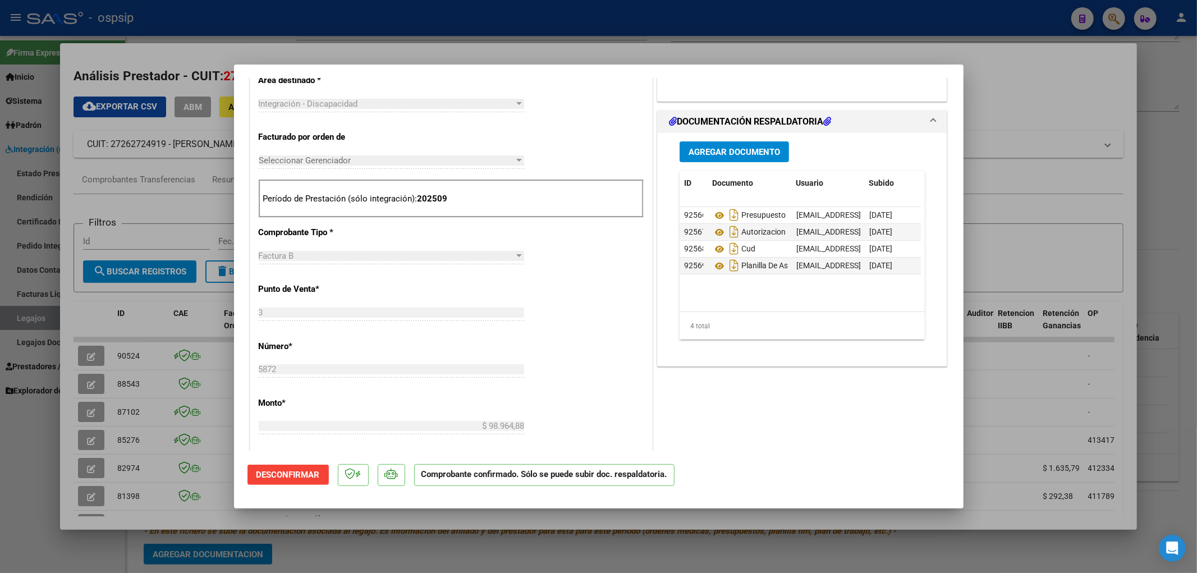
click at [24, 318] on div at bounding box center [598, 286] width 1197 height 573
type input "$ 0,00"
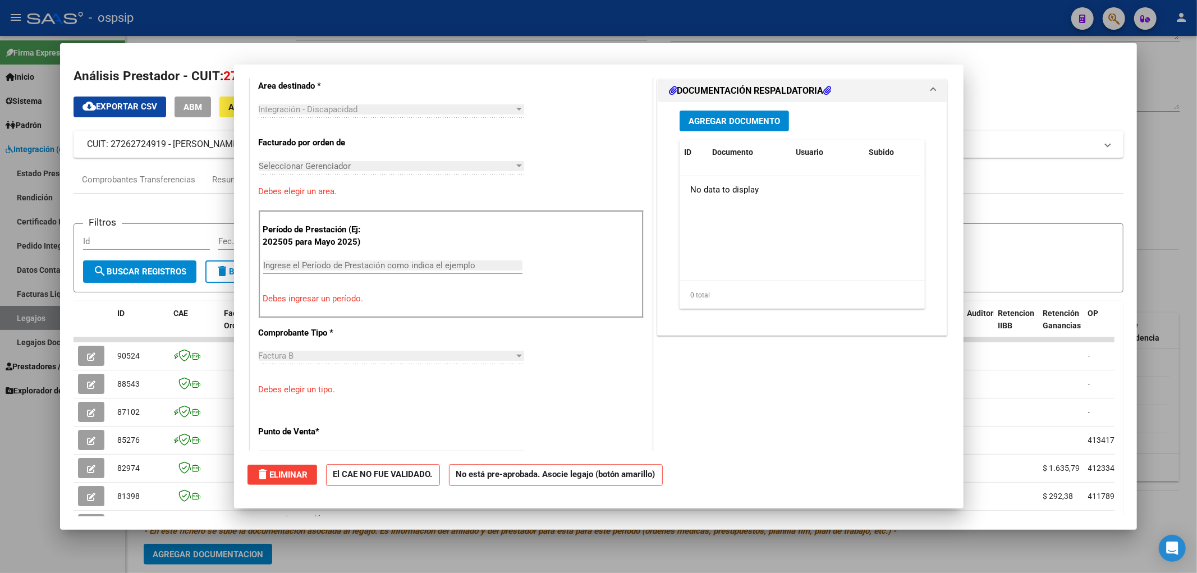
scroll to position [0, 0]
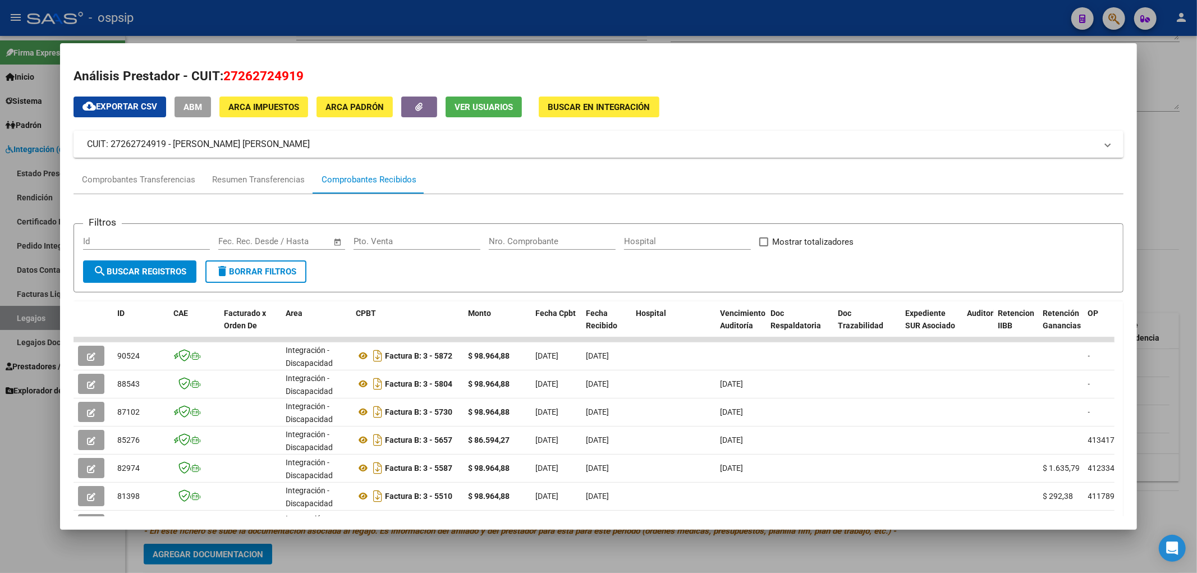
click at [23, 318] on div at bounding box center [598, 286] width 1197 height 573
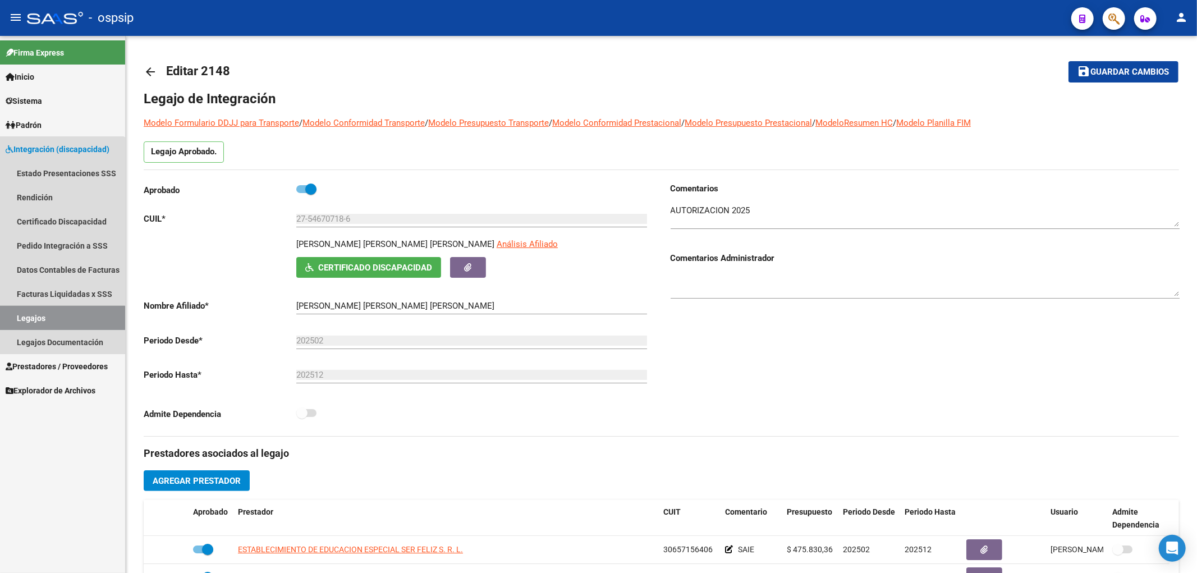
click at [34, 321] on link "Legajos" at bounding box center [62, 318] width 125 height 24
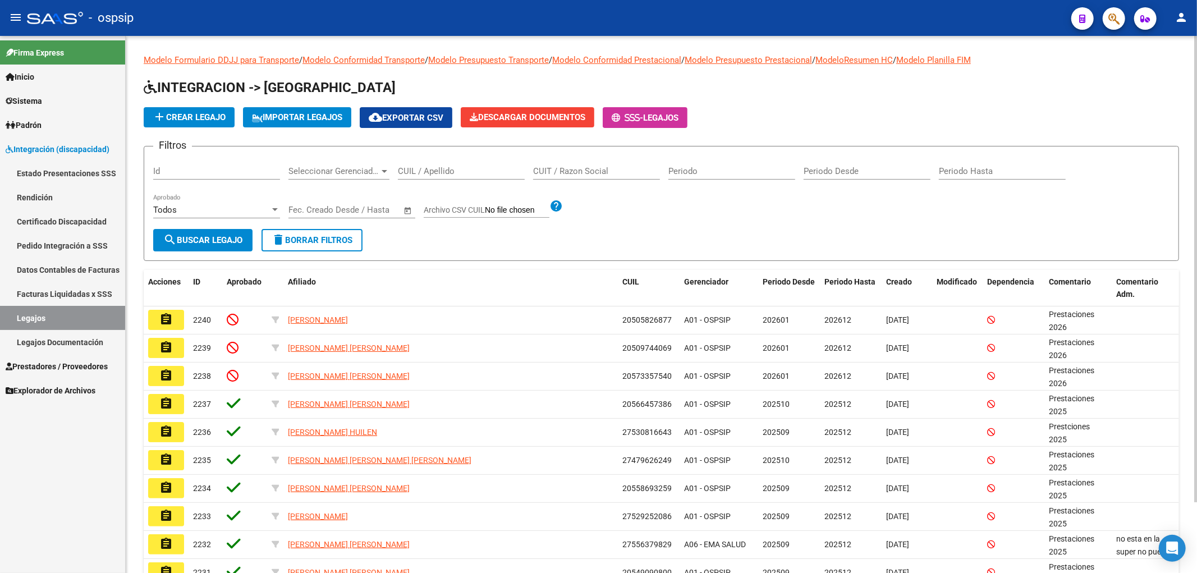
click at [429, 162] on div "CUIL / Apellido" at bounding box center [461, 167] width 127 height 24
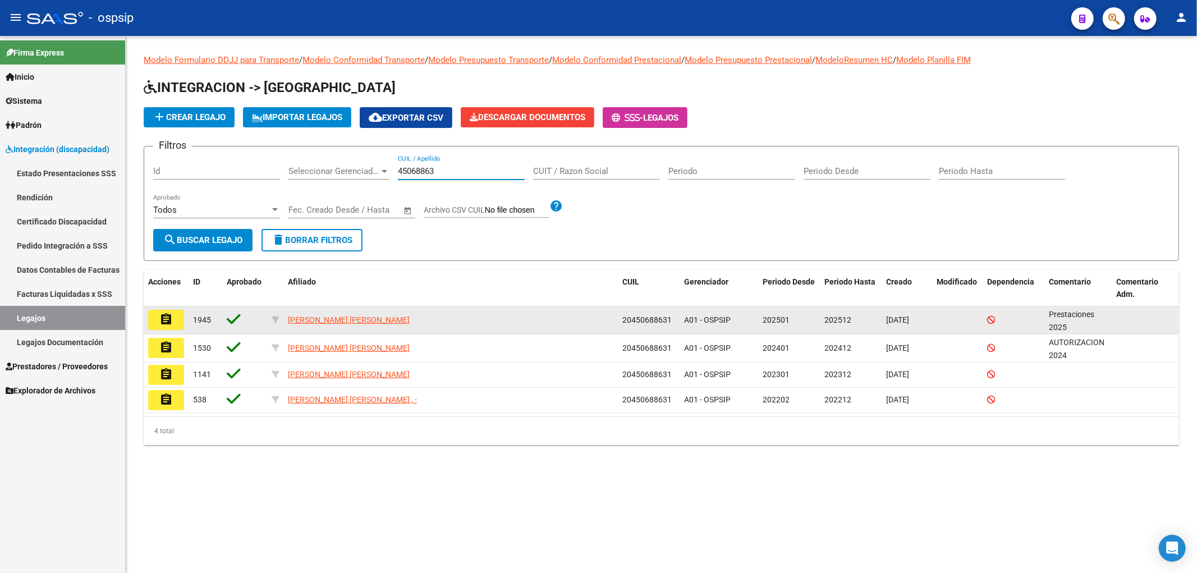
type input "45068863"
click at [160, 311] on button "assignment" at bounding box center [166, 320] width 36 height 20
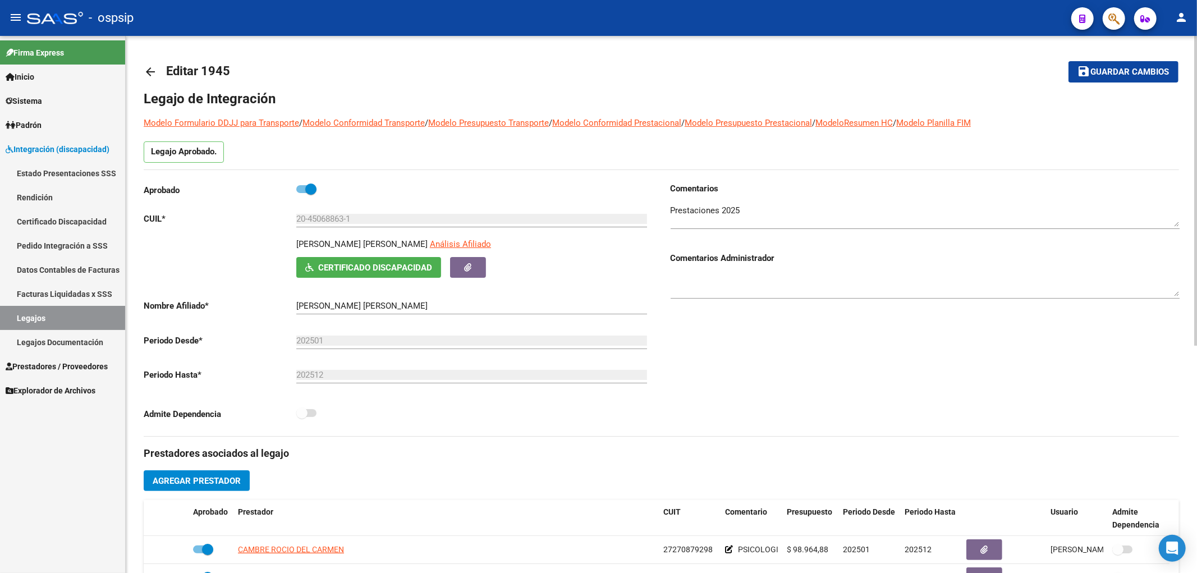
scroll to position [249, 0]
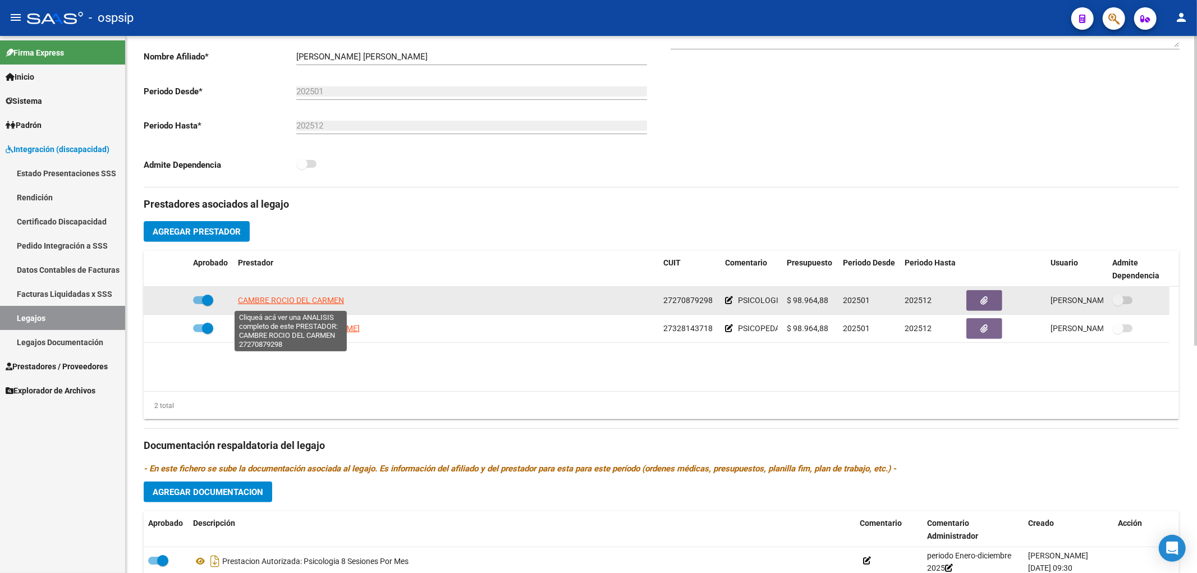
click at [299, 300] on span "CAMBRE ROCIO DEL CARMEN" at bounding box center [291, 300] width 106 height 9
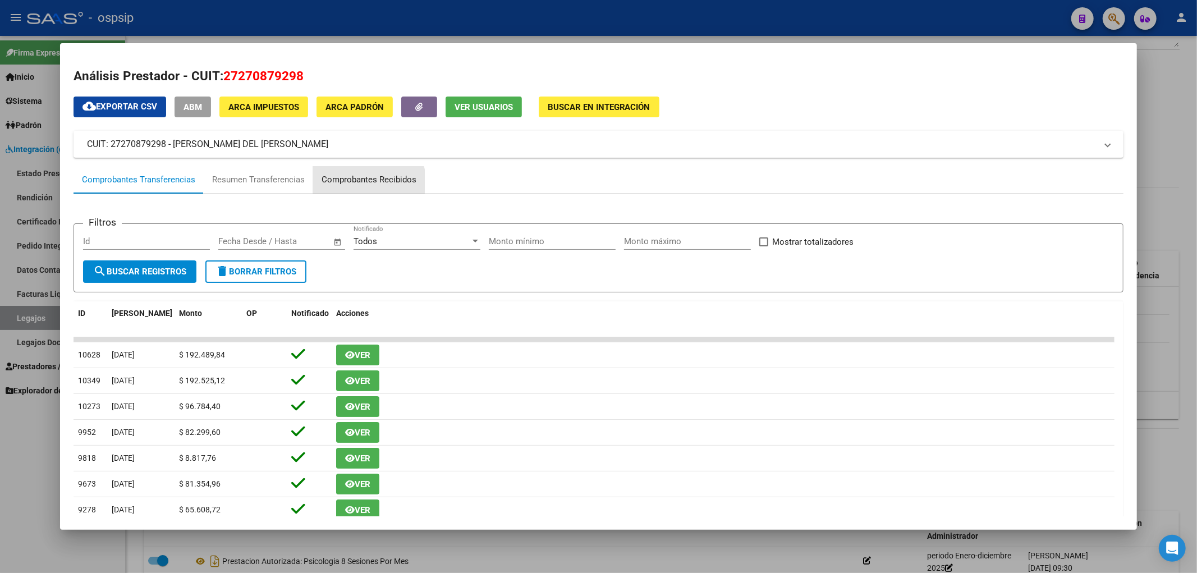
click at [363, 181] on div "Comprobantes Recibidos" at bounding box center [369, 179] width 95 height 13
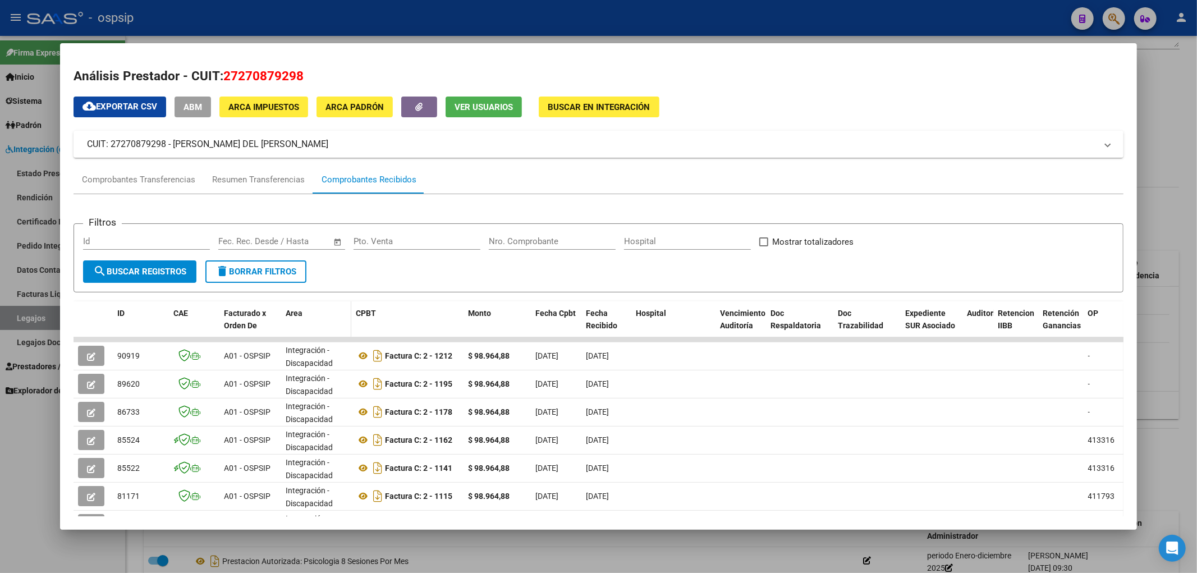
scroll to position [62, 0]
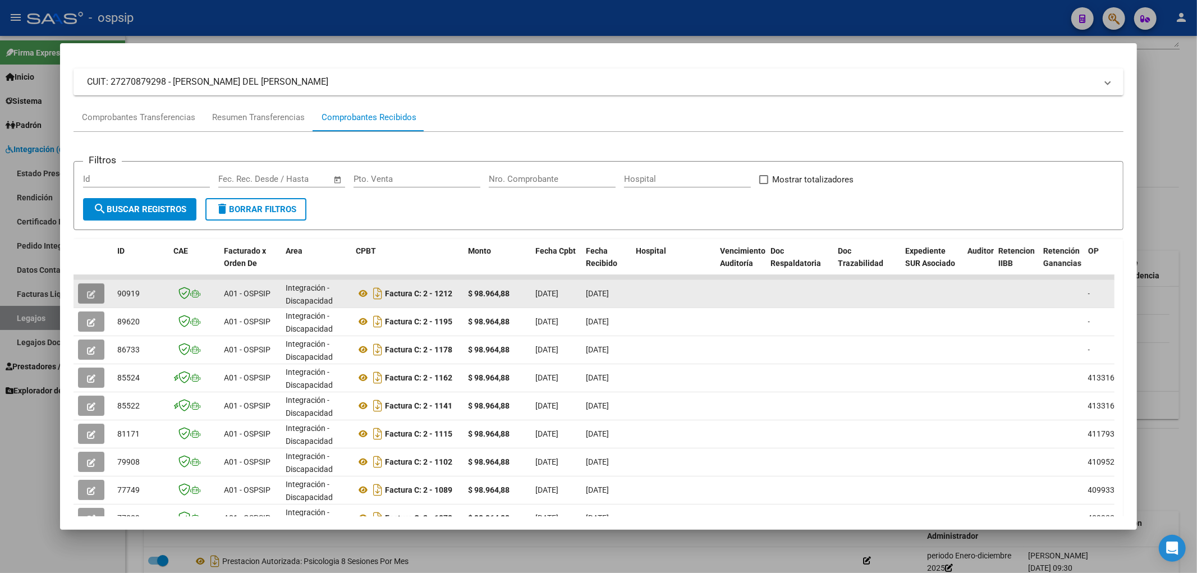
click at [88, 290] on icon "button" at bounding box center [91, 294] width 8 height 8
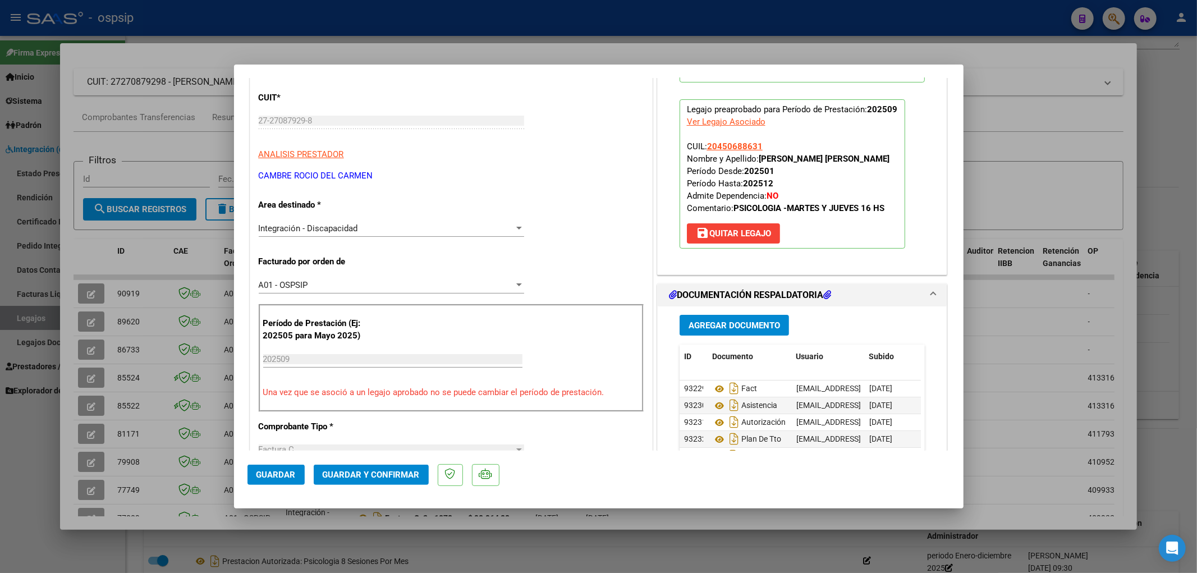
scroll to position [311, 0]
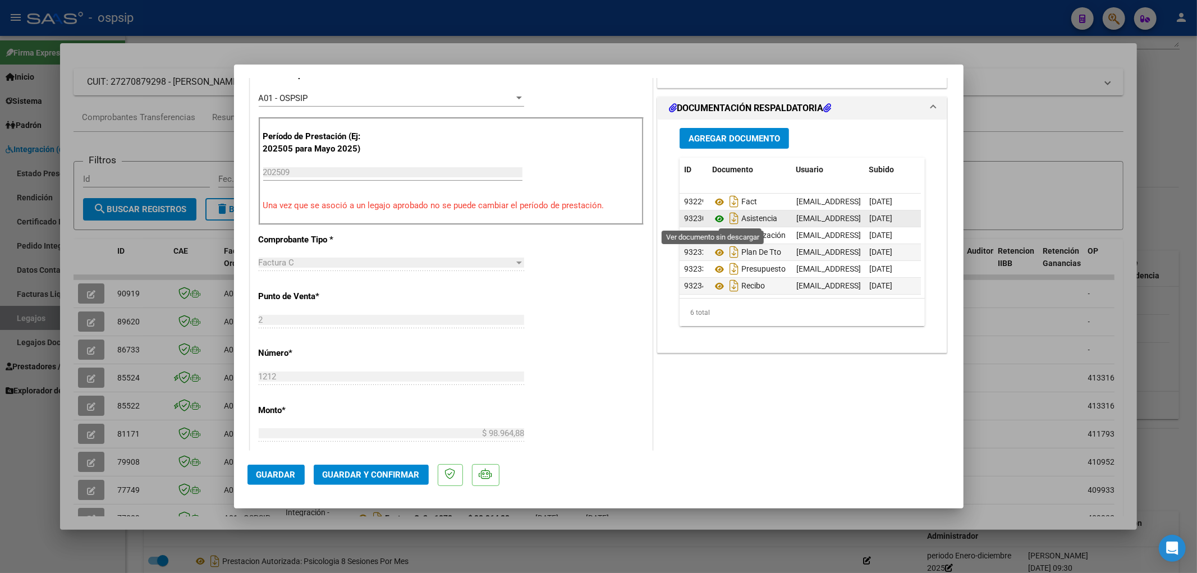
click at [719, 219] on icon at bounding box center [719, 218] width 15 height 13
click at [405, 479] on span "Guardar y Confirmar" at bounding box center [371, 475] width 97 height 10
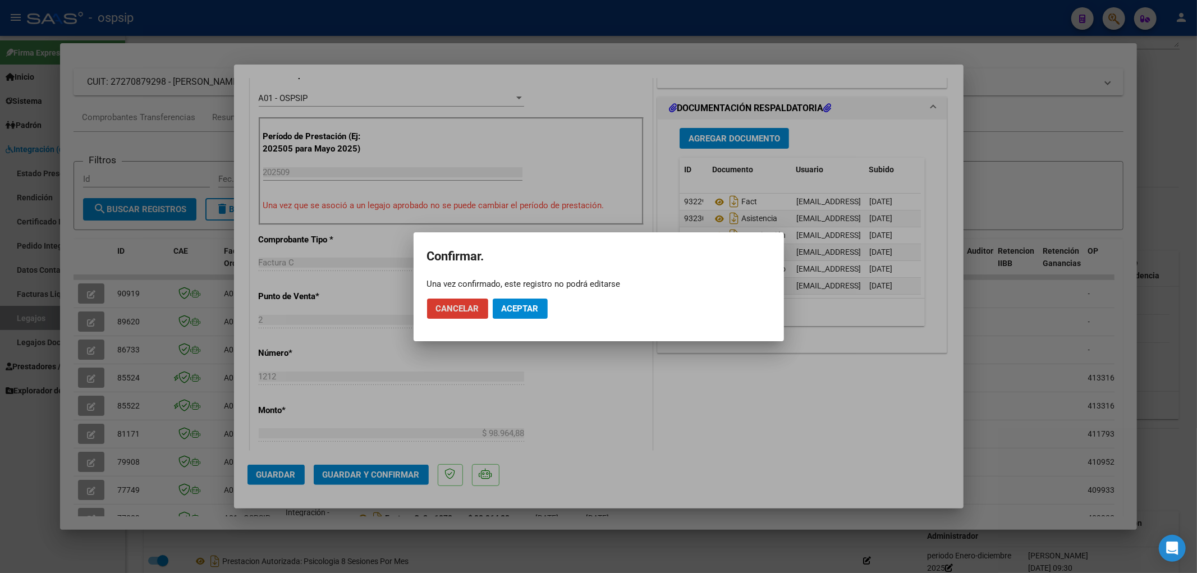
click at [522, 304] on span "Aceptar" at bounding box center [520, 309] width 37 height 10
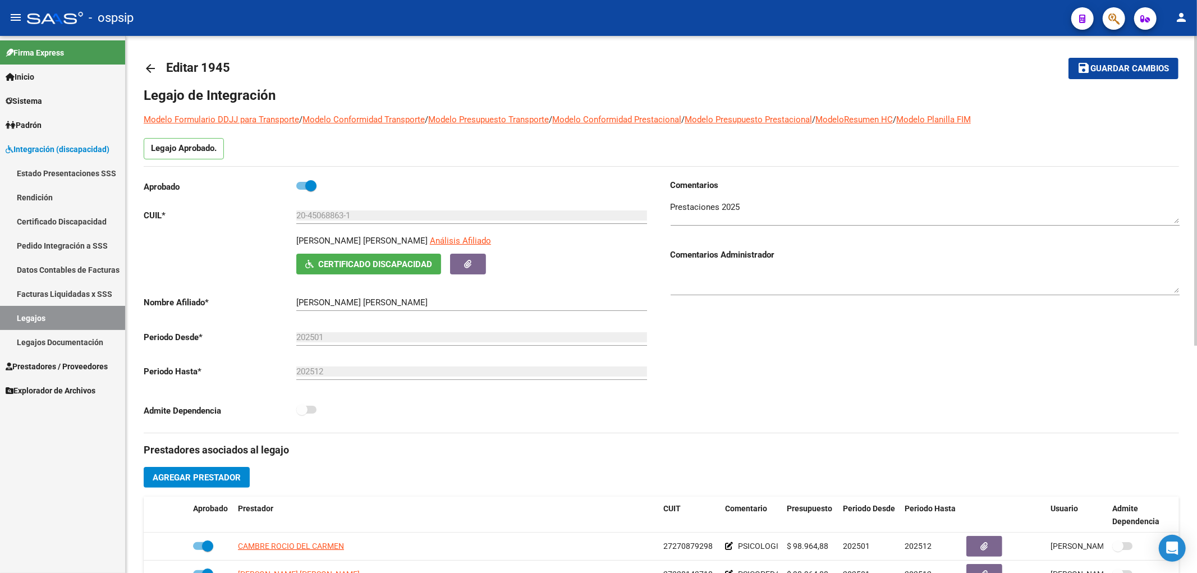
scroll to position [0, 0]
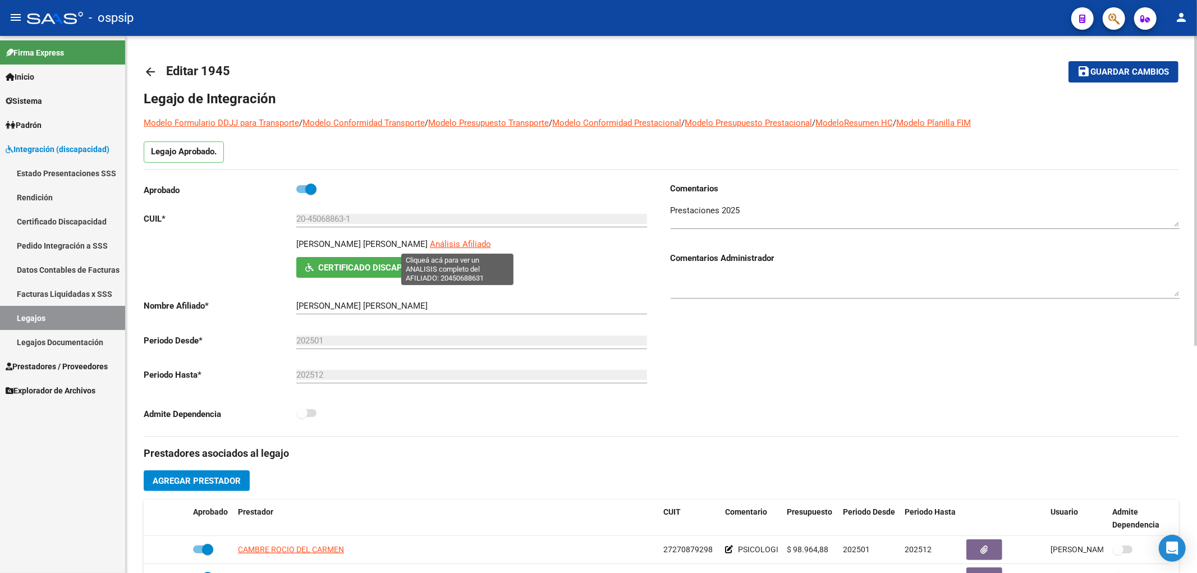
click at [449, 242] on span "Análisis Afiliado" at bounding box center [460, 244] width 61 height 10
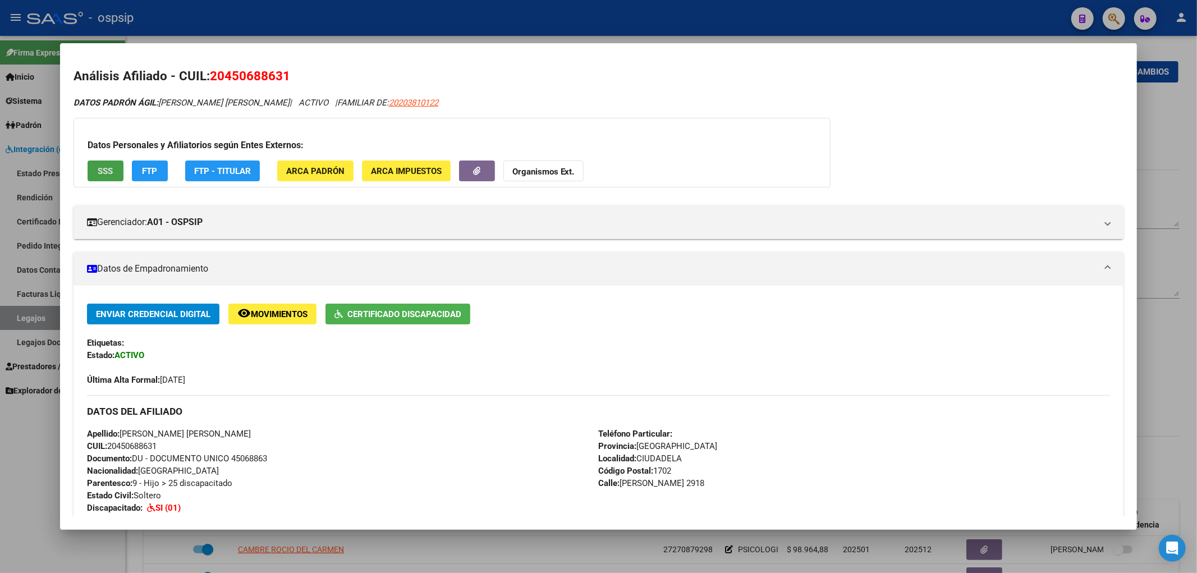
click at [105, 169] on span "SSS" at bounding box center [105, 171] width 15 height 10
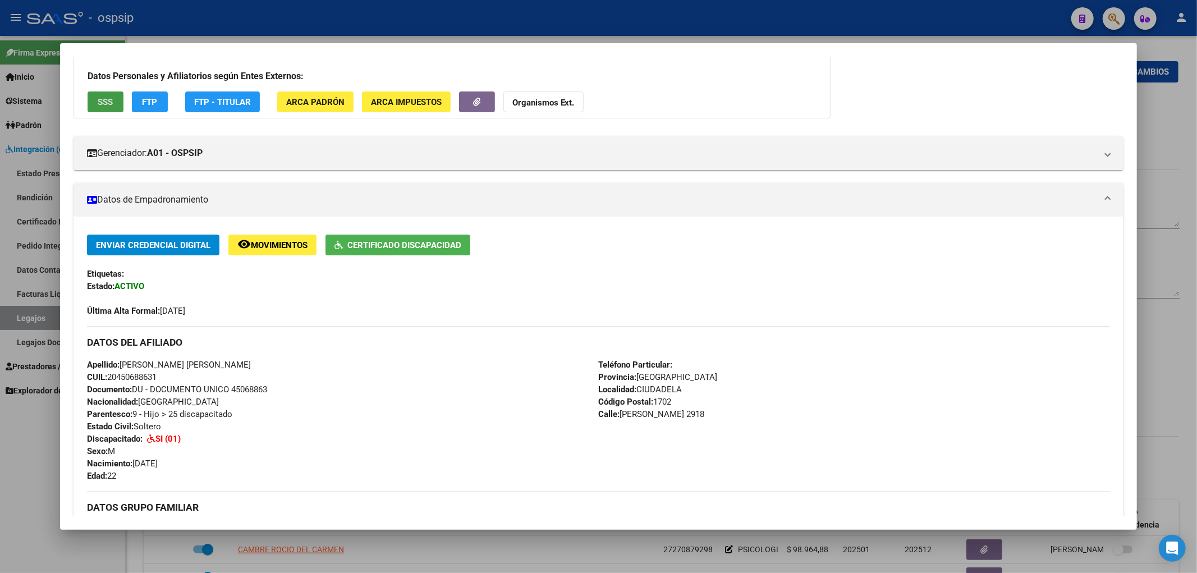
scroll to position [125, 0]
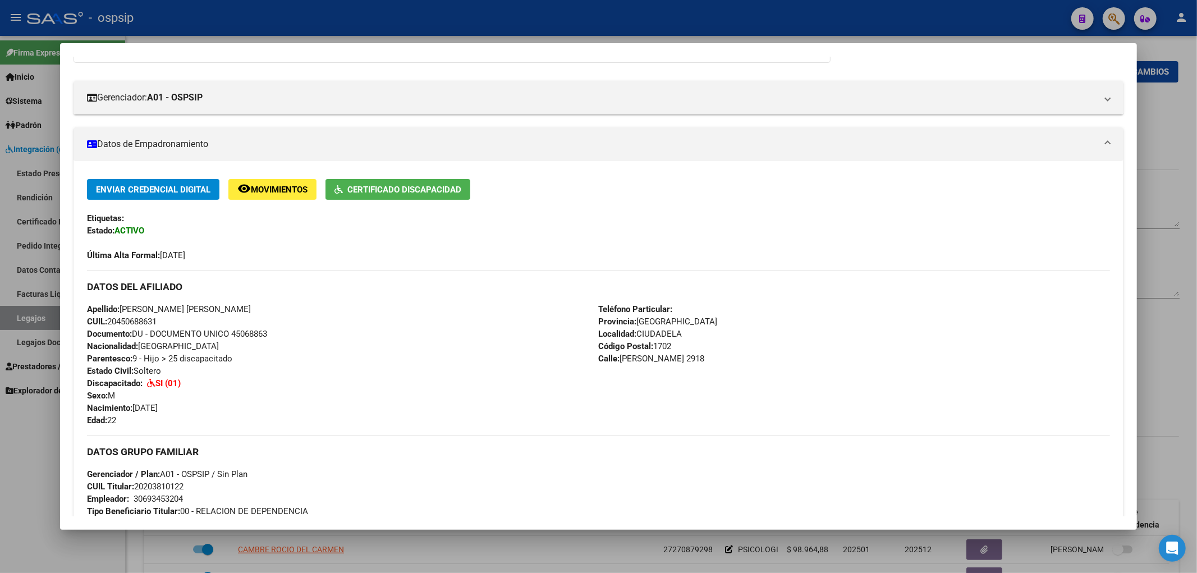
click at [44, 310] on div at bounding box center [598, 286] width 1197 height 573
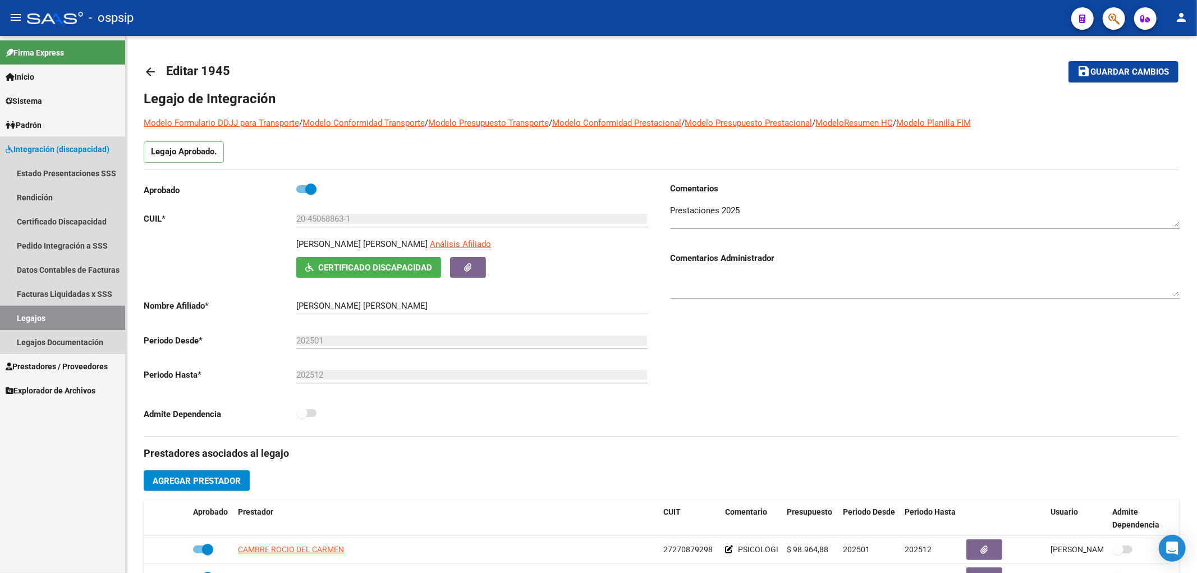
click at [52, 322] on link "Legajos" at bounding box center [62, 318] width 125 height 24
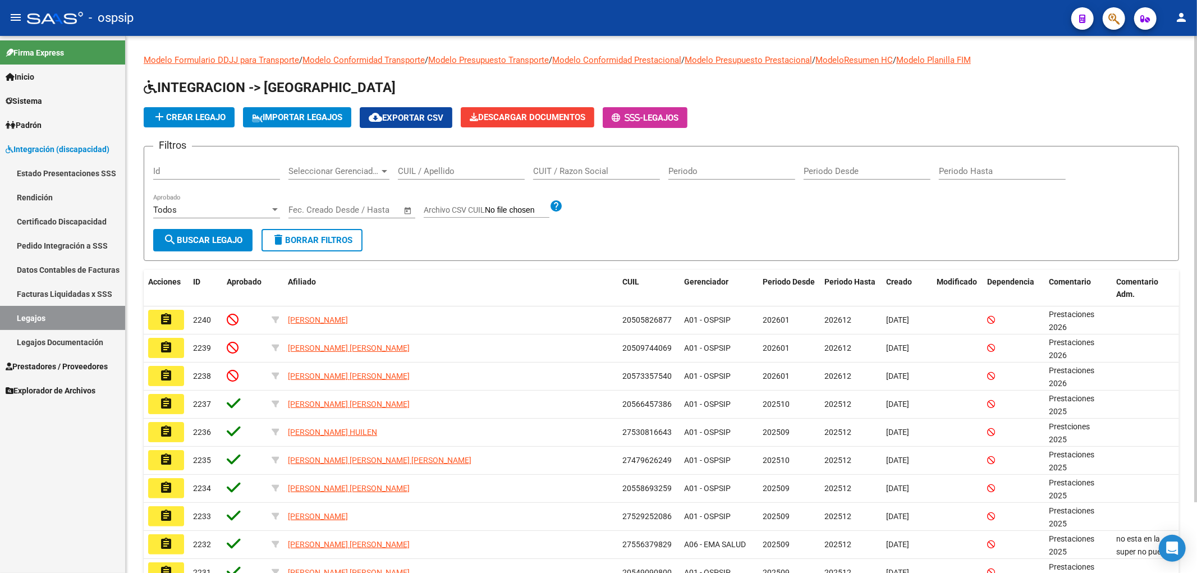
click at [425, 172] on input "CUIL / Apellido" at bounding box center [461, 171] width 127 height 10
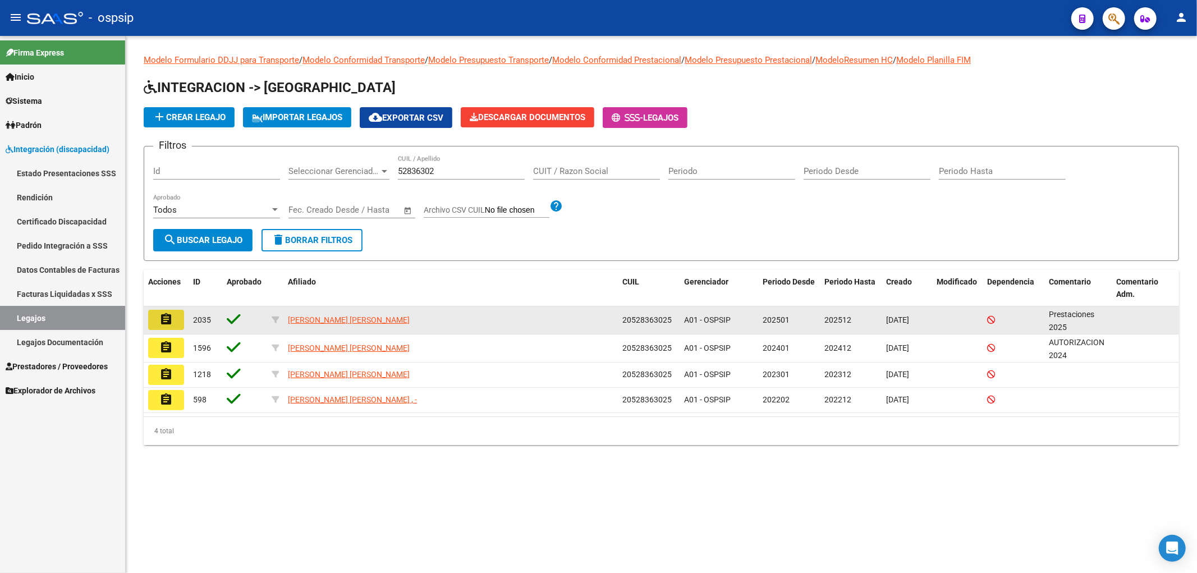
click at [172, 318] on mat-icon "assignment" at bounding box center [165, 319] width 13 height 13
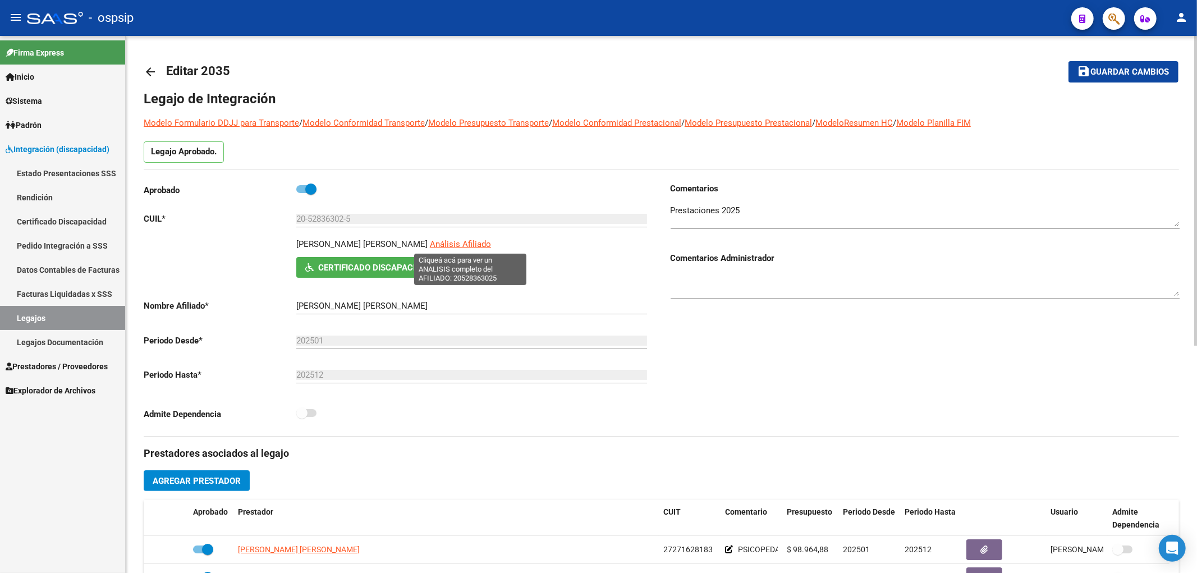
click at [468, 246] on span "Análisis Afiliado" at bounding box center [460, 244] width 61 height 10
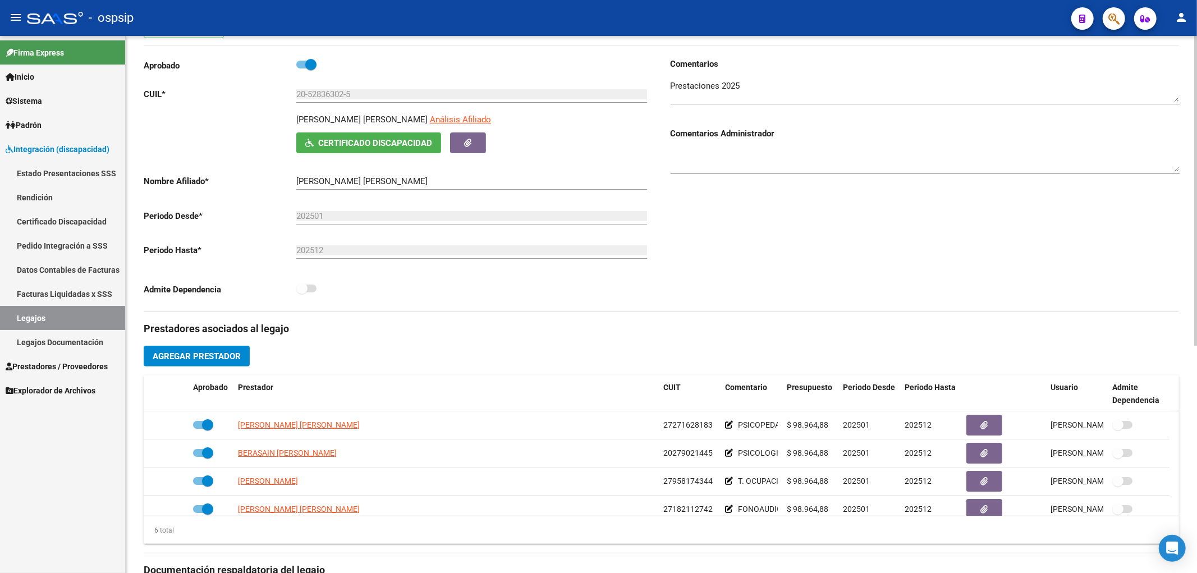
scroll to position [249, 0]
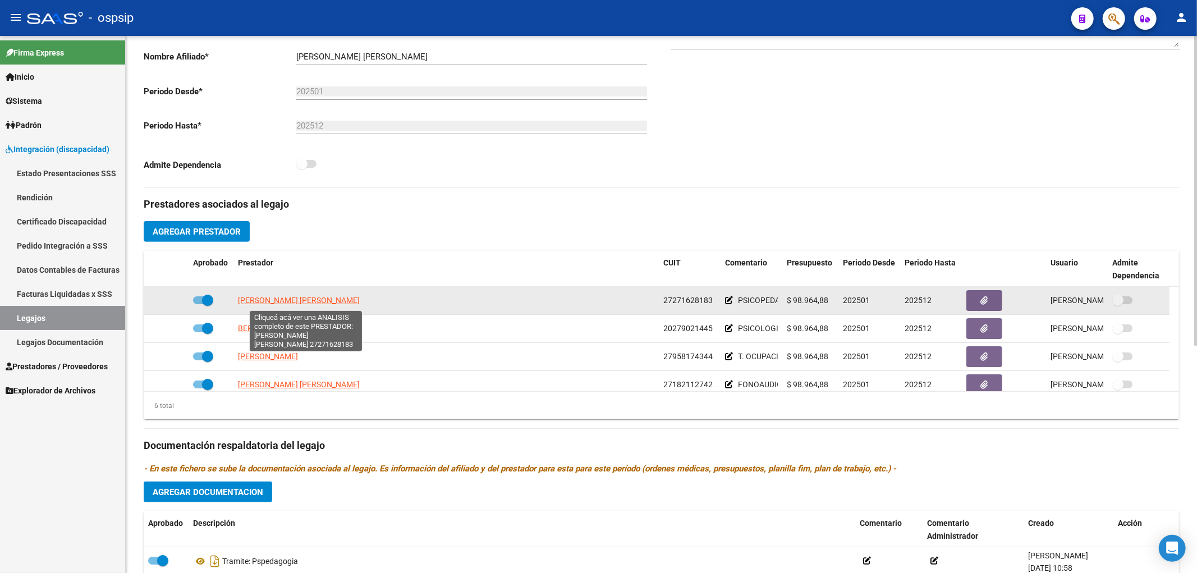
click at [272, 302] on span "BATTAGLIA MARIANA ANDREA LUJAN" at bounding box center [299, 300] width 122 height 9
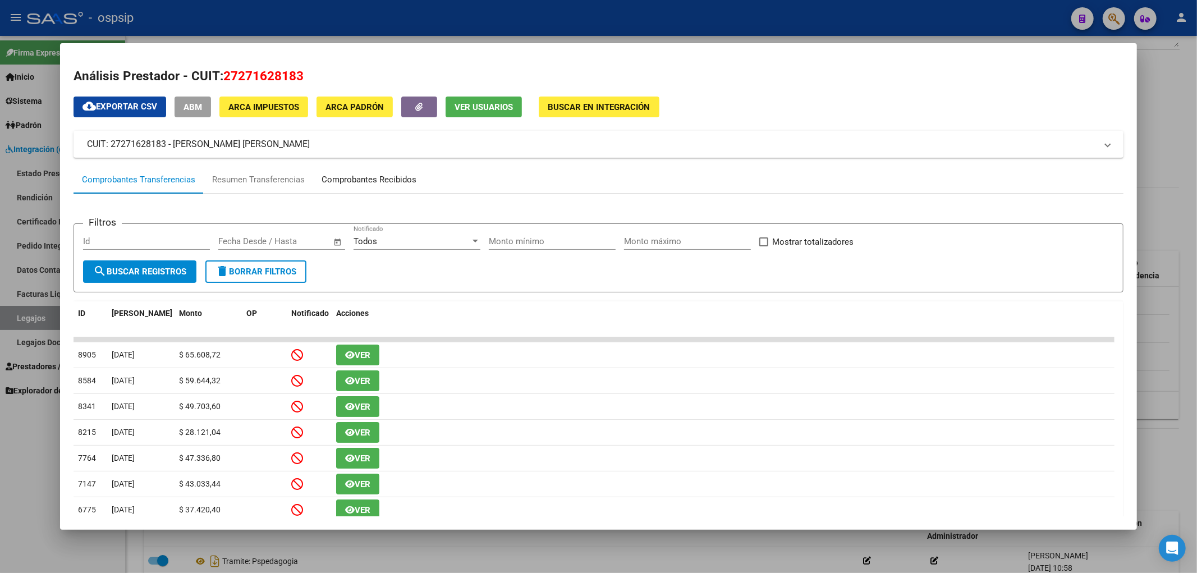
click at [332, 186] on div "Comprobantes Recibidos" at bounding box center [369, 179] width 95 height 13
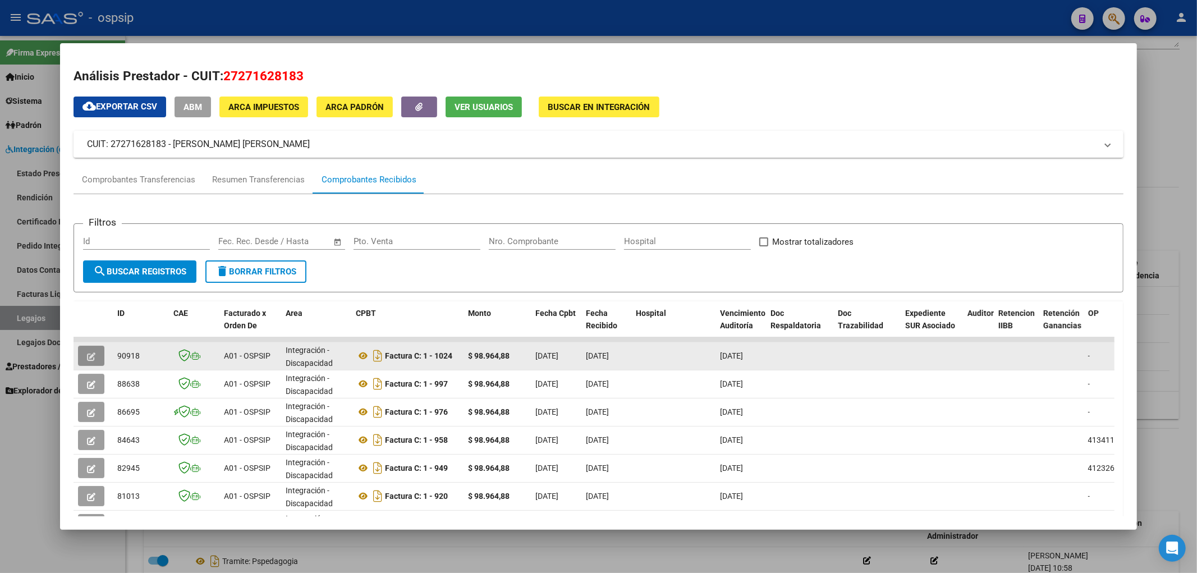
click at [88, 351] on span "button" at bounding box center [91, 356] width 8 height 10
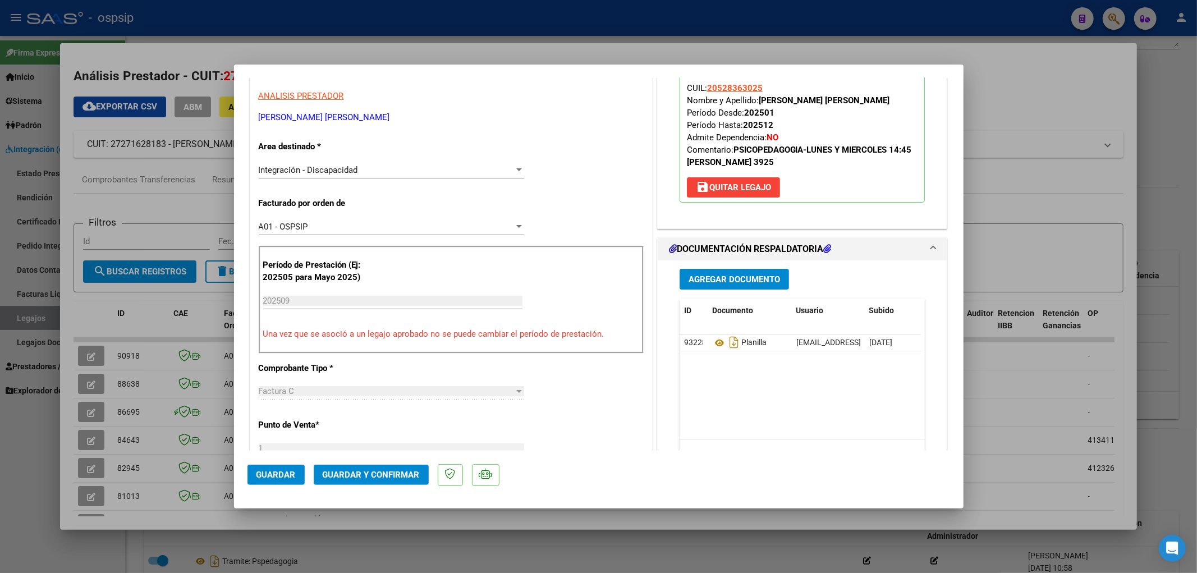
scroll to position [187, 0]
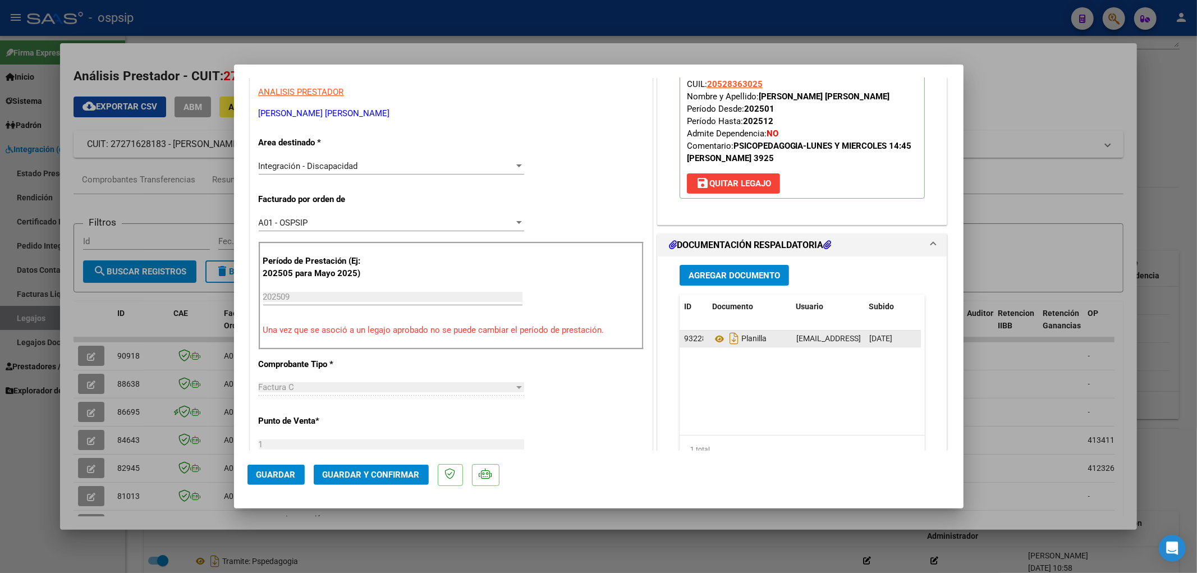
click at [701, 342] on datatable-body-cell "93228" at bounding box center [693, 338] width 28 height 16
click at [713, 342] on icon at bounding box center [719, 338] width 15 height 13
click at [357, 470] on span "Guardar y Confirmar" at bounding box center [371, 475] width 97 height 10
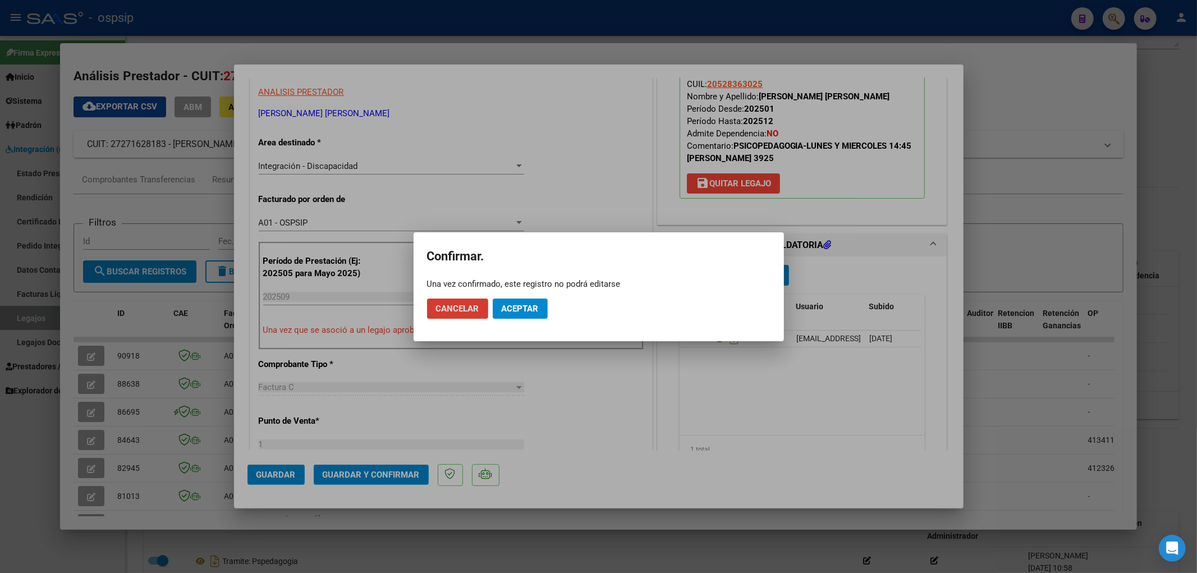
click at [509, 313] on button "Aceptar" at bounding box center [520, 309] width 55 height 20
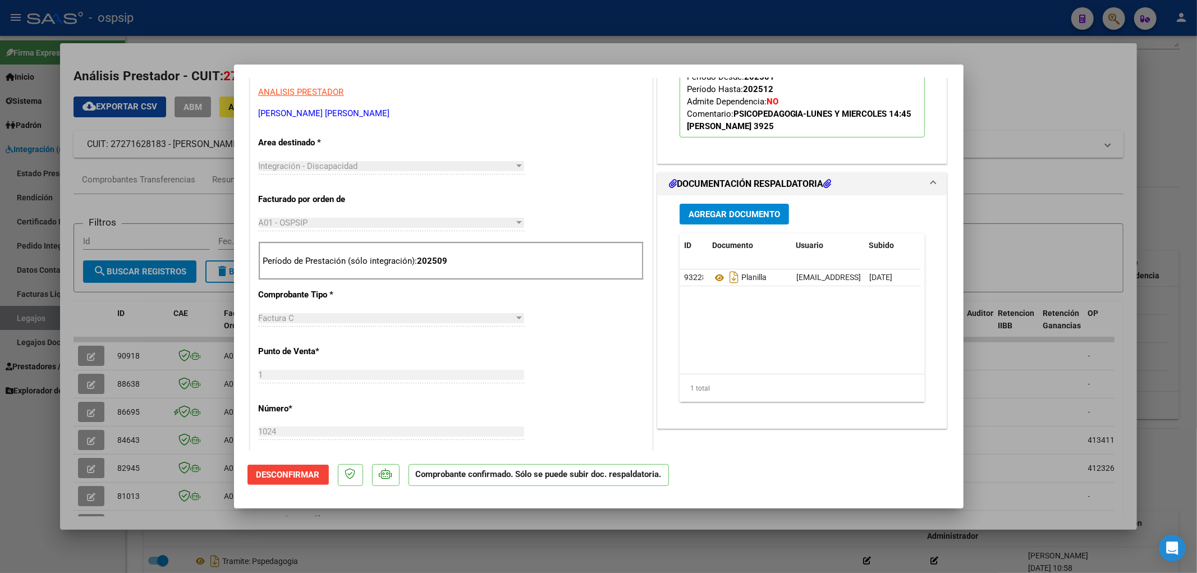
click at [29, 323] on div at bounding box center [598, 286] width 1197 height 573
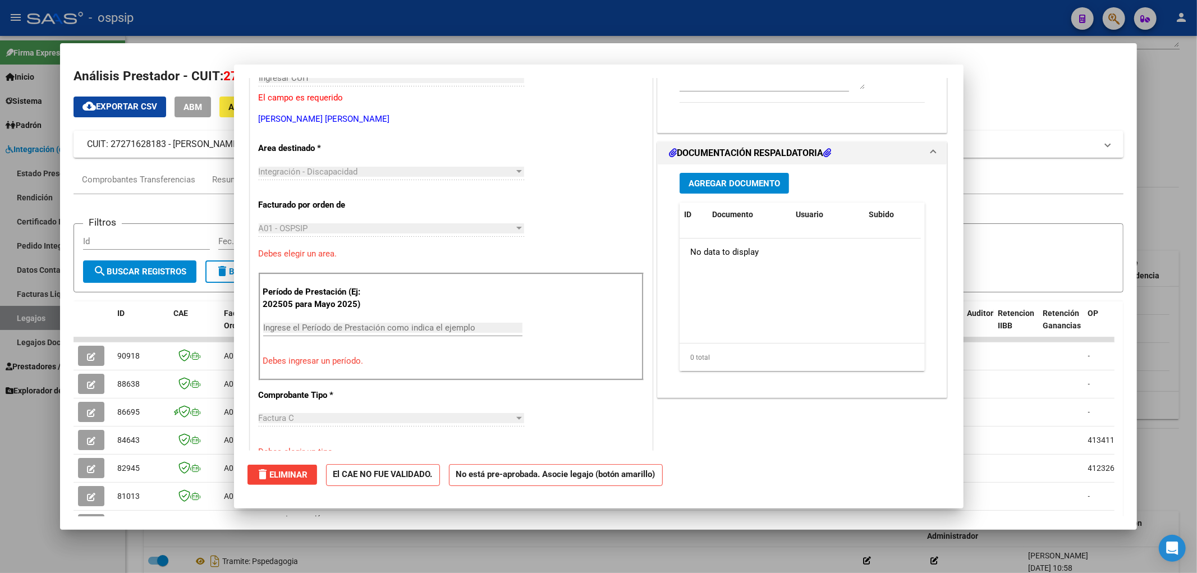
scroll to position [0, 0]
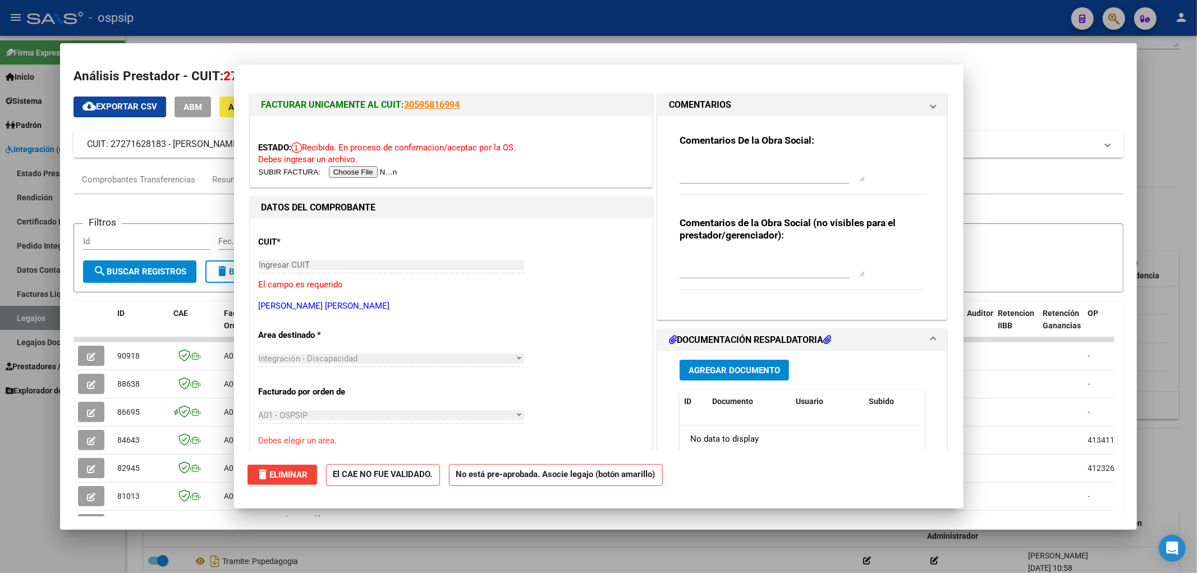
click at [29, 323] on div at bounding box center [598, 286] width 1197 height 573
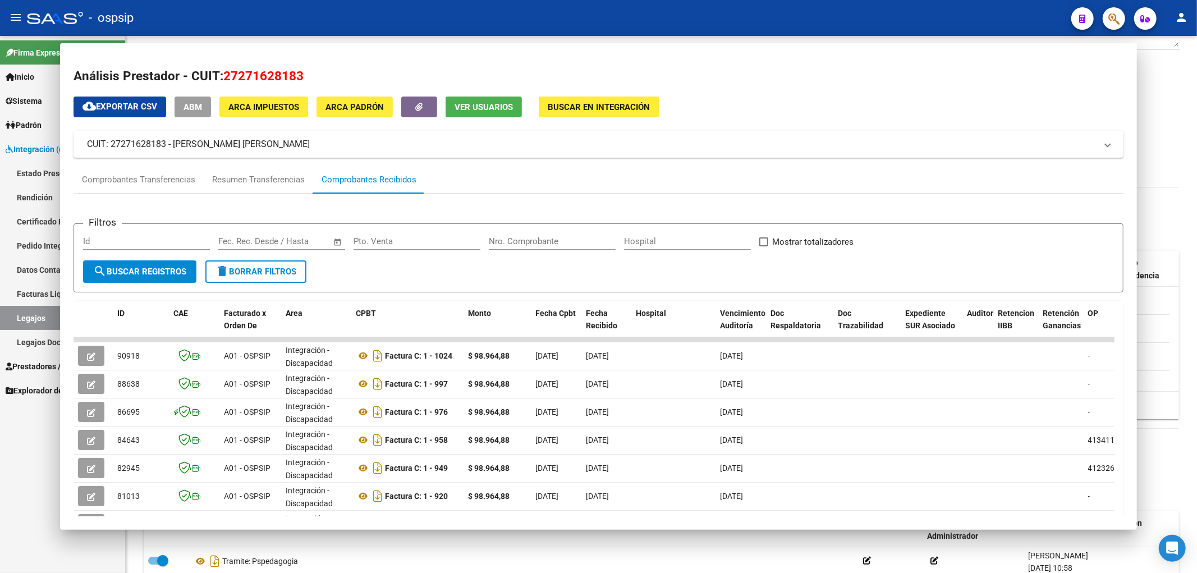
click at [29, 323] on link "Legajos" at bounding box center [62, 318] width 125 height 24
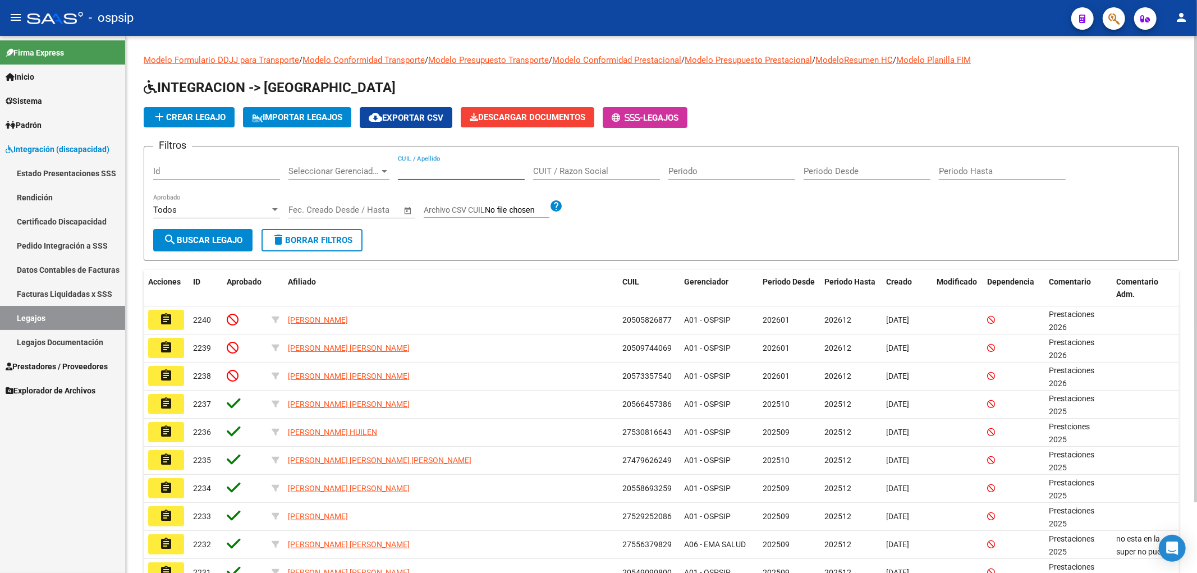
click at [417, 172] on input "CUIL / Apellido" at bounding box center [461, 171] width 127 height 10
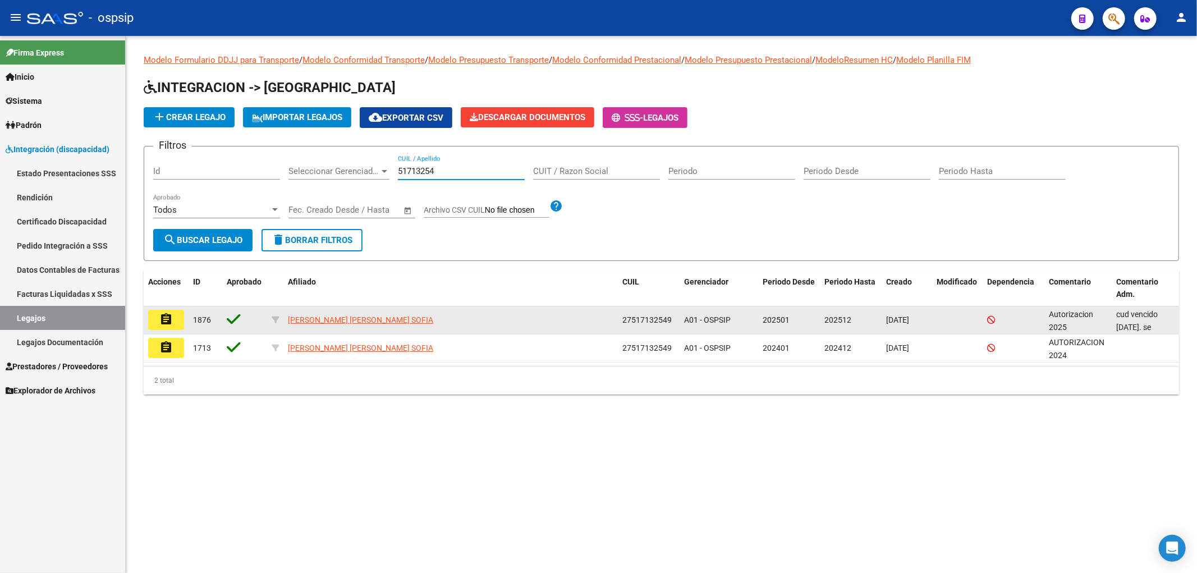
click at [169, 314] on mat-icon "assignment" at bounding box center [165, 319] width 13 height 13
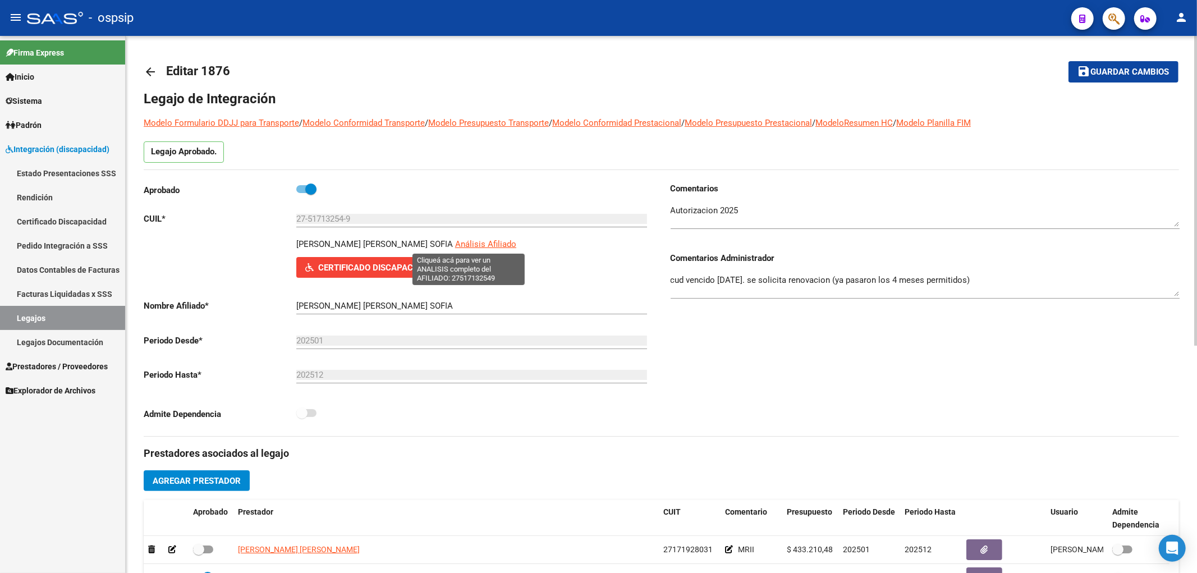
click at [455, 245] on span "Análisis Afiliado" at bounding box center [485, 244] width 61 height 10
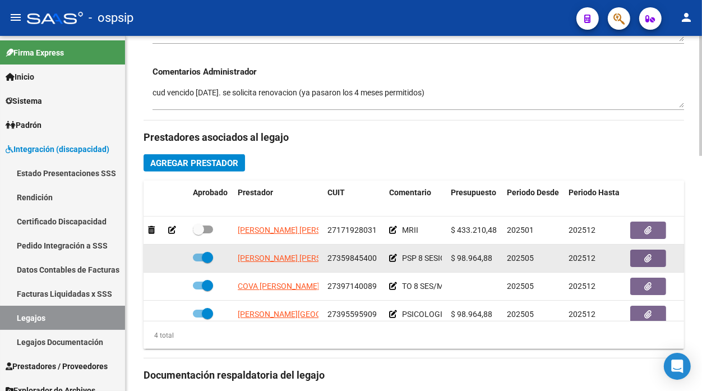
scroll to position [21, 0]
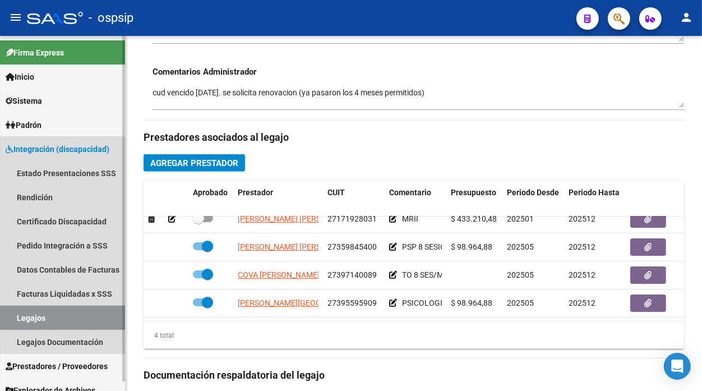
click at [34, 306] on link "Legajos" at bounding box center [62, 318] width 125 height 24
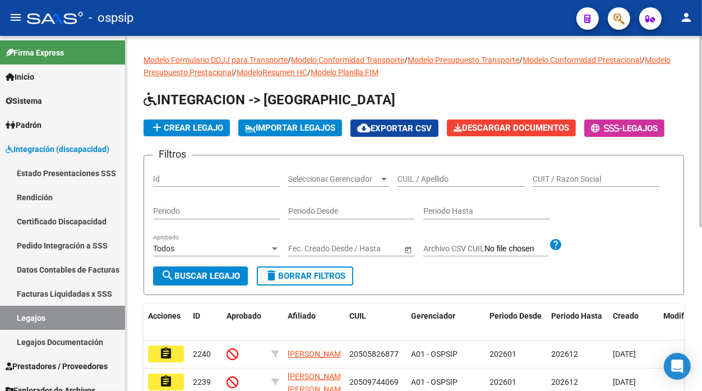
click at [407, 180] on input "CUIL / Apellido" at bounding box center [461, 180] width 127 height 10
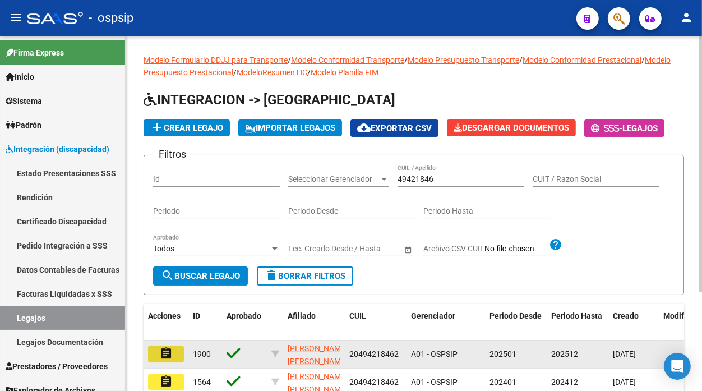
click at [171, 355] on mat-icon "assignment" at bounding box center [165, 353] width 13 height 13
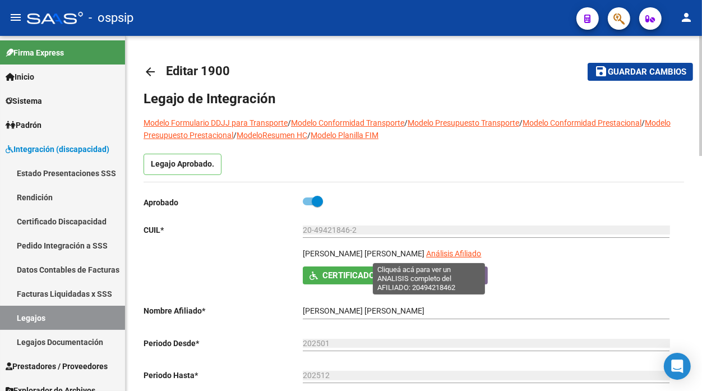
click at [434, 251] on span "Análisis Afiliado" at bounding box center [453, 253] width 55 height 9
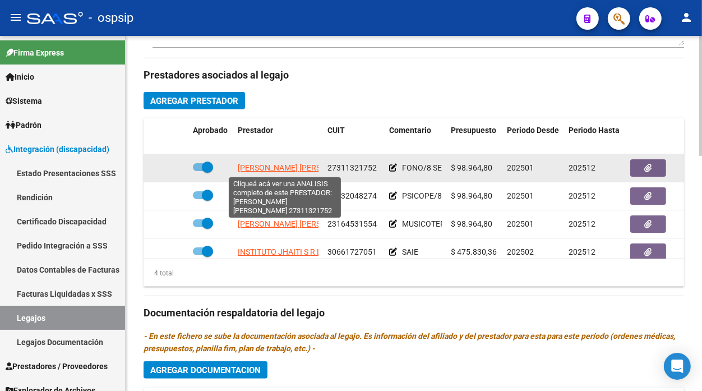
click at [272, 168] on span "ORTIZ ALEJANDRA NOEMI" at bounding box center [299, 167] width 122 height 9
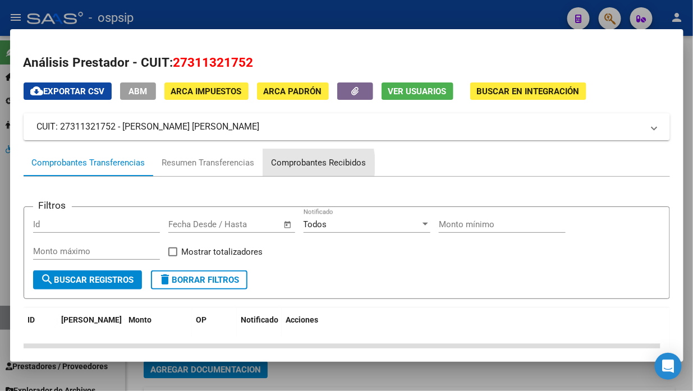
click at [284, 164] on div "Comprobantes Recibidos" at bounding box center [319, 163] width 95 height 13
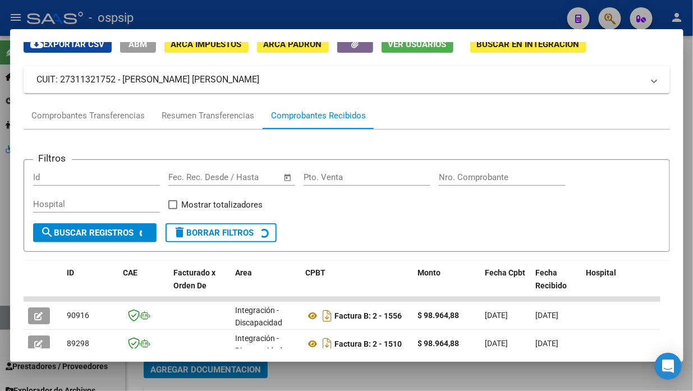
scroll to position [172, 0]
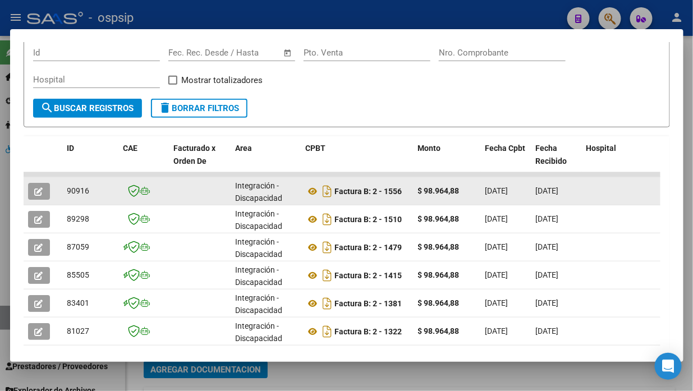
click at [47, 194] on button "button" at bounding box center [39, 191] width 22 height 17
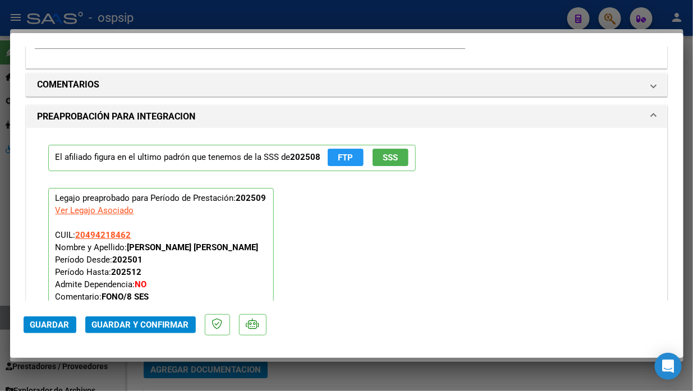
scroll to position [1247, 0]
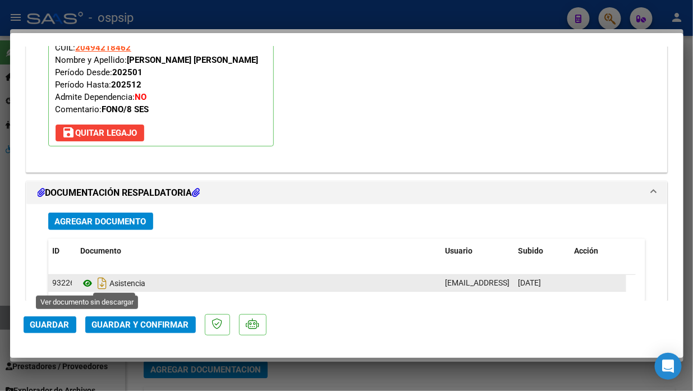
click at [83, 281] on icon at bounding box center [88, 283] width 15 height 13
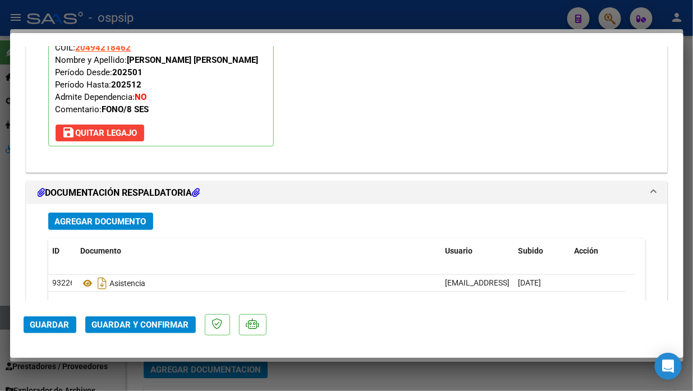
click at [139, 320] on span "Guardar y Confirmar" at bounding box center [140, 325] width 97 height 10
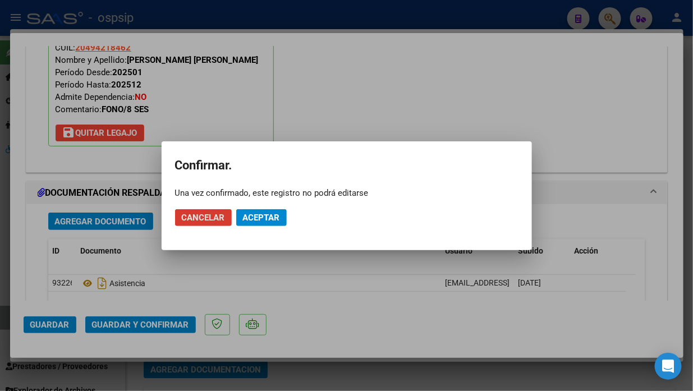
click at [250, 216] on span "Aceptar" at bounding box center [261, 218] width 37 height 10
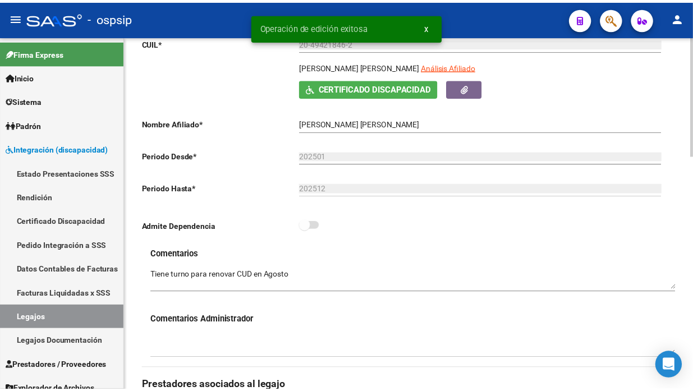
scroll to position [187, 0]
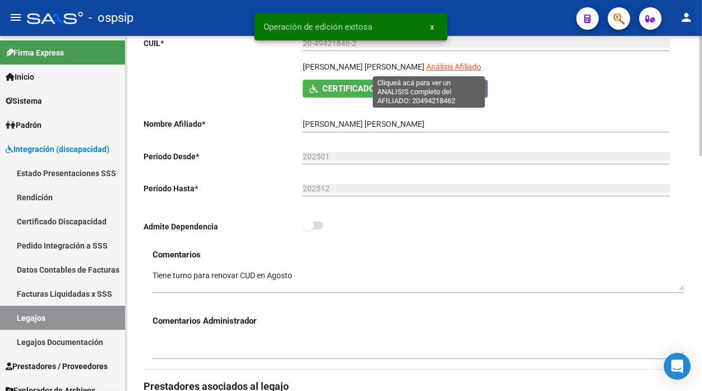
click at [428, 70] on span "Análisis Afiliado" at bounding box center [453, 66] width 55 height 9
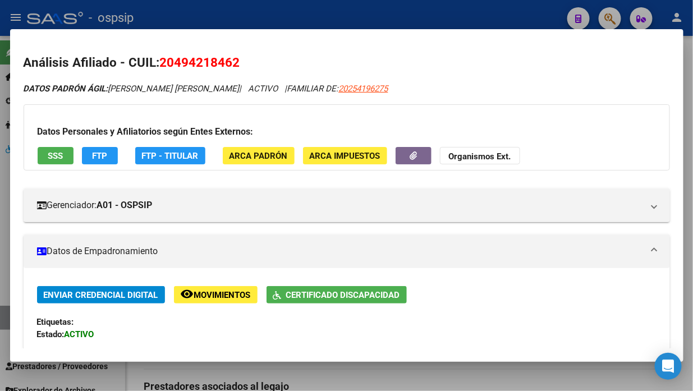
click at [76, 151] on div "Datos Personales y Afiliatorios según Entes Externos: SSS FTP FTP - Titular ARC…" at bounding box center [347, 137] width 646 height 66
click at [63, 155] on span "SSS" at bounding box center [55, 156] width 15 height 10
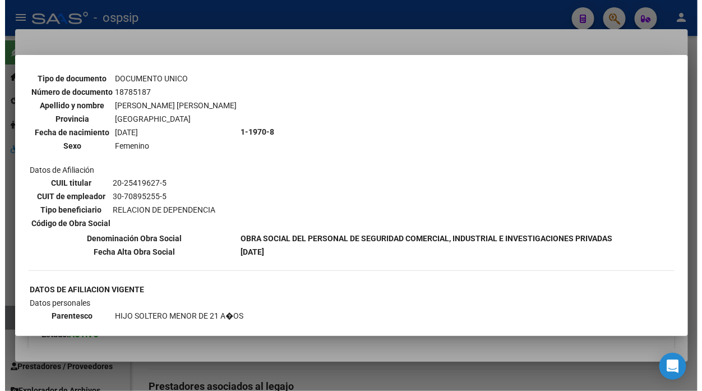
scroll to position [436, 0]
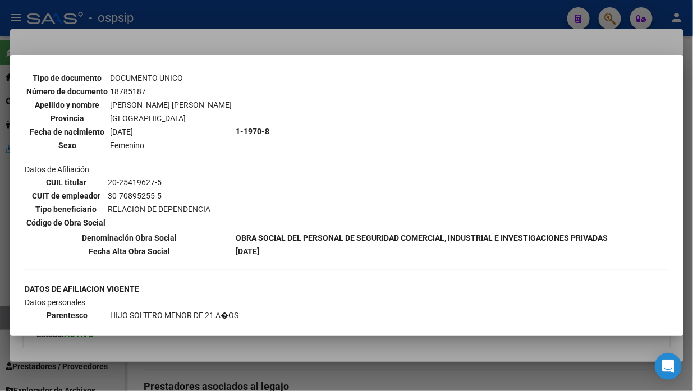
click at [4, 316] on div at bounding box center [346, 195] width 693 height 391
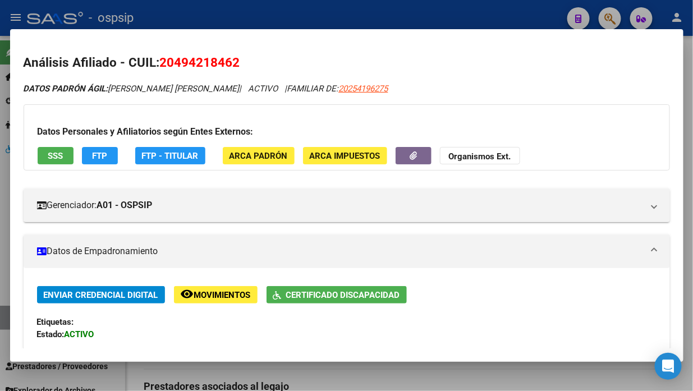
click at [4, 316] on div at bounding box center [346, 195] width 693 height 391
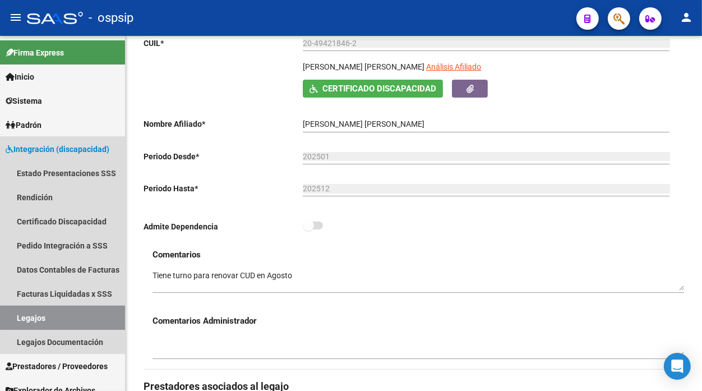
click at [4, 316] on link "Legajos" at bounding box center [62, 318] width 125 height 24
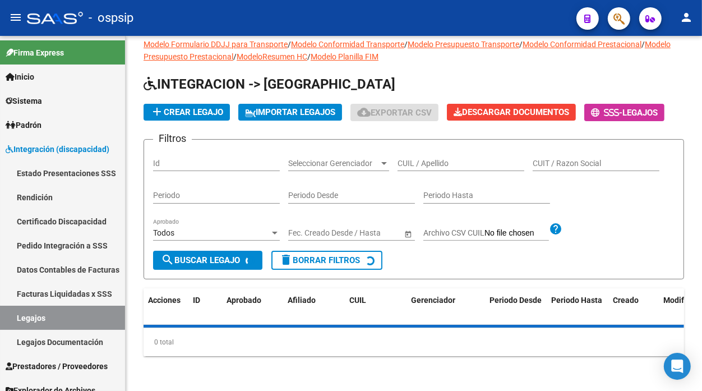
click at [4, 316] on link "Legajos" at bounding box center [62, 318] width 125 height 24
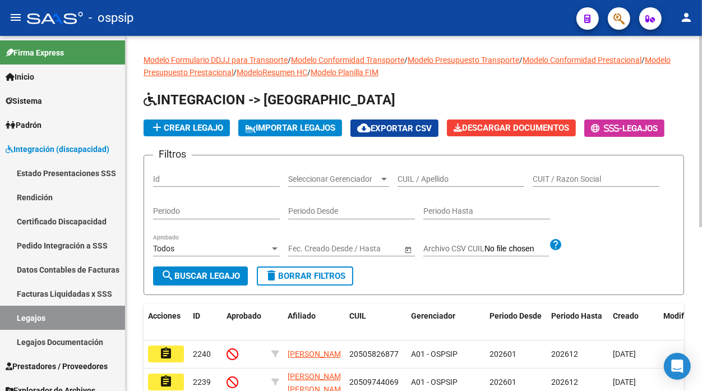
click at [438, 180] on input "CUIL / Apellido" at bounding box center [461, 180] width 127 height 10
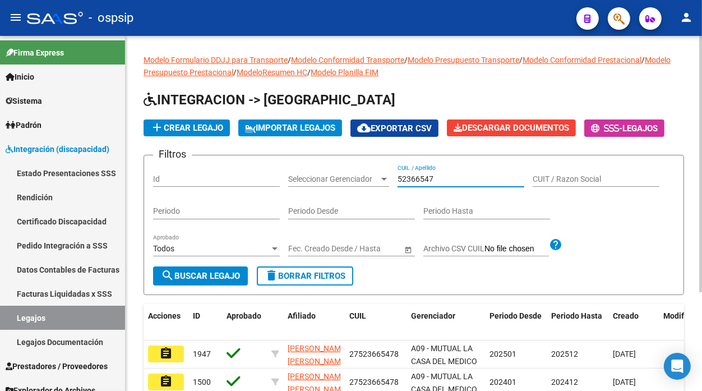
scroll to position [137, 0]
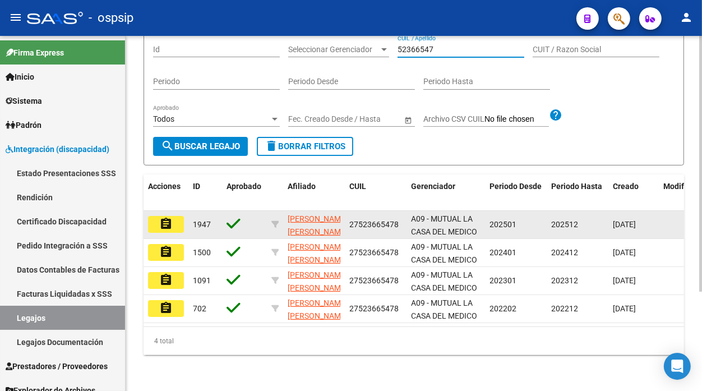
click at [169, 221] on mat-icon "assignment" at bounding box center [165, 223] width 13 height 13
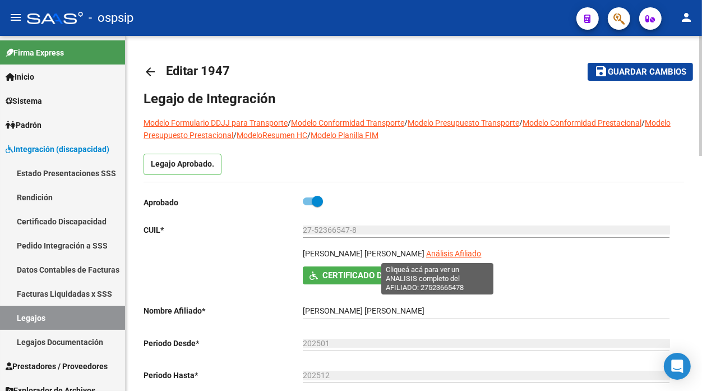
click at [428, 252] on span "Análisis Afiliado" at bounding box center [453, 253] width 55 height 9
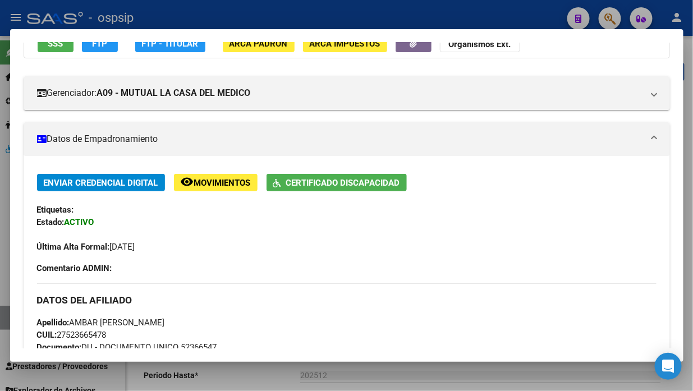
scroll to position [62, 0]
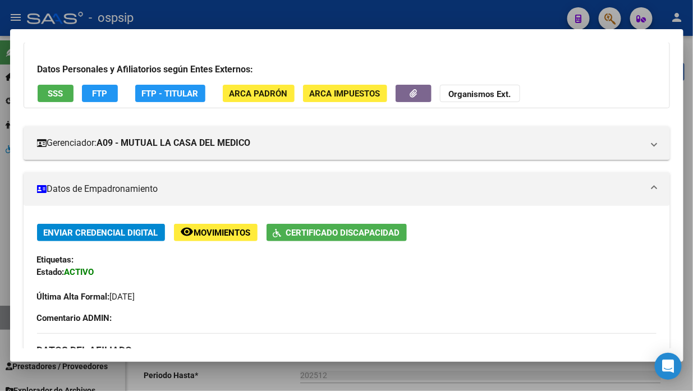
click at [59, 93] on span "SSS" at bounding box center [55, 94] width 15 height 10
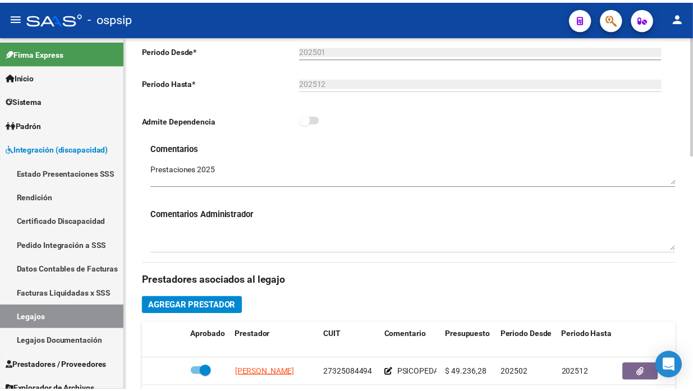
scroll to position [374, 0]
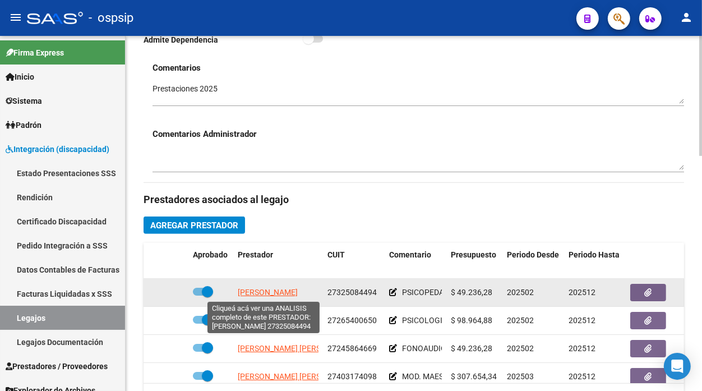
click at [261, 293] on span "LAMAS ANAHI" at bounding box center [268, 292] width 60 height 9
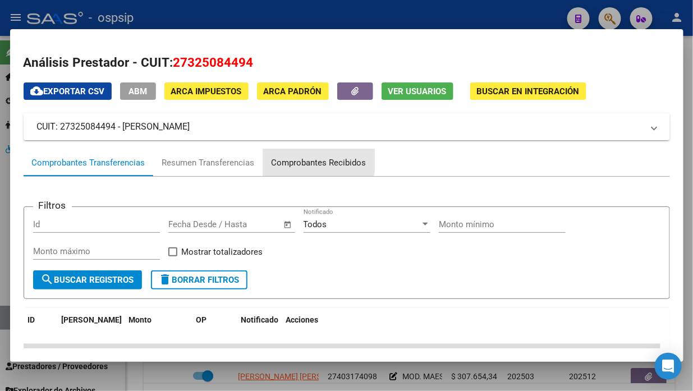
click at [316, 159] on div "Comprobantes Recibidos" at bounding box center [319, 163] width 95 height 13
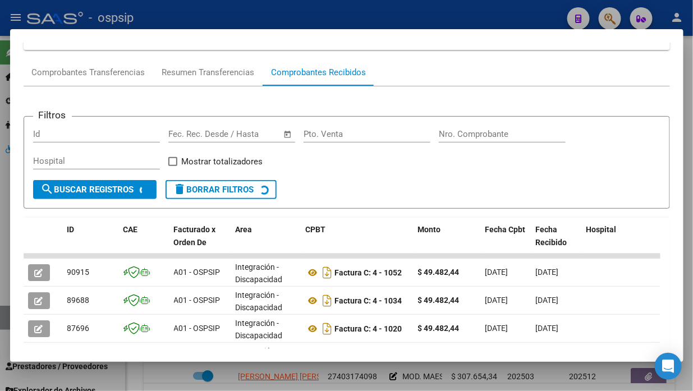
scroll to position [109, 0]
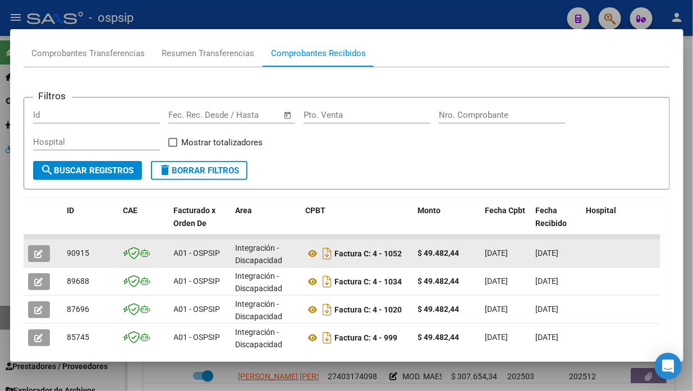
click at [37, 250] on icon "button" at bounding box center [39, 254] width 8 height 8
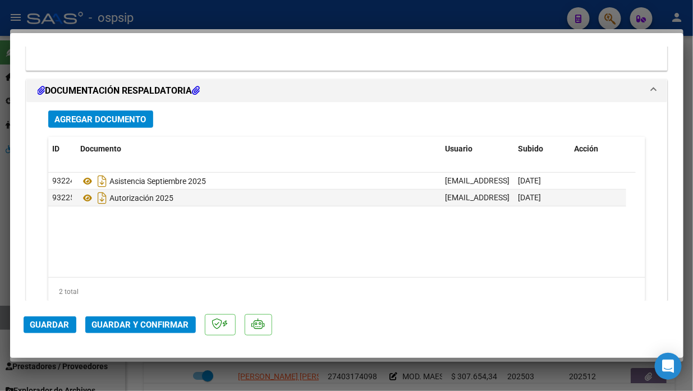
scroll to position [1389, 0]
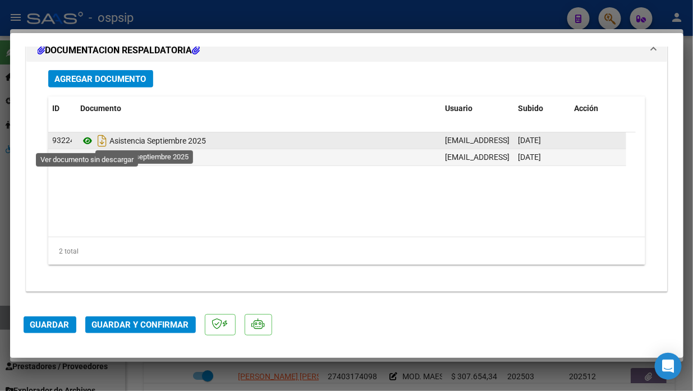
click at [83, 140] on icon at bounding box center [88, 140] width 15 height 13
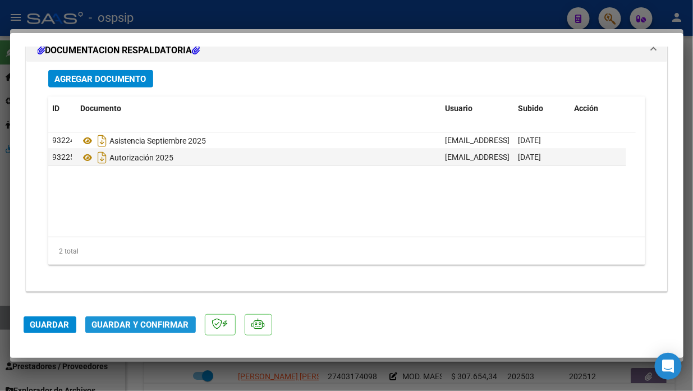
click at [139, 329] on span "Guardar y Confirmar" at bounding box center [140, 325] width 97 height 10
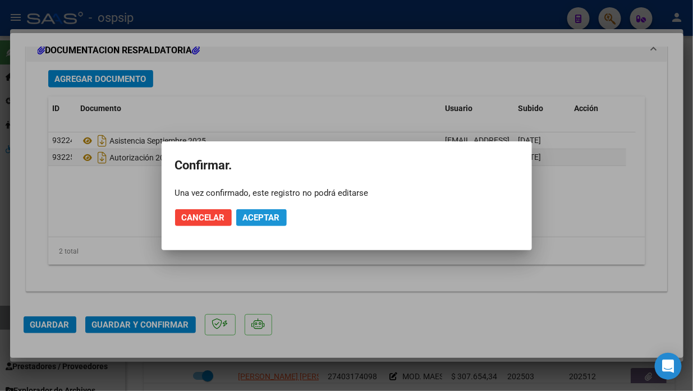
click at [257, 214] on span "Aceptar" at bounding box center [261, 218] width 37 height 10
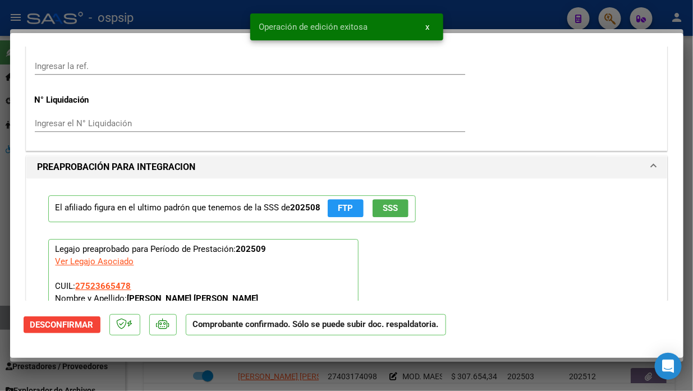
scroll to position [888, 0]
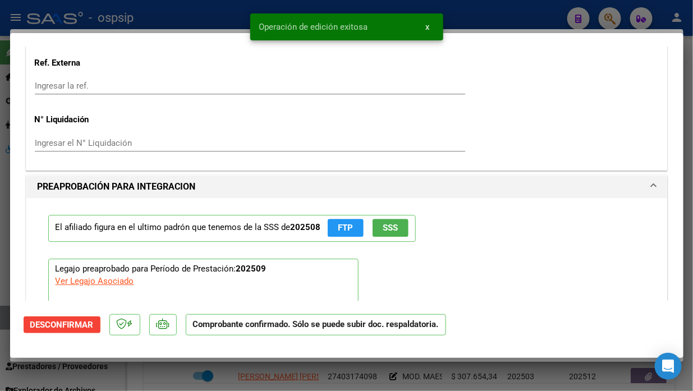
click at [2, 318] on div at bounding box center [346, 195] width 693 height 391
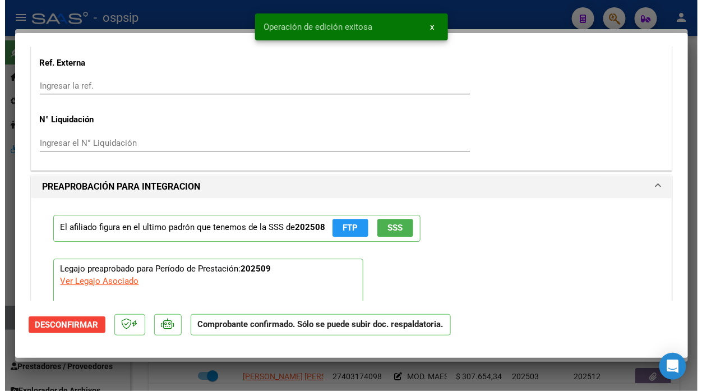
scroll to position [0, 0]
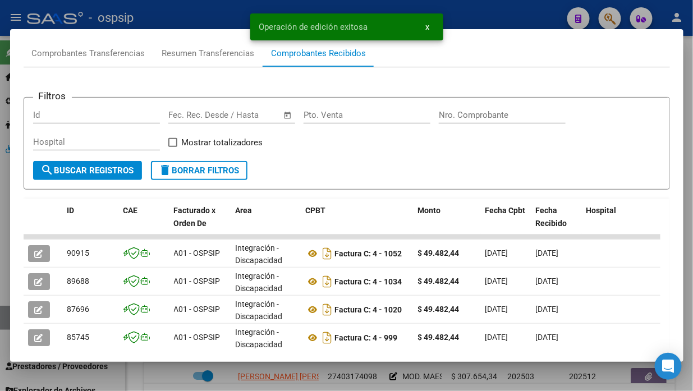
click at [2, 318] on div at bounding box center [346, 195] width 693 height 391
click at [2, 318] on link "Legajos" at bounding box center [62, 318] width 125 height 24
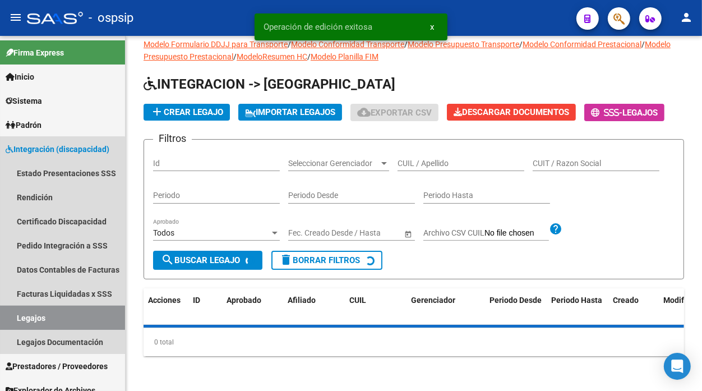
click at [2, 318] on link "Legajos" at bounding box center [62, 318] width 125 height 24
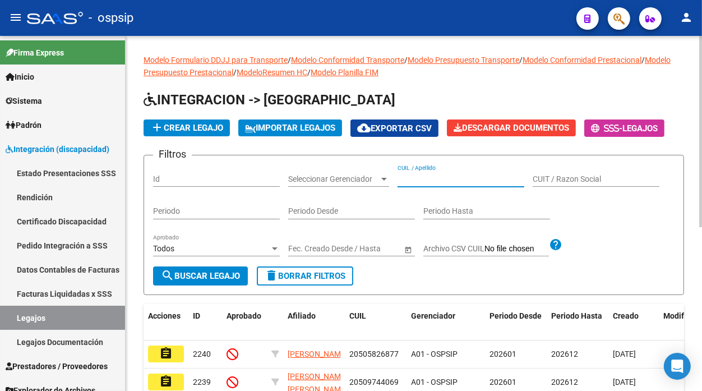
click at [412, 182] on input "CUIL / Apellido" at bounding box center [461, 180] width 127 height 10
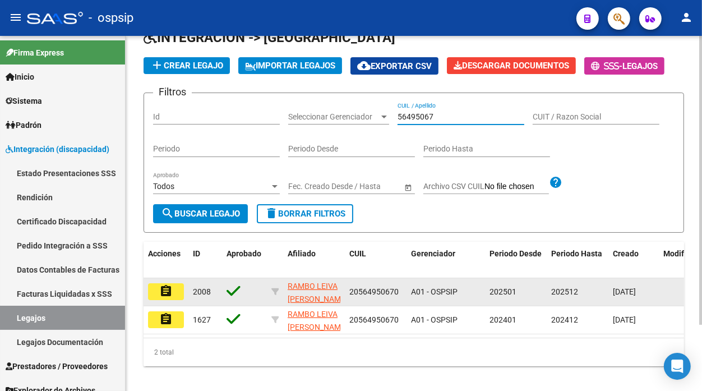
click at [172, 297] on mat-icon "assignment" at bounding box center [165, 290] width 13 height 13
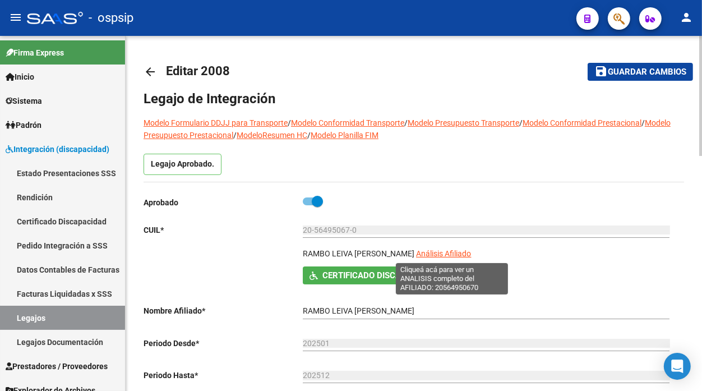
click at [426, 258] on span "Análisis Afiliado" at bounding box center [443, 253] width 55 height 9
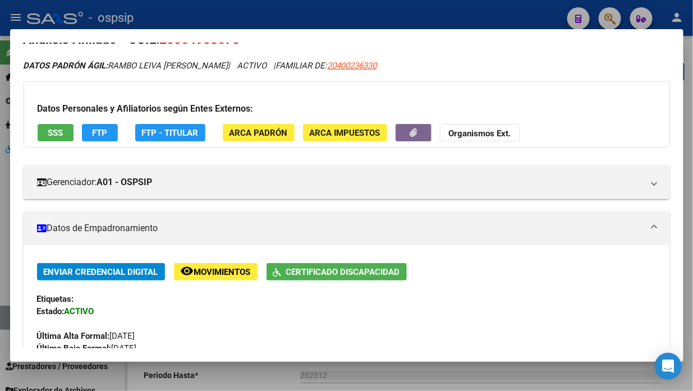
scroll to position [22, 0]
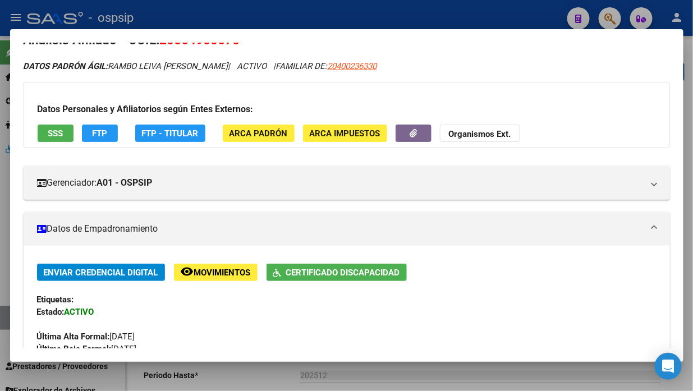
click at [53, 135] on span "SSS" at bounding box center [55, 133] width 15 height 10
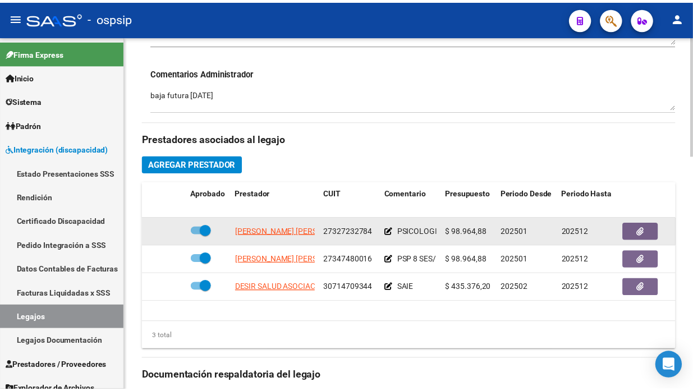
scroll to position [561, 0]
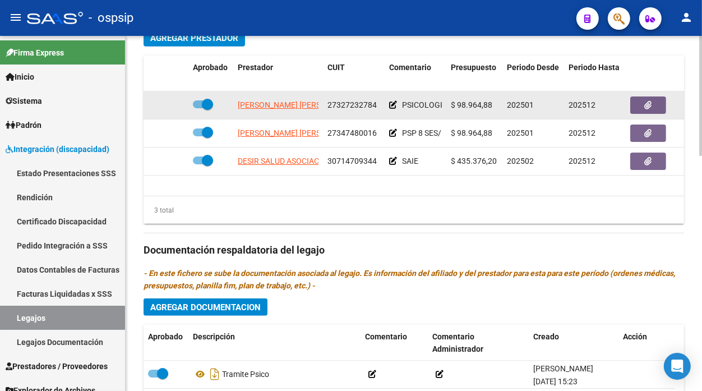
click at [260, 111] on app-link-go-to "THIELE FLAVIA DANIELA" at bounding box center [299, 105] width 122 height 13
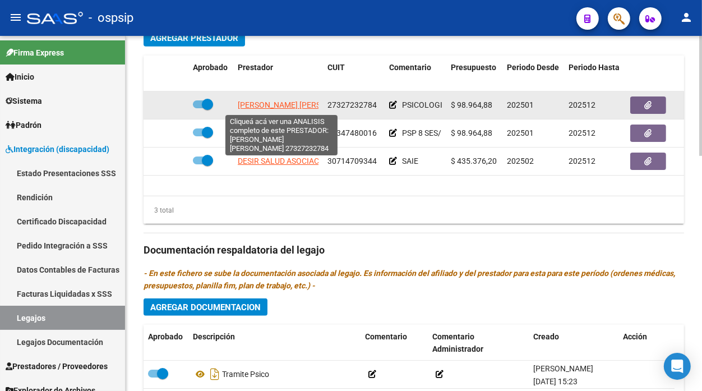
click at [260, 108] on span "THIELE FLAVIA DANIELA" at bounding box center [299, 104] width 122 height 9
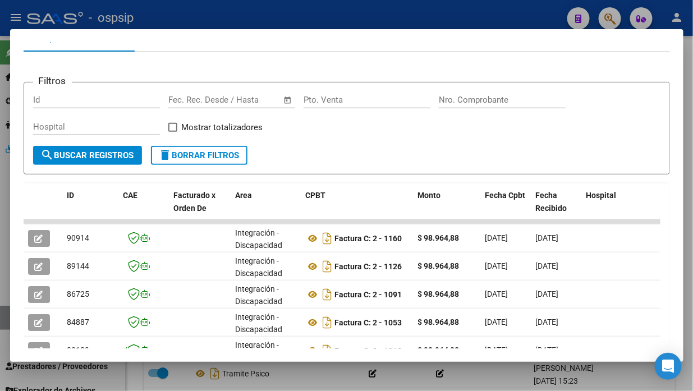
scroll to position [234, 0]
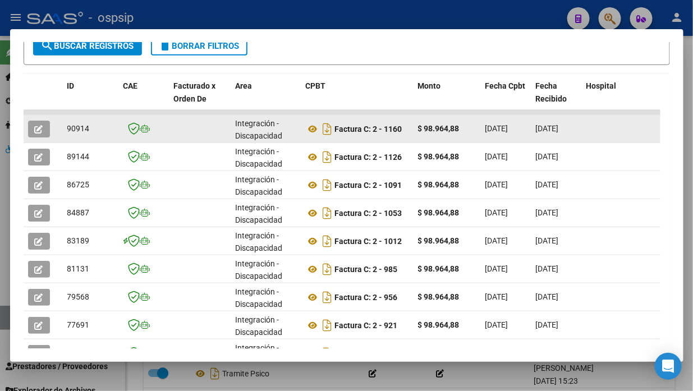
click at [36, 130] on icon "button" at bounding box center [39, 129] width 8 height 8
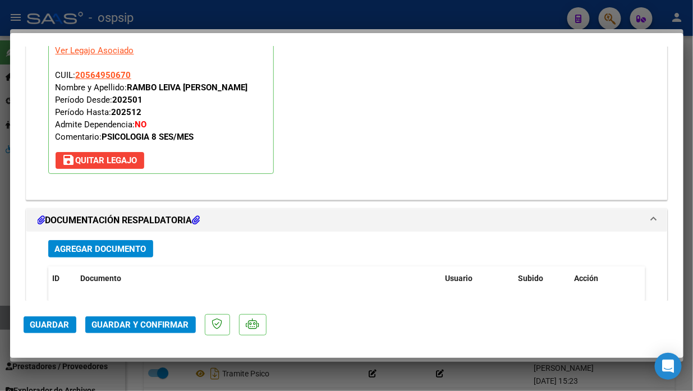
scroll to position [1268, 0]
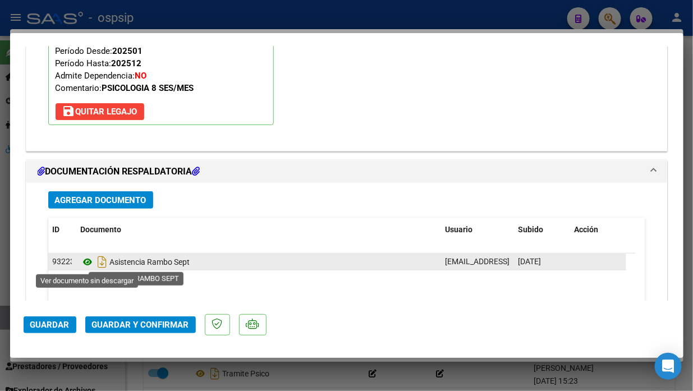
click at [81, 265] on icon at bounding box center [88, 261] width 15 height 13
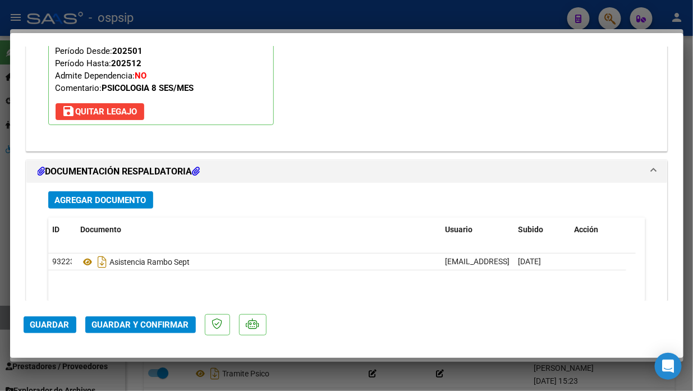
click at [141, 323] on span "Guardar y Confirmar" at bounding box center [140, 325] width 97 height 10
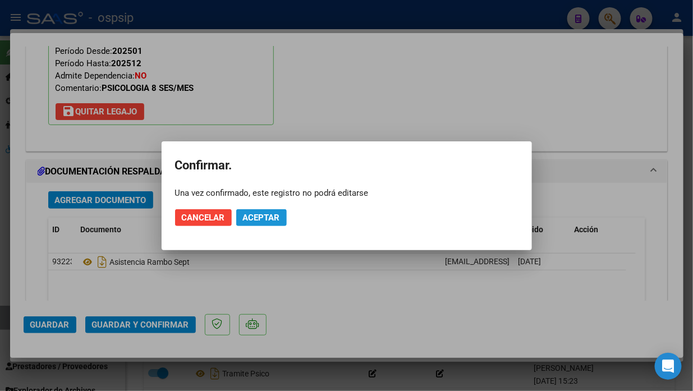
click at [261, 217] on span "Aceptar" at bounding box center [261, 218] width 37 height 10
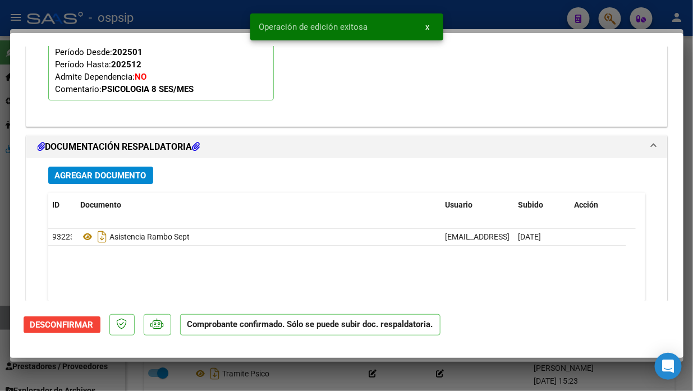
click at [2, 326] on div at bounding box center [346, 195] width 693 height 391
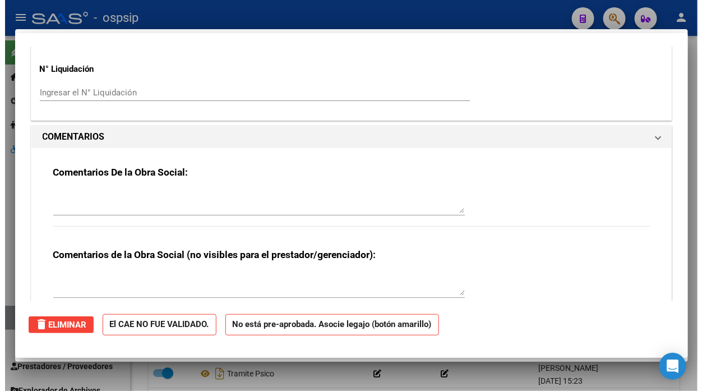
scroll to position [0, 0]
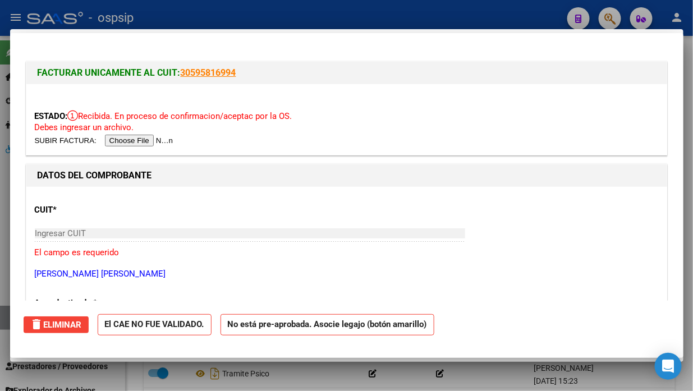
click at [2, 326] on div at bounding box center [346, 195] width 693 height 391
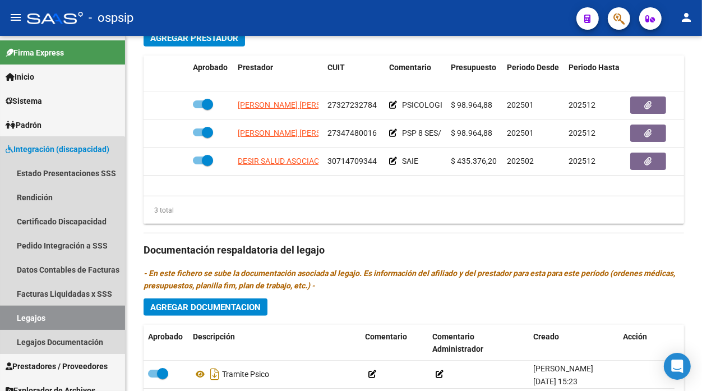
click at [2, 326] on link "Legajos" at bounding box center [62, 318] width 125 height 24
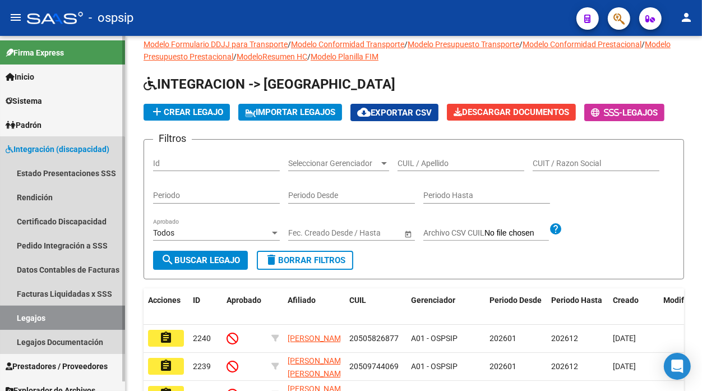
click at [2, 325] on link "Legajos" at bounding box center [62, 318] width 125 height 24
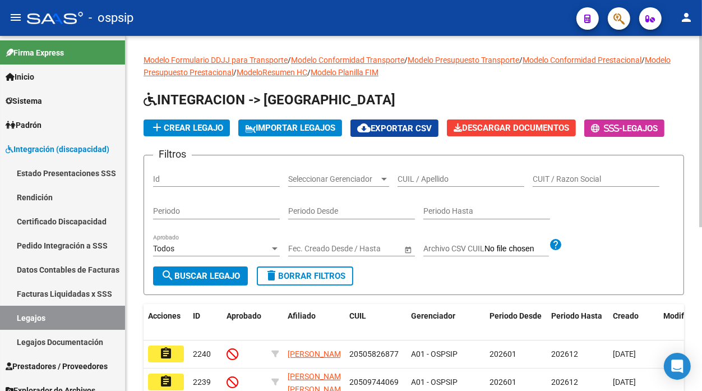
click at [432, 178] on input "CUIL / Apellido" at bounding box center [461, 180] width 127 height 10
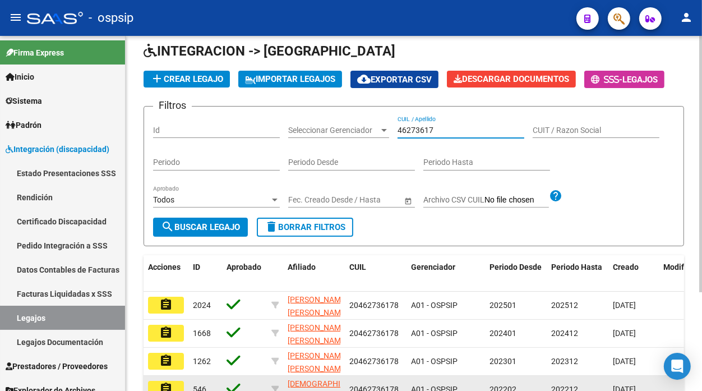
scroll to position [125, 0]
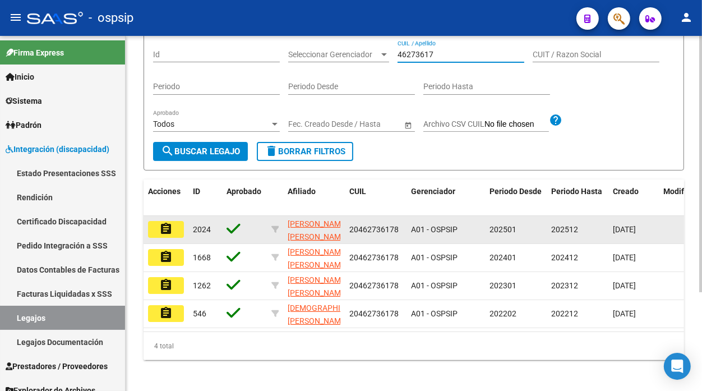
click at [167, 237] on button "assignment" at bounding box center [166, 229] width 36 height 17
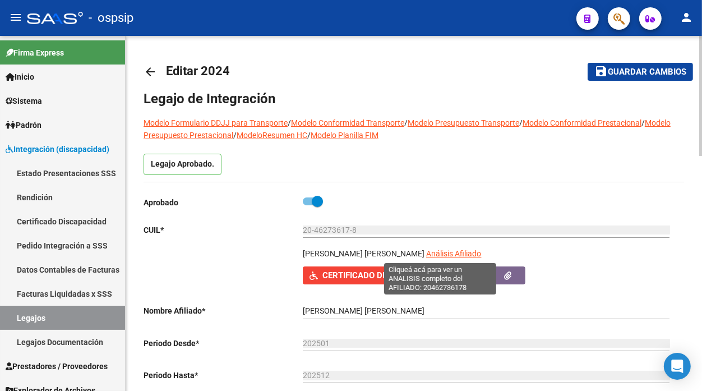
click at [446, 258] on span "Análisis Afiliado" at bounding box center [453, 253] width 55 height 9
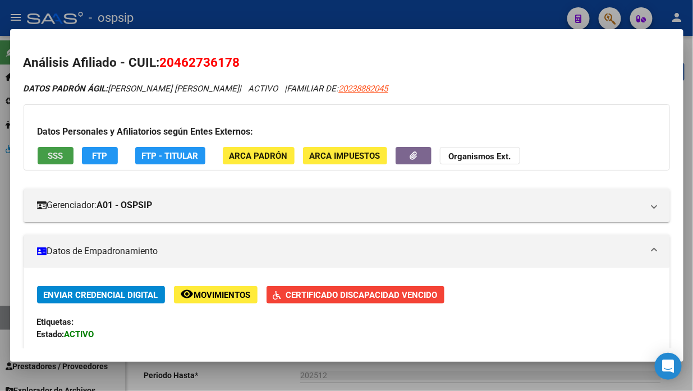
click at [48, 157] on span "SSS" at bounding box center [55, 156] width 15 height 10
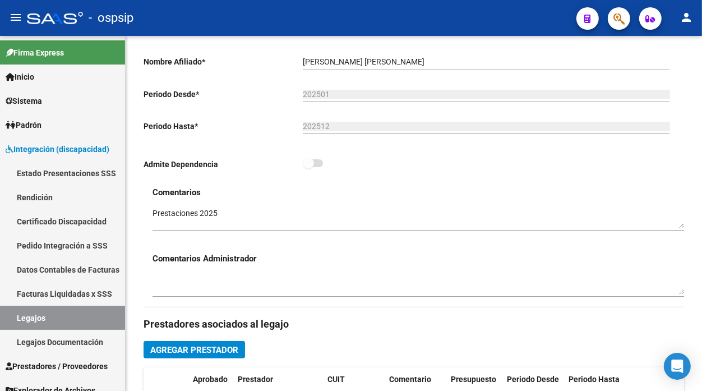
scroll to position [187, 0]
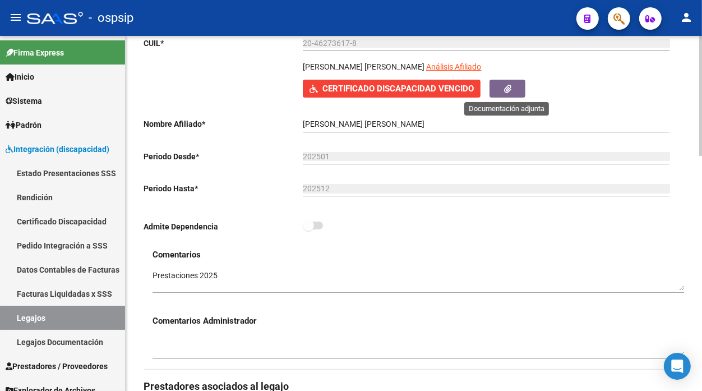
click at [501, 94] on button "button" at bounding box center [508, 88] width 36 height 17
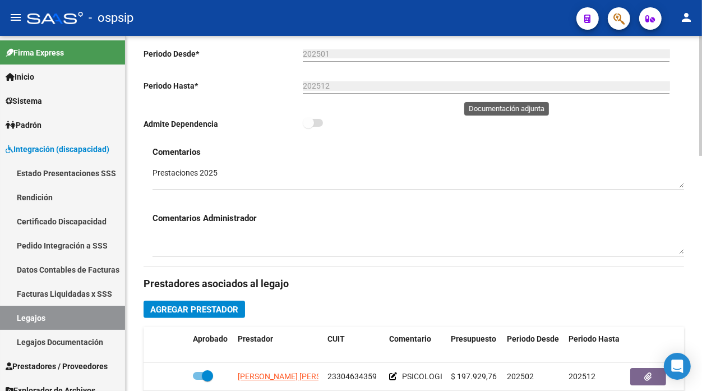
scroll to position [374, 0]
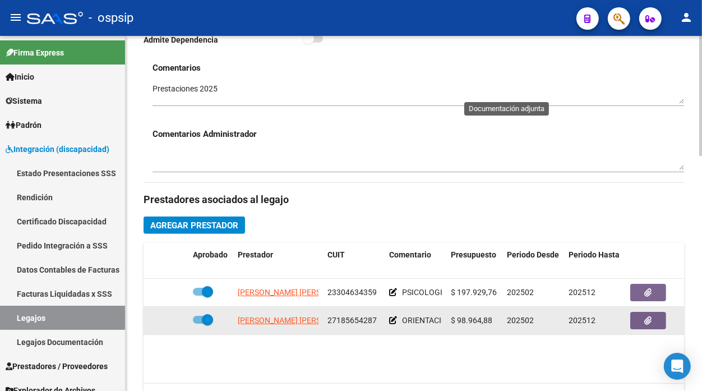
click at [284, 328] on datatable-body-cell "PEREZ SILVIA BEATRIZ" at bounding box center [278, 320] width 90 height 27
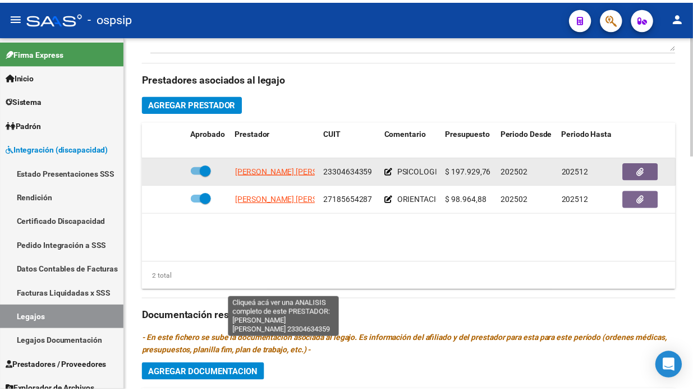
scroll to position [498, 0]
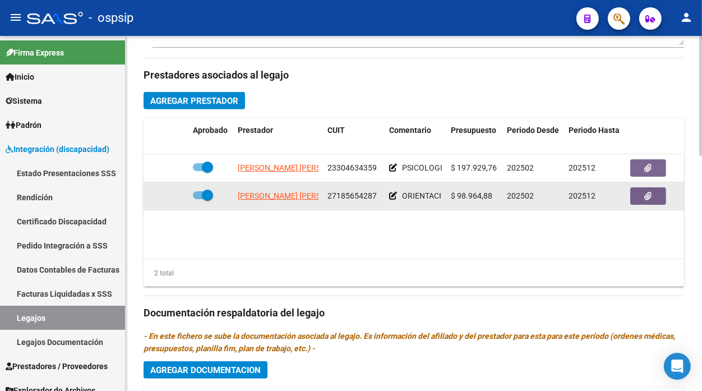
click at [277, 193] on span "PEREZ SILVIA BEATRIZ" at bounding box center [299, 195] width 122 height 9
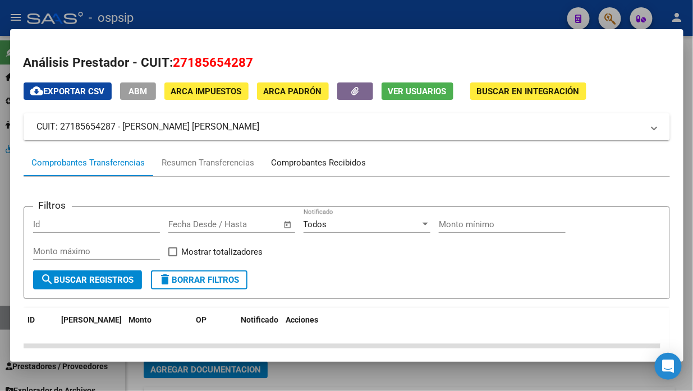
click at [329, 168] on div "Comprobantes Recibidos" at bounding box center [319, 163] width 95 height 13
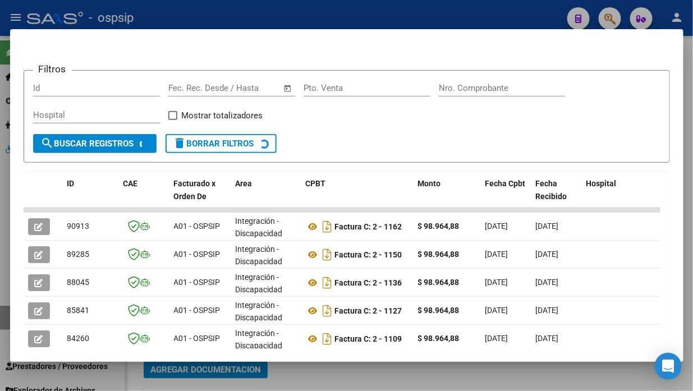
scroll to position [197, 0]
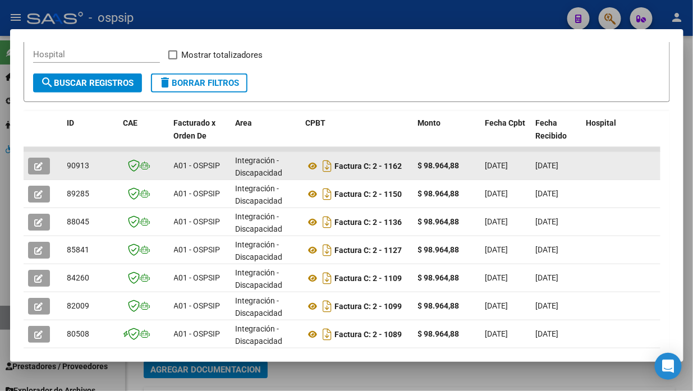
click at [35, 163] on icon "button" at bounding box center [39, 166] width 8 height 8
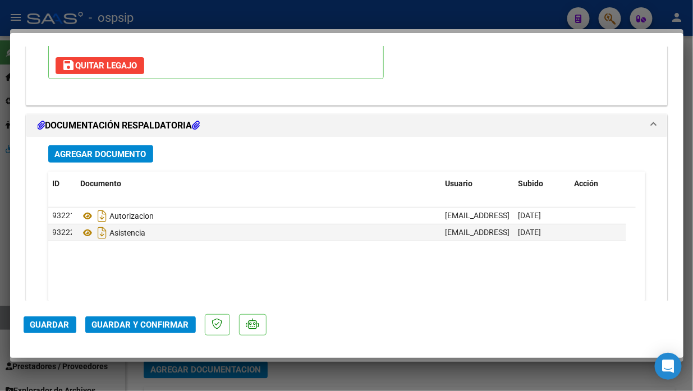
scroll to position [1371, 0]
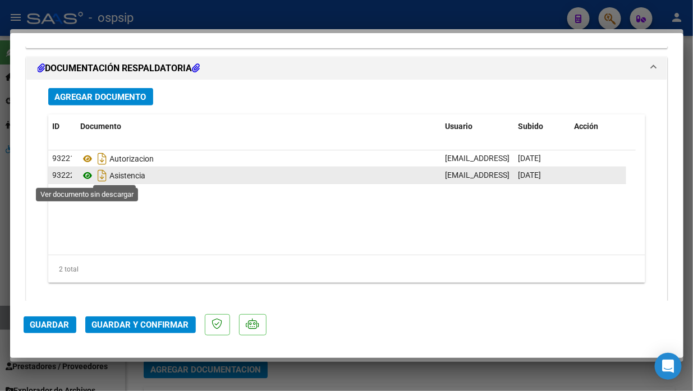
click at [91, 175] on icon at bounding box center [88, 175] width 15 height 13
click at [102, 180] on icon "Descargar documento" at bounding box center [102, 176] width 15 height 18
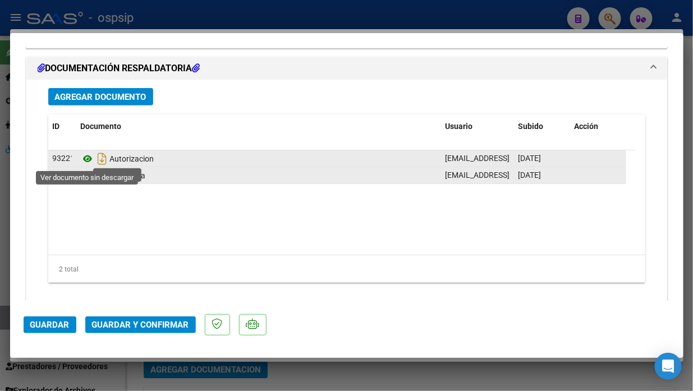
click at [83, 162] on icon at bounding box center [88, 158] width 15 height 13
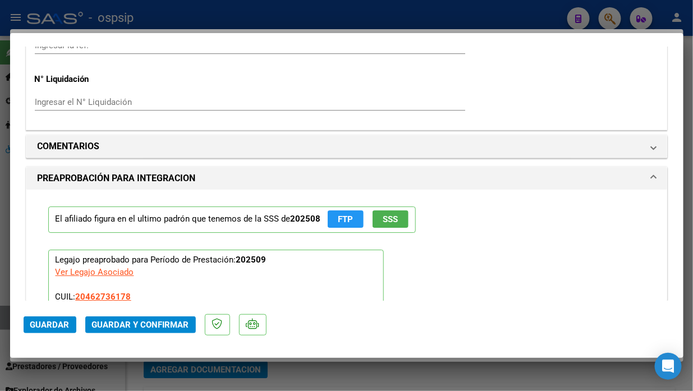
scroll to position [997, 0]
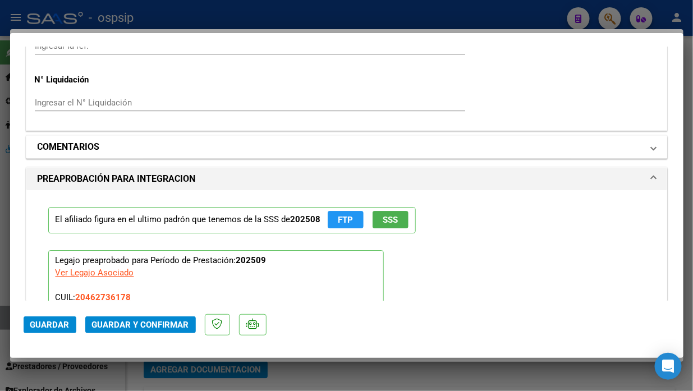
click at [638, 144] on span "COMENTARIOS" at bounding box center [345, 146] width 614 height 13
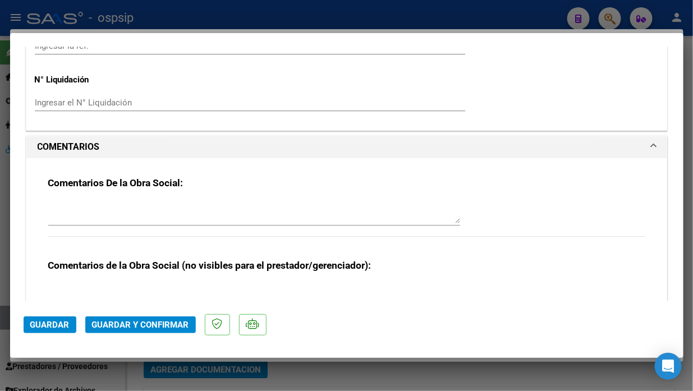
click at [471, 201] on div "Comentarios De la Obra Social:" at bounding box center [346, 213] width 597 height 72
click at [86, 209] on textarea at bounding box center [254, 212] width 412 height 22
click at [30, 322] on span "Guardar" at bounding box center [49, 325] width 39 height 10
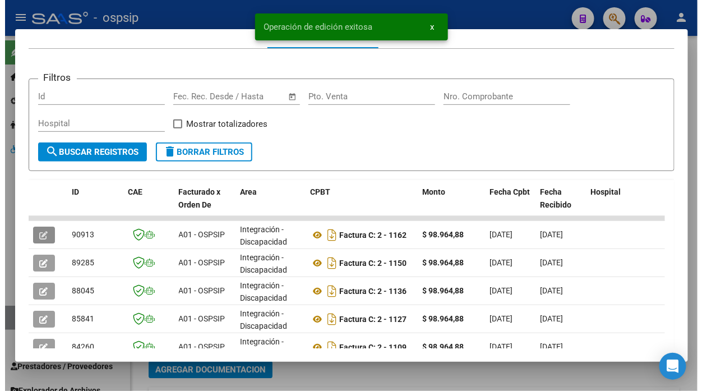
scroll to position [0, 0]
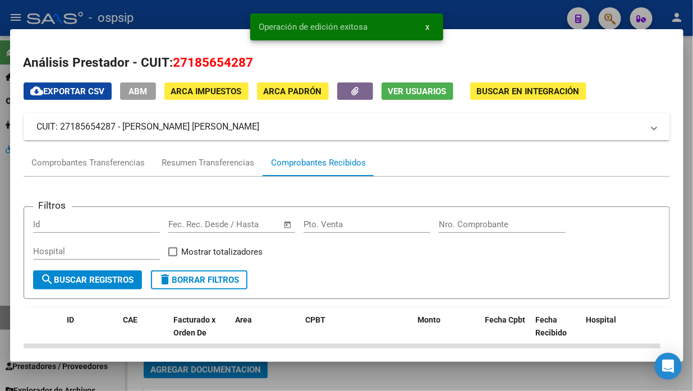
click at [406, 91] on span "Ver Usuarios" at bounding box center [417, 91] width 58 height 10
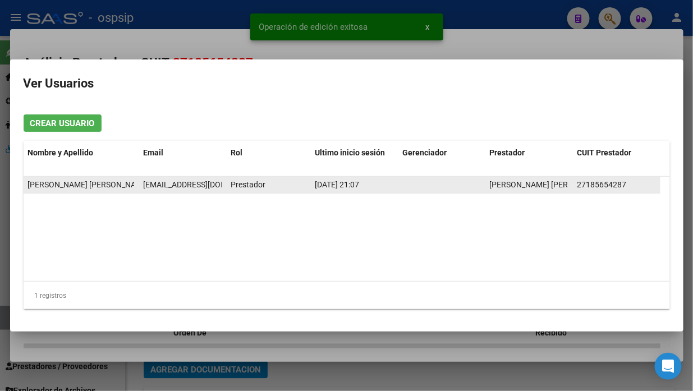
click at [186, 182] on span "silviabeperez@yahoo.com.ar" at bounding box center [205, 184] width 125 height 9
copy span "silviabeperez@yahoo.com.ar"
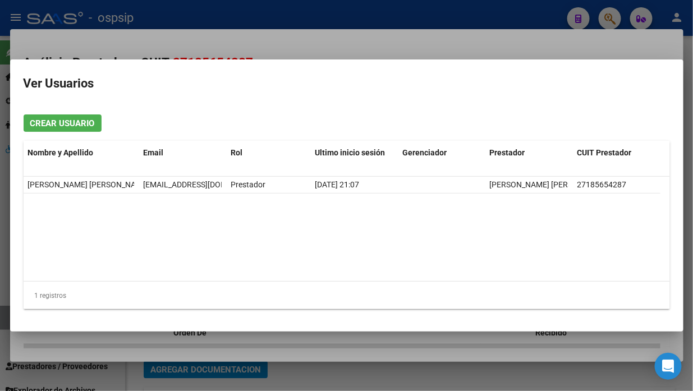
click at [2, 305] on div at bounding box center [346, 195] width 693 height 391
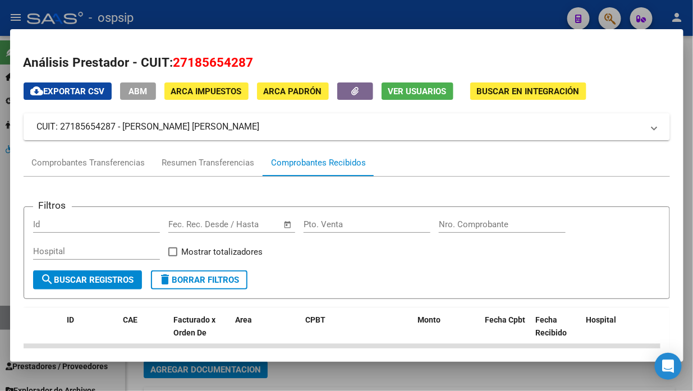
click at [2, 320] on div at bounding box center [346, 195] width 693 height 391
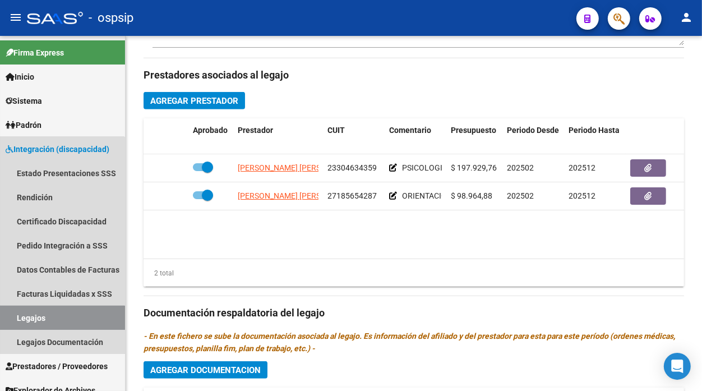
click at [2, 320] on link "Legajos" at bounding box center [62, 318] width 125 height 24
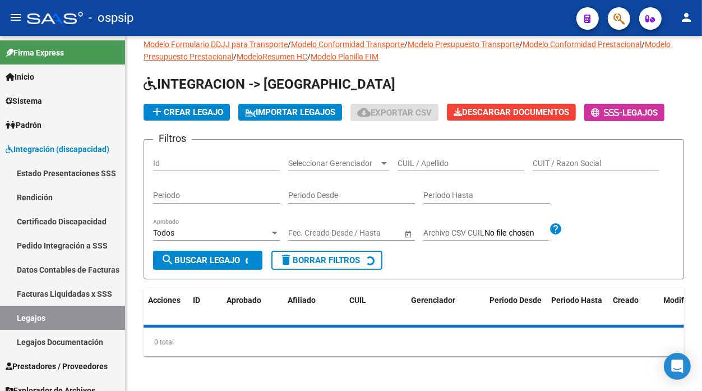
click at [2, 320] on link "Legajos" at bounding box center [62, 318] width 125 height 24
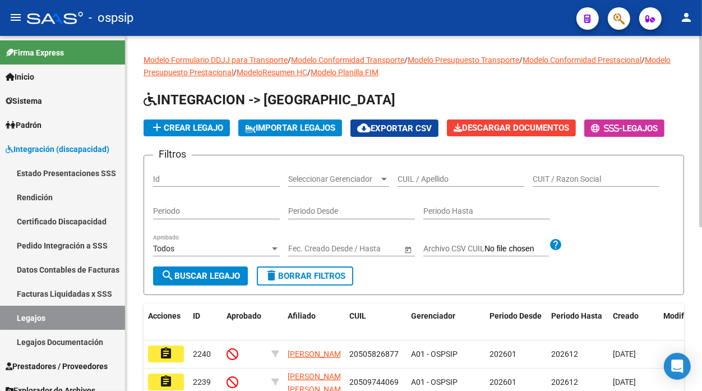
click at [439, 180] on input "CUIL / Apellido" at bounding box center [461, 180] width 127 height 10
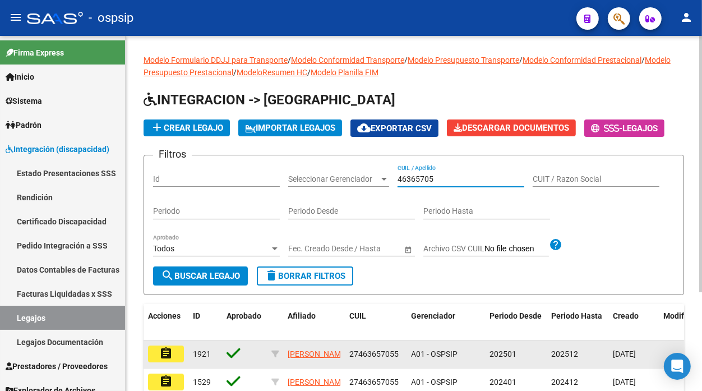
click at [163, 352] on mat-icon "assignment" at bounding box center [165, 353] width 13 height 13
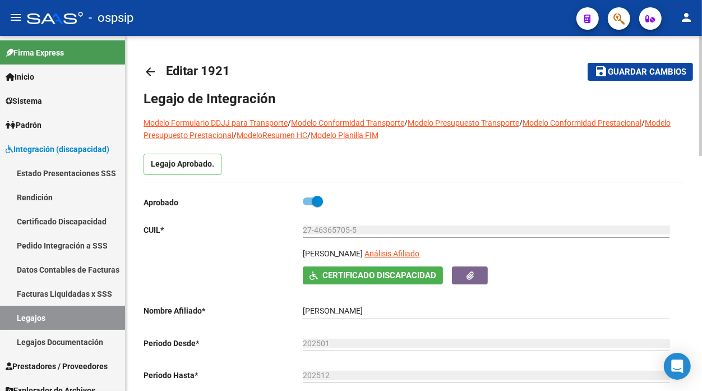
click at [420, 249] on app-link-go-to "Análisis Afiliado" at bounding box center [392, 256] width 55 height 19
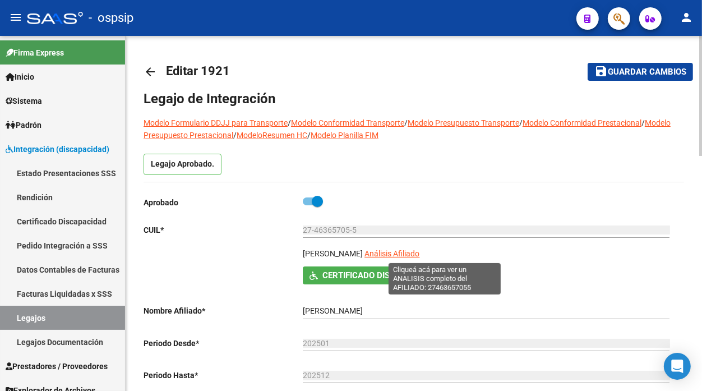
click at [420, 255] on span "Análisis Afiliado" at bounding box center [392, 253] width 55 height 9
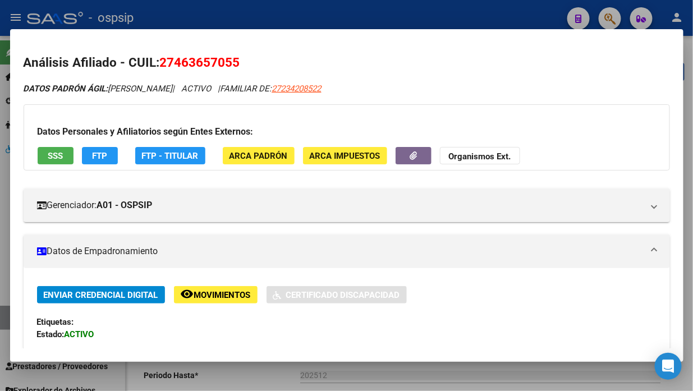
click at [59, 153] on span "SSS" at bounding box center [55, 156] width 15 height 10
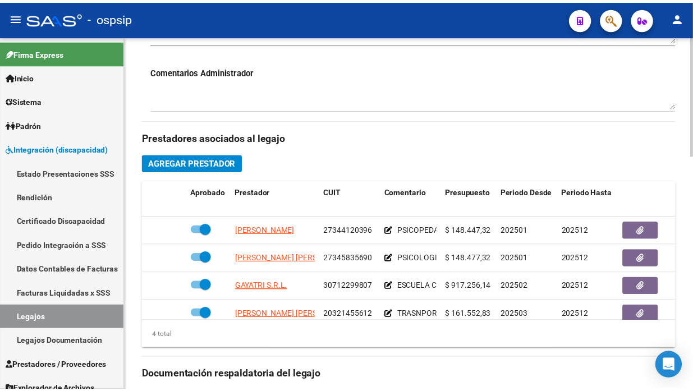
scroll to position [561, 0]
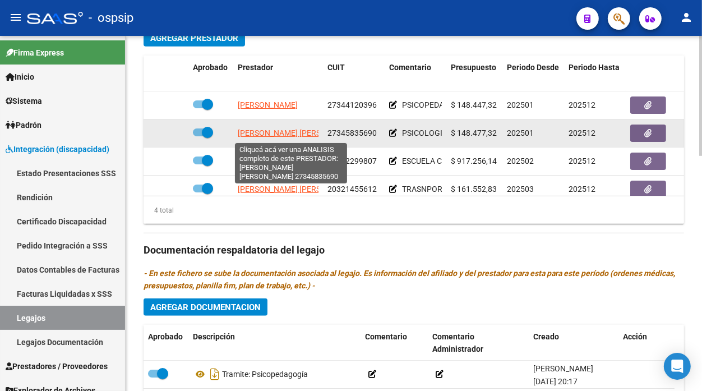
click at [263, 130] on span "[PERSON_NAME]" at bounding box center [299, 132] width 122 height 9
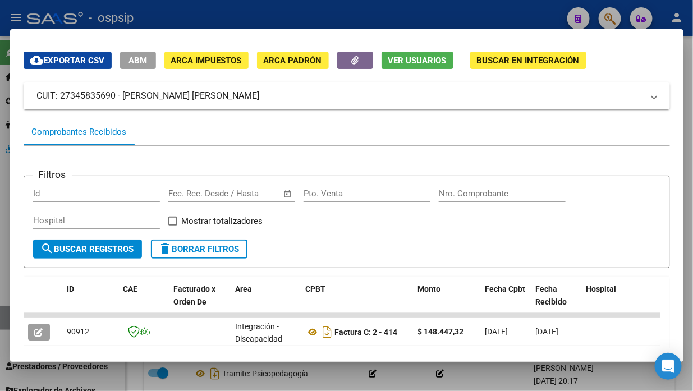
scroll to position [155, 0]
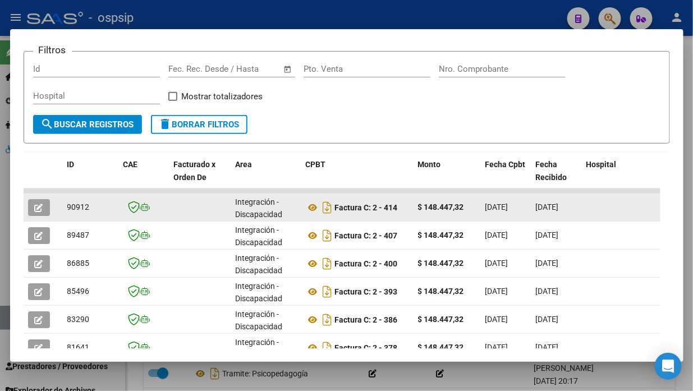
click at [35, 204] on icon "button" at bounding box center [39, 208] width 8 height 8
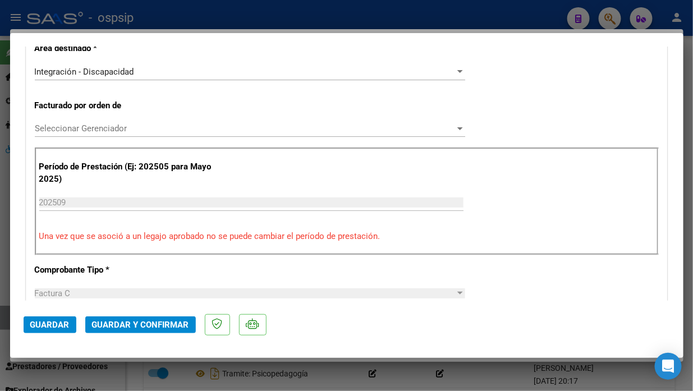
scroll to position [324, 0]
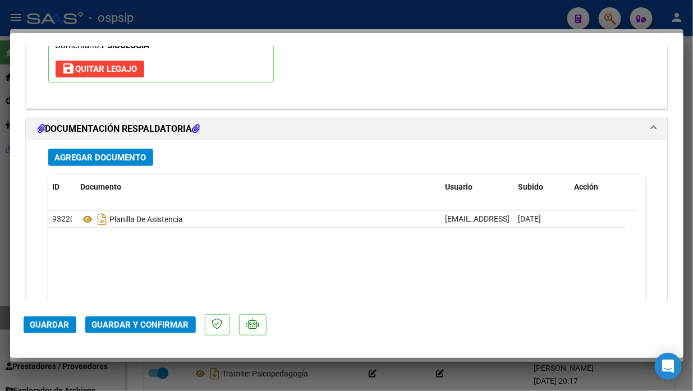
scroll to position [1371, 0]
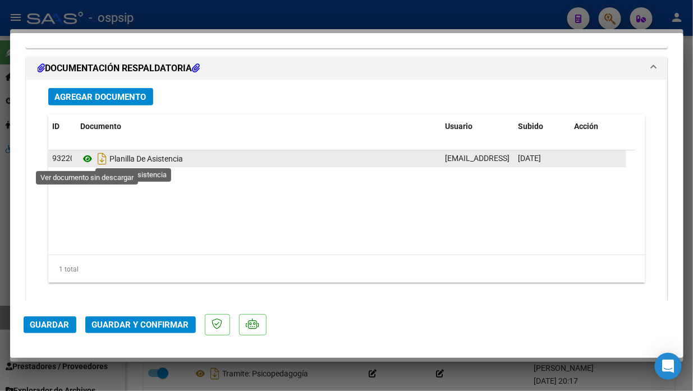
click at [82, 156] on icon at bounding box center [88, 158] width 15 height 13
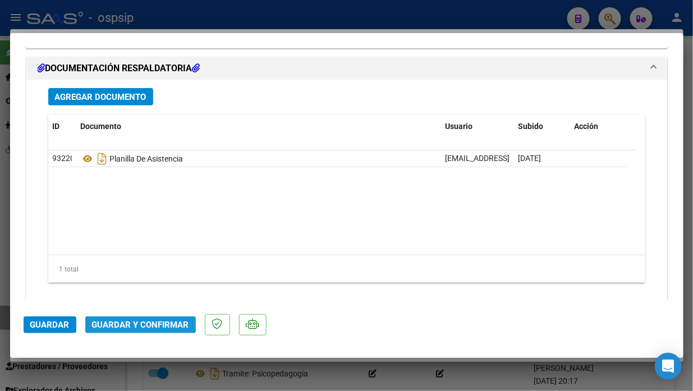
click at [123, 321] on span "Guardar y Confirmar" at bounding box center [140, 325] width 97 height 10
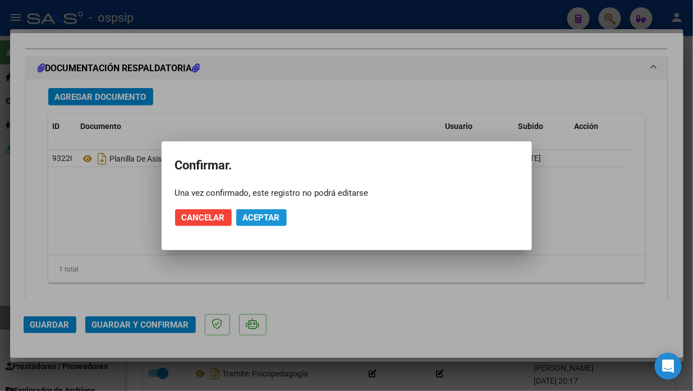
click at [248, 214] on span "Aceptar" at bounding box center [261, 218] width 37 height 10
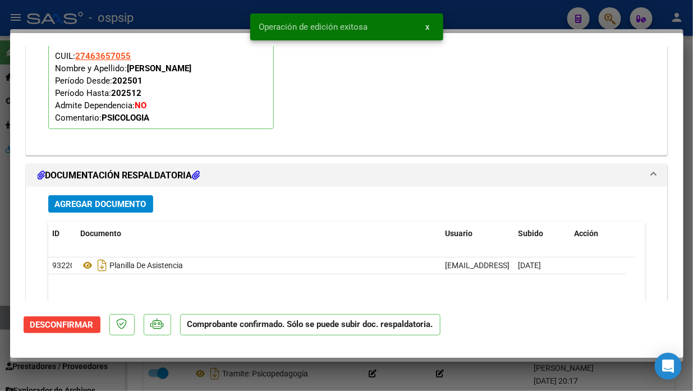
click at [1, 232] on div at bounding box center [346, 195] width 693 height 391
type input "$ 0,00"
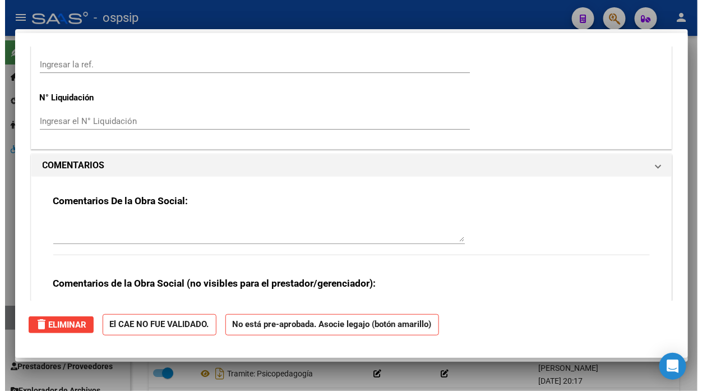
scroll to position [1160, 0]
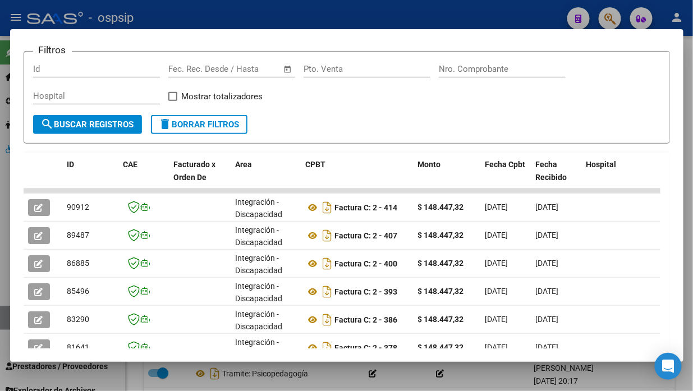
click at [1, 232] on div at bounding box center [346, 195] width 693 height 391
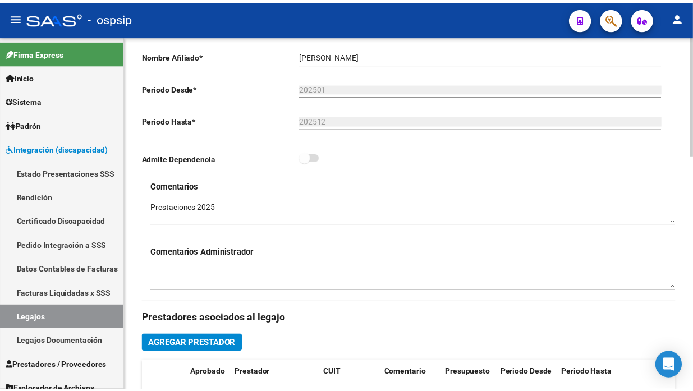
scroll to position [187, 0]
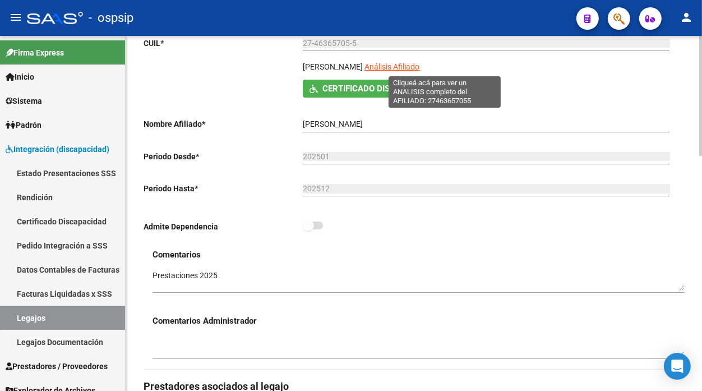
click at [420, 65] on span "Análisis Afiliado" at bounding box center [392, 66] width 55 height 9
type textarea "27463657055"
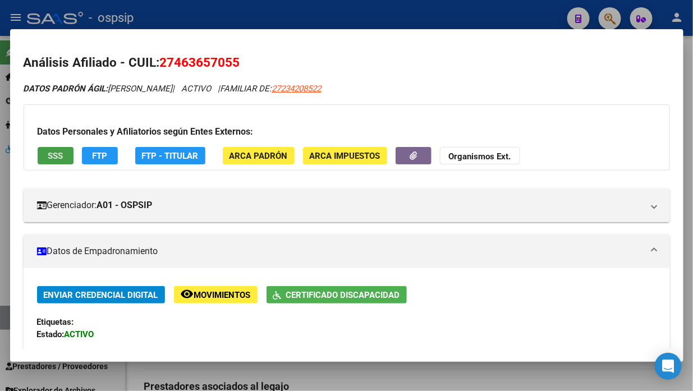
click at [52, 156] on span "SSS" at bounding box center [55, 156] width 15 height 10
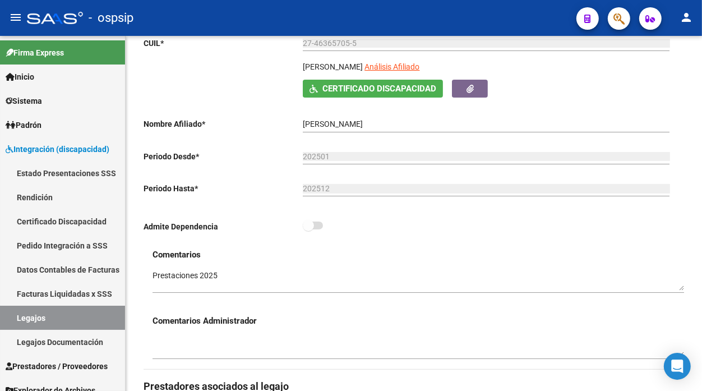
scroll to position [10, 0]
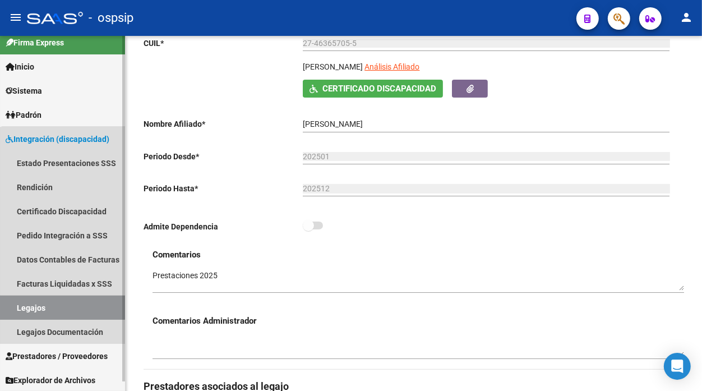
click at [67, 300] on link "Legajos" at bounding box center [62, 308] width 125 height 24
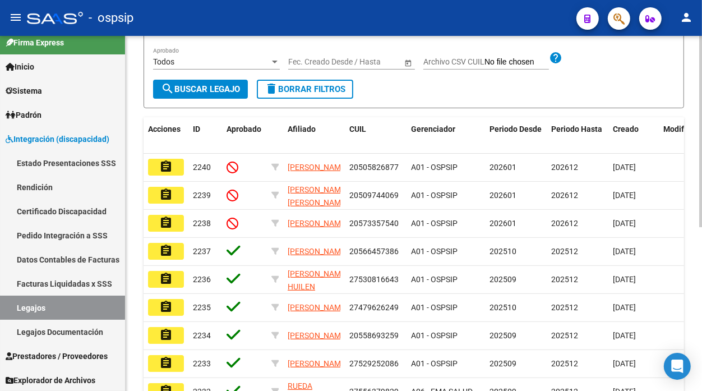
scroll to position [125, 0]
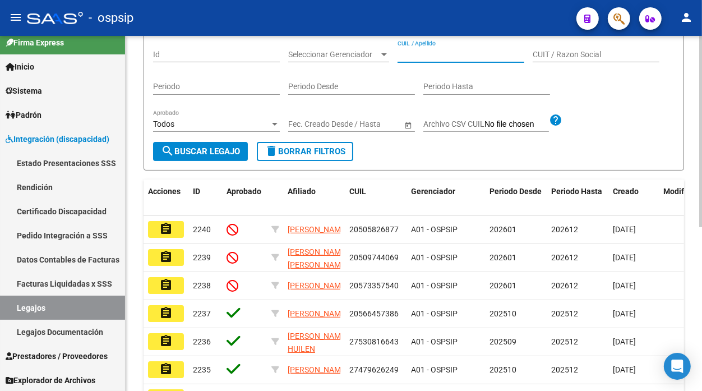
click at [421, 56] on input "CUIL / Apellido" at bounding box center [461, 55] width 127 height 10
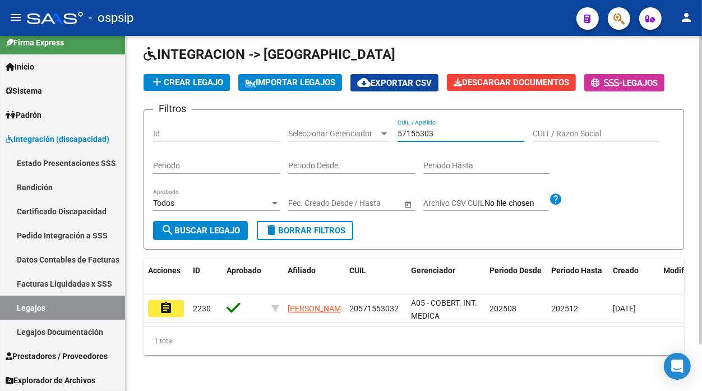
scroll to position [53, 0]
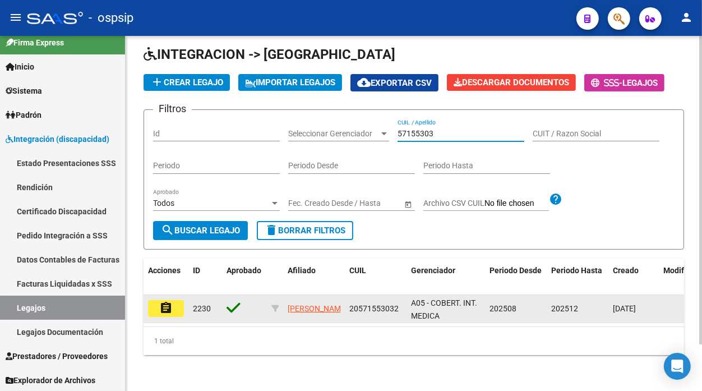
type input "57155303"
click at [161, 301] on mat-icon "assignment" at bounding box center [165, 307] width 13 height 13
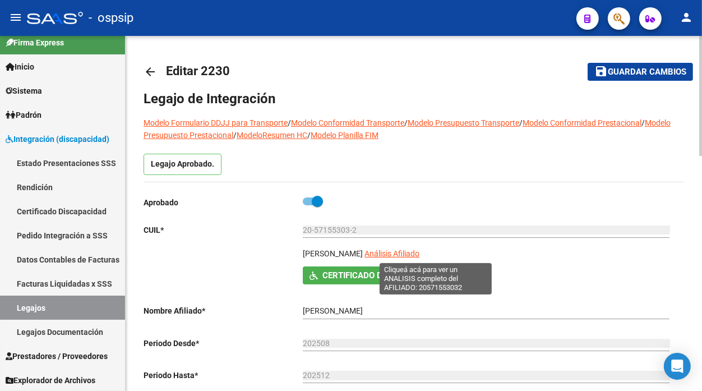
click at [420, 253] on span "Análisis Afiliado" at bounding box center [392, 253] width 55 height 9
type textarea "20571553032"
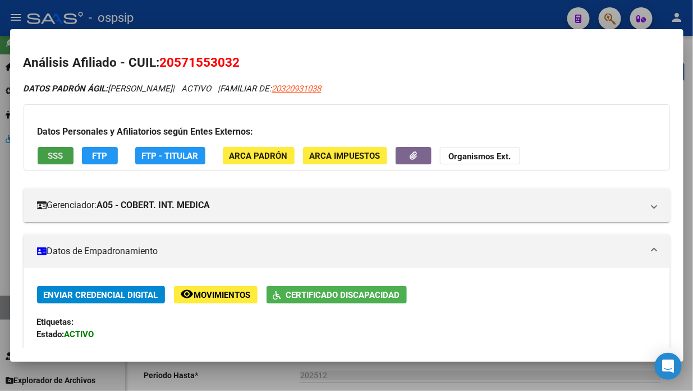
click at [66, 152] on button "SSS" at bounding box center [56, 155] width 36 height 17
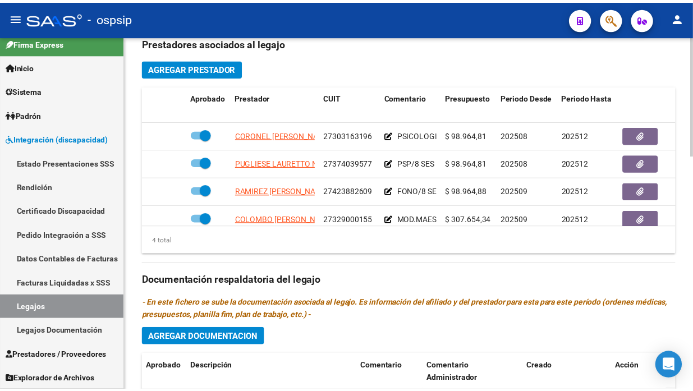
scroll to position [561, 0]
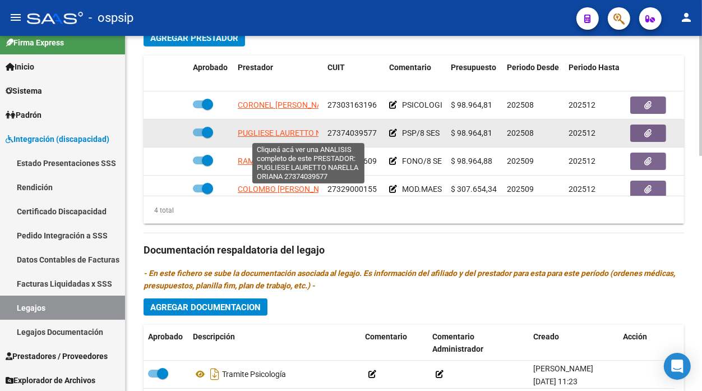
click at [272, 136] on span "PUGLIESE LAURETTO NARELLA ORIANA" at bounding box center [309, 132] width 143 height 9
type textarea "27374039577"
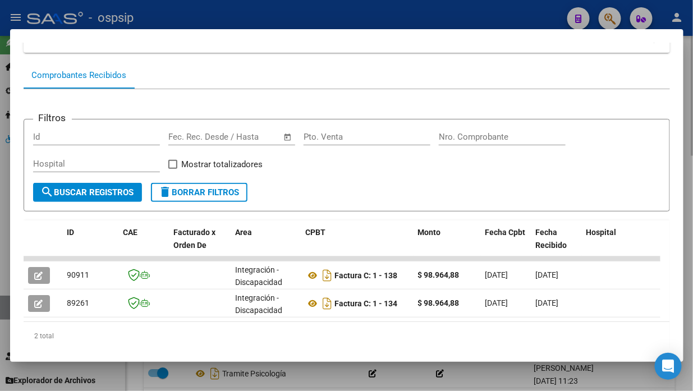
scroll to position [109, 0]
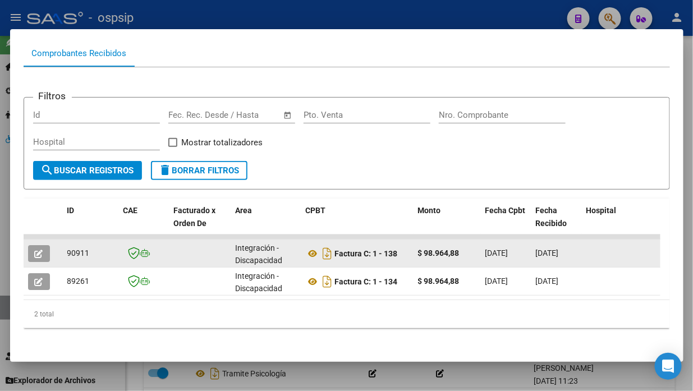
click at [36, 251] on icon "button" at bounding box center [39, 254] width 8 height 8
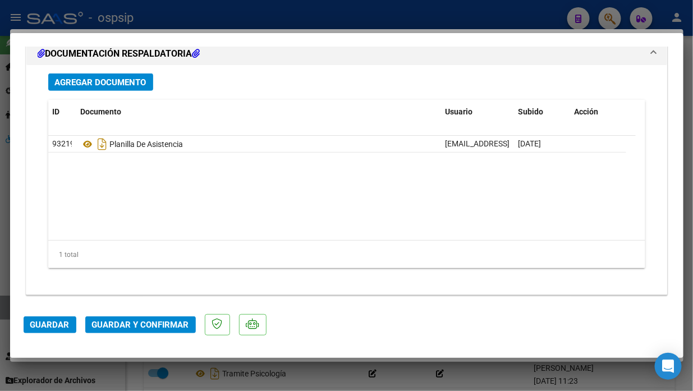
scroll to position [1389, 0]
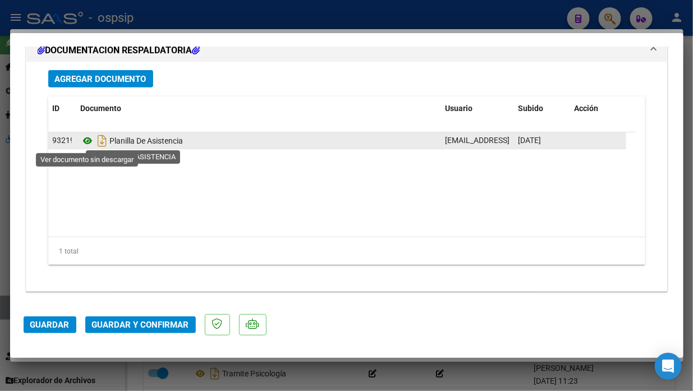
click at [91, 139] on icon at bounding box center [88, 140] width 15 height 13
click at [87, 137] on icon at bounding box center [88, 140] width 15 height 13
click at [91, 139] on icon at bounding box center [88, 140] width 15 height 13
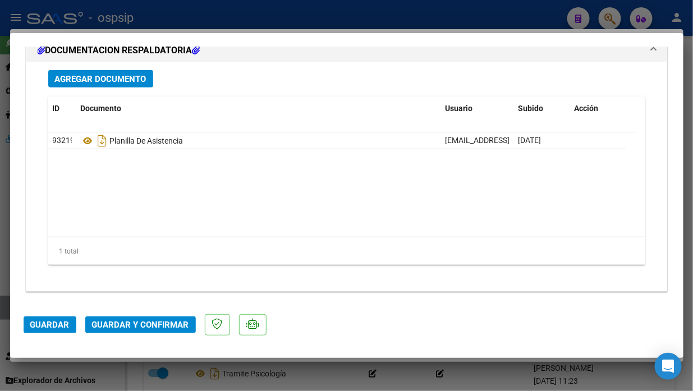
click at [129, 324] on span "Guardar y Confirmar" at bounding box center [140, 325] width 97 height 10
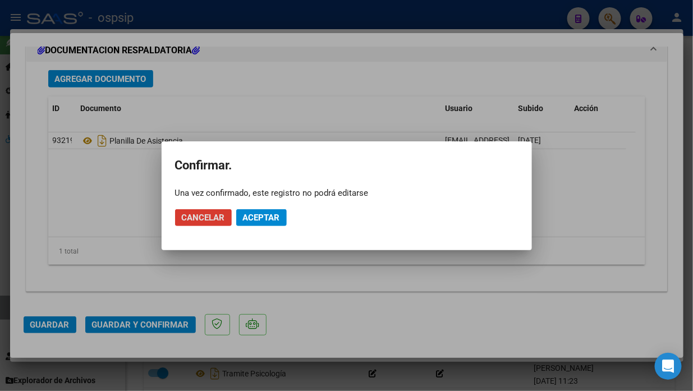
click at [254, 215] on span "Aceptar" at bounding box center [261, 218] width 37 height 10
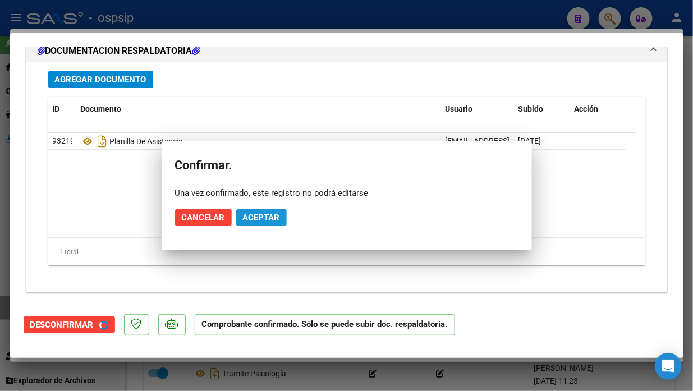
scroll to position [1261, 0]
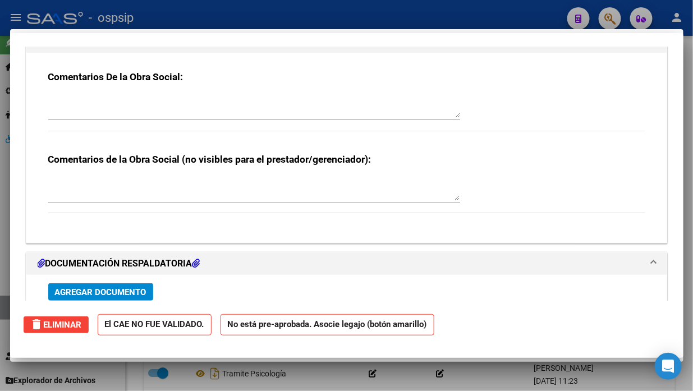
type input "$ 0,00"
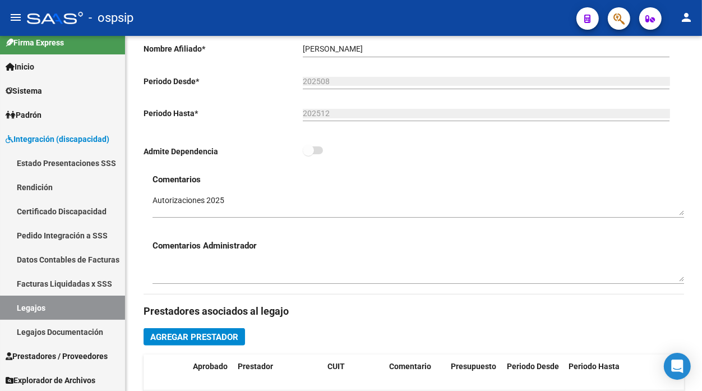
scroll to position [311, 0]
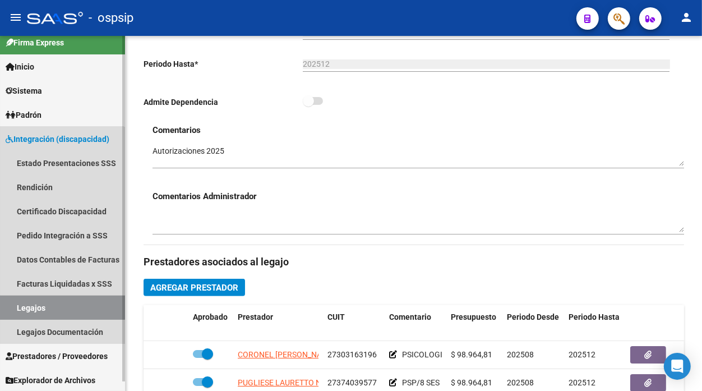
click at [30, 305] on link "Legajos" at bounding box center [62, 308] width 125 height 24
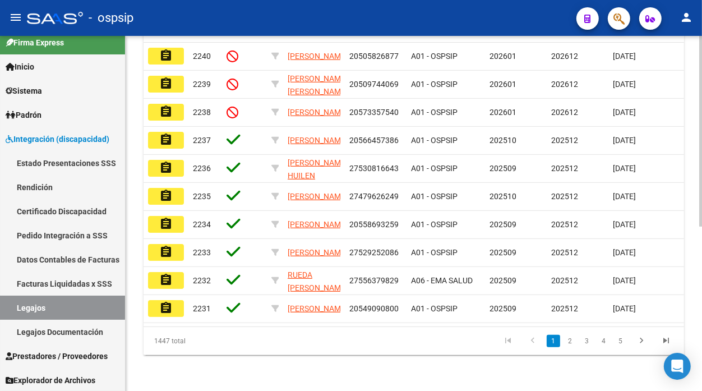
click at [407, 167] on datatable-body-cell "A01 - OSPSIP" at bounding box center [446, 168] width 79 height 27
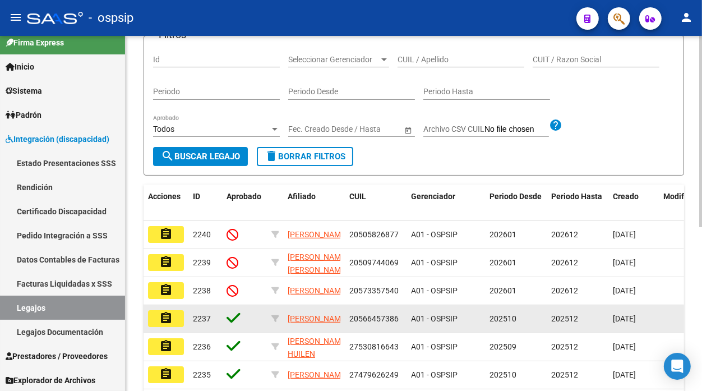
scroll to position [57, 0]
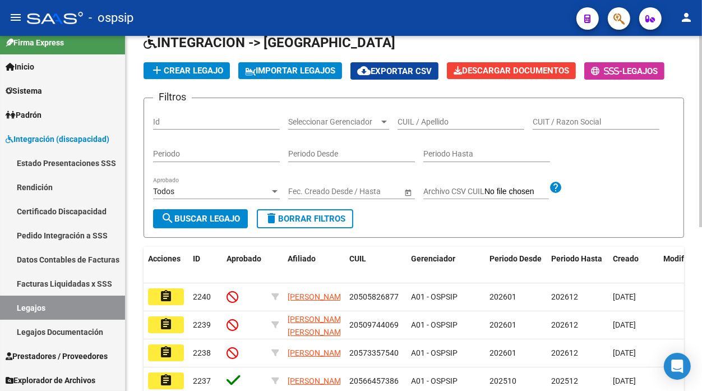
click at [408, 118] on input "CUIL / Apellido" at bounding box center [461, 122] width 127 height 10
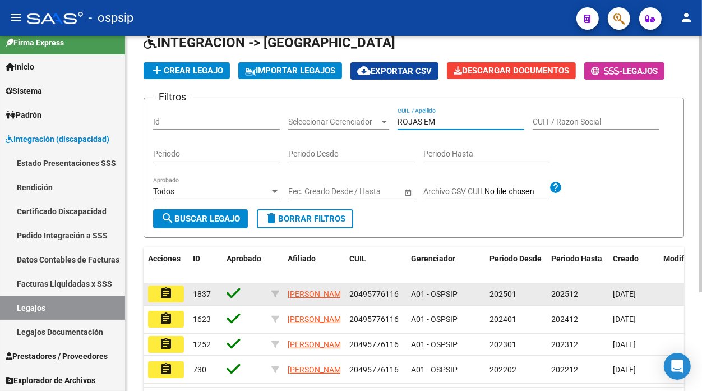
type input "ROJAS EM"
click at [160, 296] on mat-icon "assignment" at bounding box center [165, 293] width 13 height 13
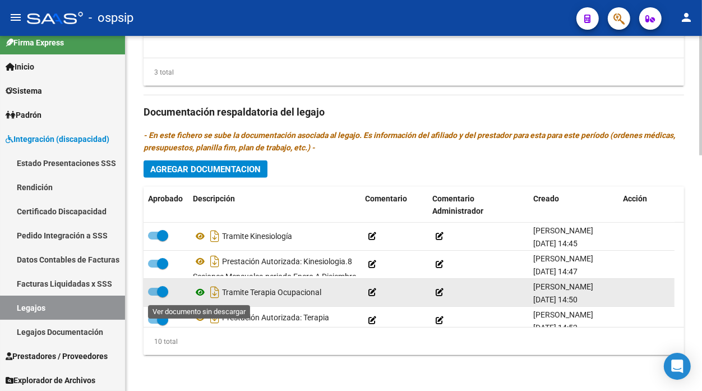
click at [205, 296] on icon at bounding box center [200, 292] width 15 height 13
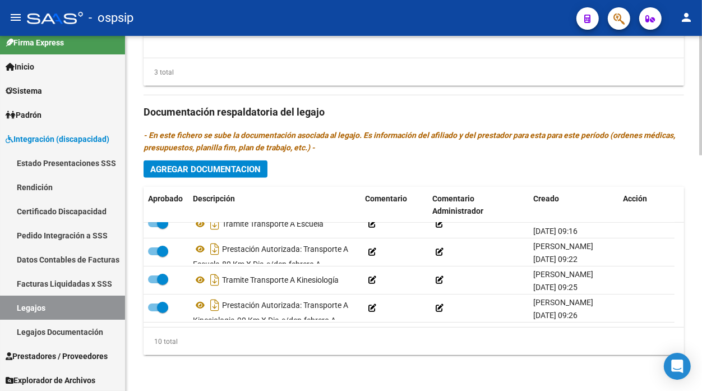
scroll to position [62, 0]
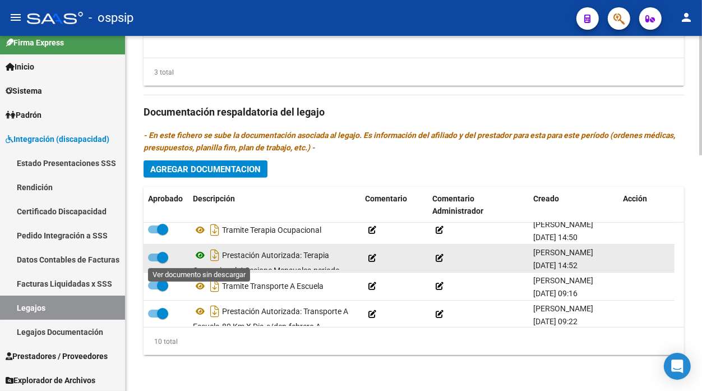
click at [200, 256] on icon at bounding box center [200, 255] width 15 height 13
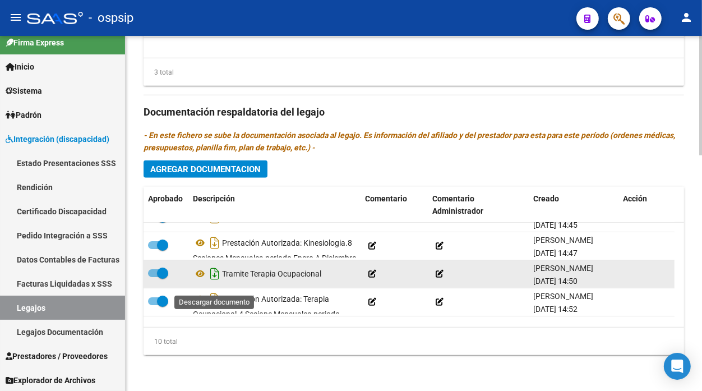
scroll to position [0, 0]
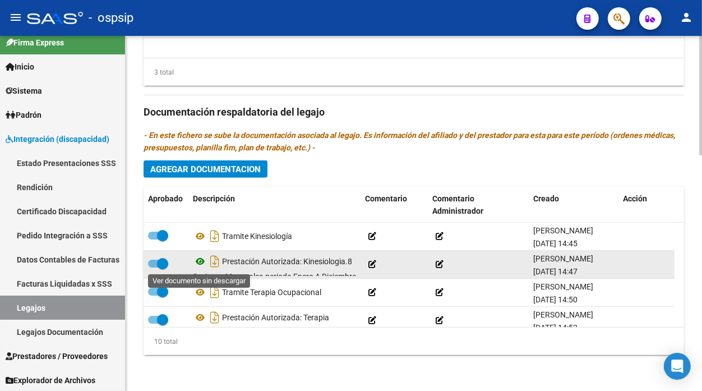
click at [199, 261] on icon at bounding box center [200, 261] width 15 height 13
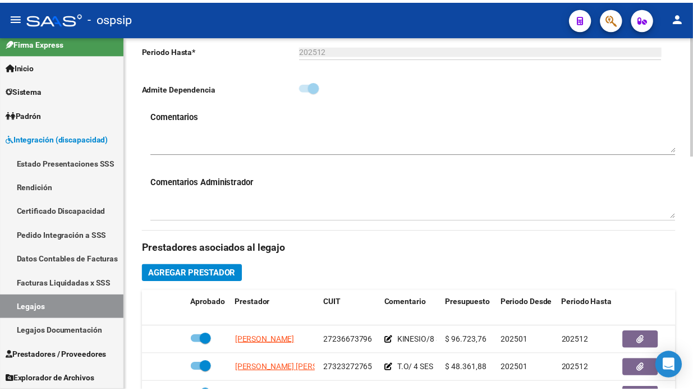
scroll to position [450, 0]
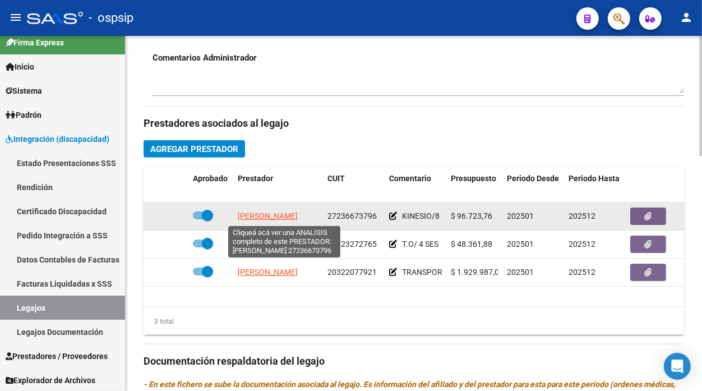
click at [277, 217] on span "[PERSON_NAME]" at bounding box center [268, 216] width 60 height 9
type textarea "27236673796"
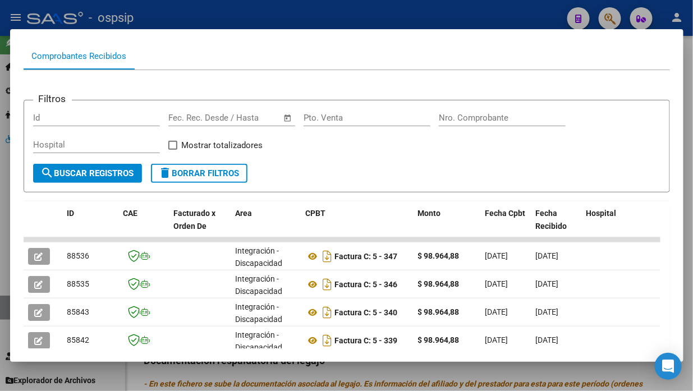
scroll to position [109, 0]
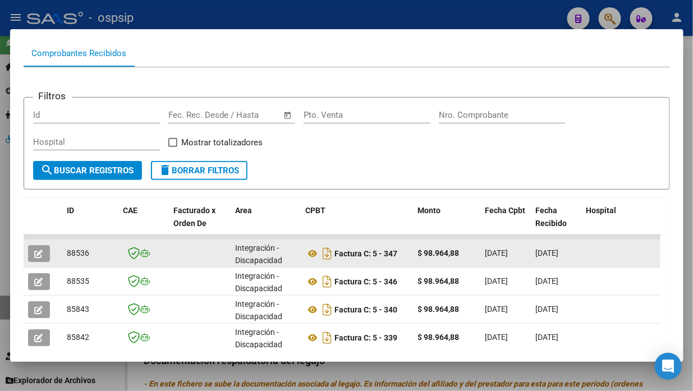
click at [42, 253] on icon "button" at bounding box center [39, 254] width 8 height 8
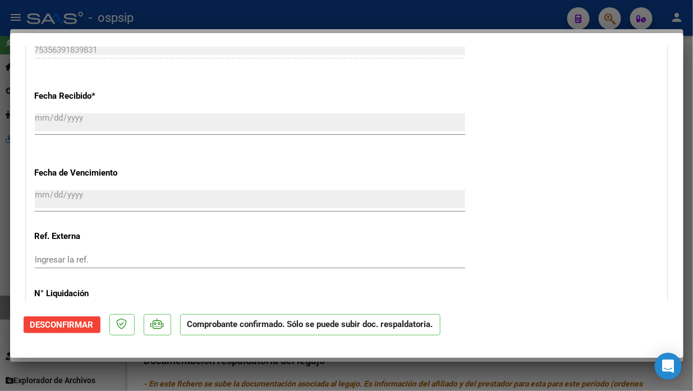
scroll to position [623, 0]
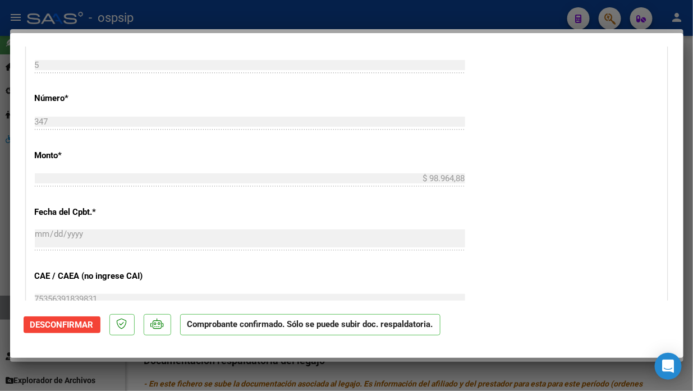
type input "$ 0,00"
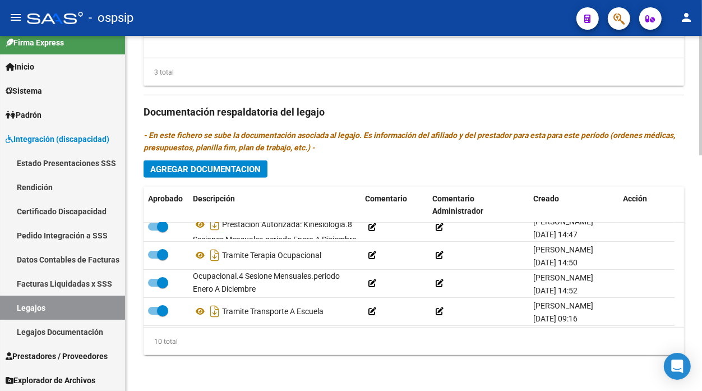
scroll to position [180, 0]
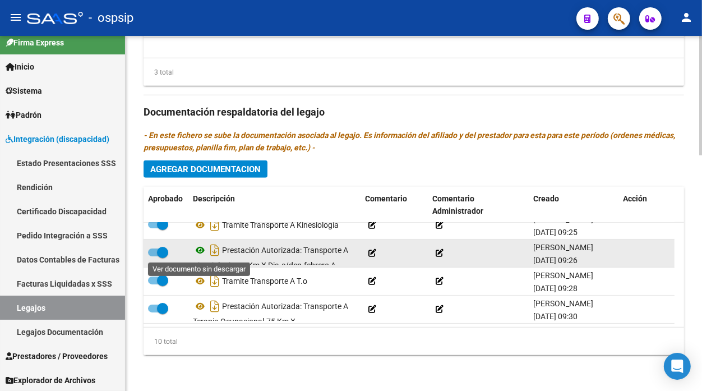
click at [204, 252] on icon at bounding box center [200, 250] width 15 height 13
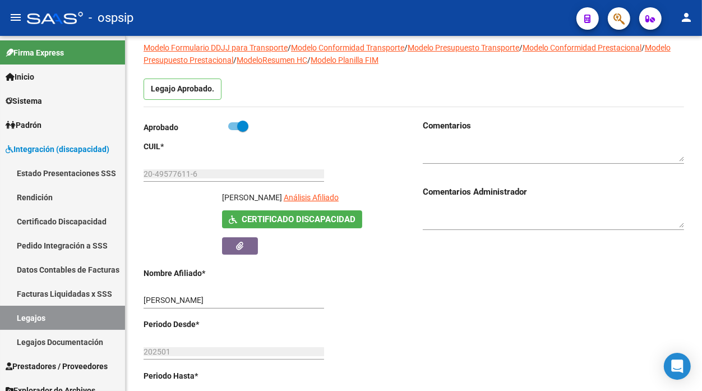
scroll to position [76, 0]
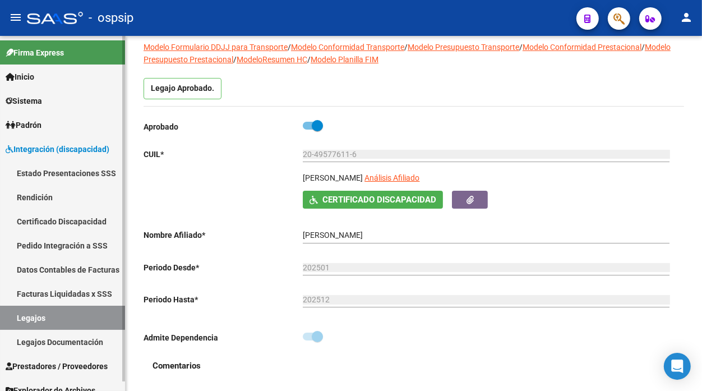
click at [54, 321] on link "Legajos" at bounding box center [62, 318] width 125 height 24
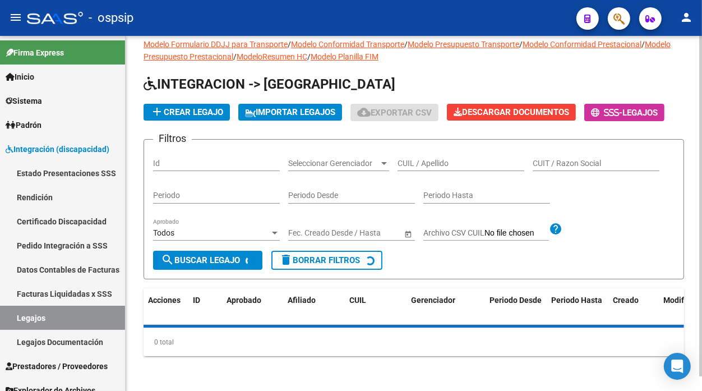
scroll to position [76, 0]
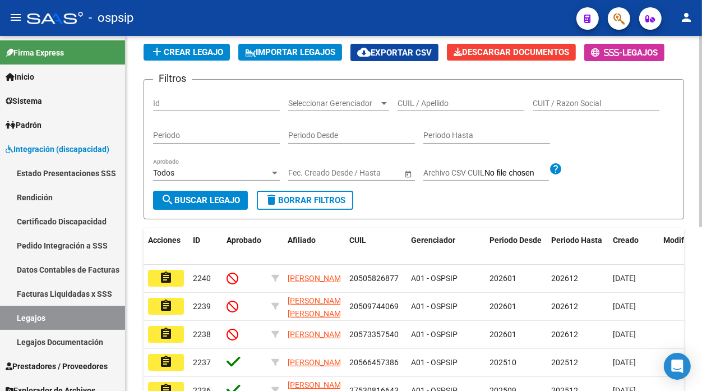
click at [405, 95] on div "CUIL / Apellido" at bounding box center [461, 100] width 127 height 22
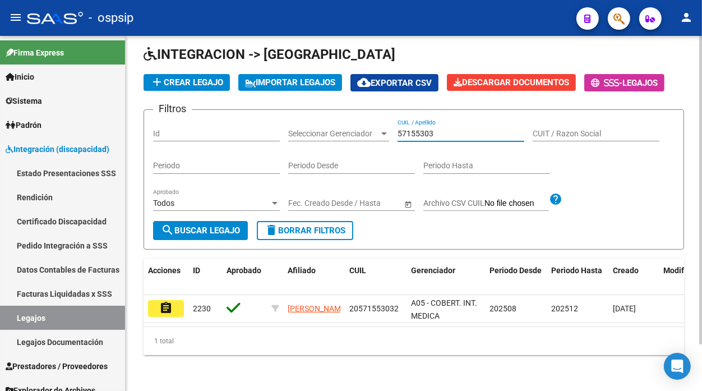
scroll to position [54, 0]
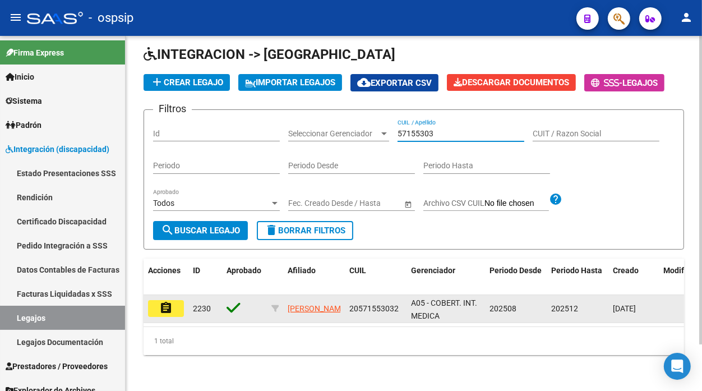
type input "57155303"
click at [174, 310] on datatable-body-cell "assignment" at bounding box center [166, 308] width 45 height 27
click at [172, 304] on mat-icon "assignment" at bounding box center [165, 307] width 13 height 13
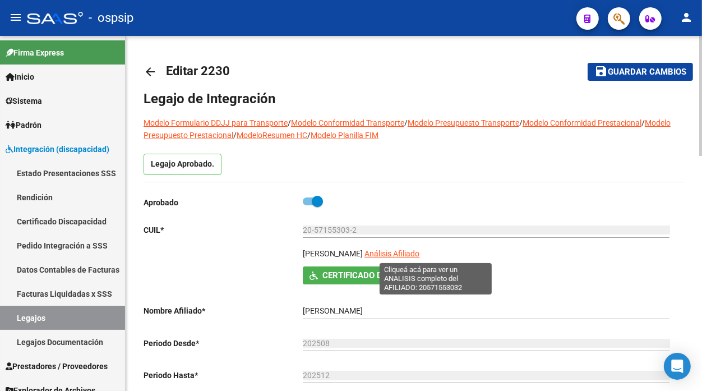
click at [420, 256] on span "Análisis Afiliado" at bounding box center [392, 253] width 55 height 9
type textarea "20571553032"
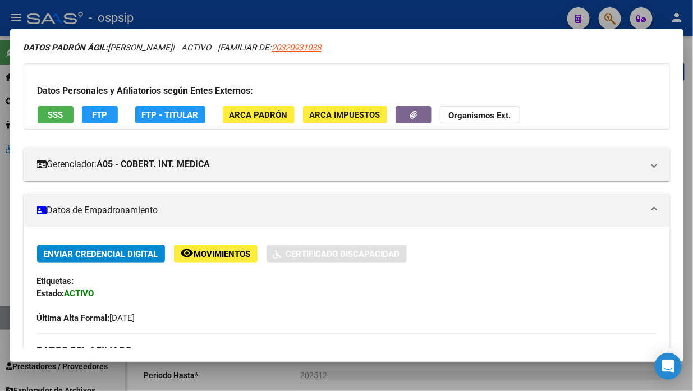
scroll to position [62, 0]
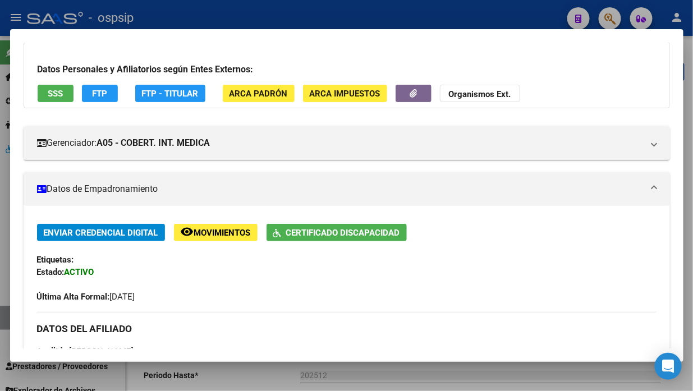
click at [62, 105] on div "Datos Personales y Afiliatorios según Entes Externos: SSS FTP FTP - Titular ARC…" at bounding box center [347, 75] width 646 height 66
click at [58, 86] on button "SSS" at bounding box center [56, 93] width 36 height 17
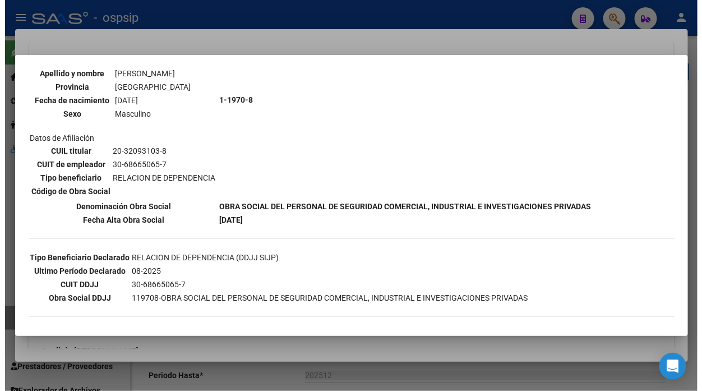
scroll to position [125, 0]
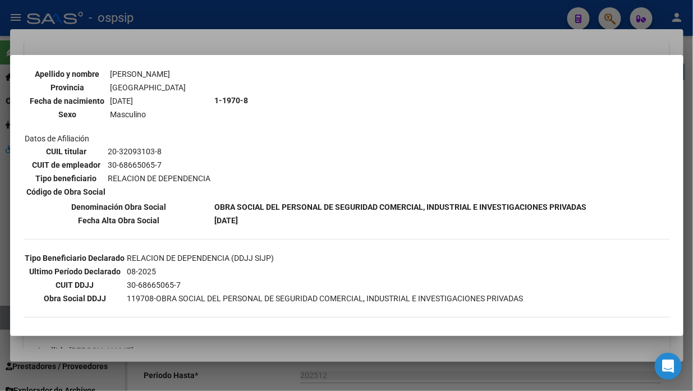
click at [2, 322] on div at bounding box center [346, 195] width 693 height 391
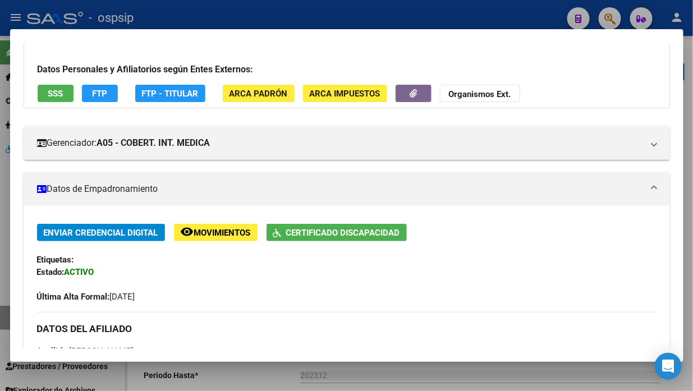
click at [2, 322] on div at bounding box center [346, 195] width 693 height 391
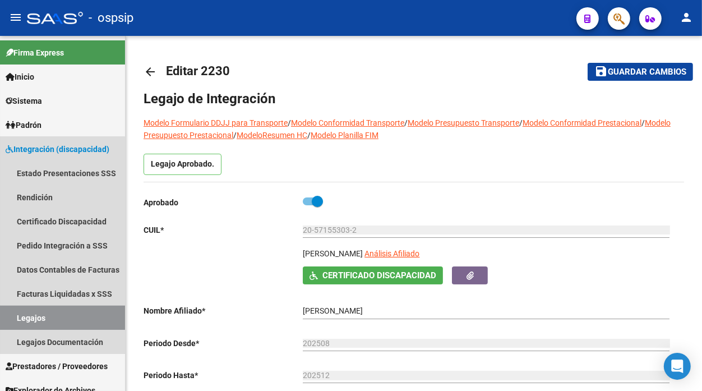
click at [2, 322] on link "Legajos" at bounding box center [62, 318] width 125 height 24
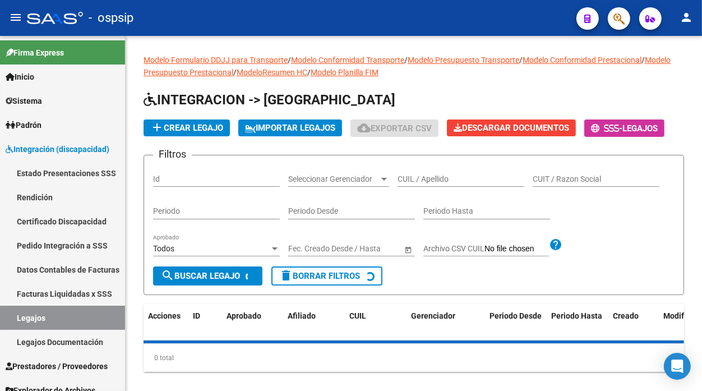
click at [2, 322] on link "Legajos" at bounding box center [62, 318] width 125 height 24
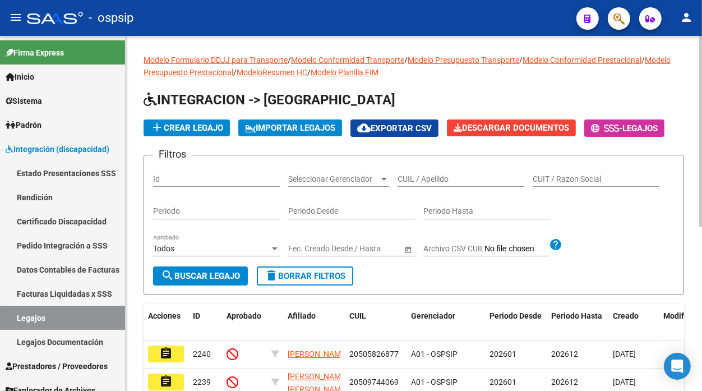
click at [452, 181] on input "CUIL / Apellido" at bounding box center [461, 180] width 127 height 10
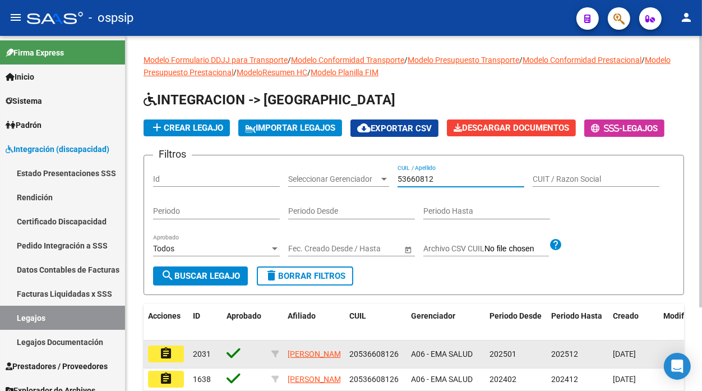
type input "53660812"
click at [172, 357] on mat-icon "assignment" at bounding box center [165, 353] width 13 height 13
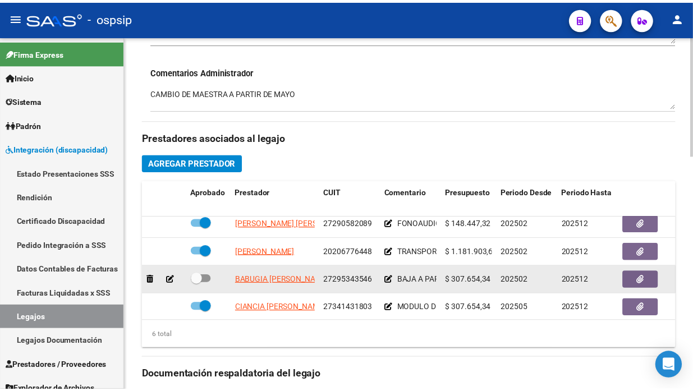
scroll to position [77, 0]
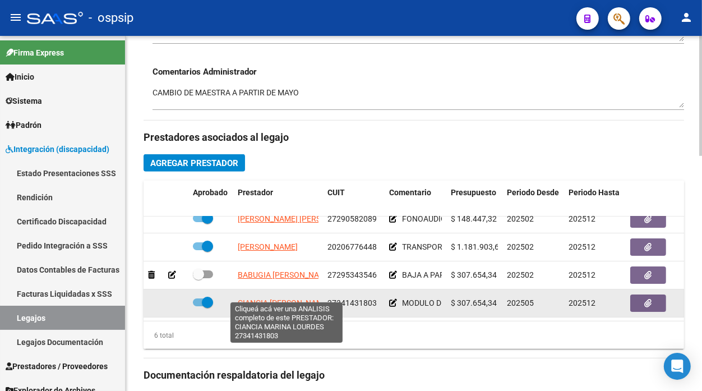
click at [259, 299] on span "CIANCIA [PERSON_NAME]" at bounding box center [284, 303] width 92 height 9
type textarea "27341431803"
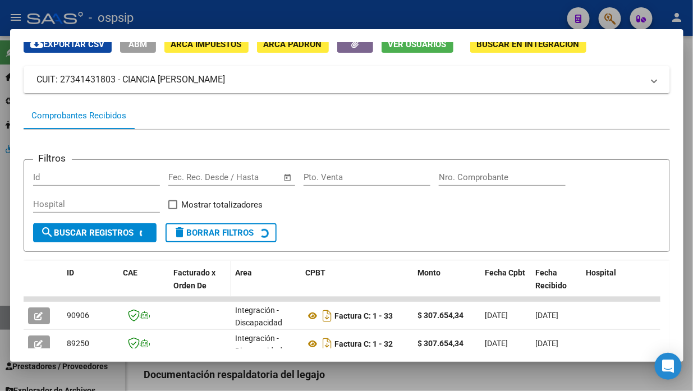
scroll to position [172, 0]
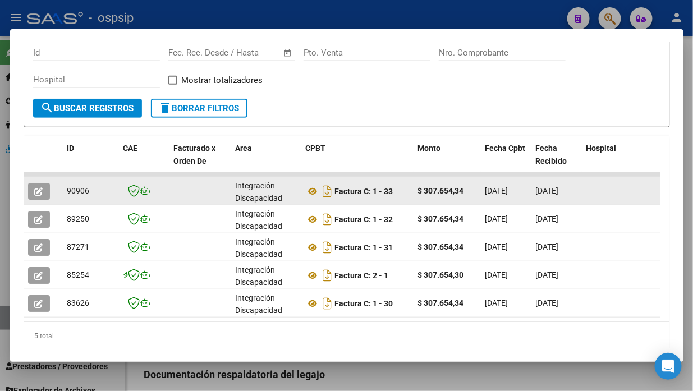
click at [41, 186] on span "button" at bounding box center [39, 191] width 8 height 10
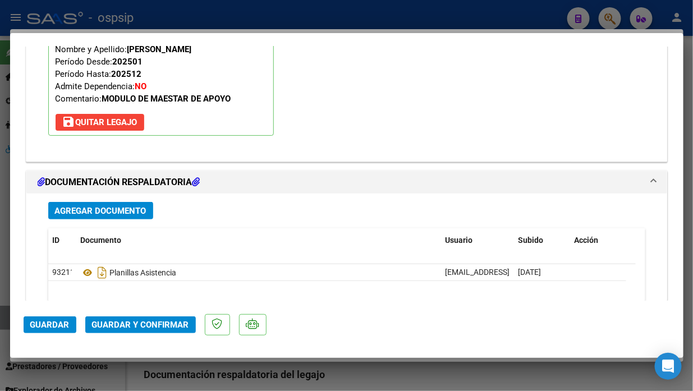
scroll to position [1371, 0]
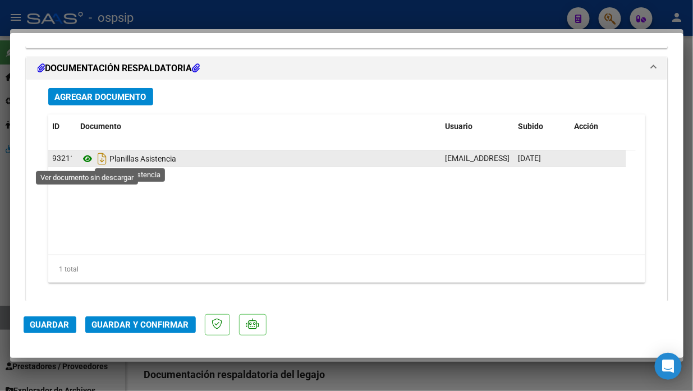
click at [82, 158] on icon at bounding box center [88, 158] width 15 height 13
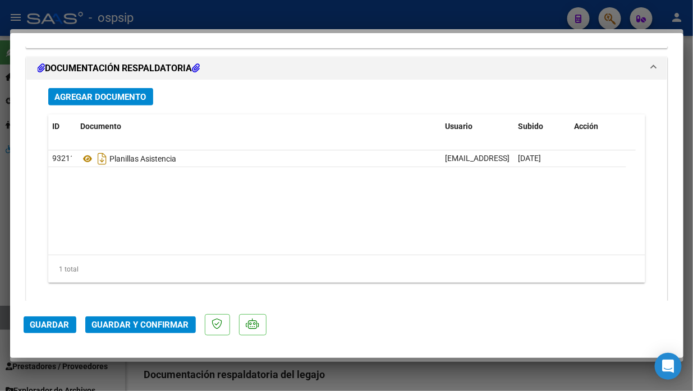
click at [148, 326] on span "Guardar y Confirmar" at bounding box center [140, 325] width 97 height 10
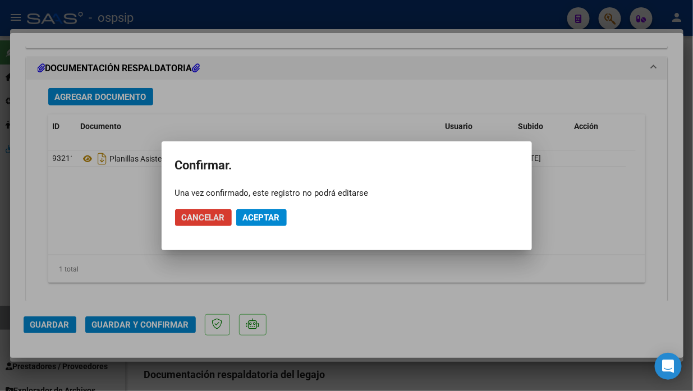
click at [256, 222] on span "Aceptar" at bounding box center [261, 218] width 37 height 10
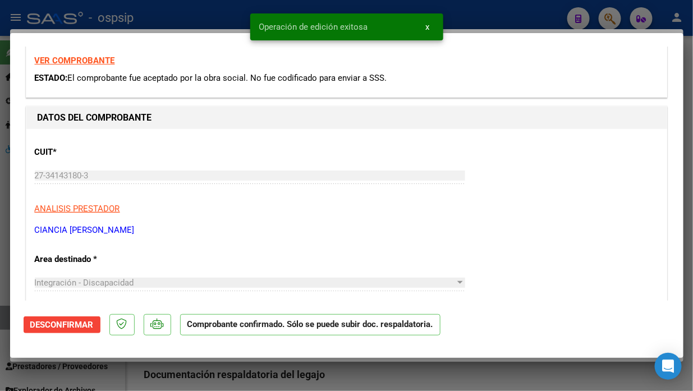
scroll to position [0, 0]
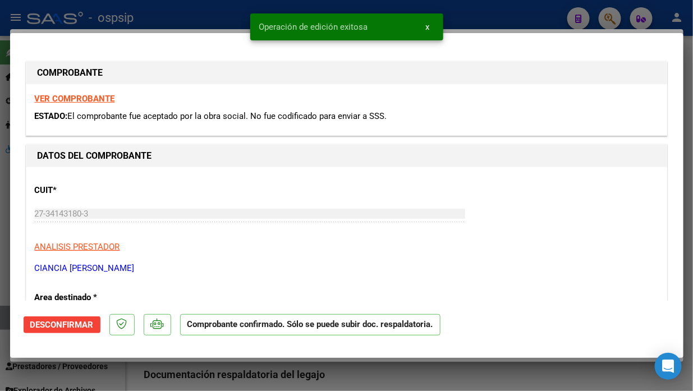
type input "$ 0,00"
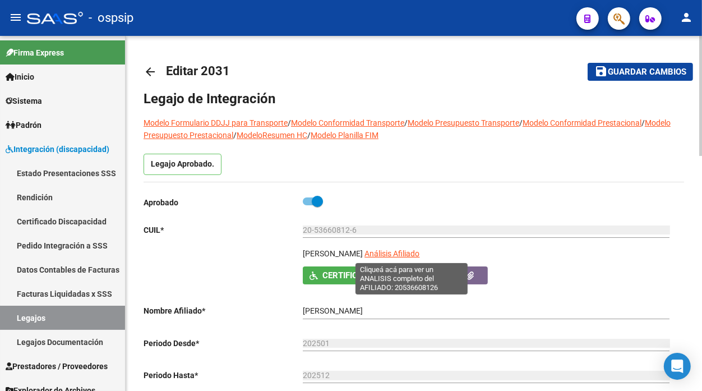
click at [410, 256] on span "Análisis Afiliado" at bounding box center [392, 253] width 55 height 9
type textarea "20536608126"
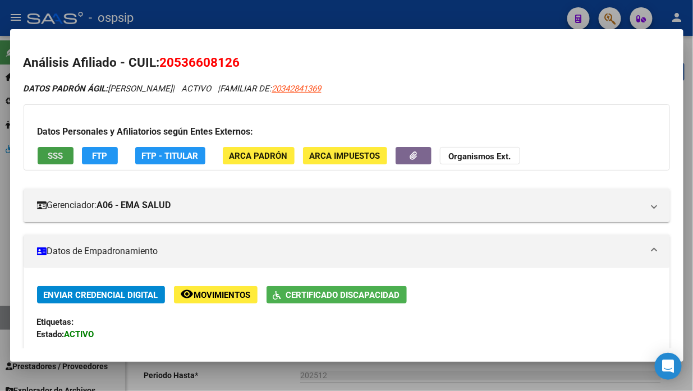
click at [58, 155] on span "SSS" at bounding box center [55, 156] width 15 height 10
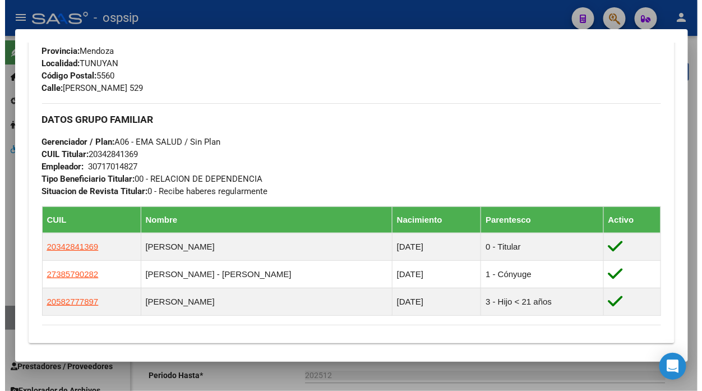
scroll to position [667, 0]
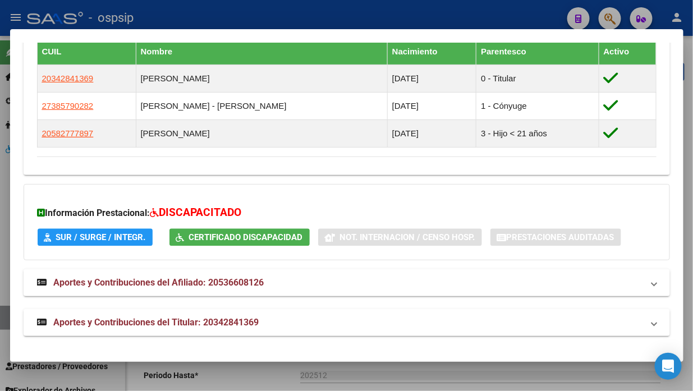
click at [10, 320] on mat-dialog-content "Análisis Afiliado - CUIL: 20536608126 DATOS PADRÓN ÁGIL: [PERSON_NAME] | ACTIVO…" at bounding box center [346, 195] width 673 height 305
click at [3, 320] on div at bounding box center [346, 195] width 693 height 391
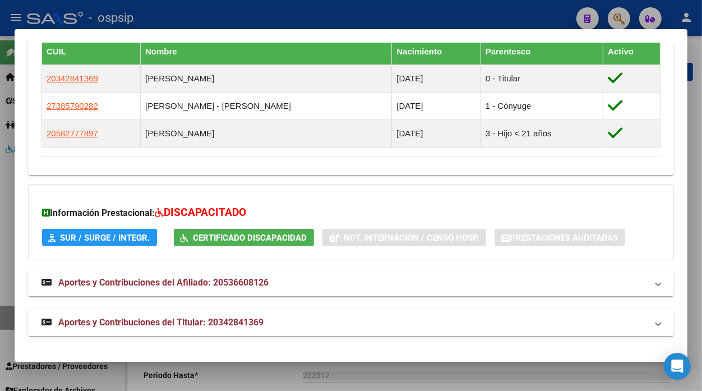
click at [3, 320] on link "Legajos" at bounding box center [62, 318] width 125 height 24
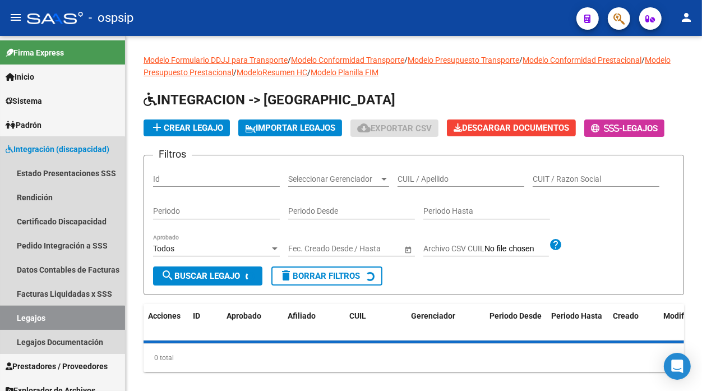
click at [3, 320] on link "Legajos" at bounding box center [62, 318] width 125 height 24
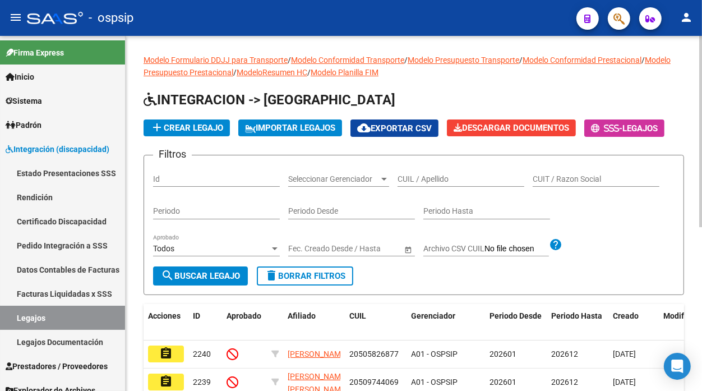
click at [414, 180] on input "CUIL / Apellido" at bounding box center [461, 180] width 127 height 10
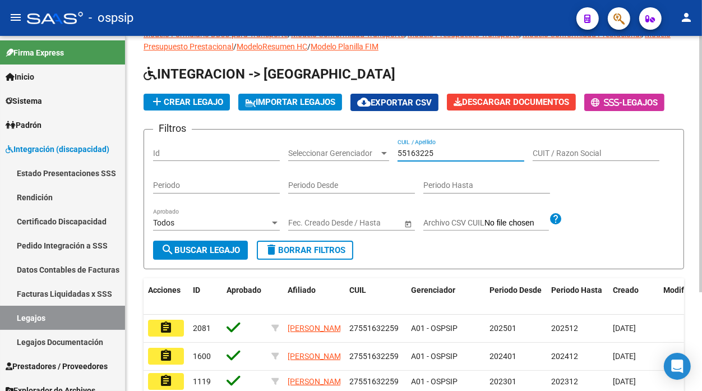
scroll to position [62, 0]
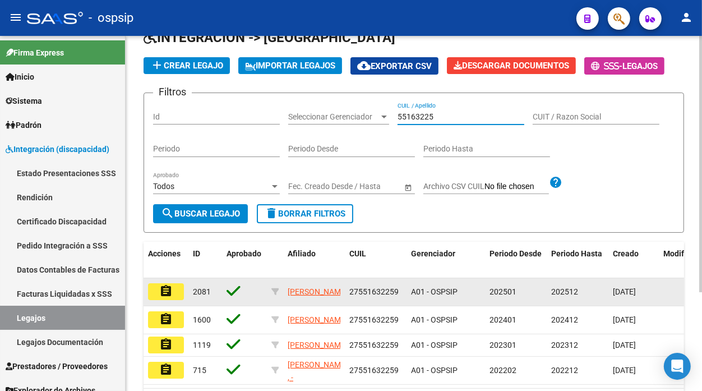
type input "55163225"
click at [167, 292] on mat-icon "assignment" at bounding box center [165, 290] width 13 height 13
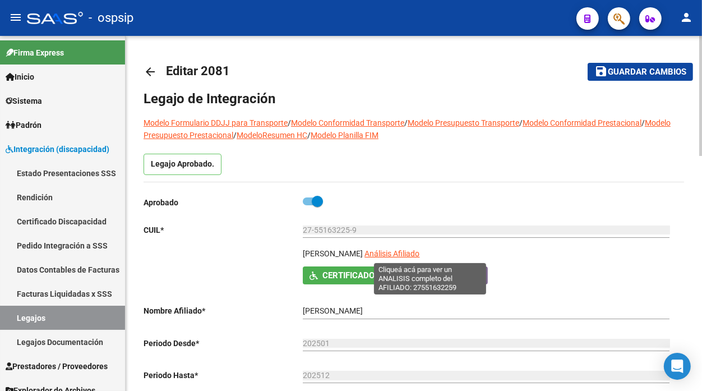
click at [413, 254] on span "Análisis Afiliado" at bounding box center [392, 253] width 55 height 9
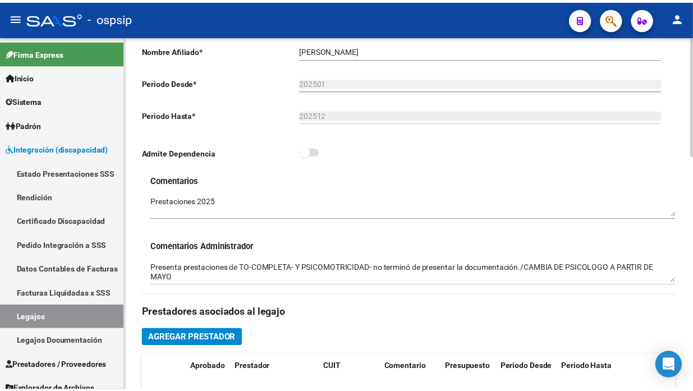
scroll to position [374, 0]
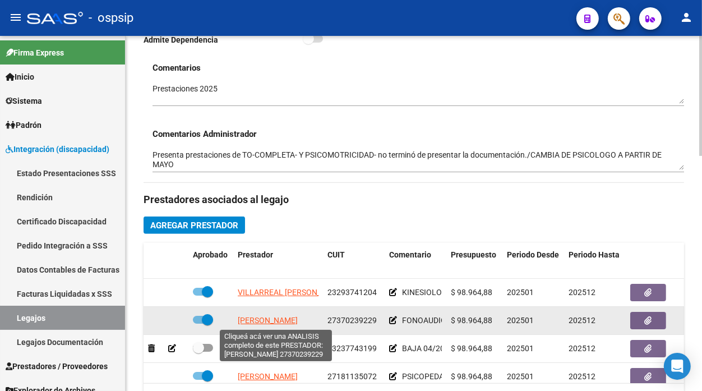
click at [265, 325] on span "[PERSON_NAME]" at bounding box center [268, 320] width 60 height 9
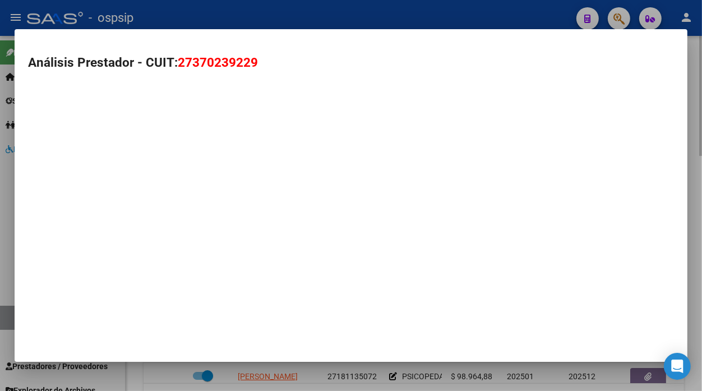
type textarea "27370239229"
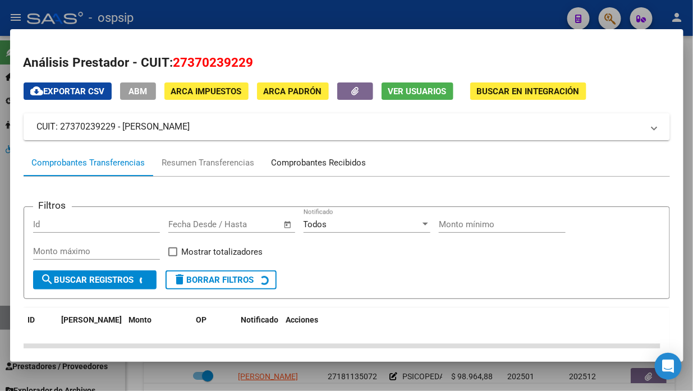
click at [296, 154] on div "Comprobantes Recibidos" at bounding box center [319, 162] width 112 height 27
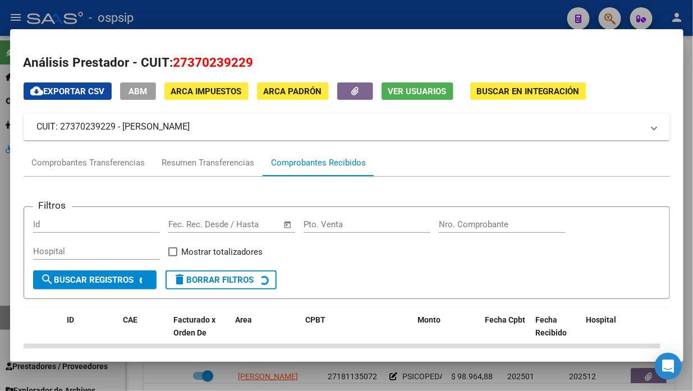
scroll to position [187, 0]
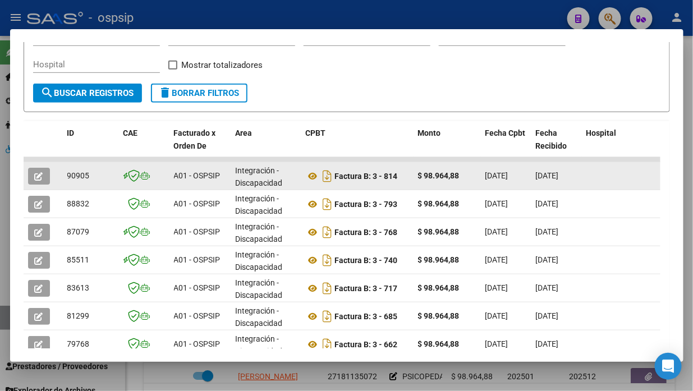
click at [39, 177] on icon "button" at bounding box center [39, 176] width 8 height 8
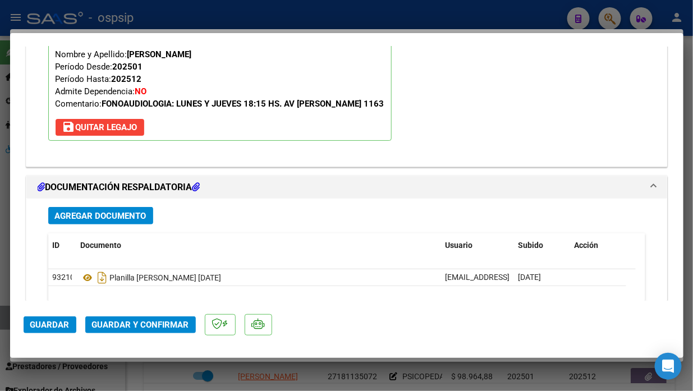
scroll to position [1371, 0]
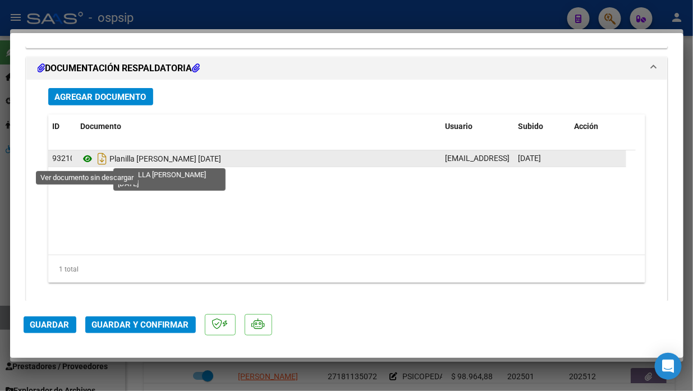
click at [81, 162] on icon at bounding box center [88, 158] width 15 height 13
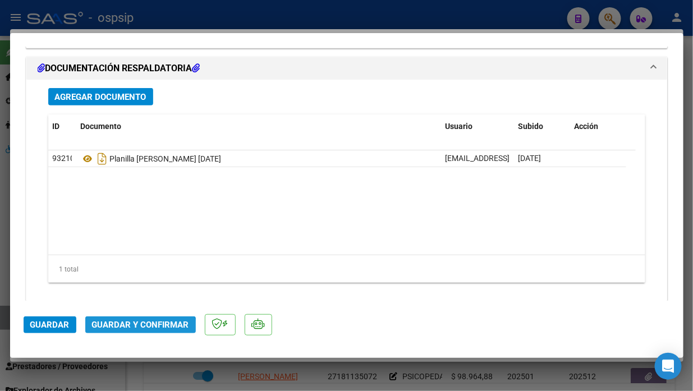
click at [139, 333] on button "Guardar y Confirmar" at bounding box center [140, 324] width 111 height 17
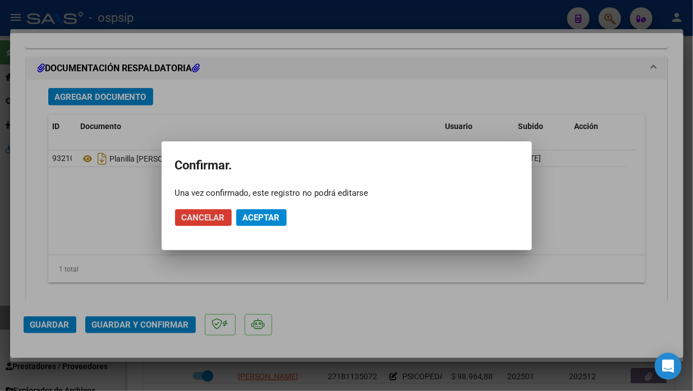
click at [252, 217] on span "Aceptar" at bounding box center [261, 218] width 37 height 10
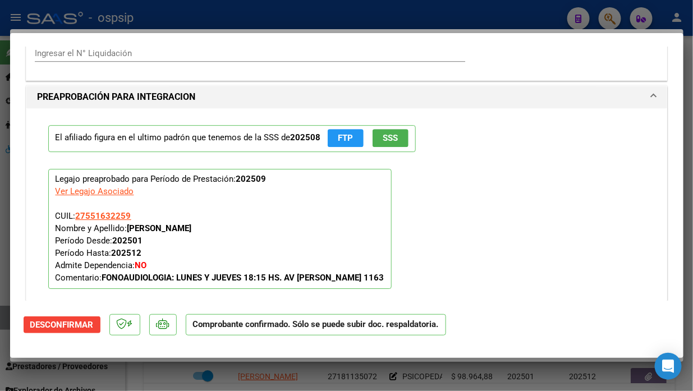
scroll to position [951, 0]
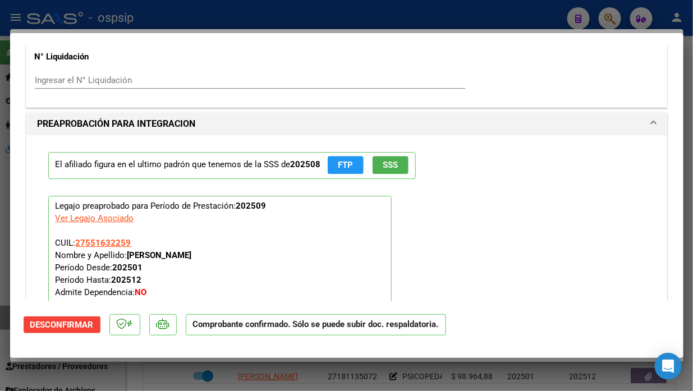
click at [4, 320] on div at bounding box center [346, 195] width 693 height 391
type input "$ 0,00"
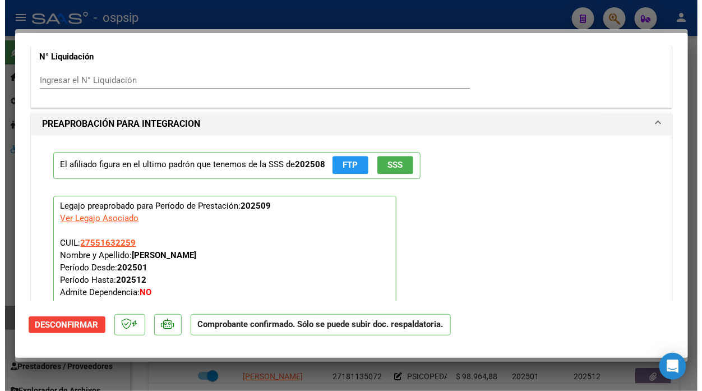
scroll to position [0, 0]
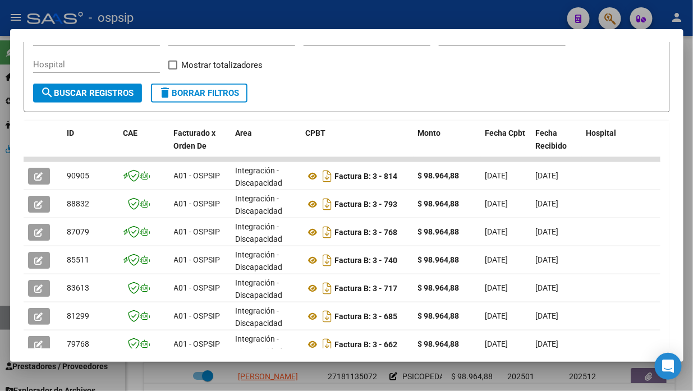
click at [4, 320] on div at bounding box center [346, 195] width 693 height 391
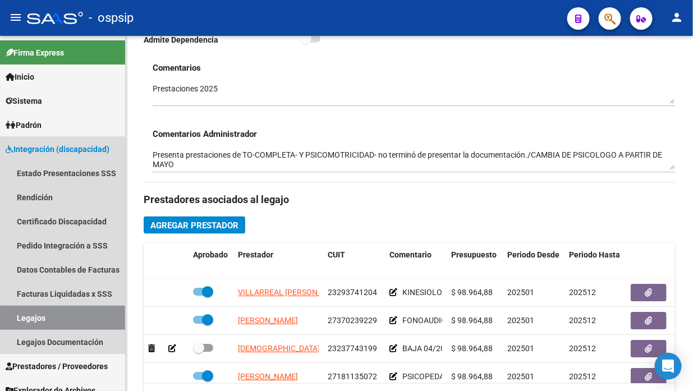
click at [4, 320] on link "Legajos" at bounding box center [62, 318] width 125 height 24
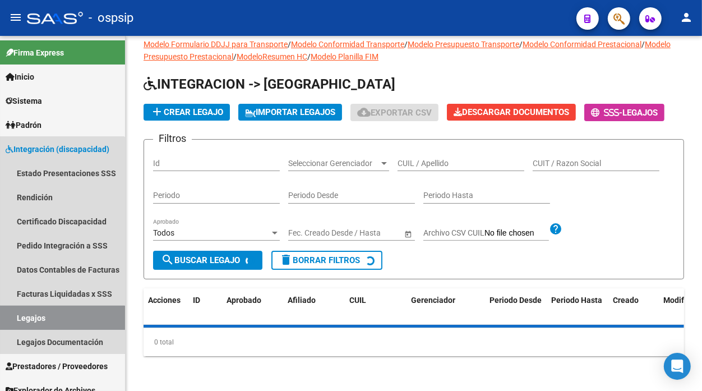
click at [4, 320] on link "Legajos" at bounding box center [62, 318] width 125 height 24
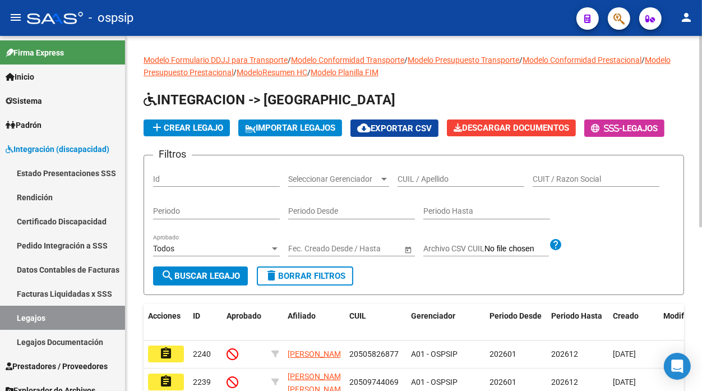
click at [408, 173] on div "CUIL / Apellido" at bounding box center [461, 175] width 127 height 22
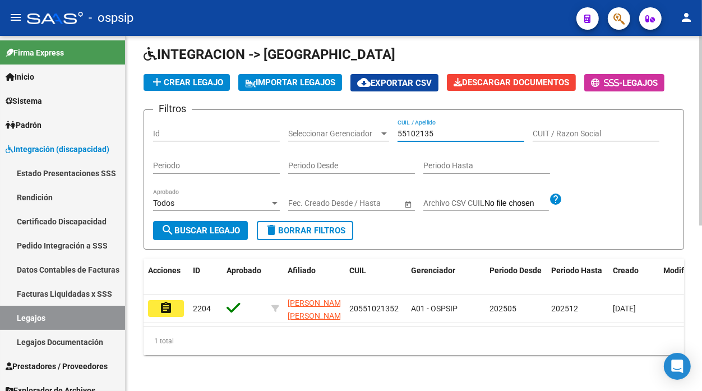
scroll to position [54, 0]
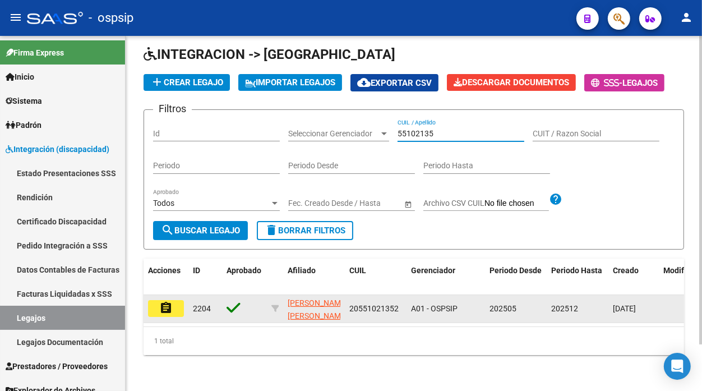
type input "55102135"
click at [163, 306] on button "assignment" at bounding box center [166, 308] width 36 height 17
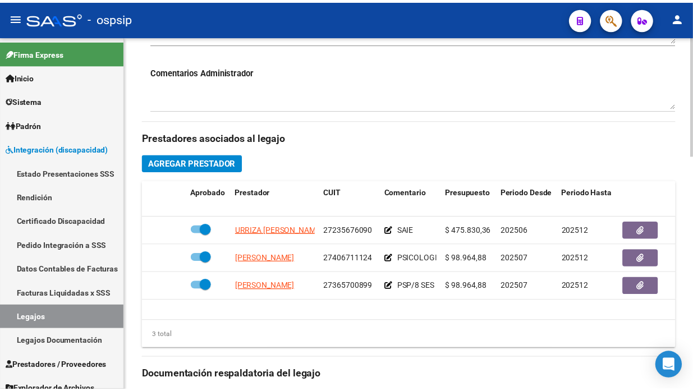
scroll to position [498, 0]
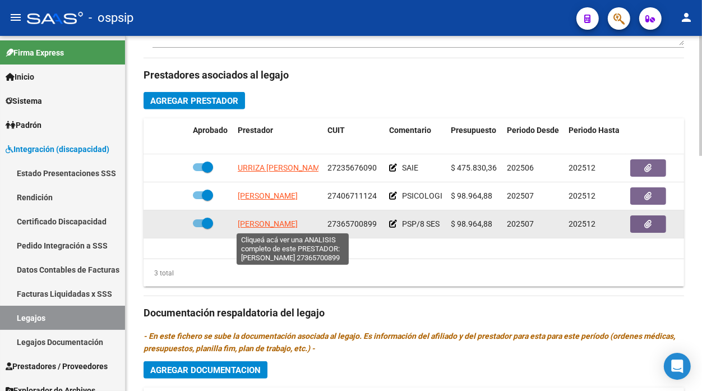
click at [279, 224] on span "[PERSON_NAME]" at bounding box center [268, 223] width 60 height 9
type textarea "27365700899"
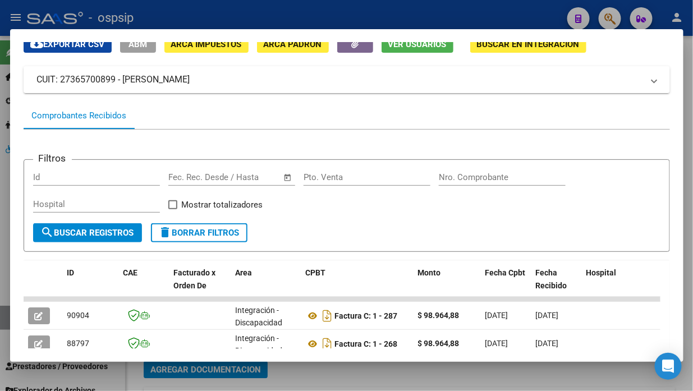
scroll to position [146, 0]
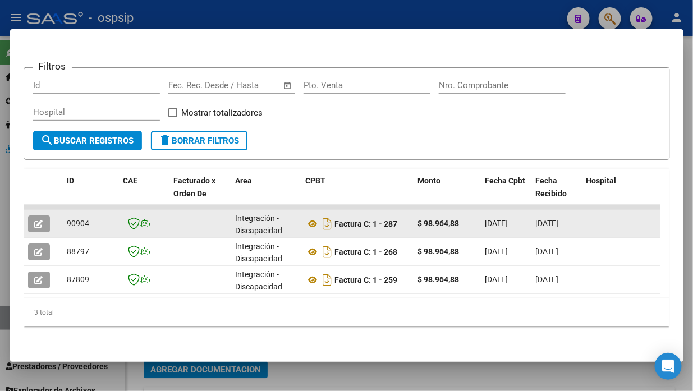
click at [41, 220] on icon "button" at bounding box center [39, 224] width 8 height 8
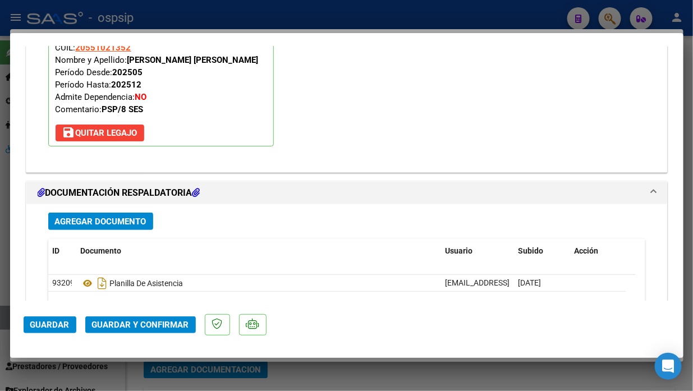
scroll to position [1389, 0]
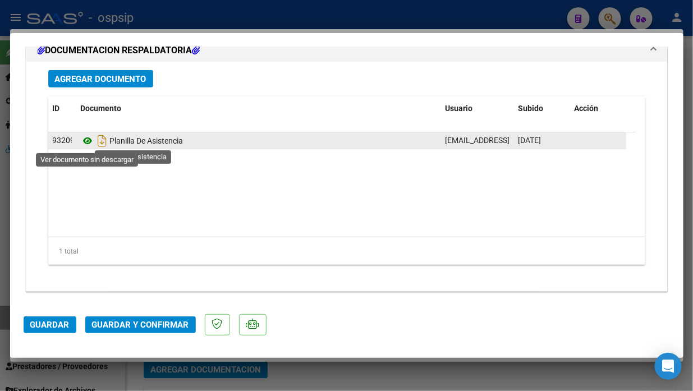
click at [88, 139] on icon at bounding box center [88, 140] width 15 height 13
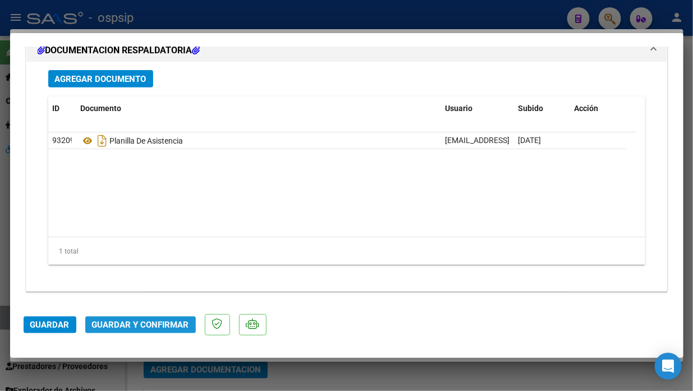
click at [142, 320] on span "Guardar y Confirmar" at bounding box center [140, 325] width 97 height 10
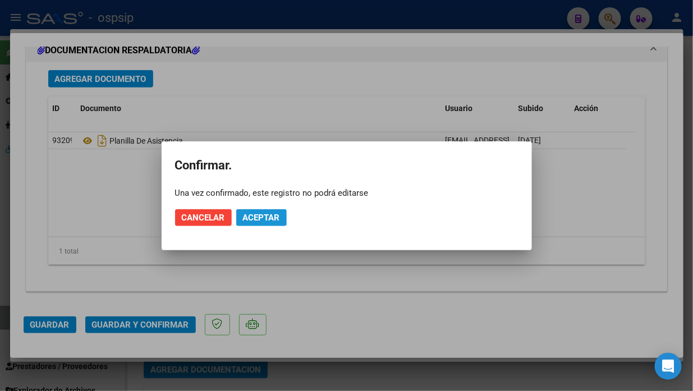
click at [249, 215] on span "Aceptar" at bounding box center [261, 218] width 37 height 10
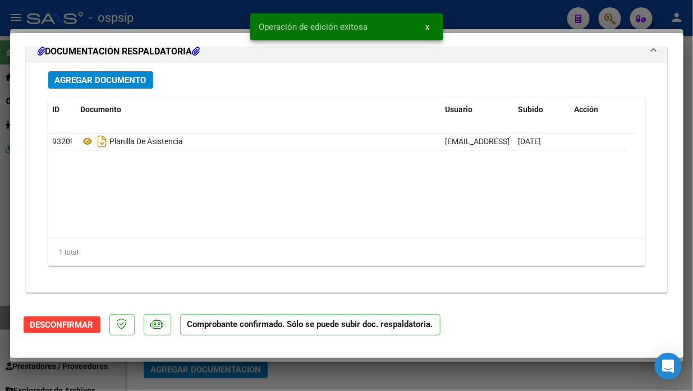
click at [6, 322] on div at bounding box center [346, 195] width 693 height 391
type input "$ 0,00"
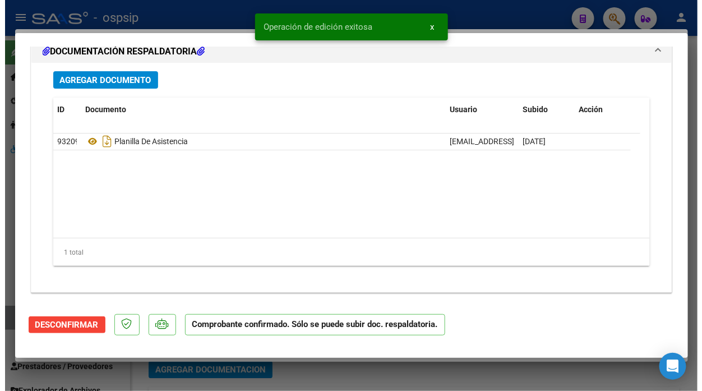
scroll to position [0, 0]
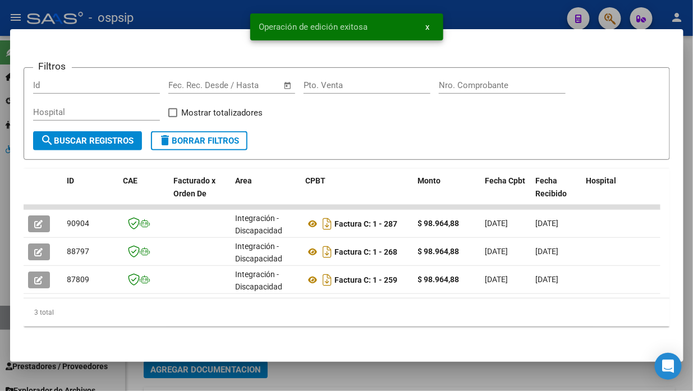
click at [6, 322] on div at bounding box center [346, 195] width 693 height 391
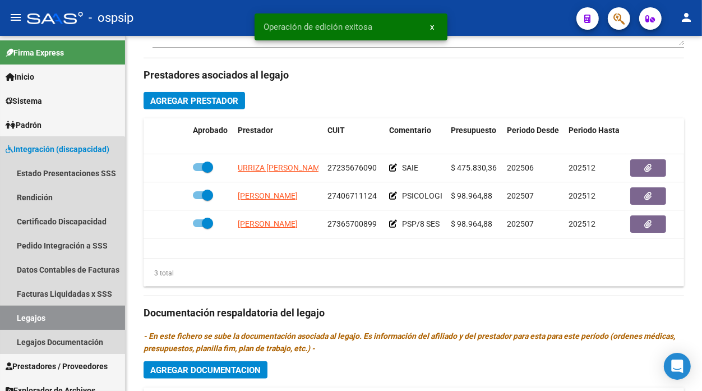
click at [6, 322] on link "Legajos" at bounding box center [62, 318] width 125 height 24
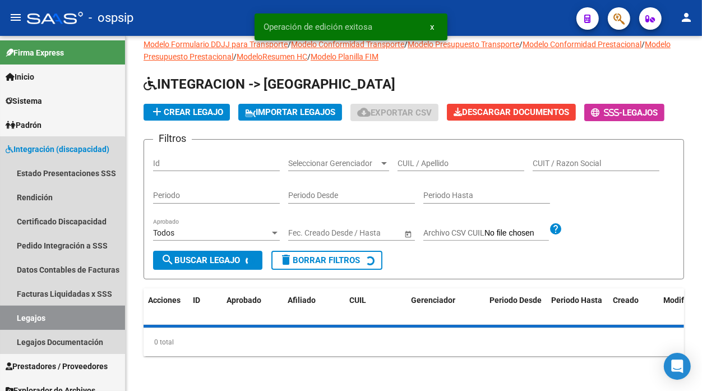
click at [6, 322] on link "Legajos" at bounding box center [62, 318] width 125 height 24
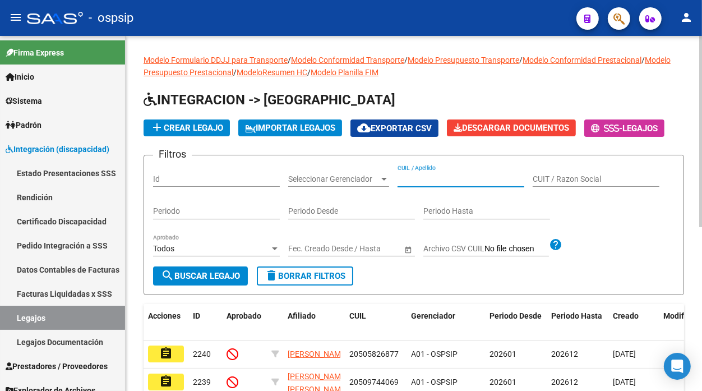
click at [421, 180] on input "CUIL / Apellido" at bounding box center [461, 180] width 127 height 10
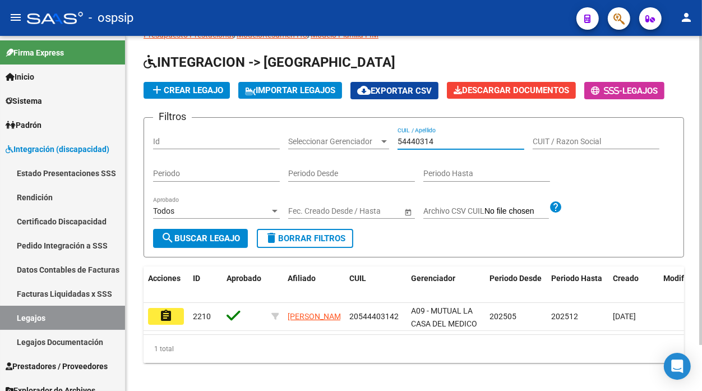
scroll to position [53, 0]
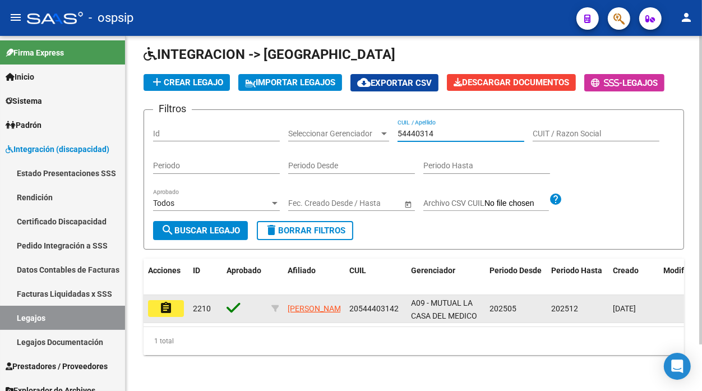
type input "54440314"
click at [173, 301] on button "assignment" at bounding box center [166, 308] width 36 height 17
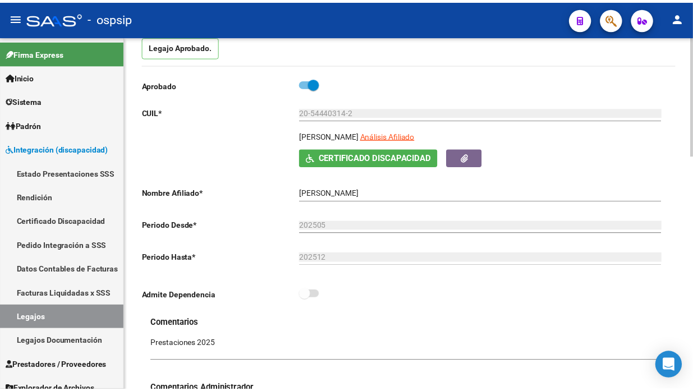
scroll to position [125, 0]
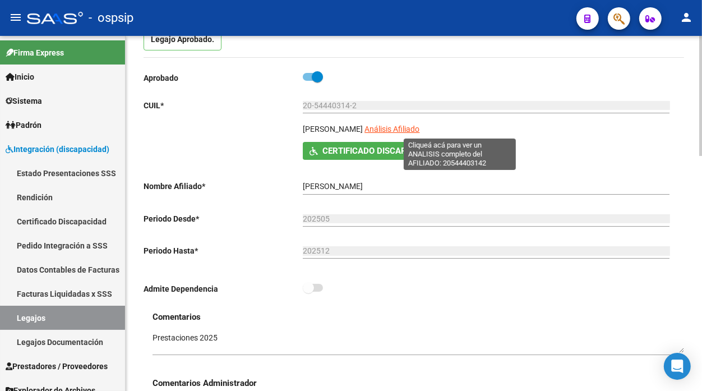
click at [420, 131] on span "Análisis Afiliado" at bounding box center [392, 129] width 55 height 9
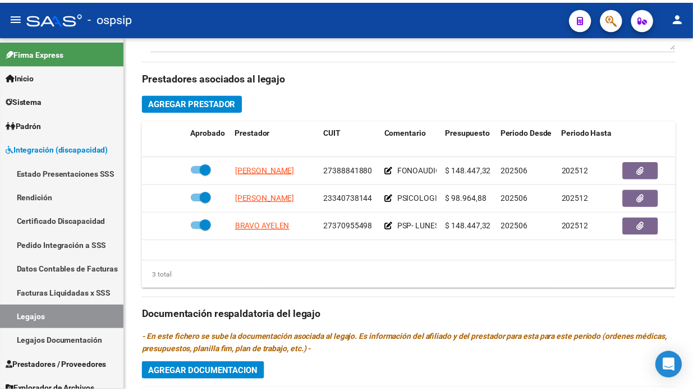
scroll to position [498, 0]
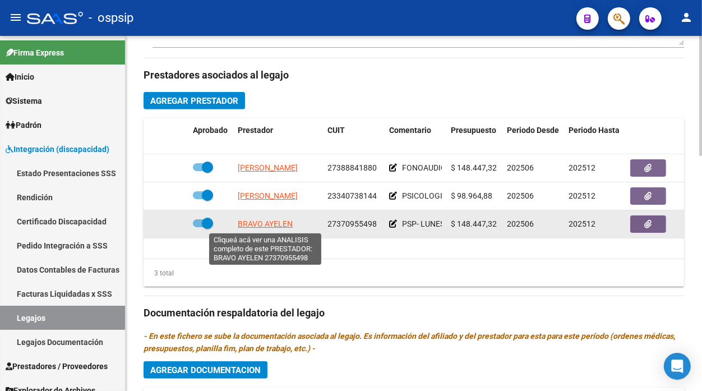
click at [277, 223] on span "BRAVO AYELEN" at bounding box center [265, 223] width 55 height 9
type textarea "27370955498"
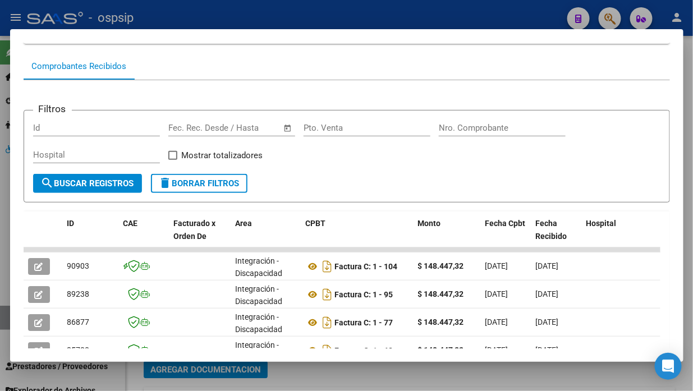
scroll to position [172, 0]
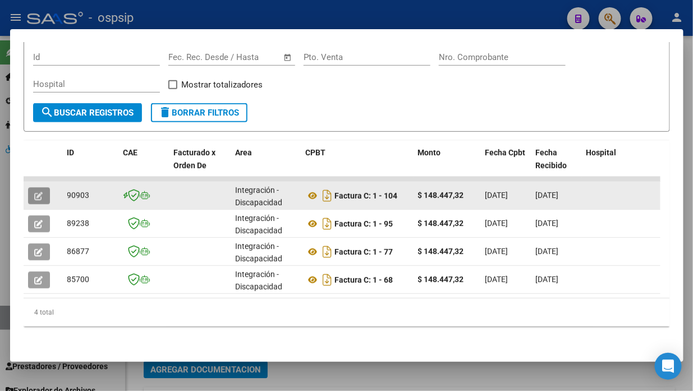
click at [39, 192] on icon "button" at bounding box center [39, 196] width 8 height 8
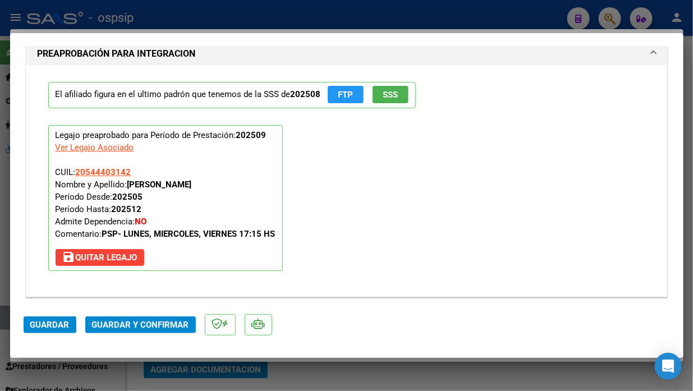
scroll to position [1371, 0]
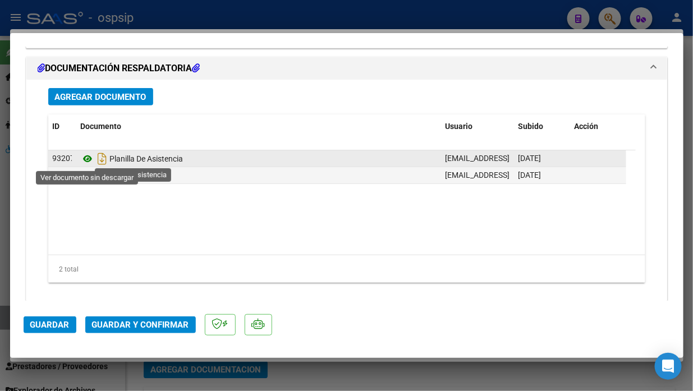
click at [87, 160] on icon at bounding box center [88, 158] width 15 height 13
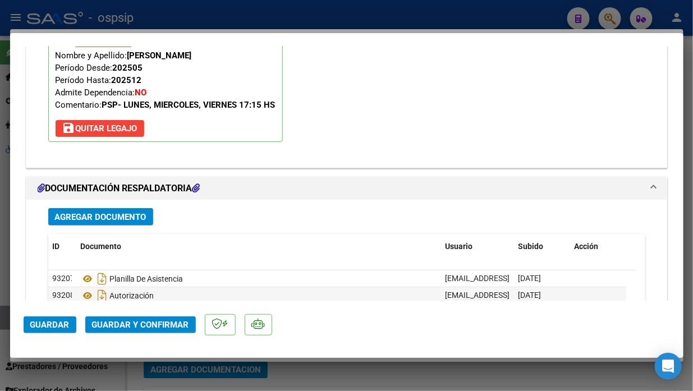
scroll to position [1247, 0]
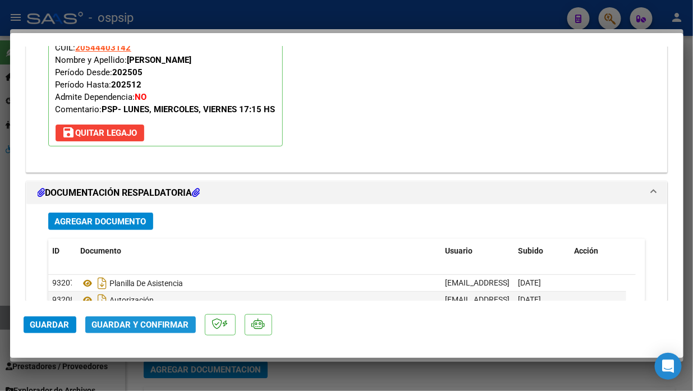
click at [144, 322] on span "Guardar y Confirmar" at bounding box center [140, 325] width 97 height 10
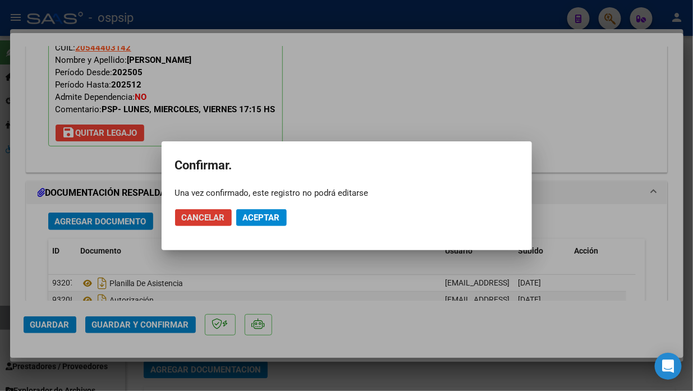
click at [255, 219] on span "Aceptar" at bounding box center [261, 218] width 37 height 10
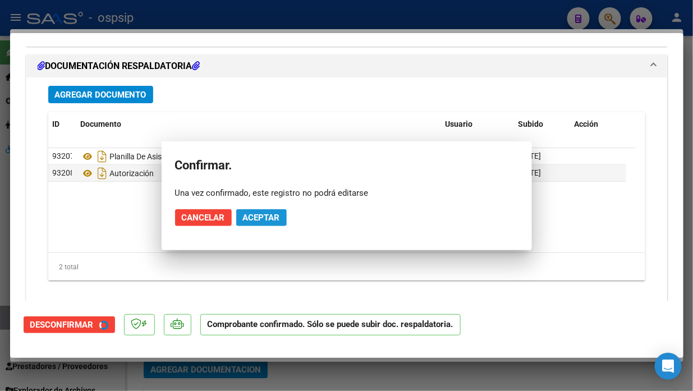
scroll to position [1145, 0]
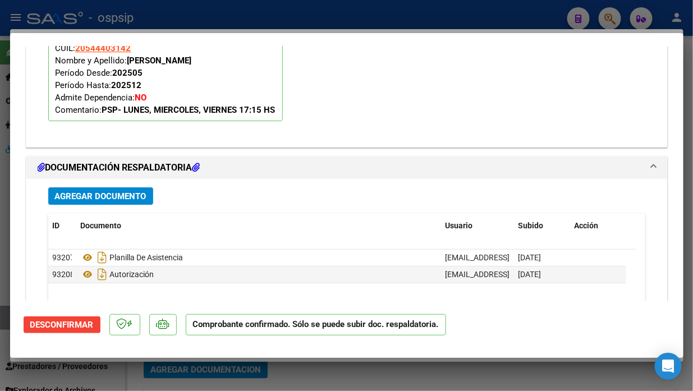
click at [3, 322] on div at bounding box center [346, 195] width 693 height 391
type input "$ 0,00"
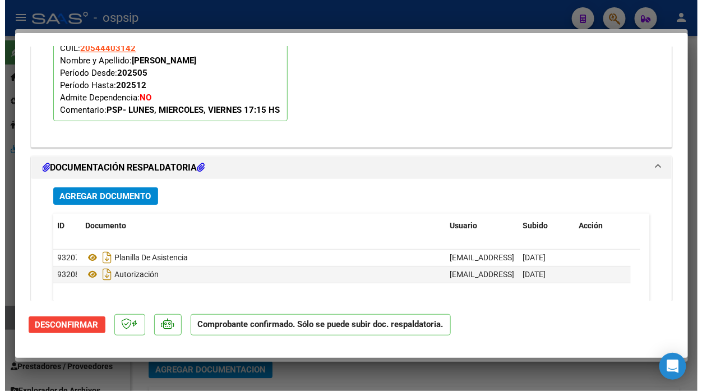
scroll to position [0, 0]
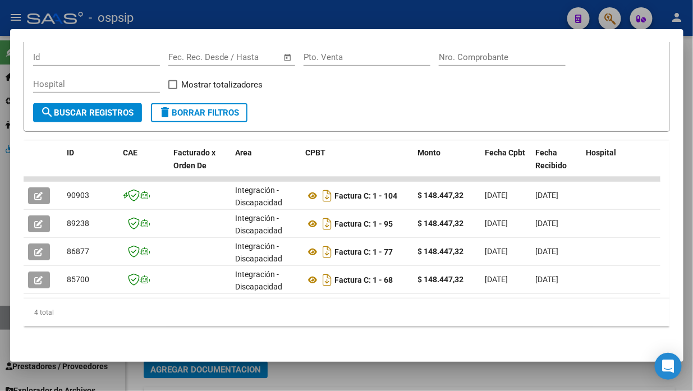
click at [3, 322] on div at bounding box center [346, 195] width 693 height 391
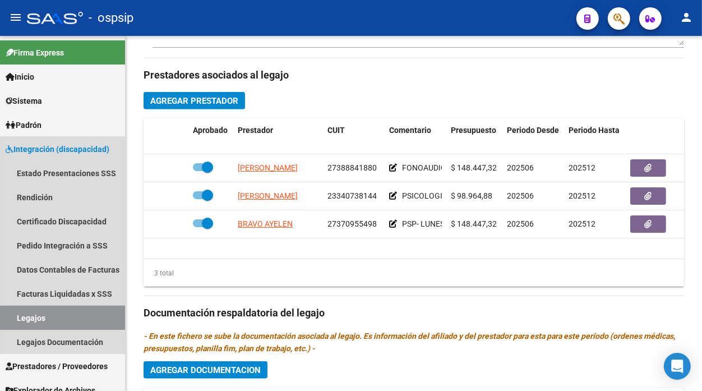
click at [3, 322] on link "Legajos" at bounding box center [62, 318] width 125 height 24
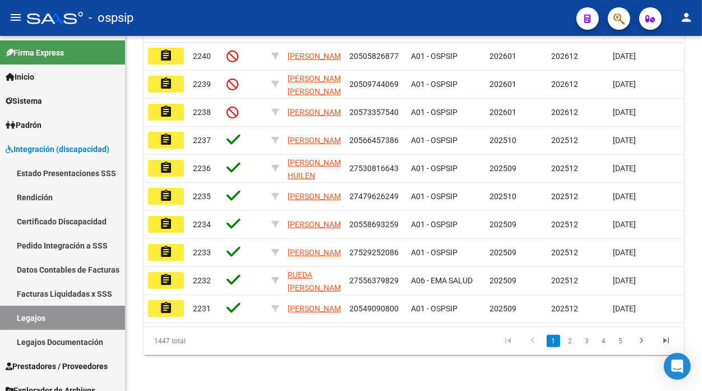
click at [3, 322] on link "Legajos" at bounding box center [62, 318] width 125 height 24
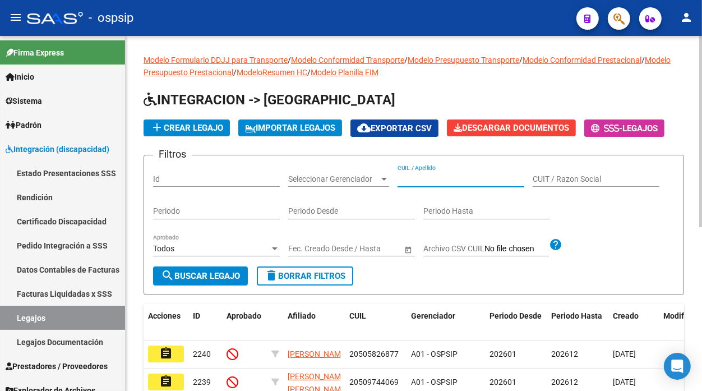
click at [417, 175] on input "CUIL / Apellido" at bounding box center [461, 180] width 127 height 10
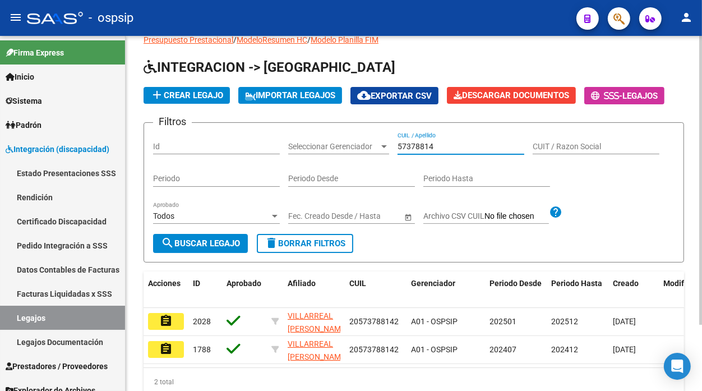
scroll to position [62, 0]
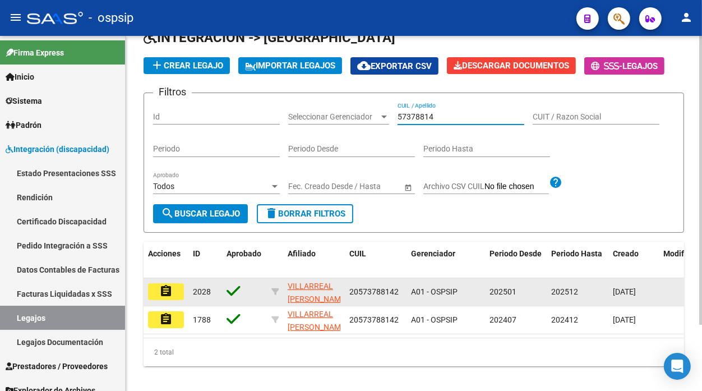
type input "57378814"
click at [172, 292] on mat-icon "assignment" at bounding box center [165, 290] width 13 height 13
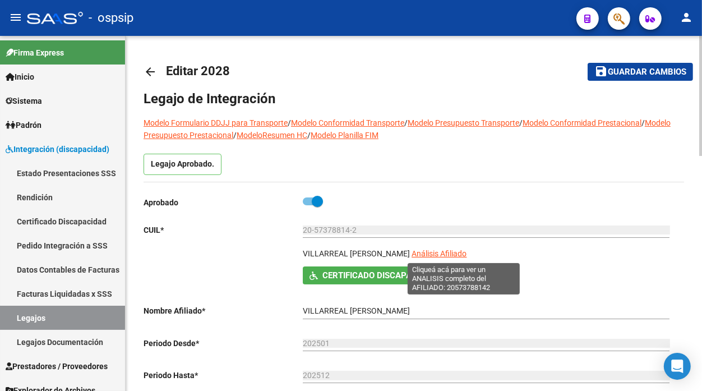
click at [445, 252] on span "Análisis Afiliado" at bounding box center [439, 253] width 55 height 9
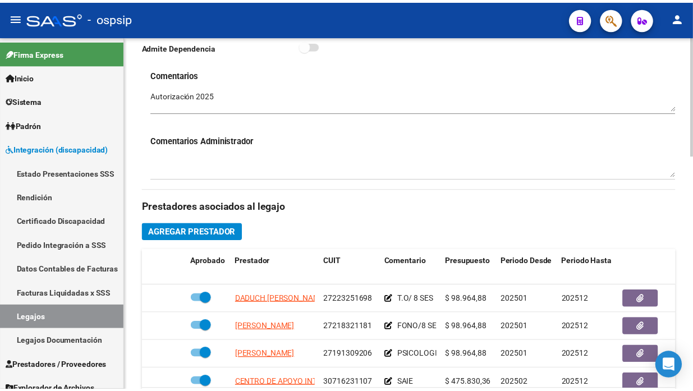
scroll to position [498, 0]
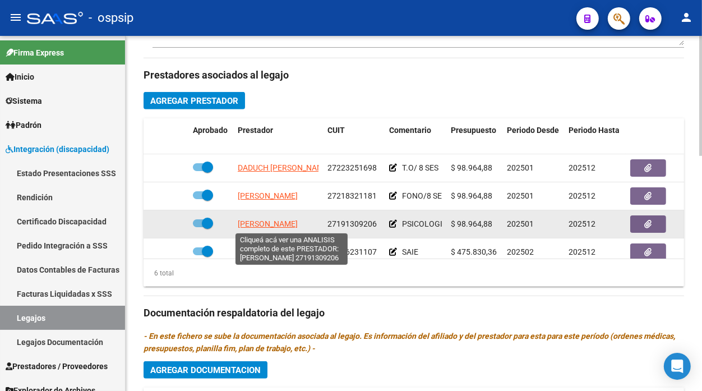
click at [277, 223] on span "[PERSON_NAME]" at bounding box center [268, 223] width 60 height 9
type textarea "27191309206"
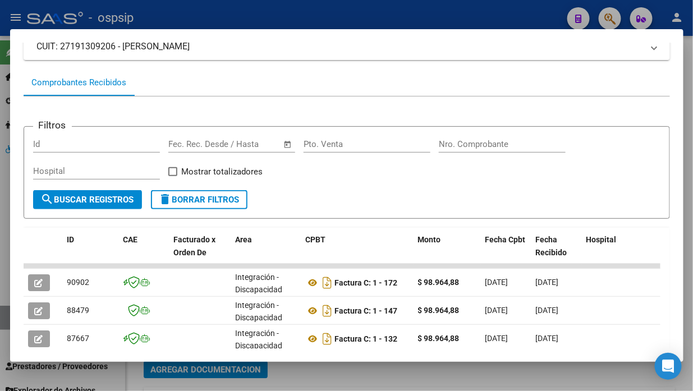
scroll to position [109, 0]
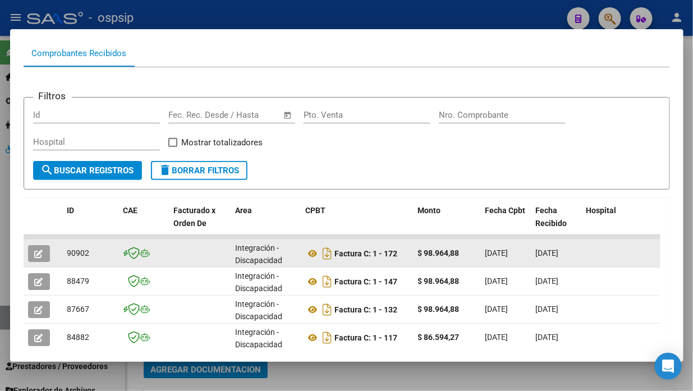
click at [40, 250] on icon "button" at bounding box center [39, 254] width 8 height 8
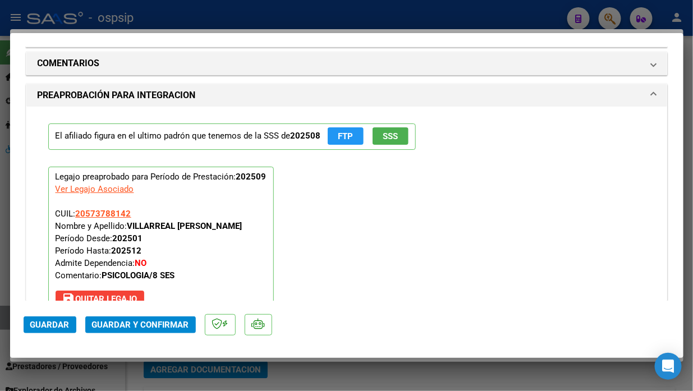
scroll to position [1268, 0]
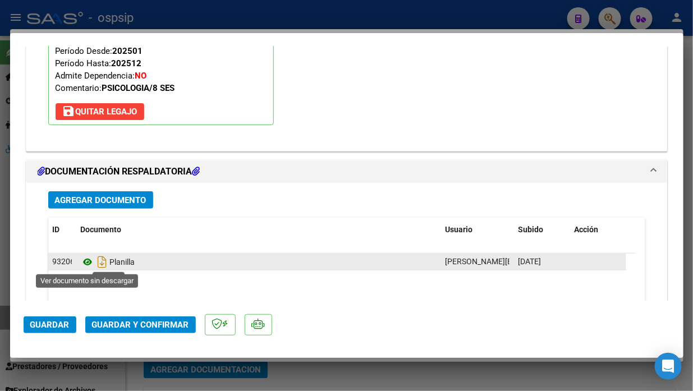
click at [82, 261] on icon at bounding box center [88, 261] width 15 height 13
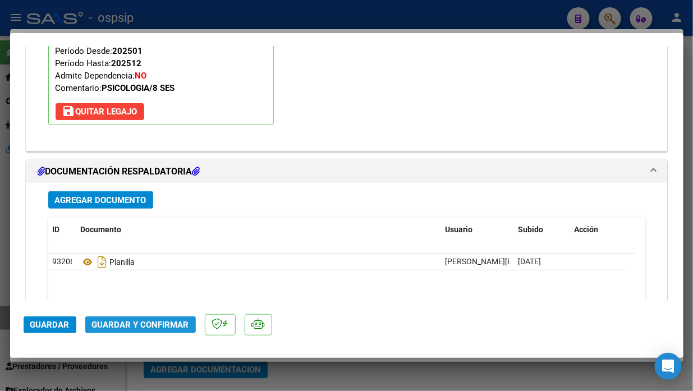
click at [143, 324] on span "Guardar y Confirmar" at bounding box center [140, 325] width 97 height 10
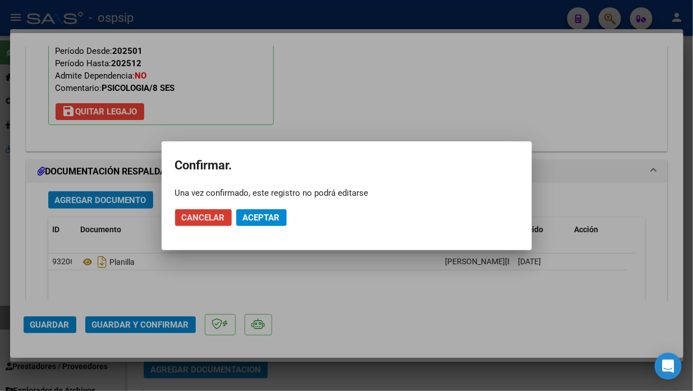
click at [266, 214] on span "Aceptar" at bounding box center [261, 218] width 37 height 10
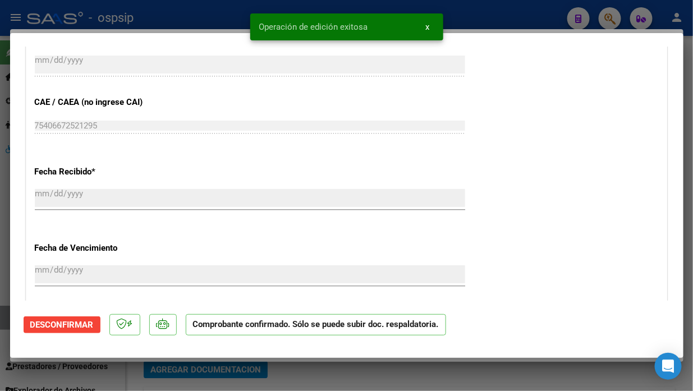
scroll to position [543, 0]
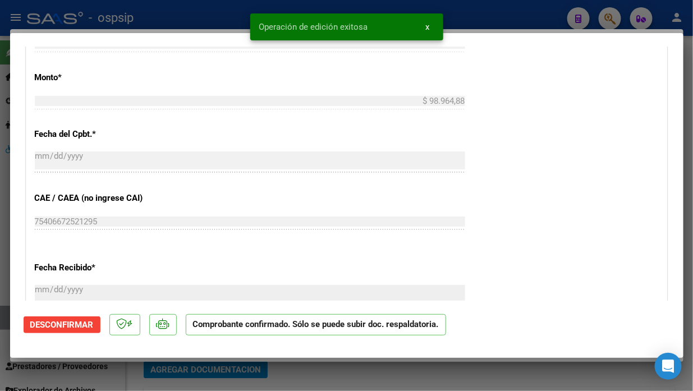
type input "$ 0,00"
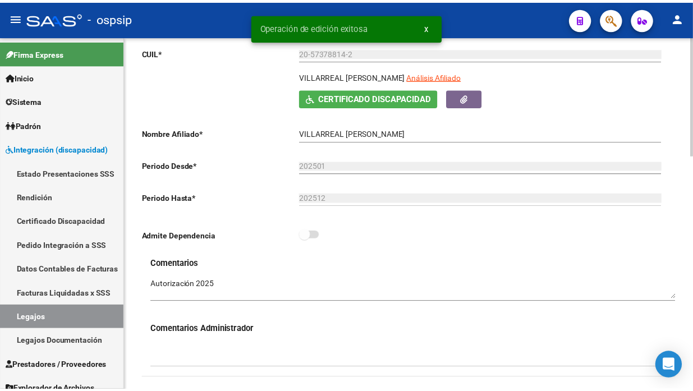
scroll to position [62, 0]
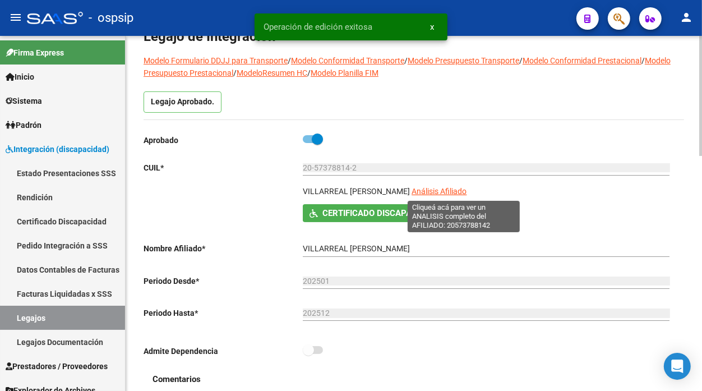
click at [445, 191] on span "Análisis Afiliado" at bounding box center [439, 191] width 55 height 9
type textarea "20573788142"
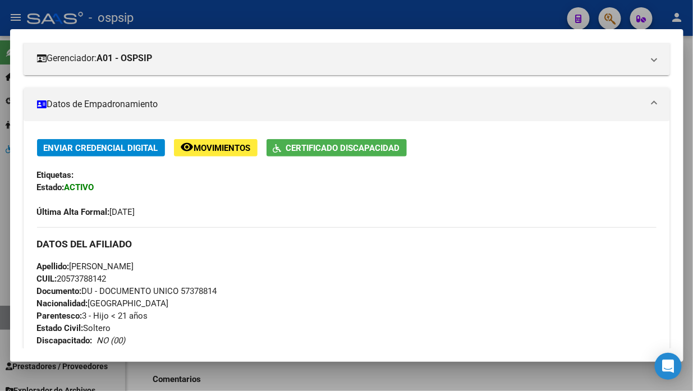
scroll to position [22, 0]
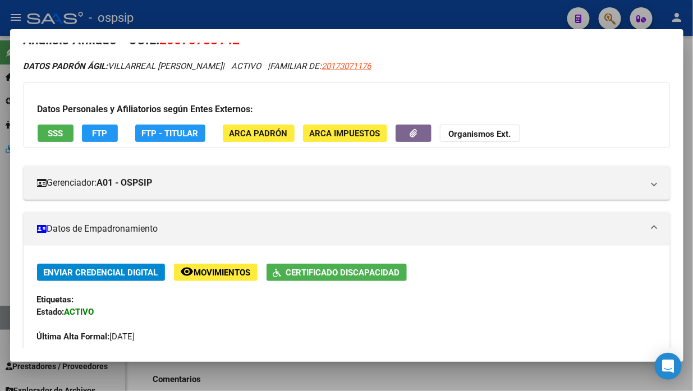
click at [50, 128] on span "SSS" at bounding box center [55, 133] width 15 height 10
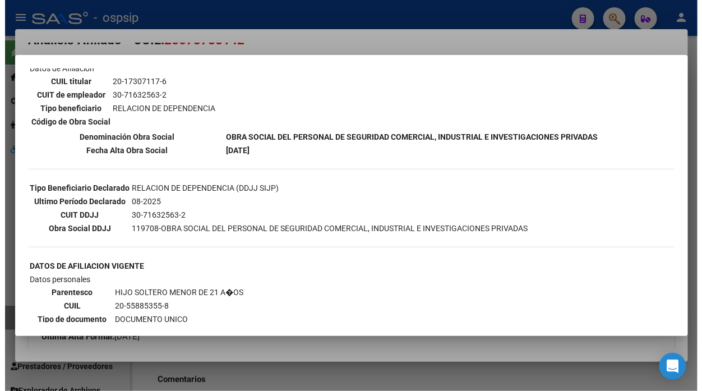
scroll to position [249, 0]
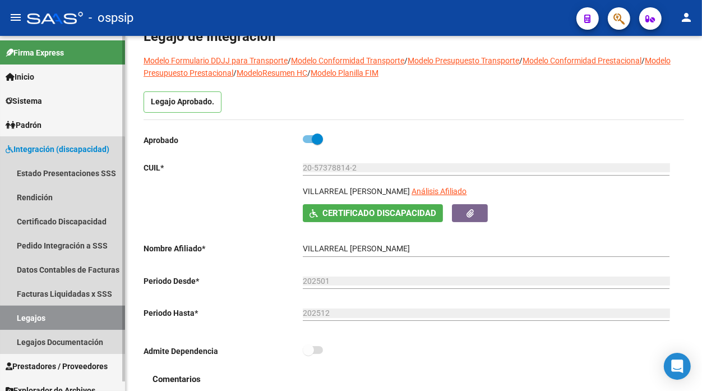
click at [38, 315] on link "Legajos" at bounding box center [62, 318] width 125 height 24
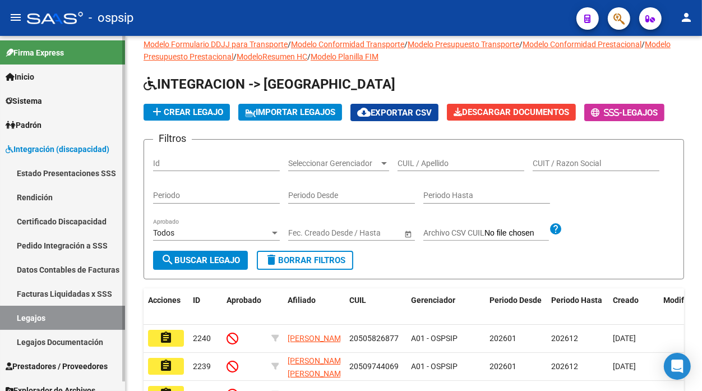
scroll to position [62, 0]
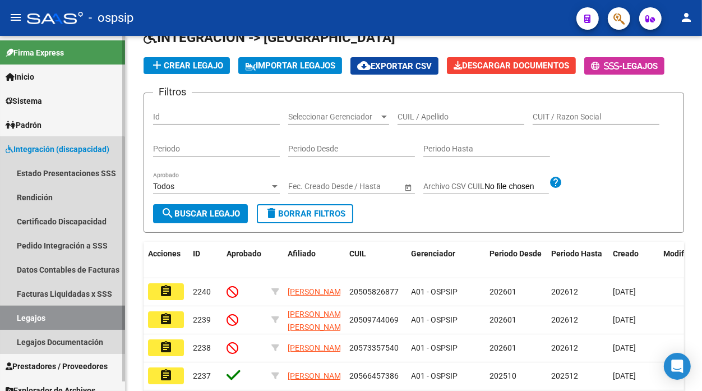
click at [38, 315] on link "Legajos" at bounding box center [62, 318] width 125 height 24
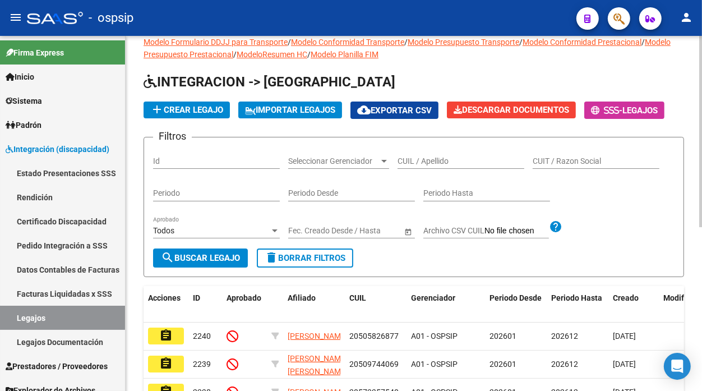
scroll to position [0, 0]
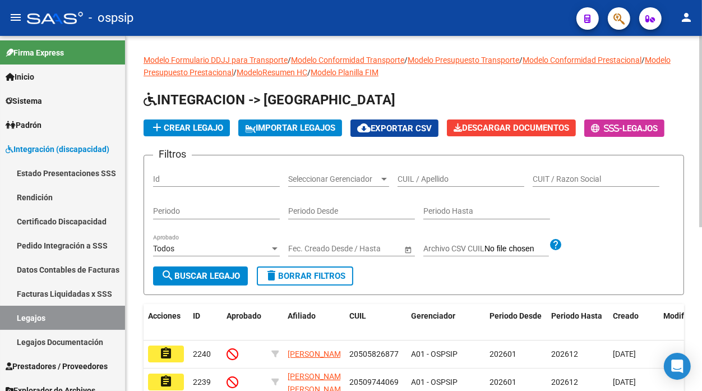
click at [415, 178] on input "CUIL / Apellido" at bounding box center [461, 180] width 127 height 10
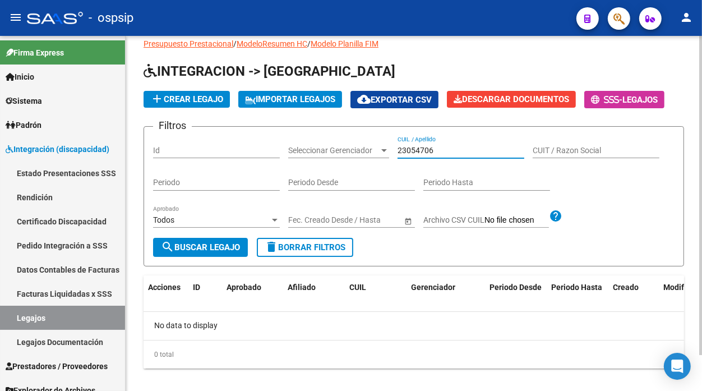
scroll to position [41, 0]
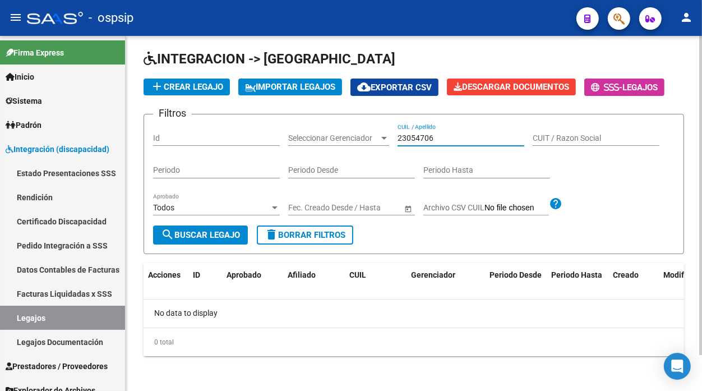
drag, startPoint x: 436, startPoint y: 139, endPoint x: 379, endPoint y: 141, distance: 56.7
click at [379, 141] on div "Filtros Id Seleccionar Gerenciador Seleccionar Gerenciador 23054706 CUIL / Apel…" at bounding box center [414, 174] width 522 height 102
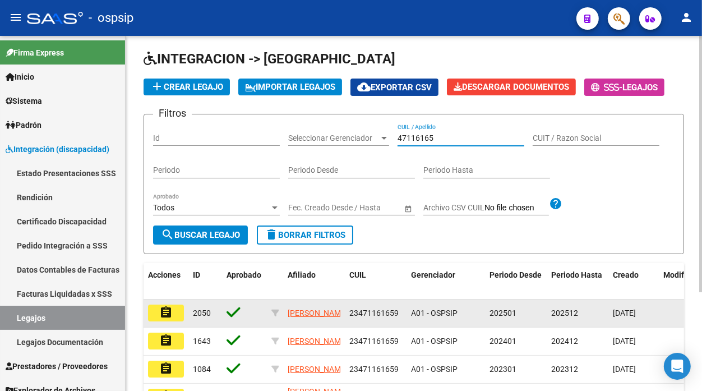
scroll to position [137, 0]
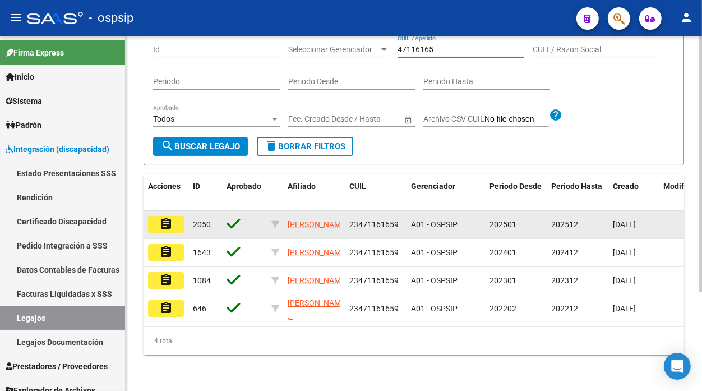
type input "47116165"
click at [164, 217] on mat-icon "assignment" at bounding box center [165, 223] width 13 height 13
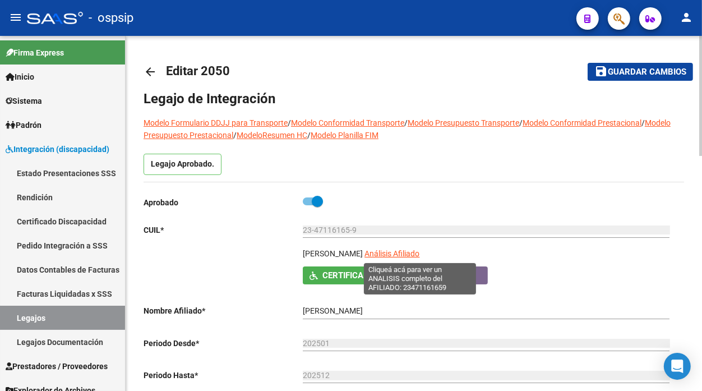
click at [420, 250] on span "Análisis Afiliado" at bounding box center [392, 253] width 55 height 9
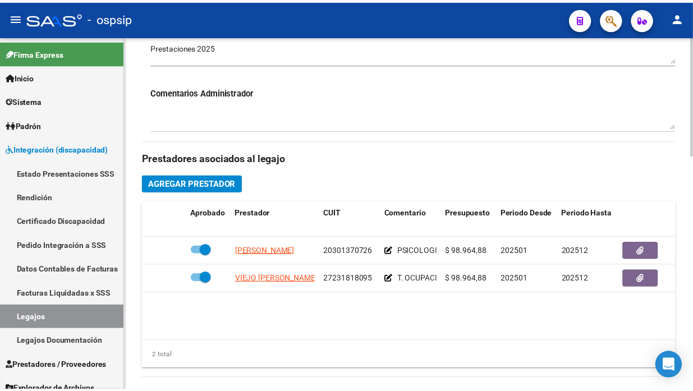
scroll to position [436, 0]
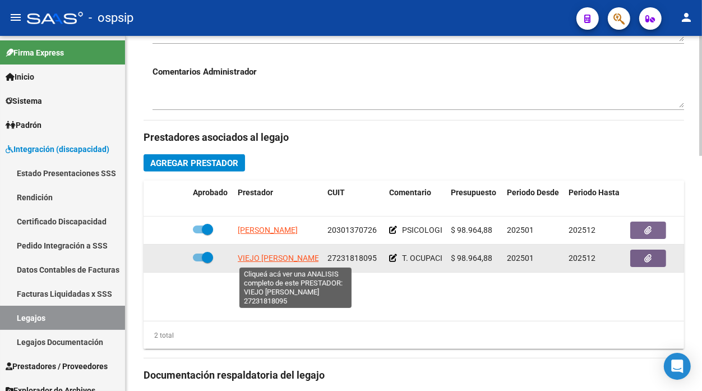
click at [259, 255] on span "VIEJO [PERSON_NAME]" at bounding box center [280, 258] width 84 height 9
type textarea "27231818095"
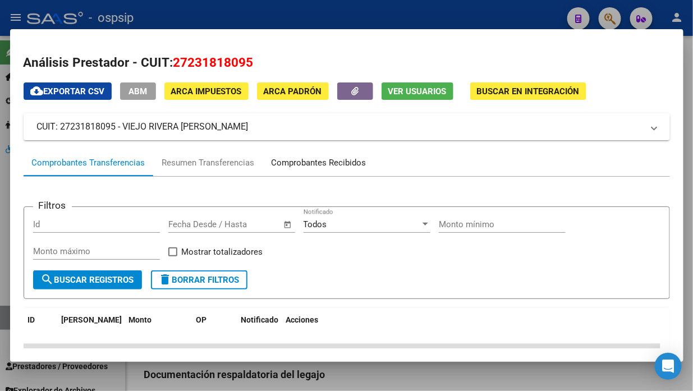
click at [299, 162] on div "Comprobantes Recibidos" at bounding box center [319, 163] width 95 height 13
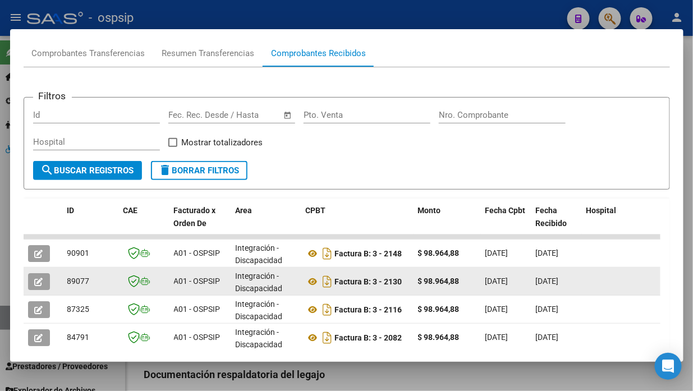
scroll to position [172, 0]
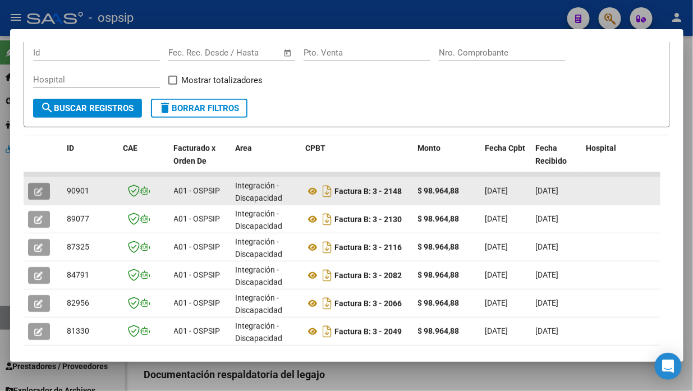
click at [42, 192] on icon "button" at bounding box center [39, 191] width 8 height 8
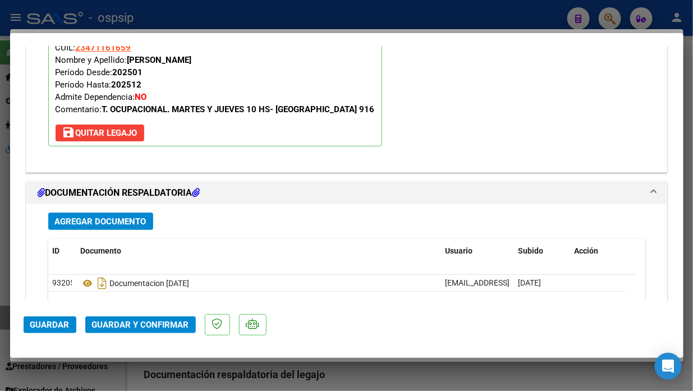
scroll to position [1389, 0]
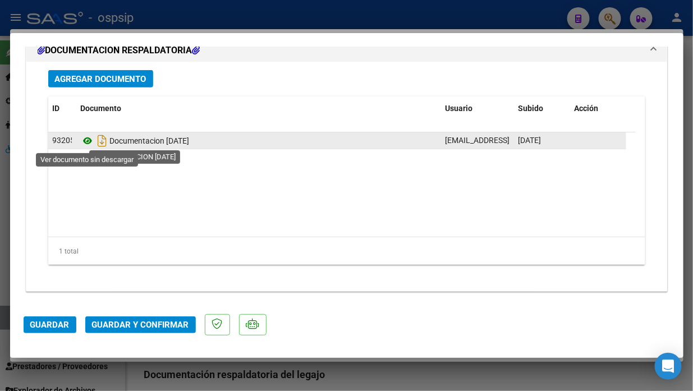
click at [84, 142] on icon at bounding box center [88, 140] width 15 height 13
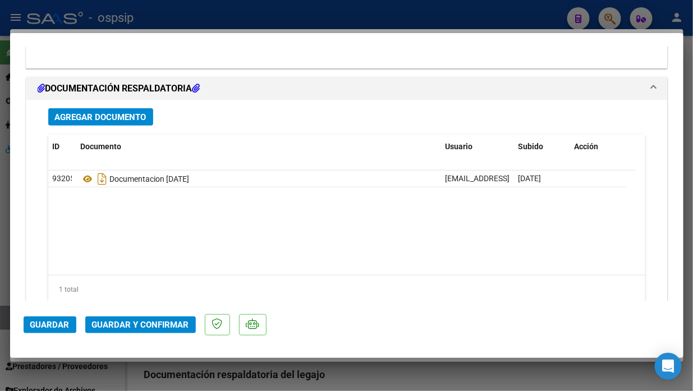
scroll to position [1265, 0]
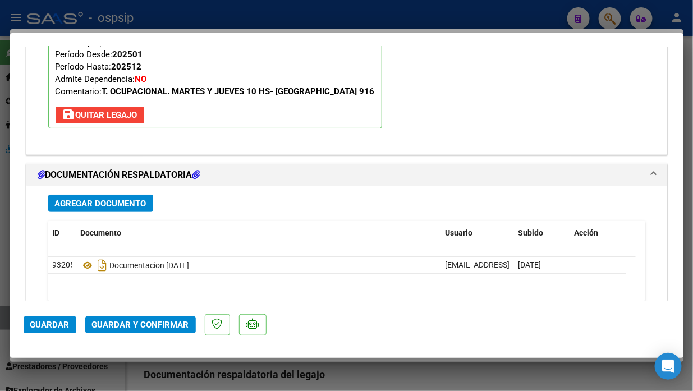
click at [152, 320] on span "Guardar y Confirmar" at bounding box center [140, 325] width 97 height 10
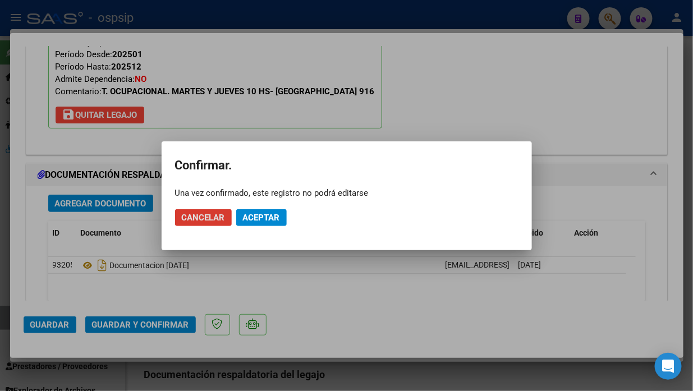
click at [257, 219] on span "Aceptar" at bounding box center [261, 218] width 37 height 10
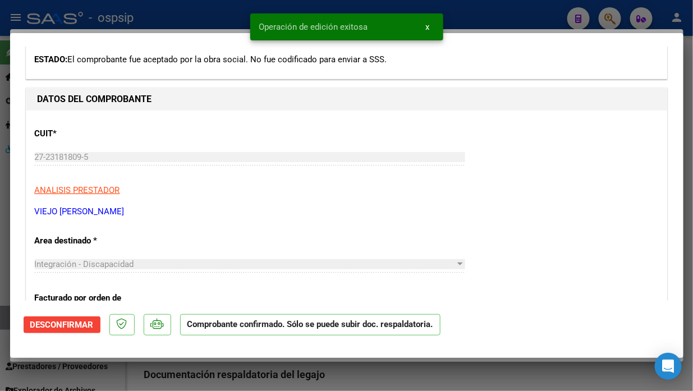
scroll to position [0, 0]
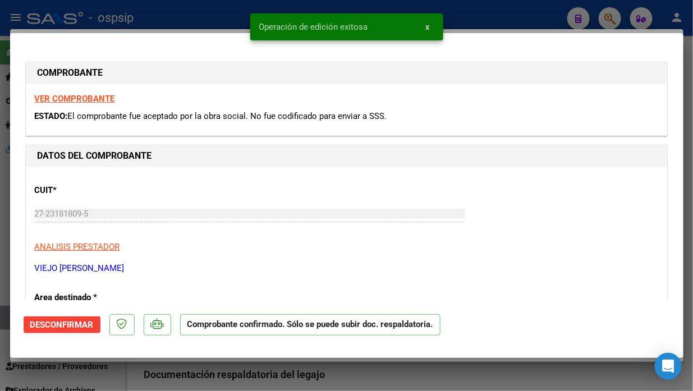
type input "$ 0,00"
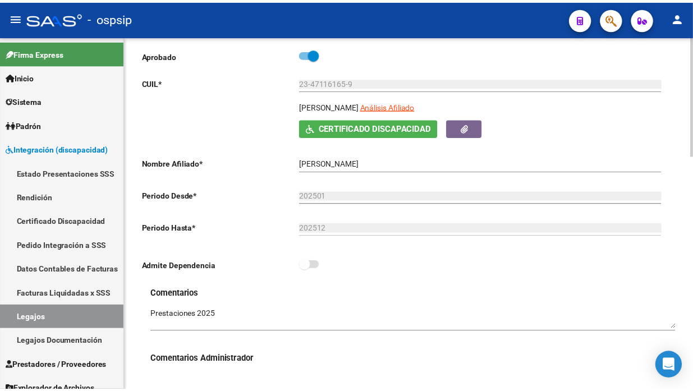
scroll to position [125, 0]
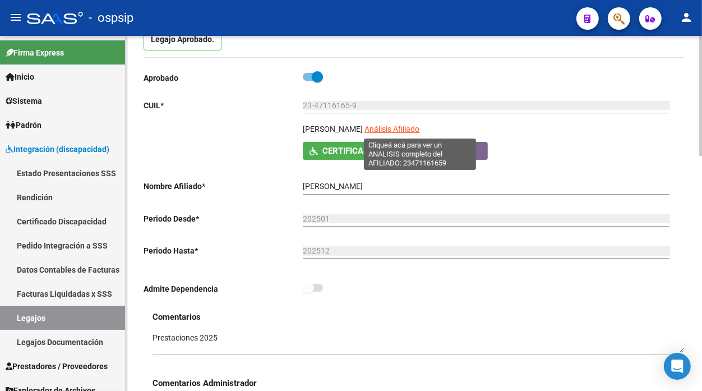
click at [420, 127] on span "Análisis Afiliado" at bounding box center [392, 129] width 55 height 9
type textarea "23471161659"
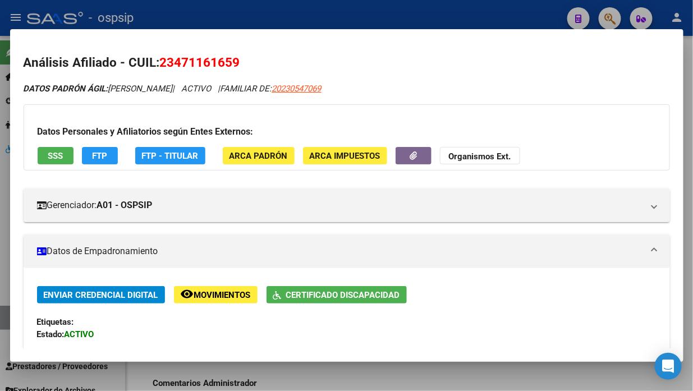
click at [54, 151] on span "SSS" at bounding box center [55, 156] width 15 height 10
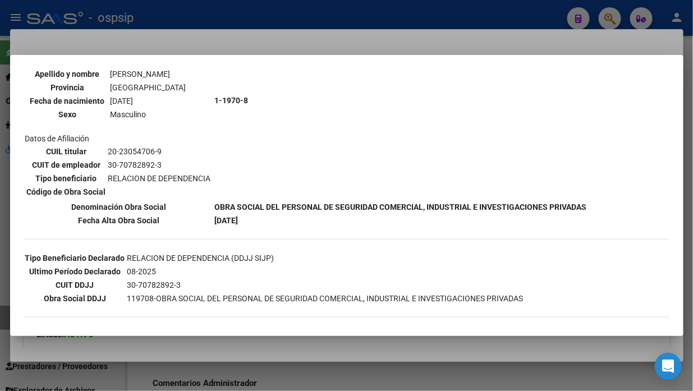
click at [2, 323] on div at bounding box center [346, 195] width 693 height 391
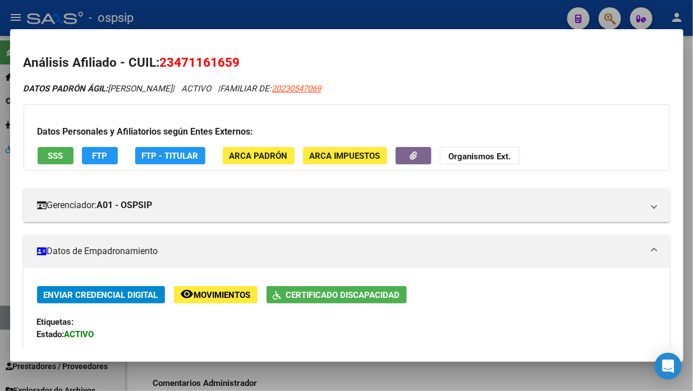
click at [2, 323] on div at bounding box center [346, 195] width 693 height 391
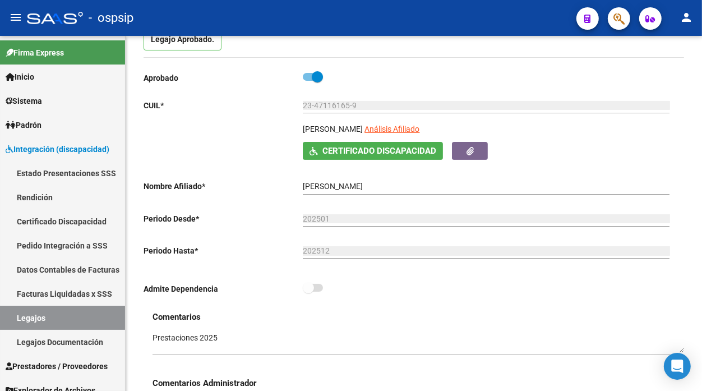
click at [2, 323] on link "Legajos" at bounding box center [62, 318] width 125 height 24
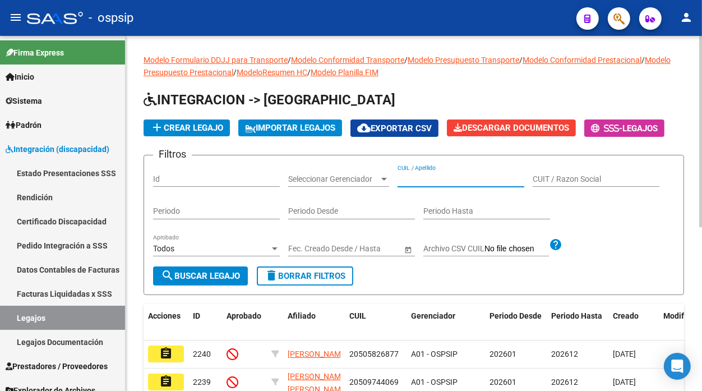
click at [413, 178] on input "CUIL / Apellido" at bounding box center [461, 180] width 127 height 10
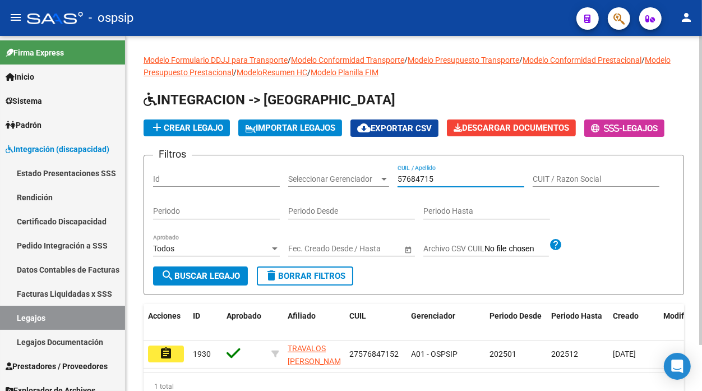
scroll to position [53, 0]
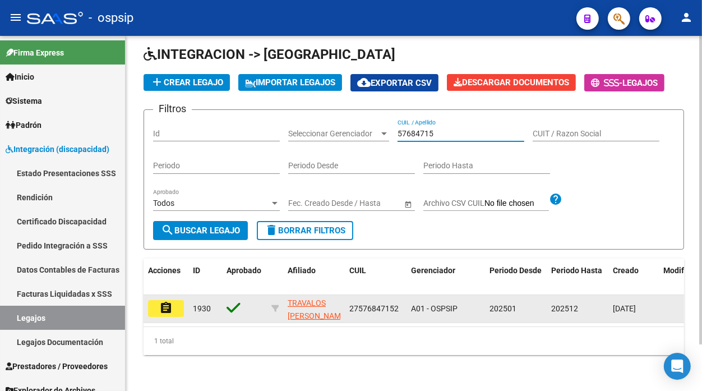
type input "57684715"
click at [172, 301] on mat-icon "assignment" at bounding box center [165, 307] width 13 height 13
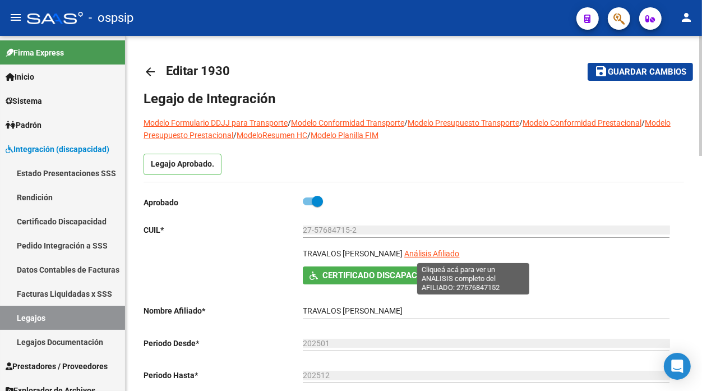
click at [453, 255] on span "Análisis Afiliado" at bounding box center [432, 253] width 55 height 9
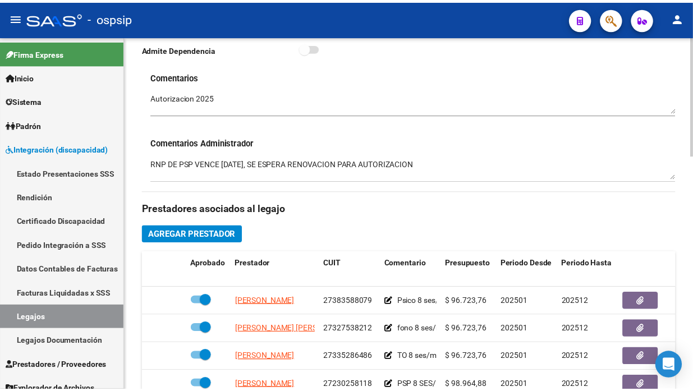
scroll to position [436, 0]
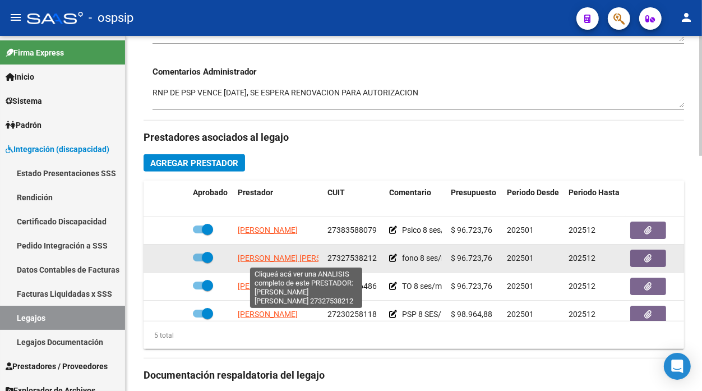
click at [278, 260] on span "[PERSON_NAME] [PERSON_NAME]" at bounding box center [299, 258] width 122 height 9
type textarea "27327538212"
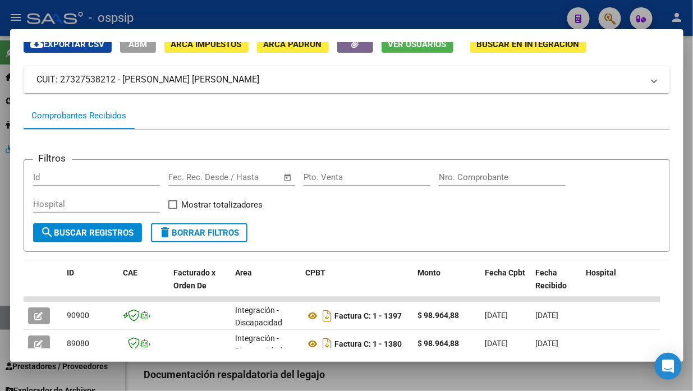
scroll to position [109, 0]
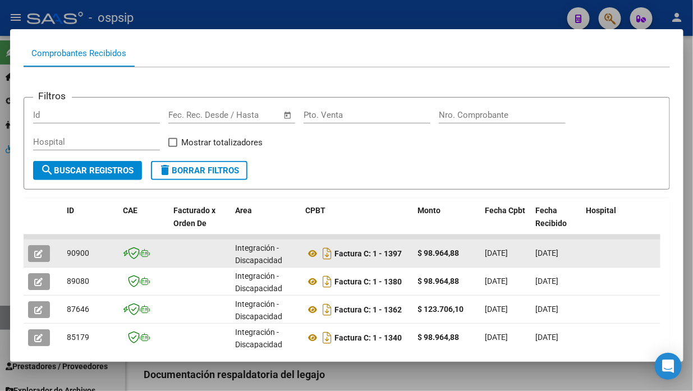
click at [45, 250] on button "button" at bounding box center [39, 253] width 22 height 17
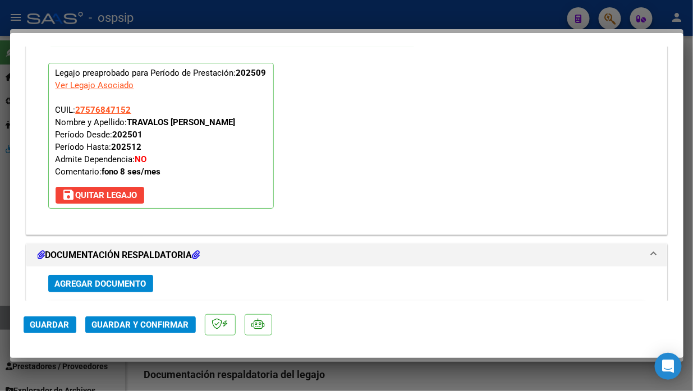
scroll to position [1389, 0]
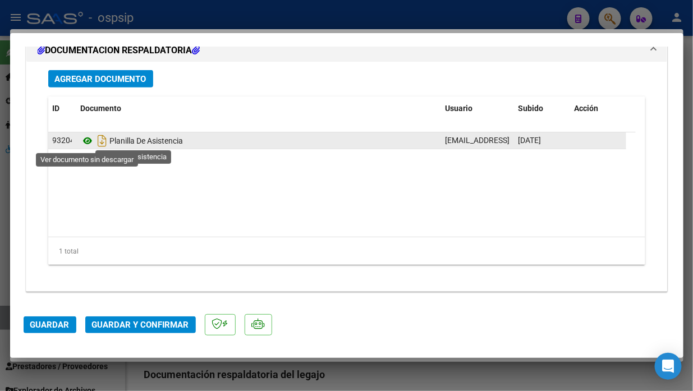
click at [81, 141] on icon at bounding box center [88, 140] width 15 height 13
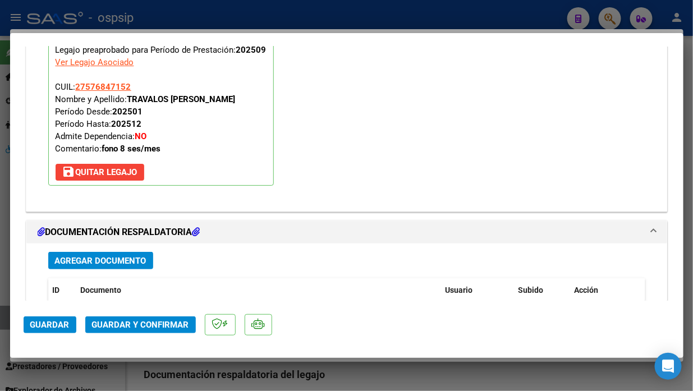
scroll to position [1309, 0]
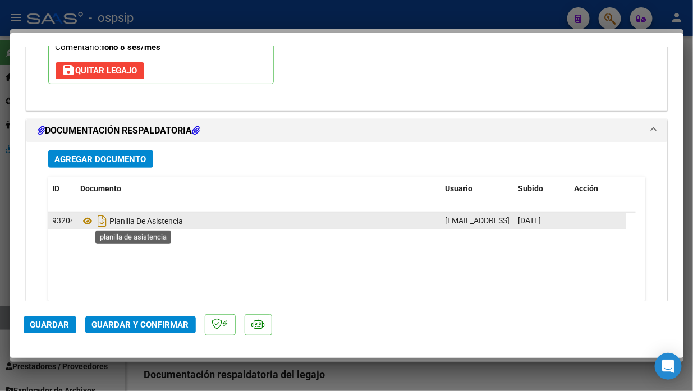
click at [148, 222] on span "Planilla De Asistencia" at bounding box center [132, 221] width 103 height 9
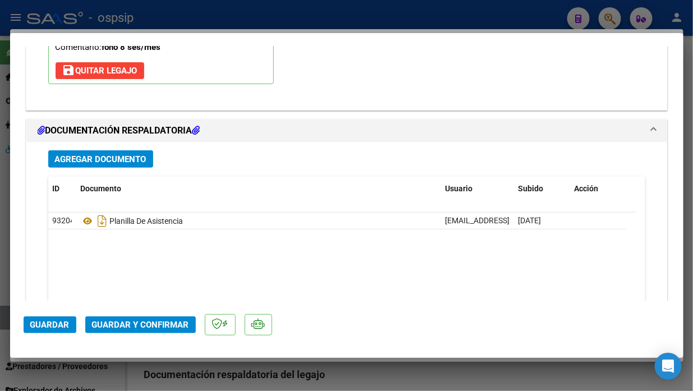
click at [135, 311] on mat-dialog-actions "Guardar Guardar y Confirmar" at bounding box center [347, 323] width 646 height 44
click at [135, 320] on span "Guardar y Confirmar" at bounding box center [140, 325] width 97 height 10
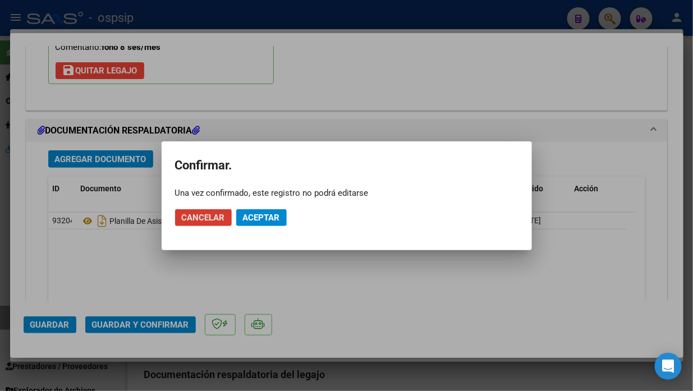
click at [236, 215] on button "Aceptar" at bounding box center [261, 217] width 50 height 17
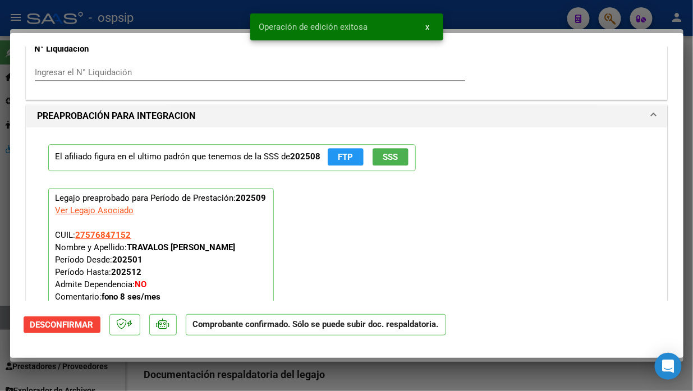
scroll to position [958, 0]
type input "$ 0,00"
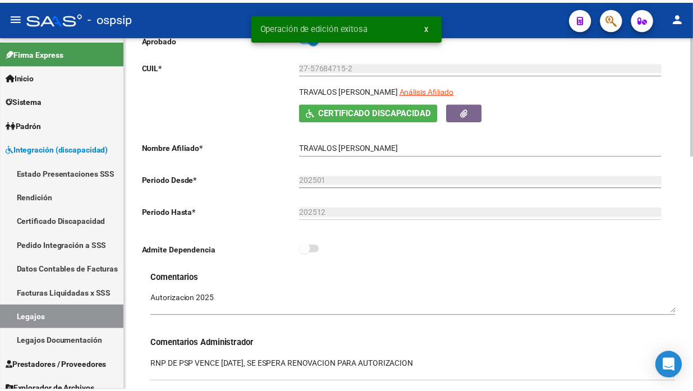
scroll to position [125, 0]
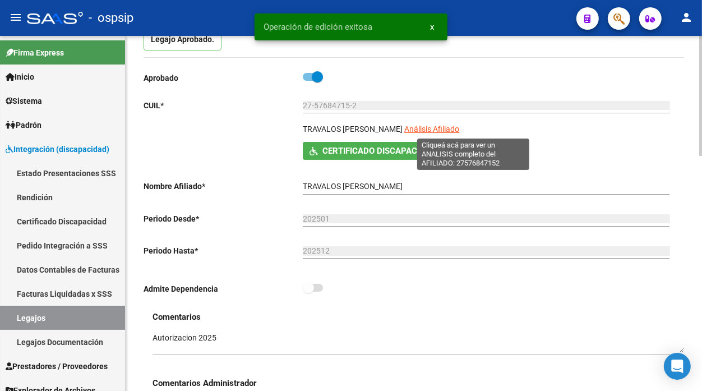
click at [456, 125] on span "Análisis Afiliado" at bounding box center [432, 129] width 55 height 9
type textarea "27576847152"
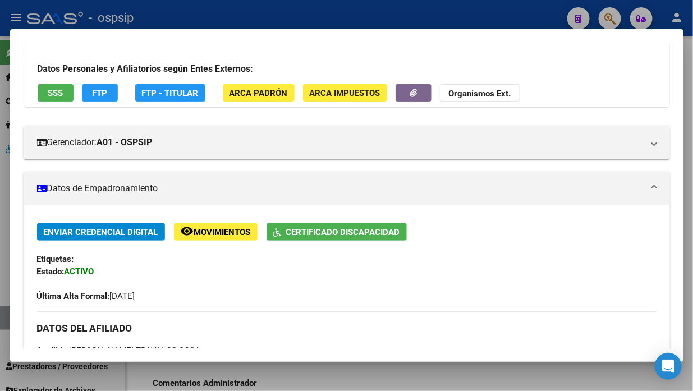
scroll to position [62, 0]
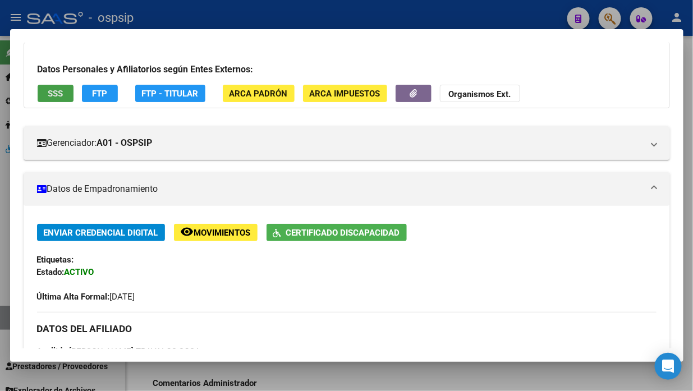
click at [61, 91] on span "SSS" at bounding box center [55, 94] width 15 height 10
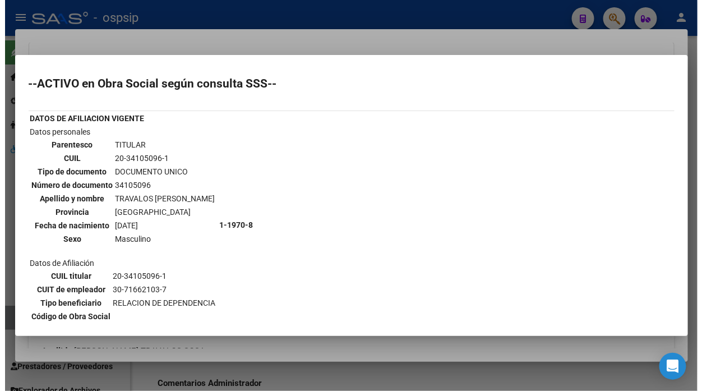
scroll to position [187, 0]
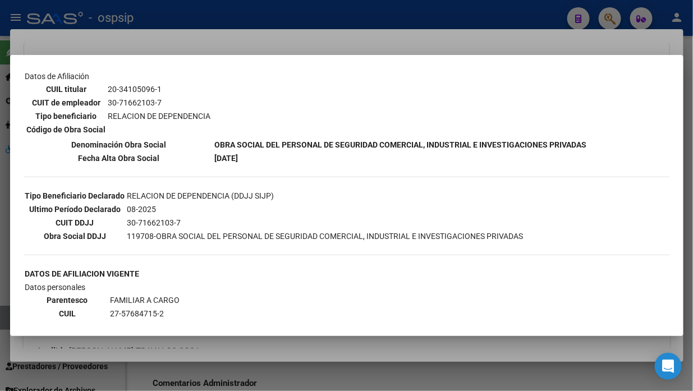
click at [6, 322] on div at bounding box center [346, 195] width 693 height 391
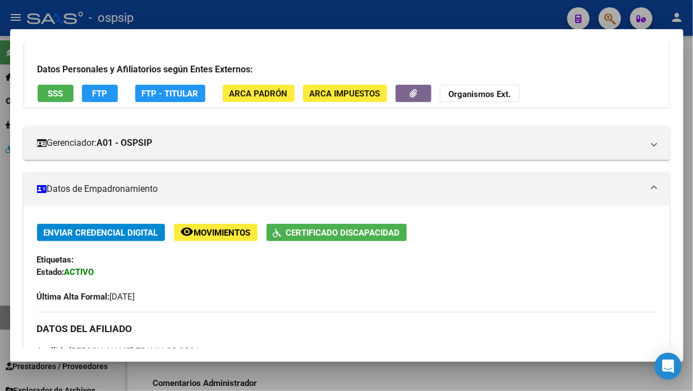
click at [6, 322] on div at bounding box center [346, 195] width 693 height 391
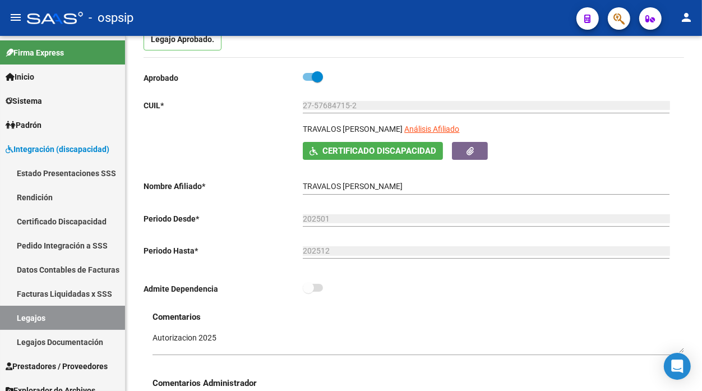
click at [6, 322] on link "Legajos" at bounding box center [62, 318] width 125 height 24
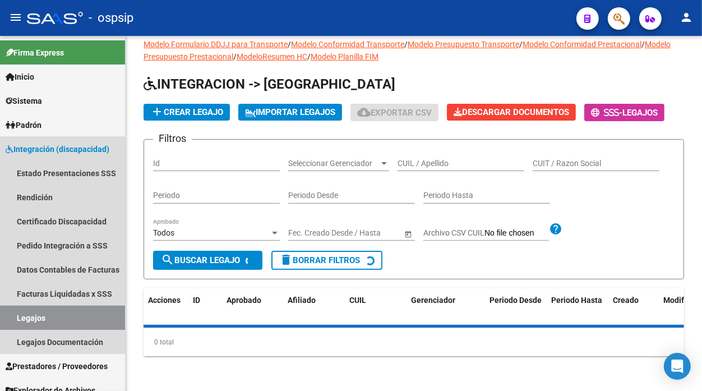
click at [6, 322] on link "Legajos" at bounding box center [62, 318] width 125 height 24
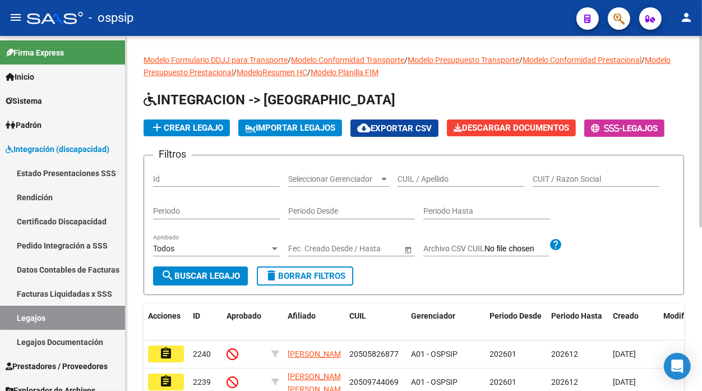
click at [446, 175] on input "CUIL / Apellido" at bounding box center [461, 180] width 127 height 10
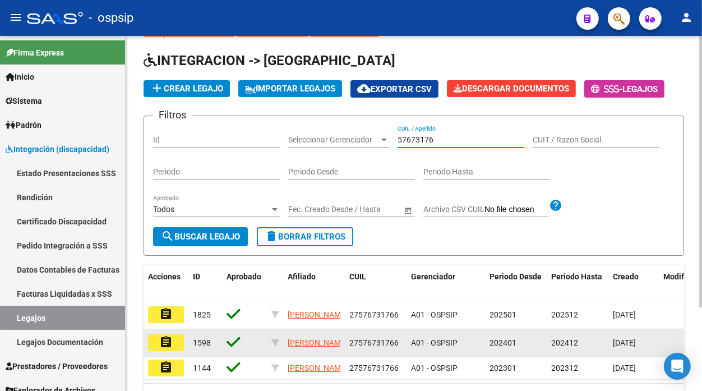
scroll to position [109, 0]
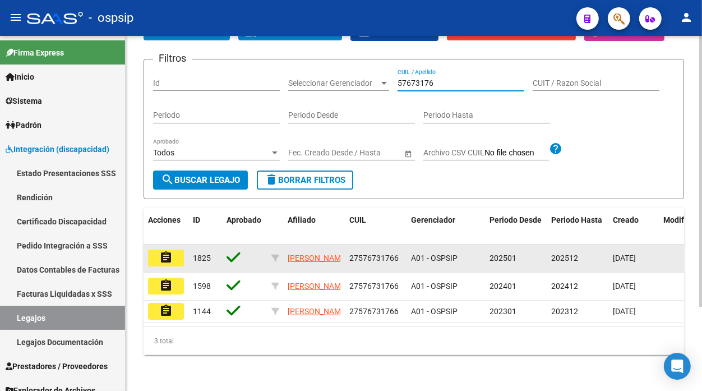
type input "57673176"
click at [159, 251] on mat-icon "assignment" at bounding box center [165, 257] width 13 height 13
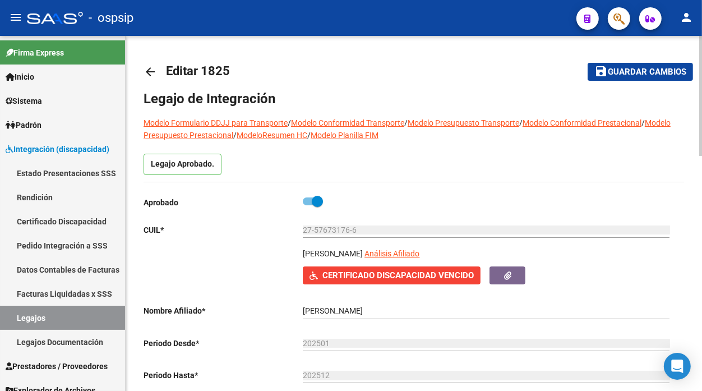
scroll to position [125, 0]
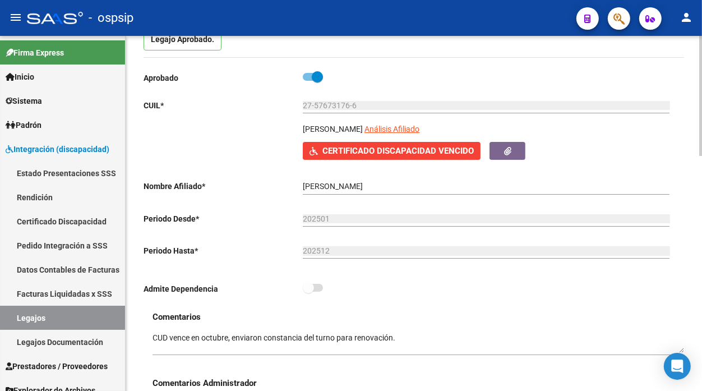
click at [438, 156] on span "Certificado Discapacidad Vencido" at bounding box center [398, 151] width 151 height 10
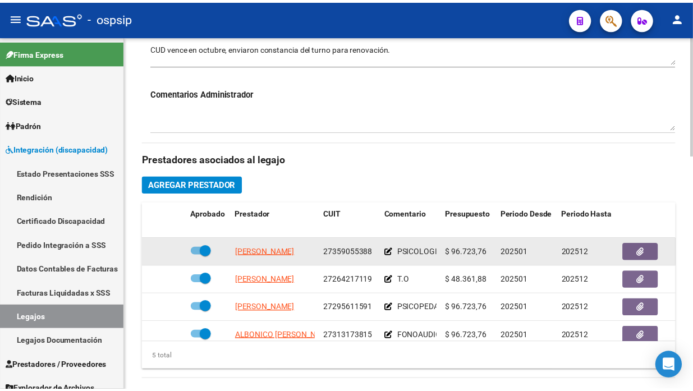
scroll to position [436, 0]
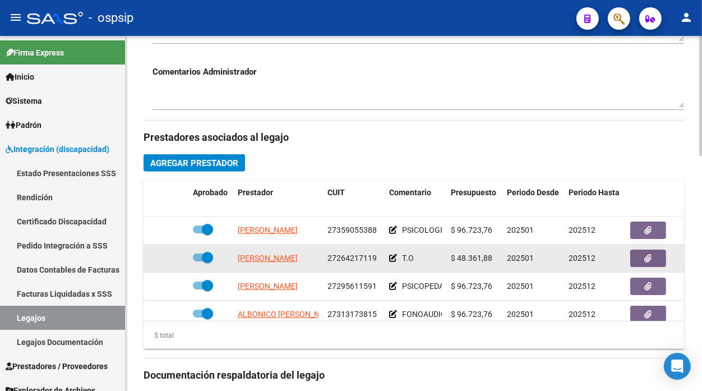
click at [260, 265] on app-link-go-to "[PERSON_NAME]" at bounding box center [268, 258] width 60 height 13
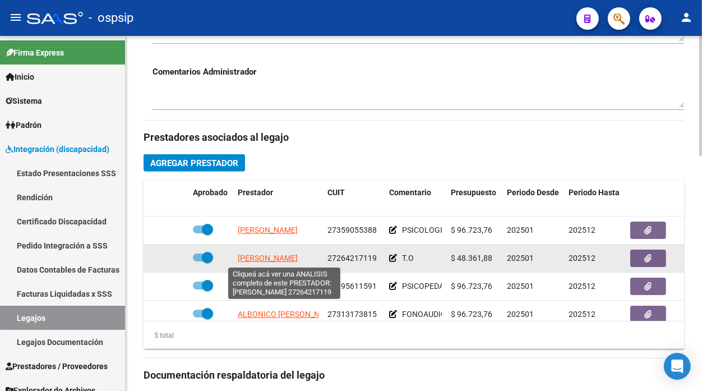
click at [260, 260] on span "[PERSON_NAME]" at bounding box center [268, 258] width 60 height 9
type textarea "27264217119"
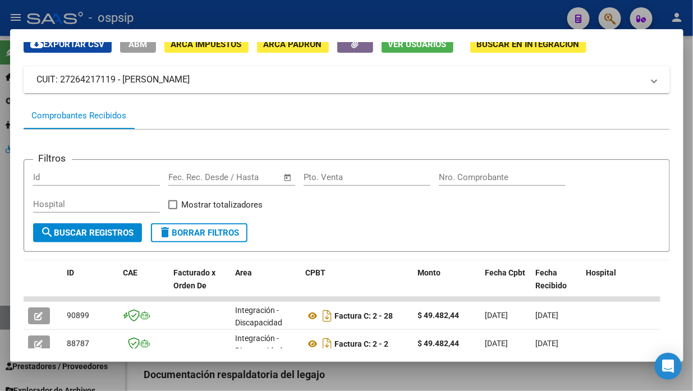
scroll to position [172, 0]
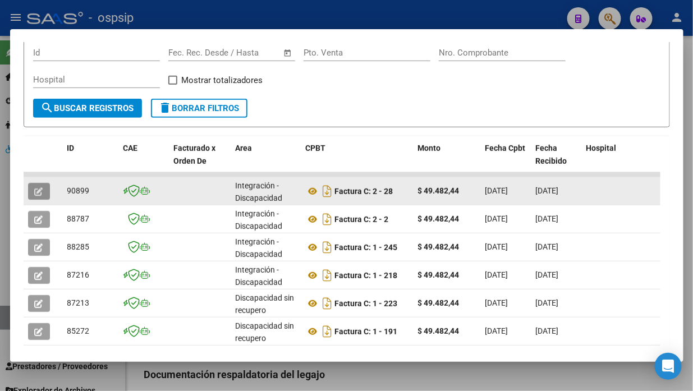
click at [41, 191] on icon "button" at bounding box center [39, 191] width 8 height 8
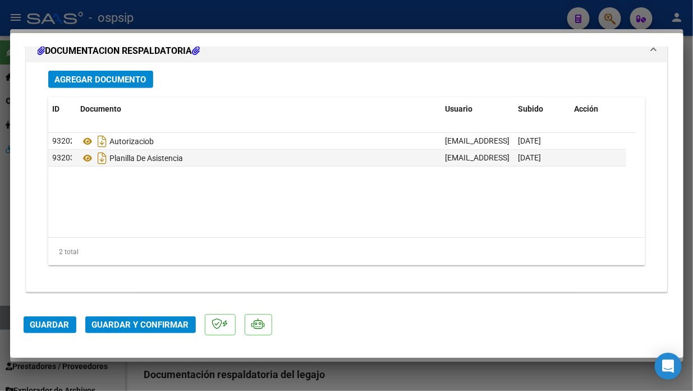
scroll to position [1389, 0]
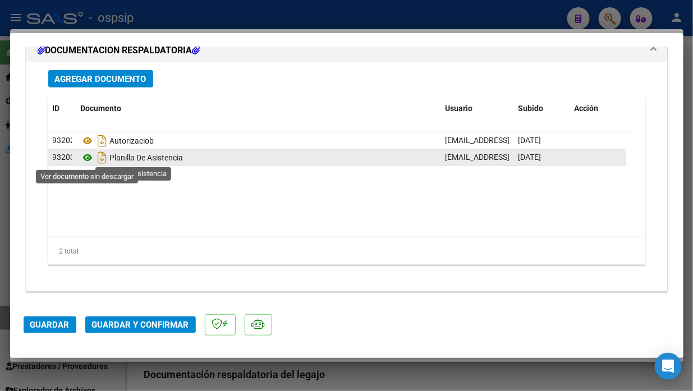
click at [88, 154] on icon at bounding box center [88, 157] width 15 height 13
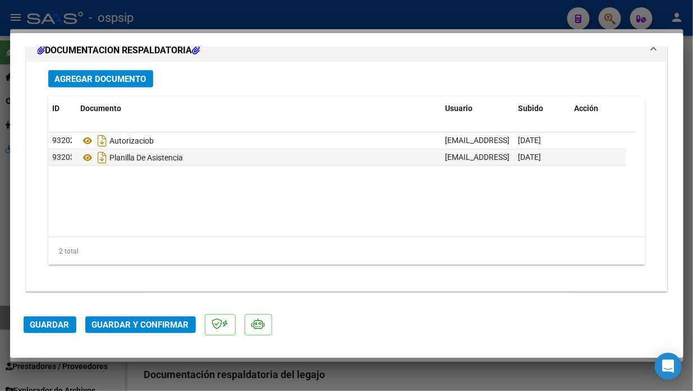
click at [113, 323] on span "Guardar y Confirmar" at bounding box center [140, 325] width 97 height 10
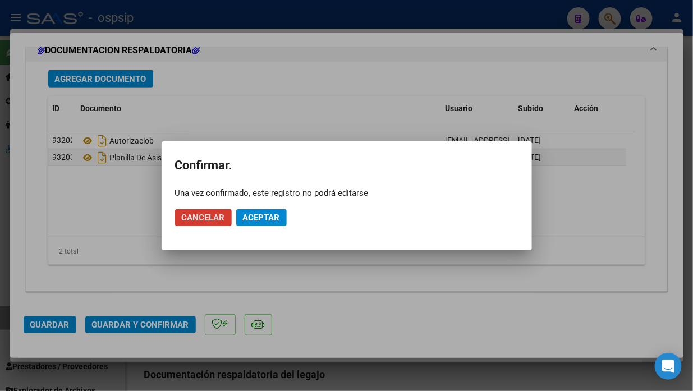
click at [262, 219] on span "Aceptar" at bounding box center [261, 218] width 37 height 10
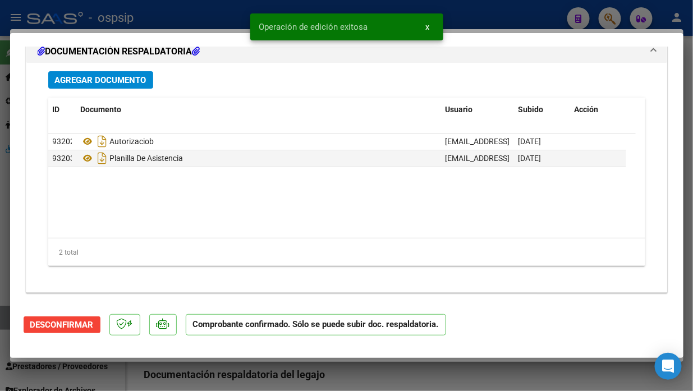
scroll to position [1012, 0]
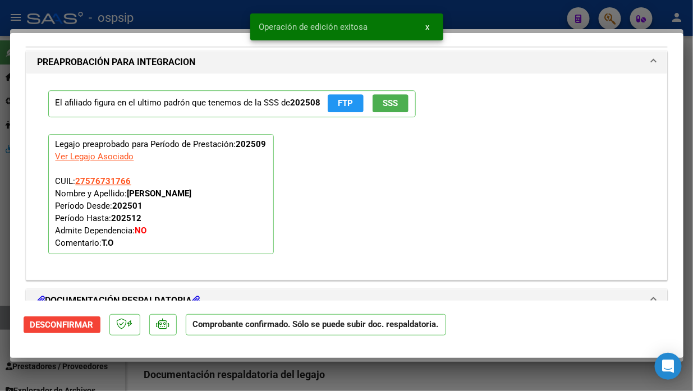
type input "$ 0,00"
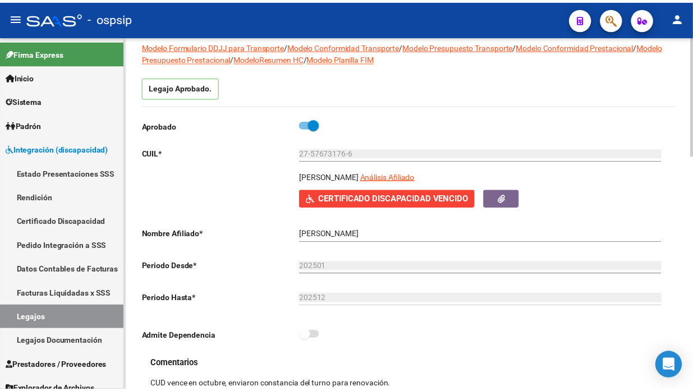
scroll to position [62, 0]
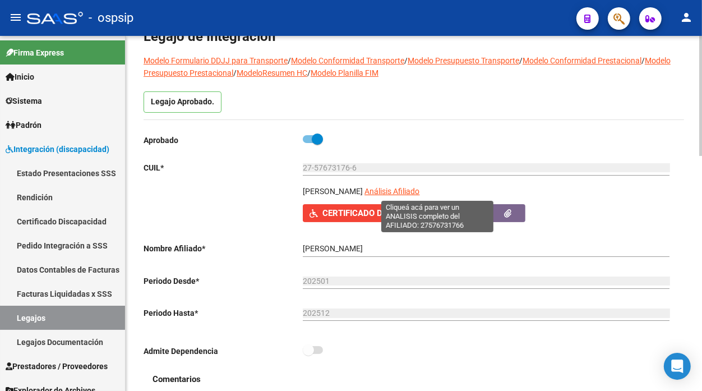
click at [420, 187] on span "Análisis Afiliado" at bounding box center [392, 191] width 55 height 9
type textarea "27576731766"
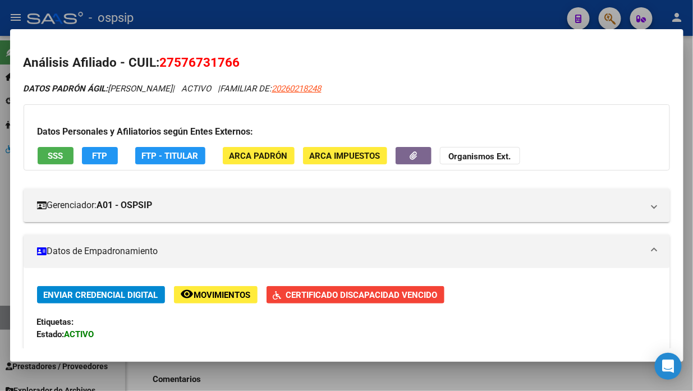
click at [58, 149] on button "SSS" at bounding box center [56, 155] width 36 height 17
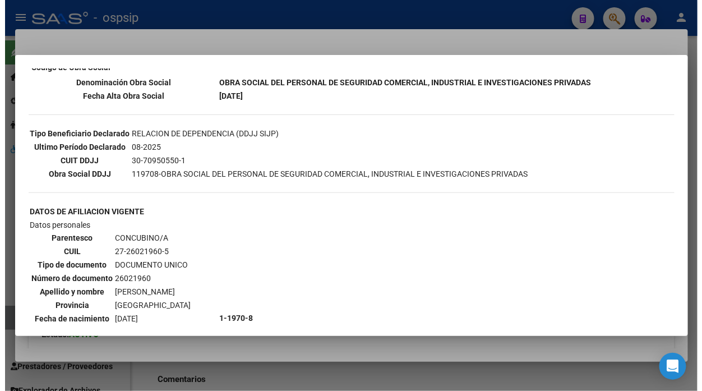
scroll to position [561, 0]
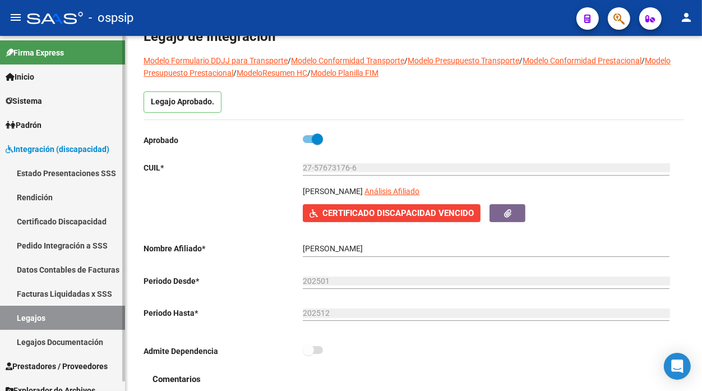
click at [32, 310] on link "Legajos" at bounding box center [62, 318] width 125 height 24
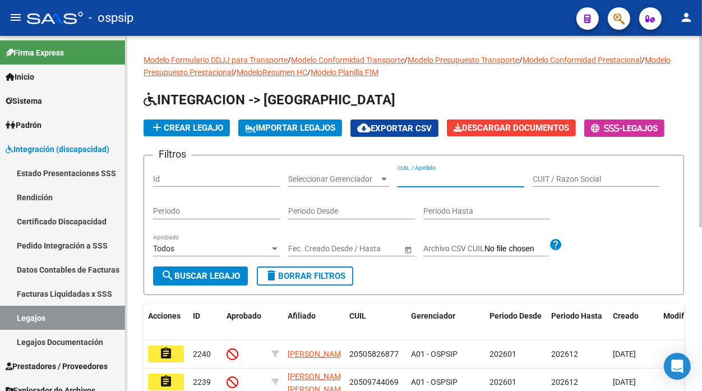
click at [421, 175] on input "CUIL / Apellido" at bounding box center [461, 180] width 127 height 10
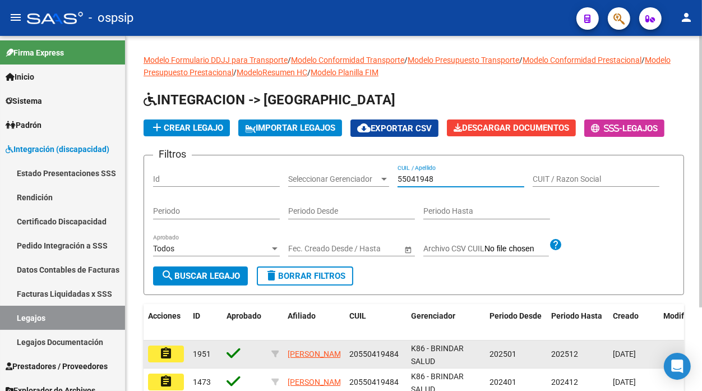
type input "55041948"
click at [176, 354] on button "assignment" at bounding box center [166, 354] width 36 height 17
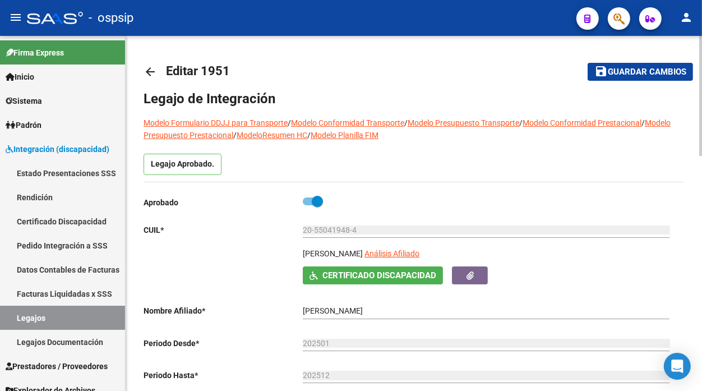
click at [412, 263] on app-link-go-to "Análisis Afiliado" at bounding box center [392, 256] width 55 height 19
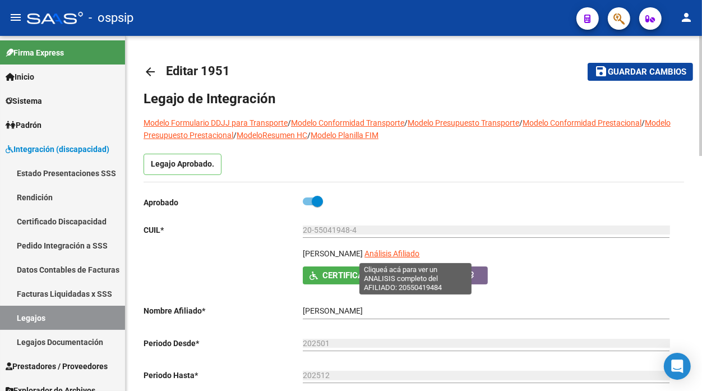
click at [412, 257] on span "Análisis Afiliado" at bounding box center [392, 253] width 55 height 9
type textarea "20550419484"
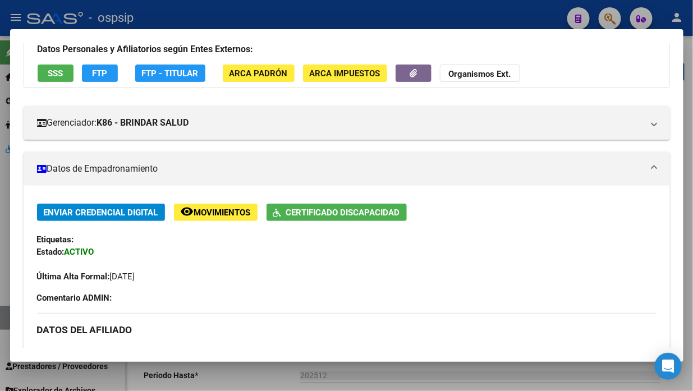
scroll to position [62, 0]
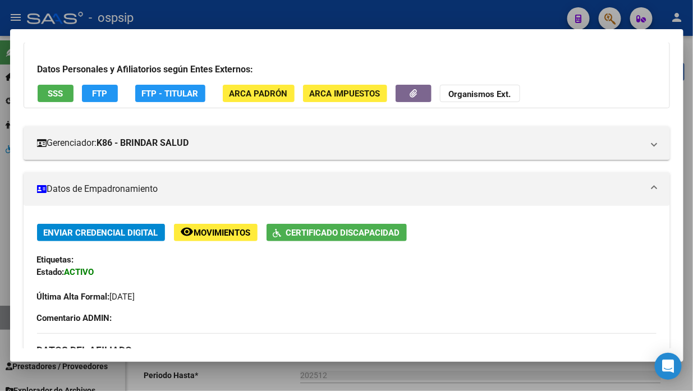
click at [60, 96] on span "SSS" at bounding box center [55, 94] width 15 height 10
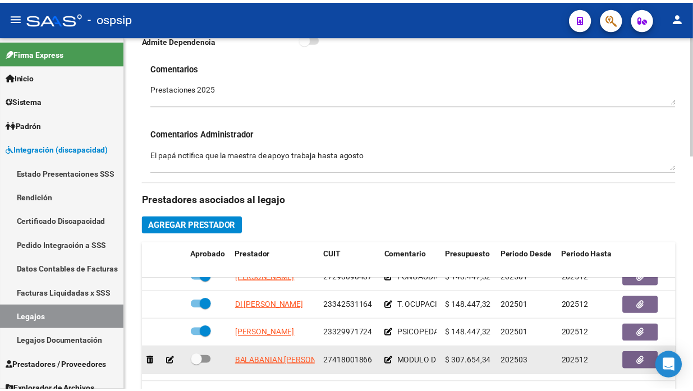
scroll to position [0, 0]
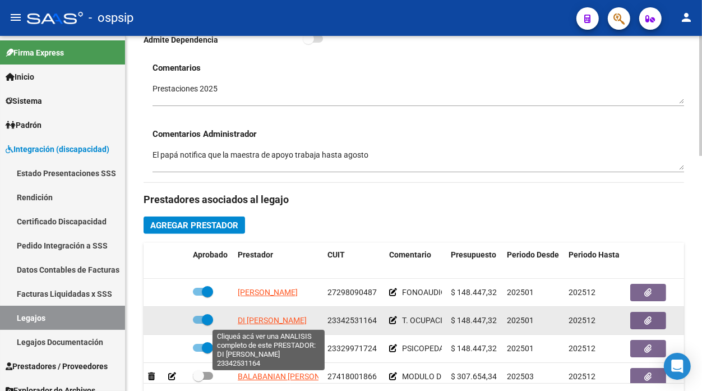
click at [251, 320] on span "DI [PERSON_NAME]" at bounding box center [272, 320] width 69 height 9
type textarea "23342531164"
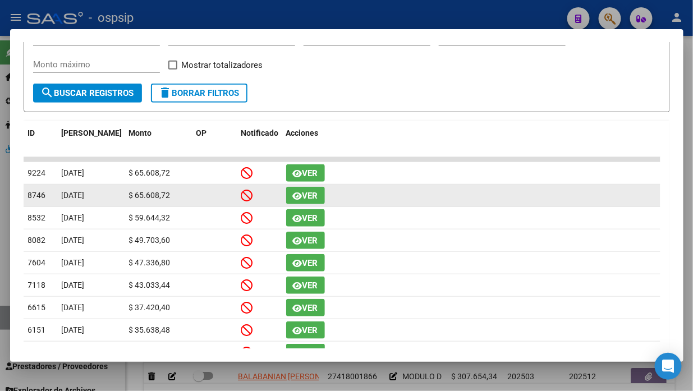
scroll to position [62, 0]
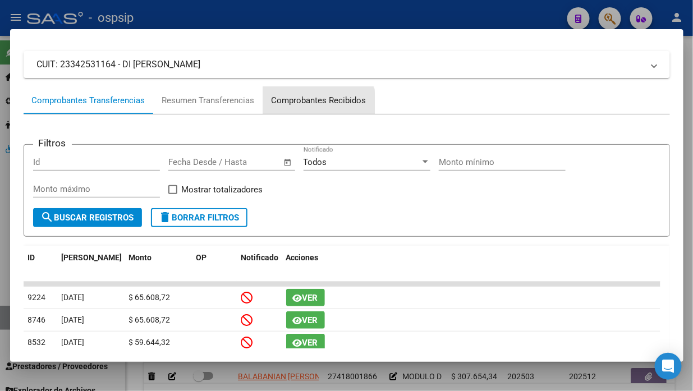
click at [310, 107] on div "Comprobantes Recibidos" at bounding box center [319, 100] width 95 height 13
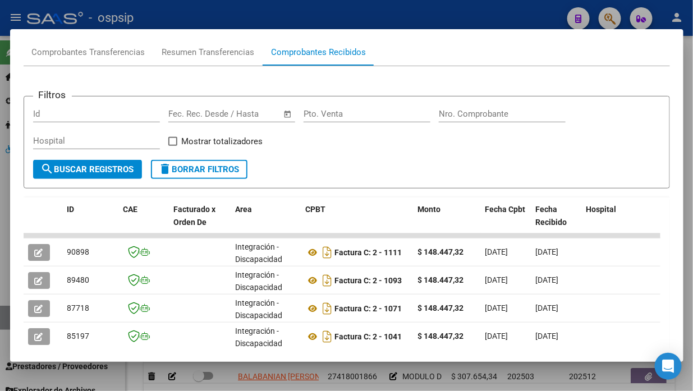
scroll to position [172, 0]
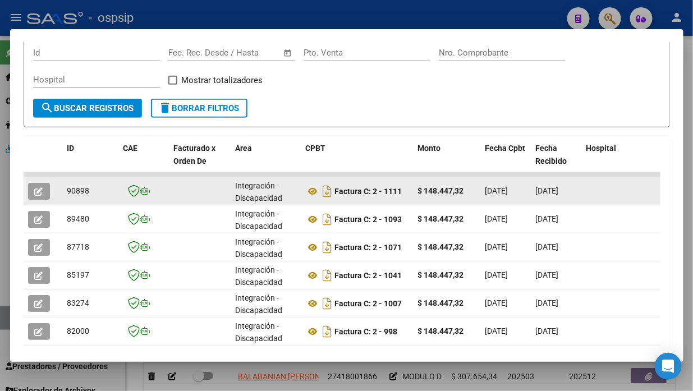
click at [41, 187] on icon "button" at bounding box center [39, 191] width 8 height 8
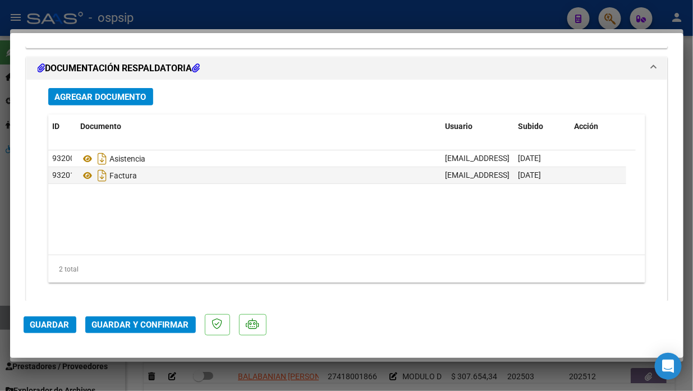
scroll to position [1389, 0]
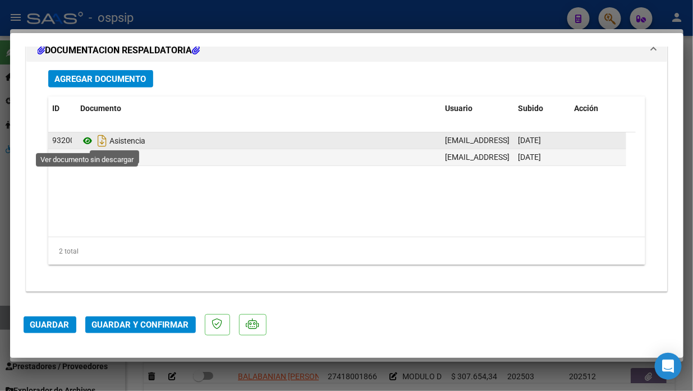
click at [93, 141] on icon at bounding box center [88, 140] width 15 height 13
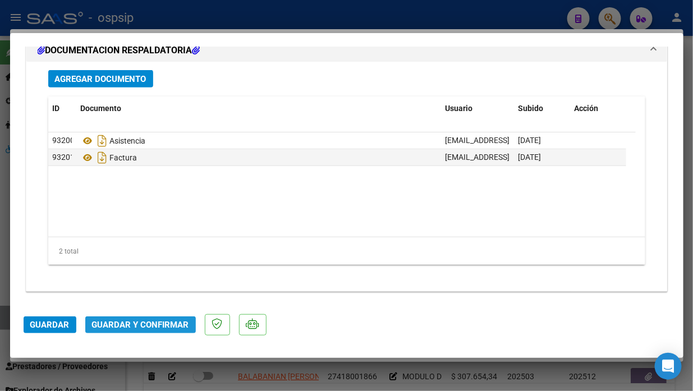
click at [149, 327] on span "Guardar y Confirmar" at bounding box center [140, 325] width 97 height 10
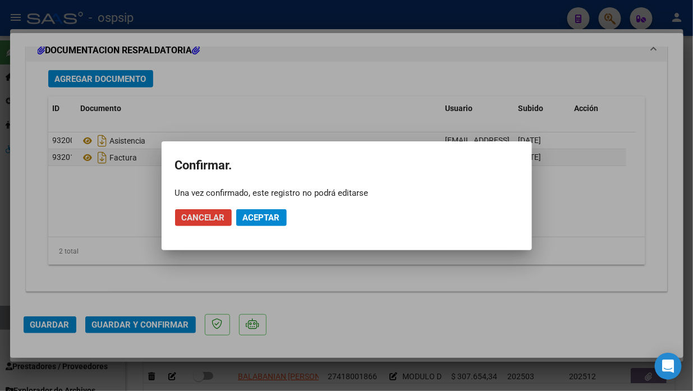
click at [244, 215] on span "Aceptar" at bounding box center [261, 218] width 37 height 10
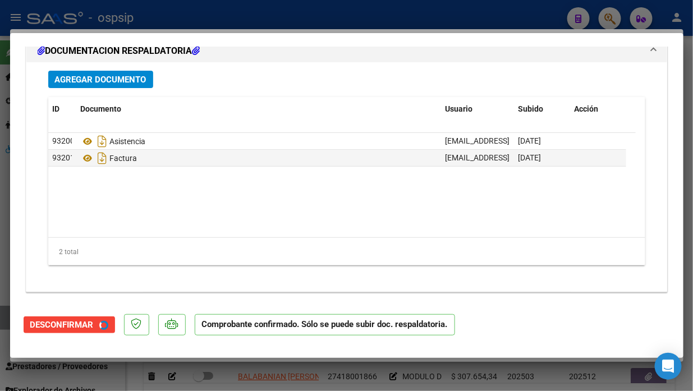
scroll to position [1261, 0]
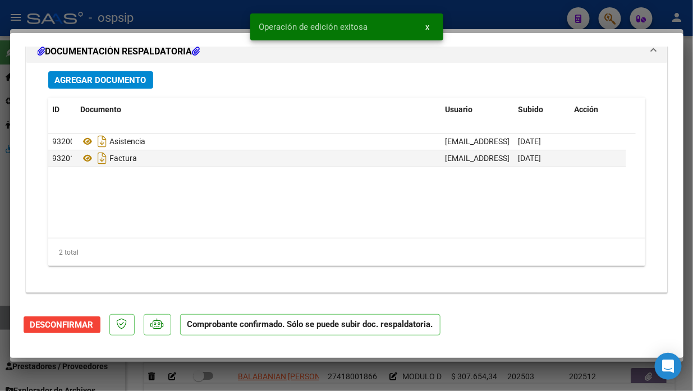
click at [1, 324] on div at bounding box center [346, 195] width 693 height 391
type input "$ 0,00"
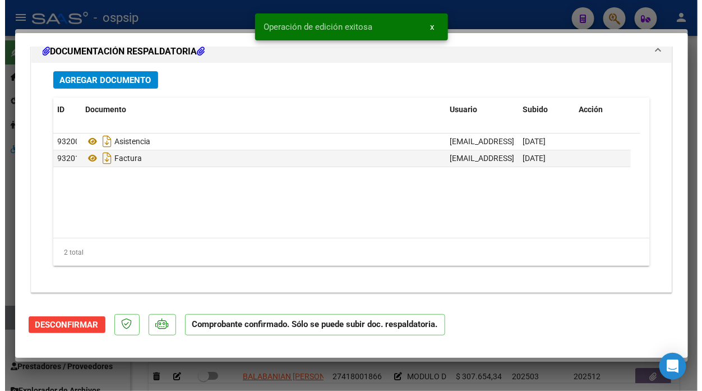
scroll to position [0, 0]
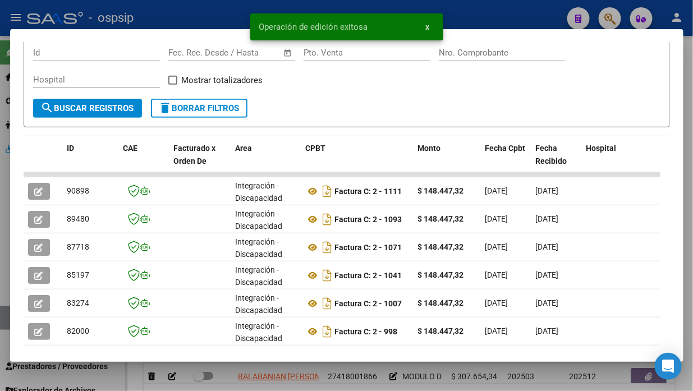
click at [1, 324] on div at bounding box center [346, 195] width 693 height 391
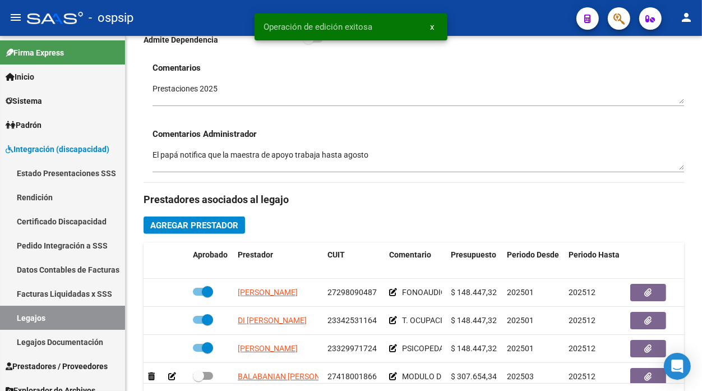
click at [1, 324] on link "Legajos" at bounding box center [62, 318] width 125 height 24
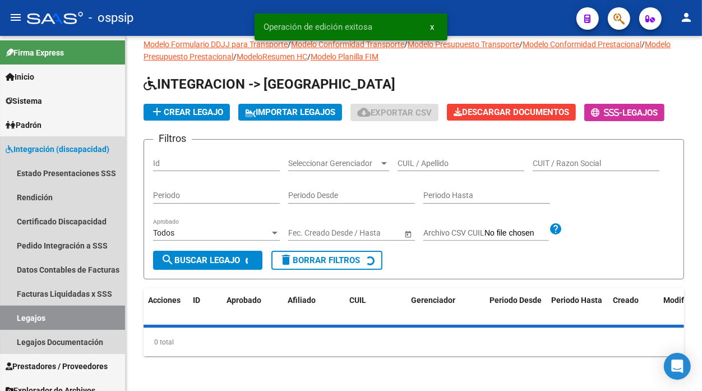
click at [1, 324] on link "Legajos" at bounding box center [62, 318] width 125 height 24
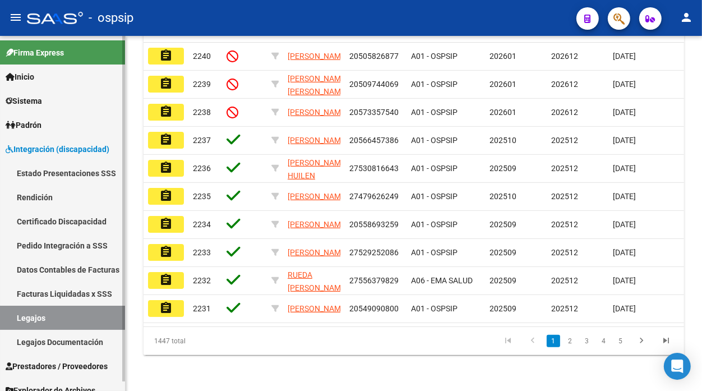
click at [19, 316] on link "Legajos" at bounding box center [62, 318] width 125 height 24
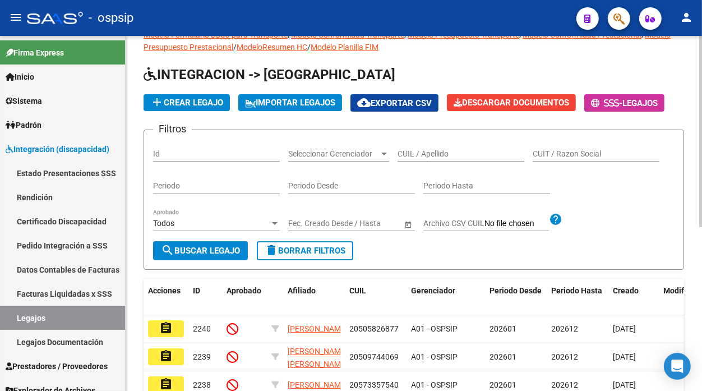
scroll to position [0, 0]
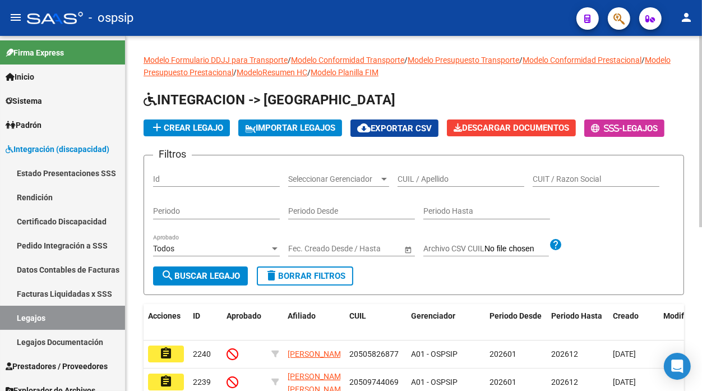
click at [420, 186] on div "CUIL / Apellido" at bounding box center [461, 175] width 127 height 22
click at [420, 181] on input "CUIL / Apellido" at bounding box center [461, 180] width 127 height 10
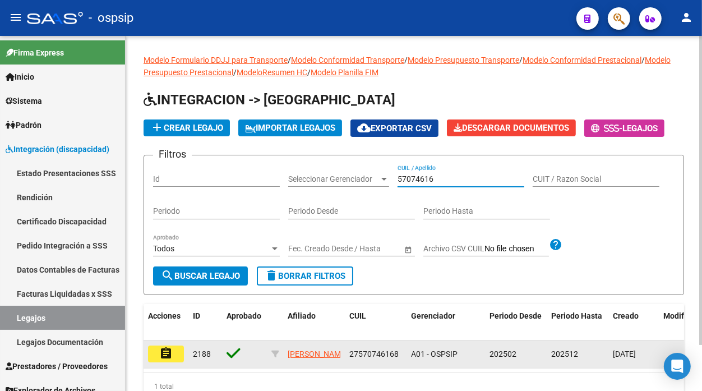
type input "57074616"
click at [155, 360] on button "assignment" at bounding box center [166, 354] width 36 height 17
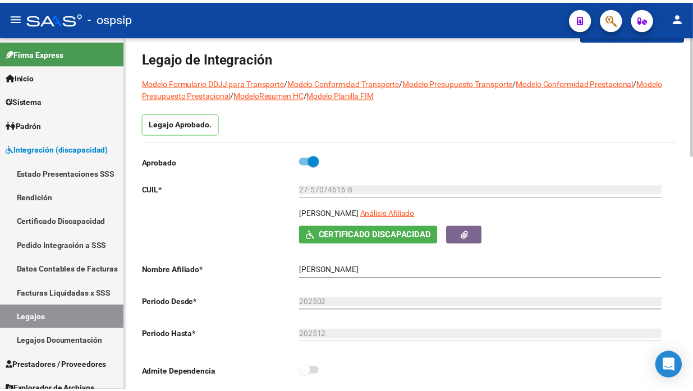
scroll to position [62, 0]
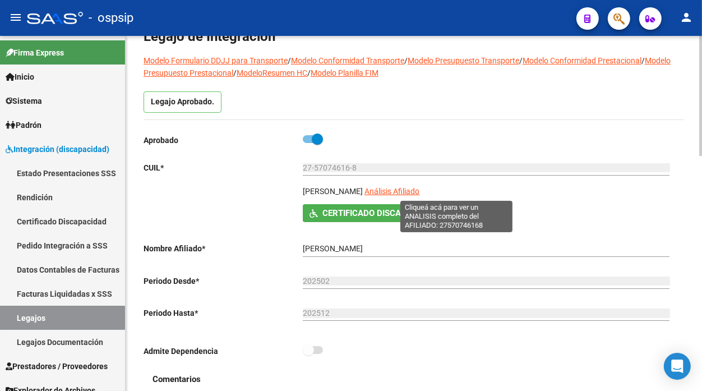
click at [420, 191] on span "Análisis Afiliado" at bounding box center [392, 191] width 55 height 9
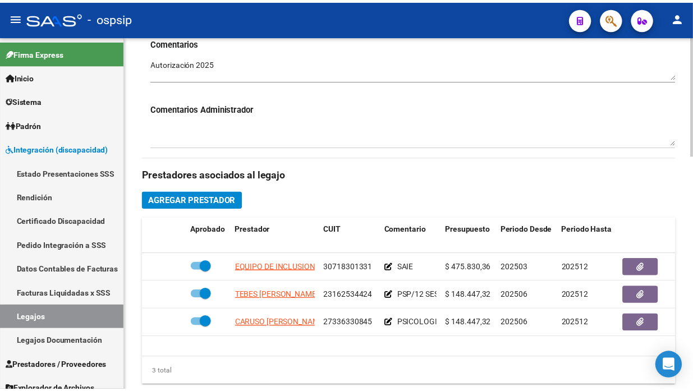
scroll to position [498, 0]
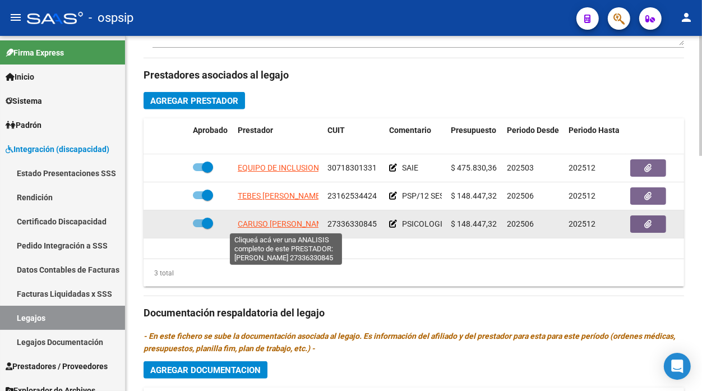
click at [255, 222] on span "CARUSO [PERSON_NAME]" at bounding box center [284, 223] width 92 height 9
type textarea "27336330845"
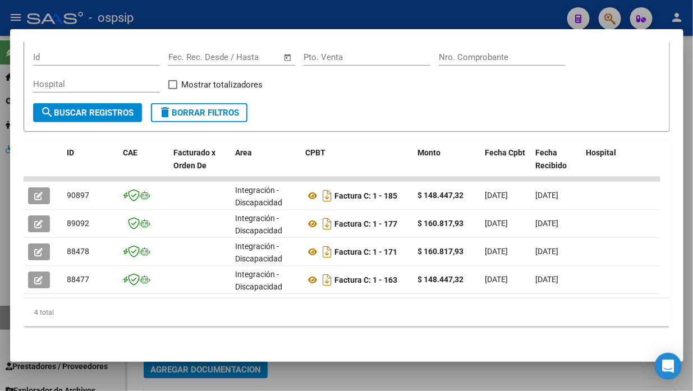
scroll to position [175, 0]
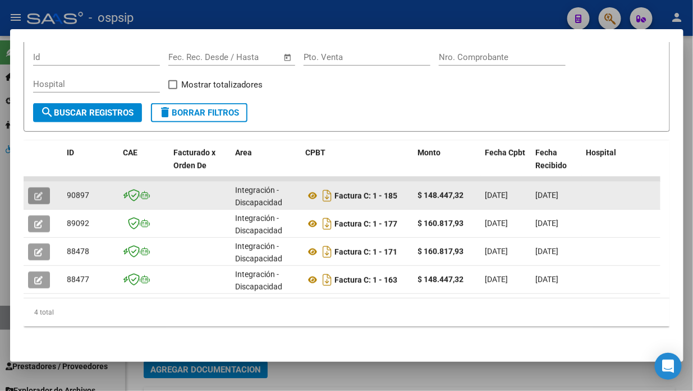
click at [34, 187] on button "button" at bounding box center [39, 195] width 22 height 17
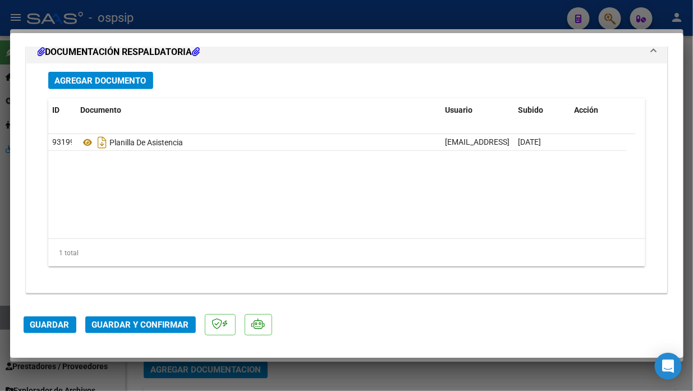
scroll to position [1389, 0]
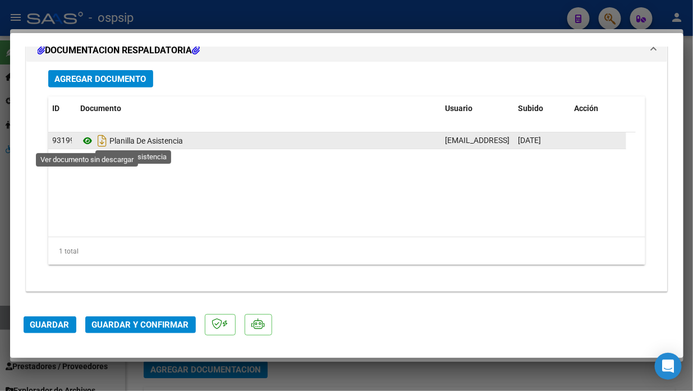
click at [86, 142] on icon at bounding box center [88, 140] width 15 height 13
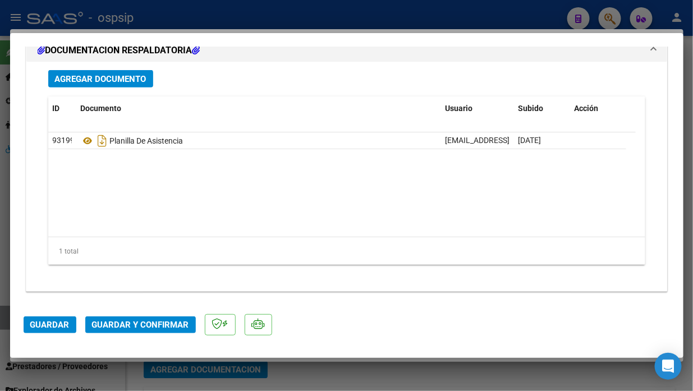
click at [164, 339] on mat-dialog-actions "Guardar Guardar y Confirmar" at bounding box center [347, 323] width 646 height 44
click at [164, 331] on button "Guardar y Confirmar" at bounding box center [140, 324] width 111 height 17
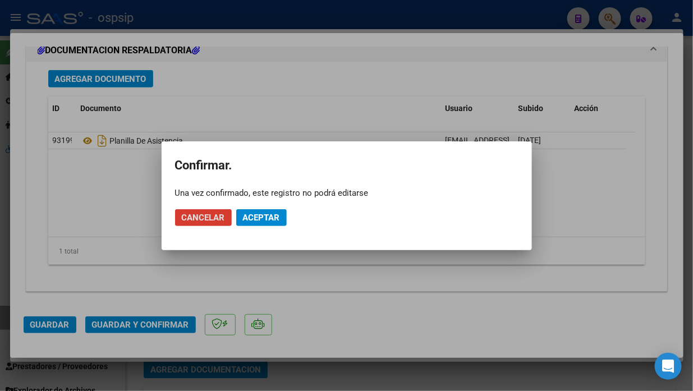
click at [276, 217] on span "Aceptar" at bounding box center [261, 218] width 37 height 10
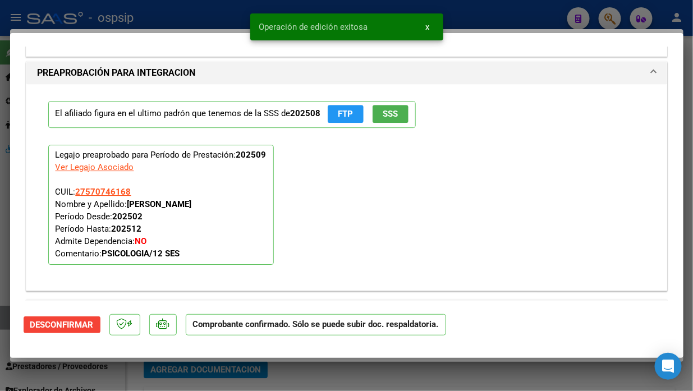
type input "$ 0,00"
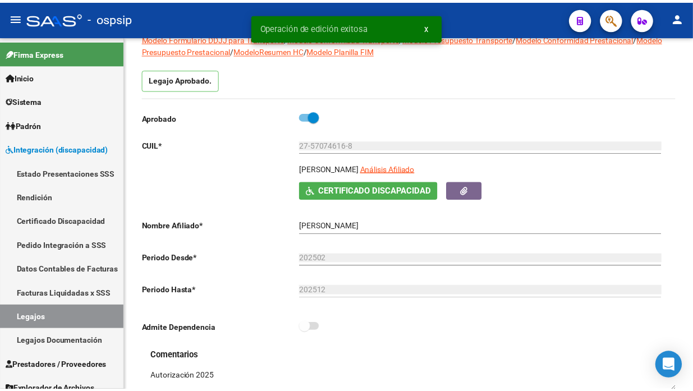
scroll to position [62, 0]
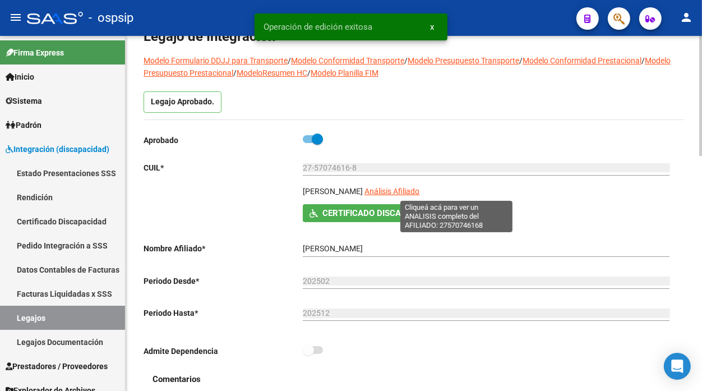
click at [420, 189] on span "Análisis Afiliado" at bounding box center [392, 191] width 55 height 9
type textarea "27570746168"
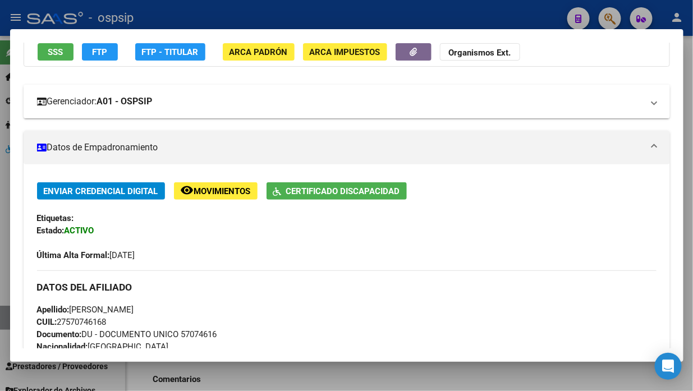
scroll to position [187, 0]
